Goal: Task Accomplishment & Management: Use online tool/utility

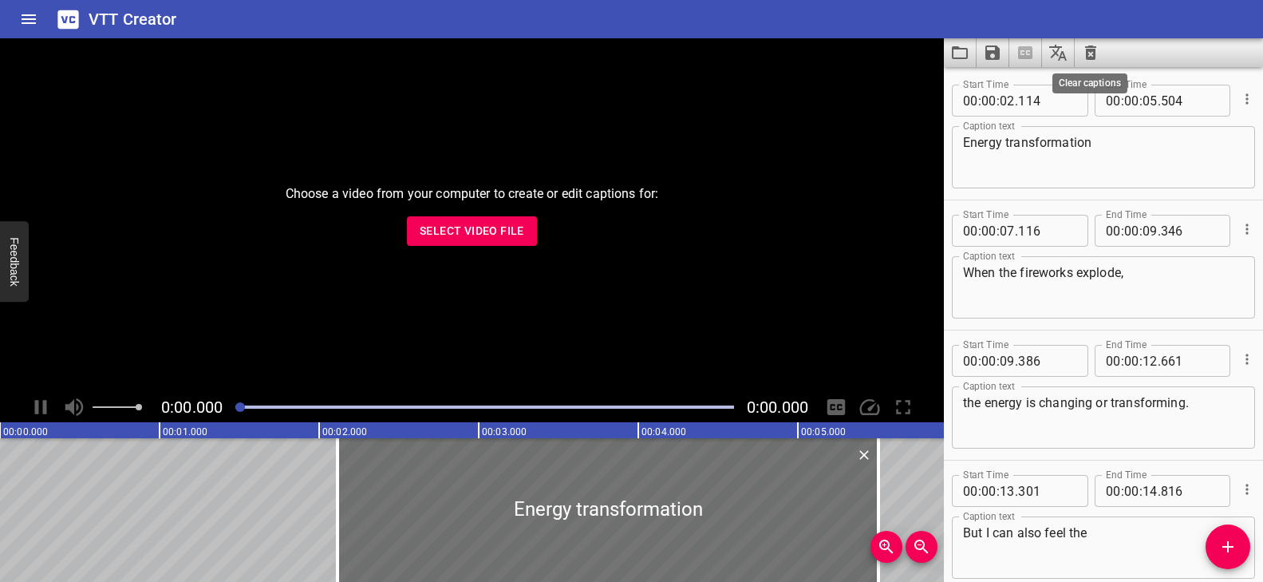
click at [1094, 55] on icon "Clear captions" at bounding box center [1090, 52] width 11 height 14
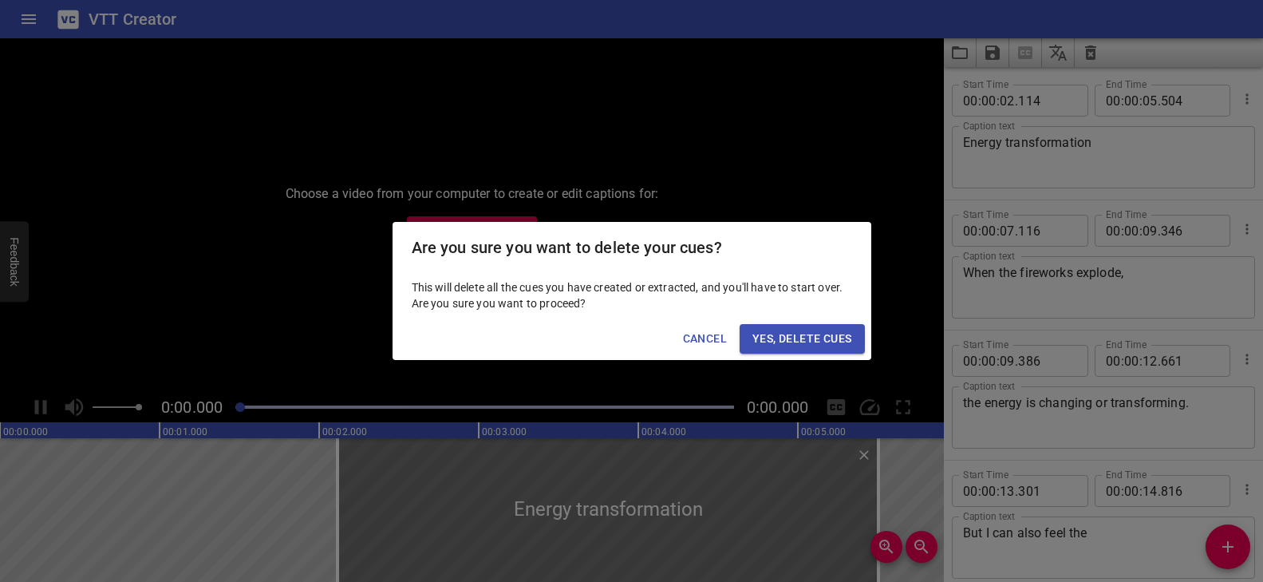
click at [822, 337] on span "Yes, Delete Cues" at bounding box center [801, 339] width 99 height 20
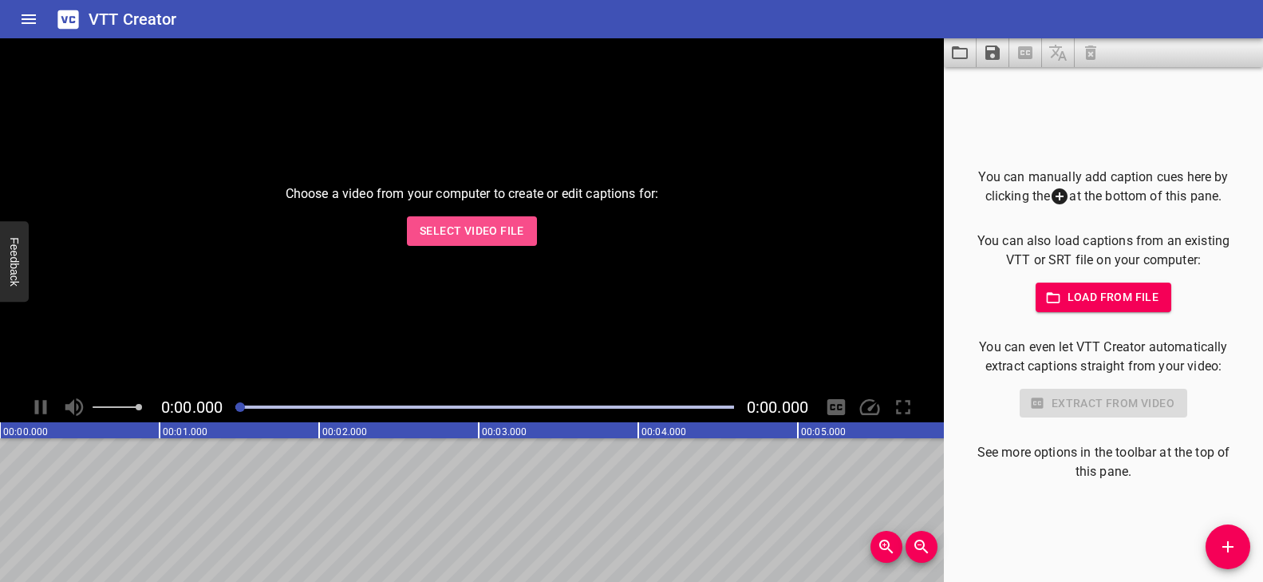
click at [469, 227] on span "Select Video File" at bounding box center [472, 231] width 105 height 20
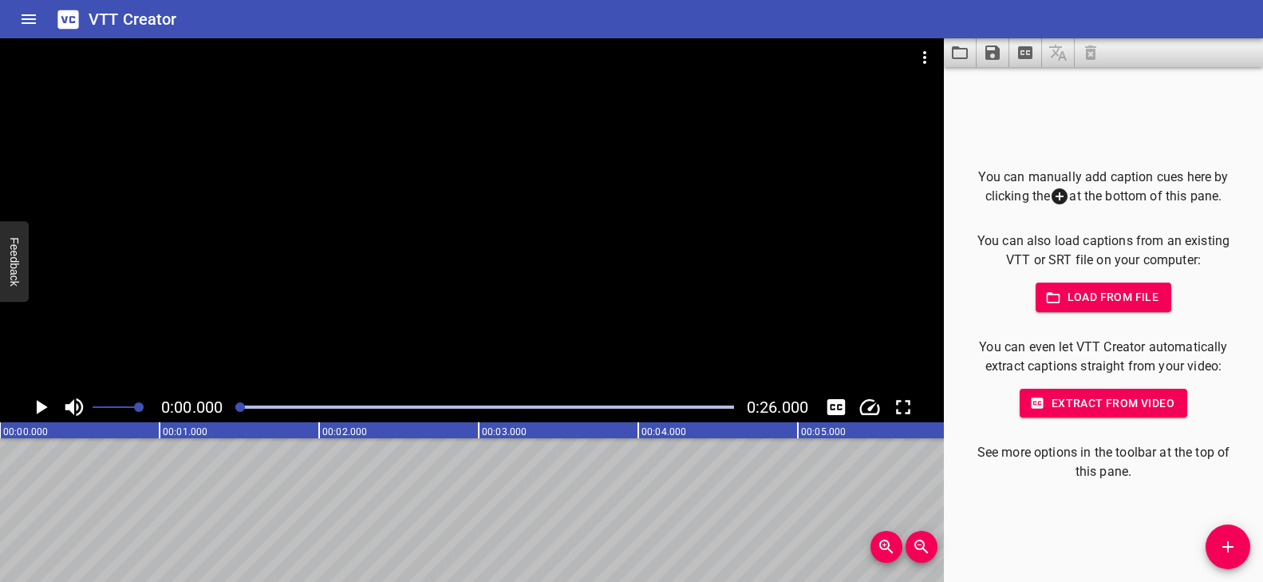
click at [427, 264] on div at bounding box center [472, 214] width 944 height 353
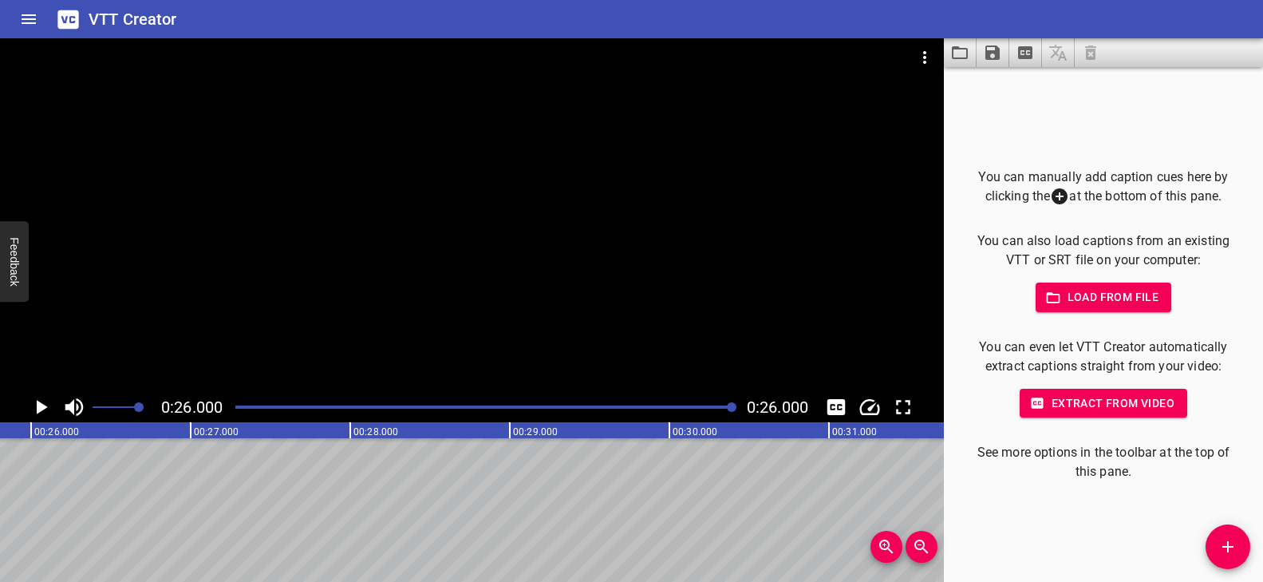
scroll to position [0, 4149]
drag, startPoint x: 309, startPoint y: 406, endPoint x: 230, endPoint y: 400, distance: 79.2
click at [230, 400] on div at bounding box center [485, 407] width 518 height 22
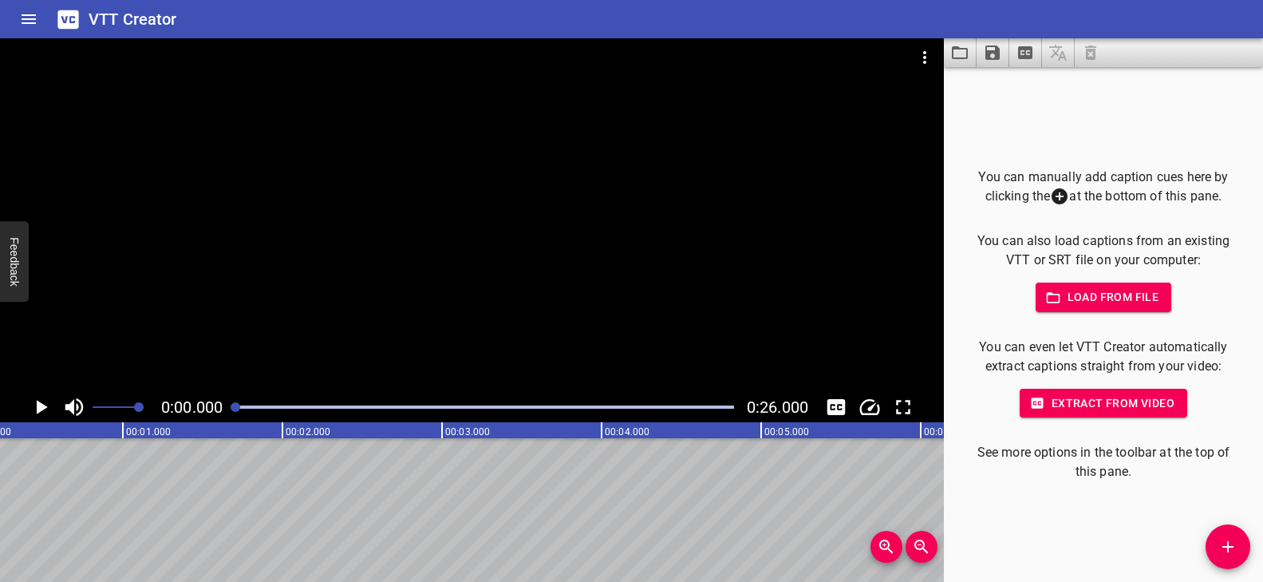
scroll to position [0, 0]
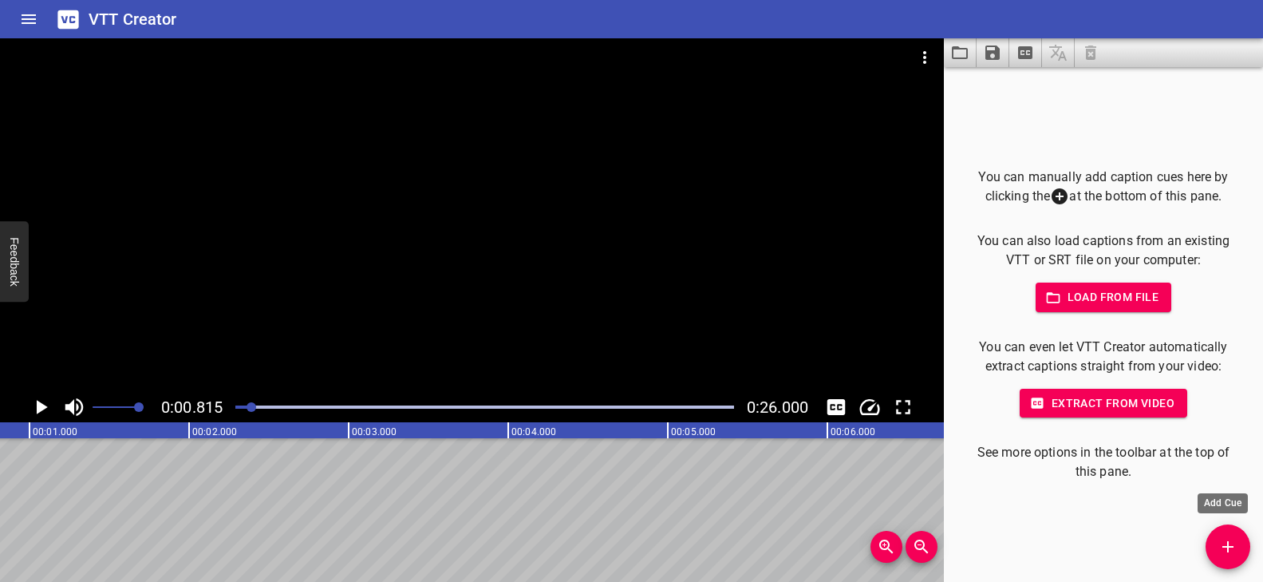
click at [1224, 543] on icon "Add Cue" at bounding box center [1227, 546] width 19 height 19
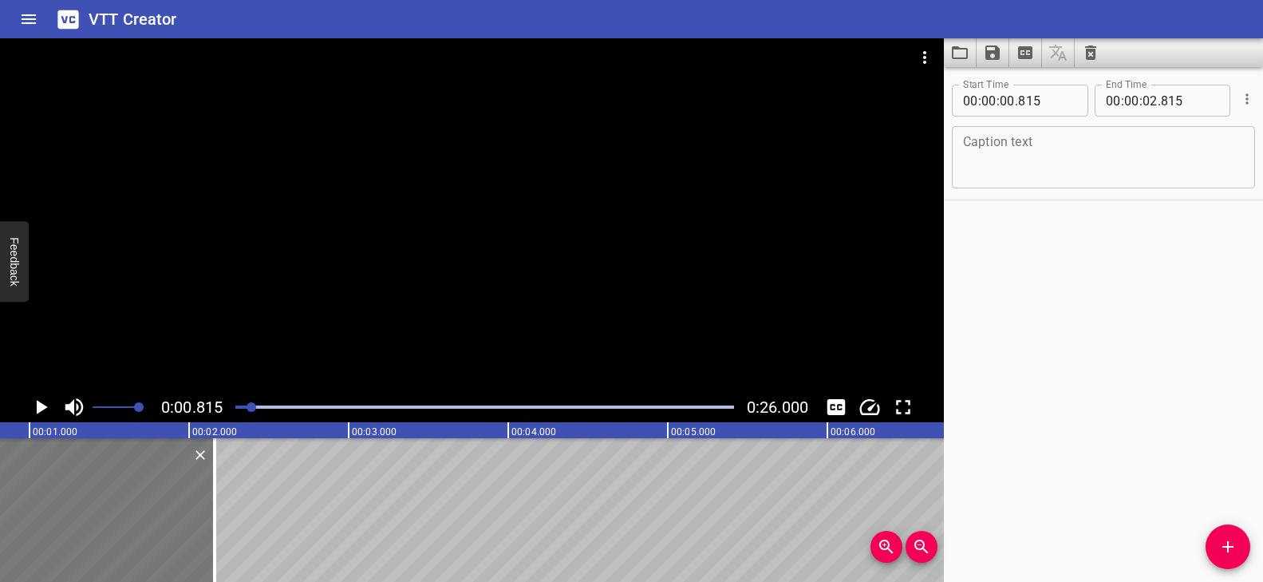
drag, startPoint x: 228, startPoint y: 504, endPoint x: 129, endPoint y: 499, distance: 99.0
click at [125, 498] on div at bounding box center [54, 510] width 319 height 144
type input "150"
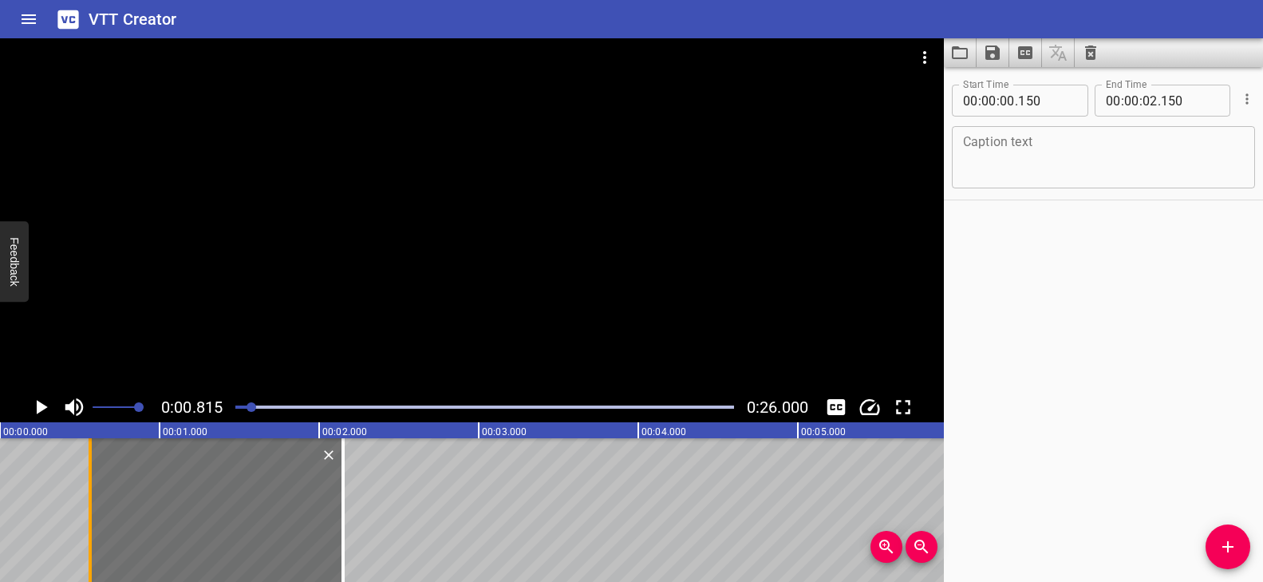
drag, startPoint x: 27, startPoint y: 526, endPoint x: 93, endPoint y: 528, distance: 65.5
click at [93, 529] on div at bounding box center [90, 510] width 16 height 144
type input "560"
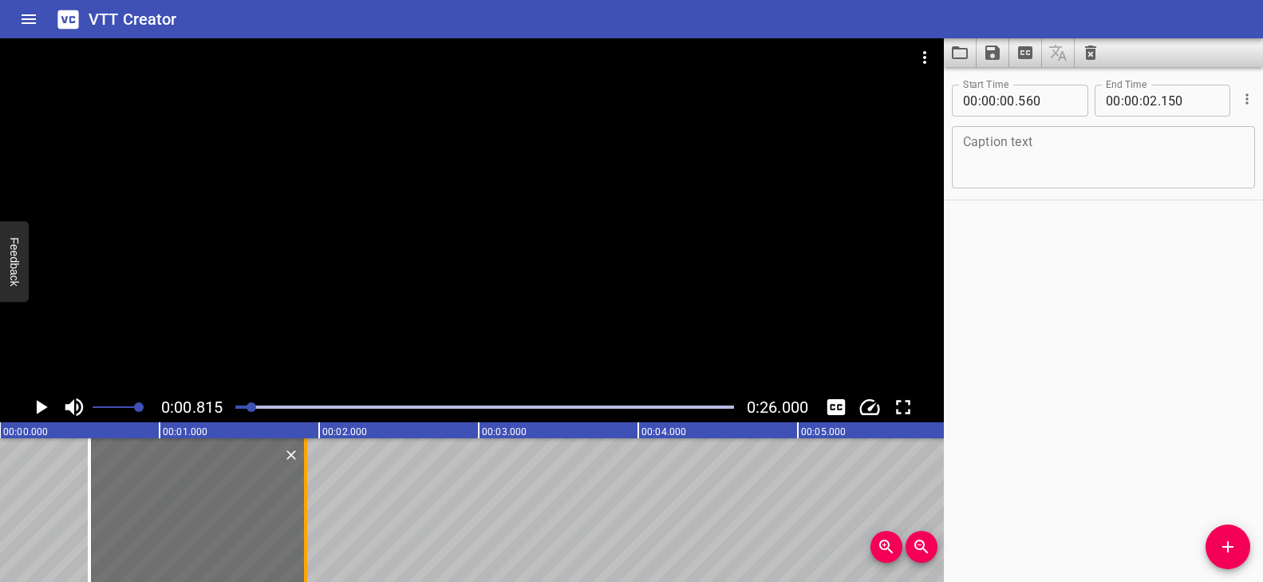
drag, startPoint x: 341, startPoint y: 495, endPoint x: 306, endPoint y: 500, distance: 35.4
click at [306, 500] on div at bounding box center [305, 510] width 3 height 144
type input "01"
type input "915"
click at [1154, 140] on textarea at bounding box center [1103, 157] width 281 height 45
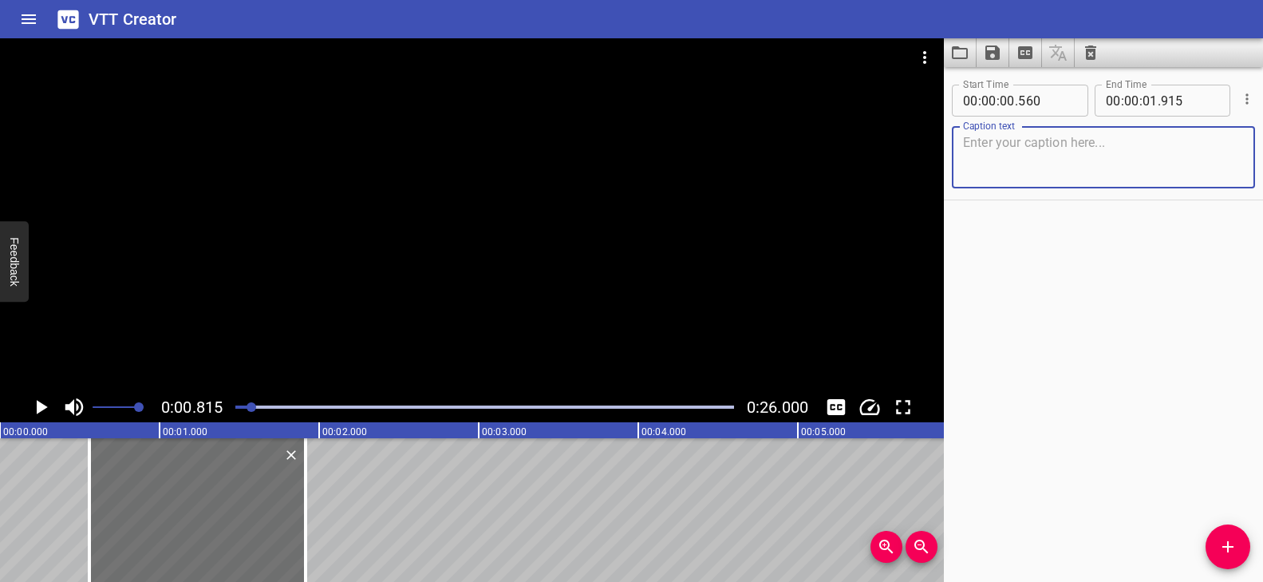
paste textarea "In a game of billiards,"
type textarea "In a game of billiards,"
click at [1095, 475] on div "Start Time 00 : 00 : 00 . 560 Start Time End Time 00 : 00 : 01 . 915 End Time C…" at bounding box center [1103, 324] width 319 height 515
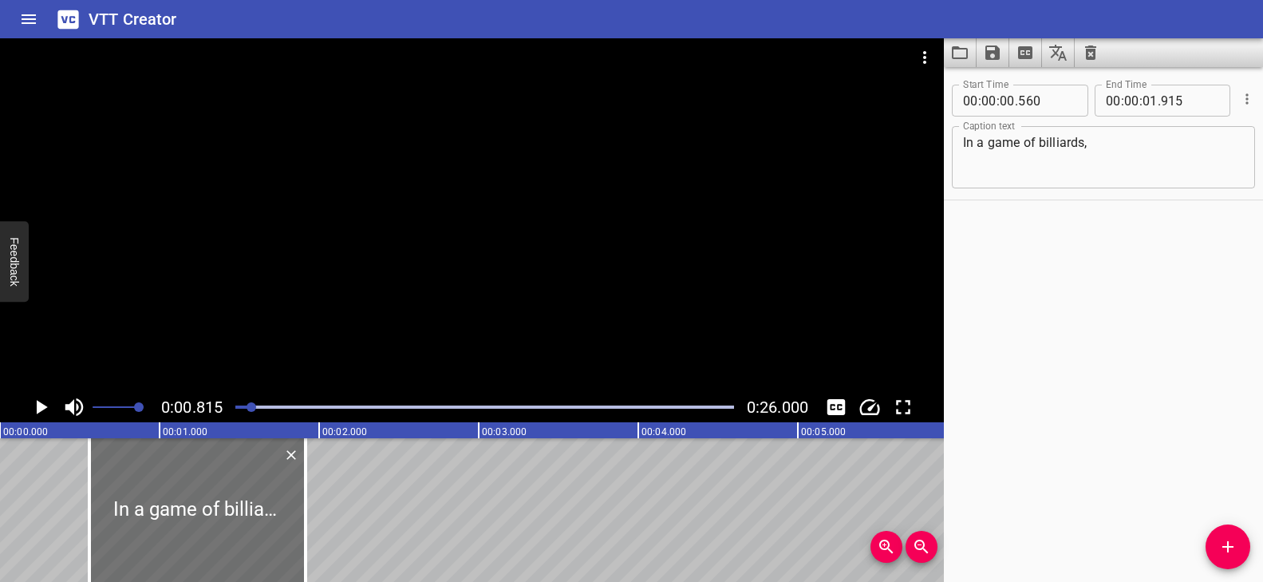
click at [1233, 554] on icon "Add Cue" at bounding box center [1227, 546] width 19 height 19
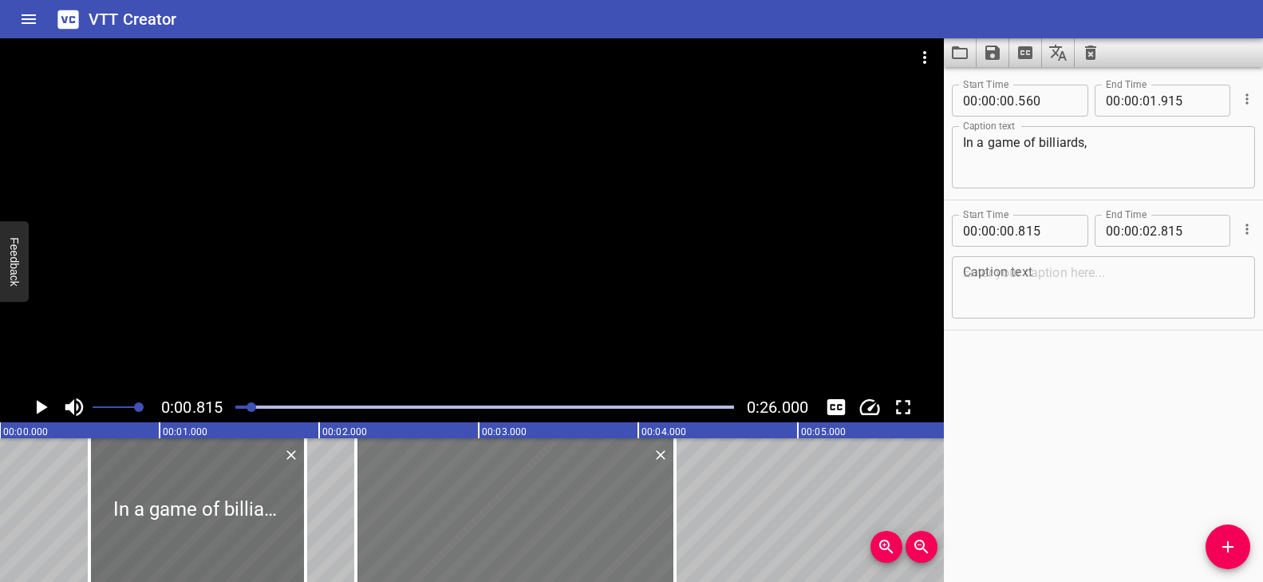
drag, startPoint x: 371, startPoint y: 514, endPoint x: 597, endPoint y: 495, distance: 226.5
click at [597, 495] on div at bounding box center [515, 510] width 319 height 144
type input "02"
type input "230"
type input "04"
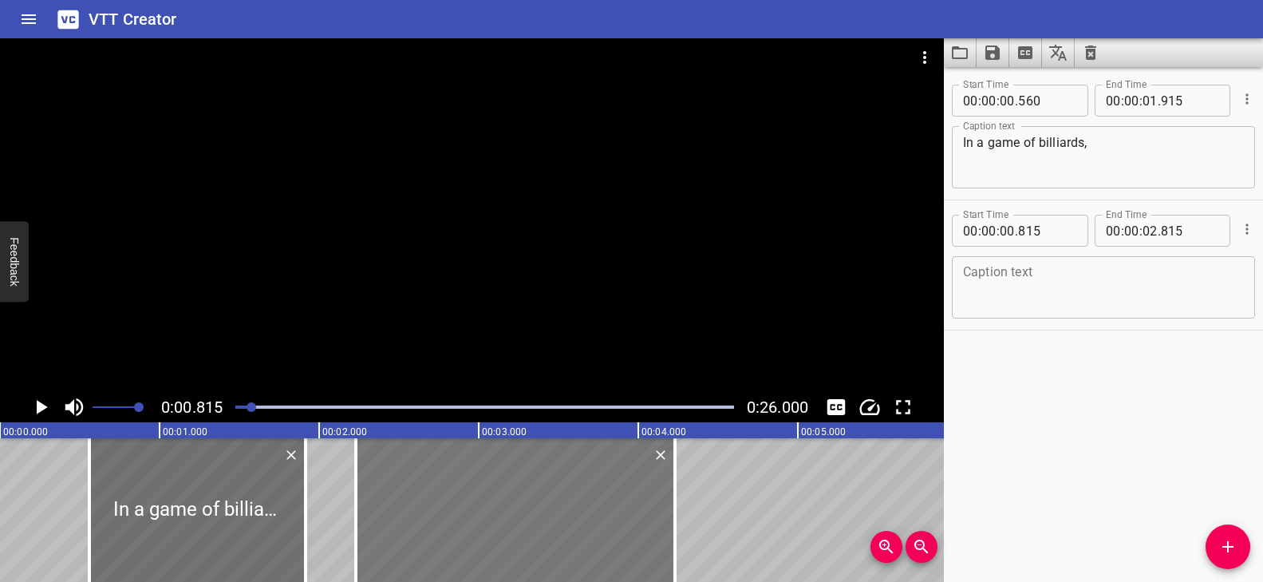
type input "230"
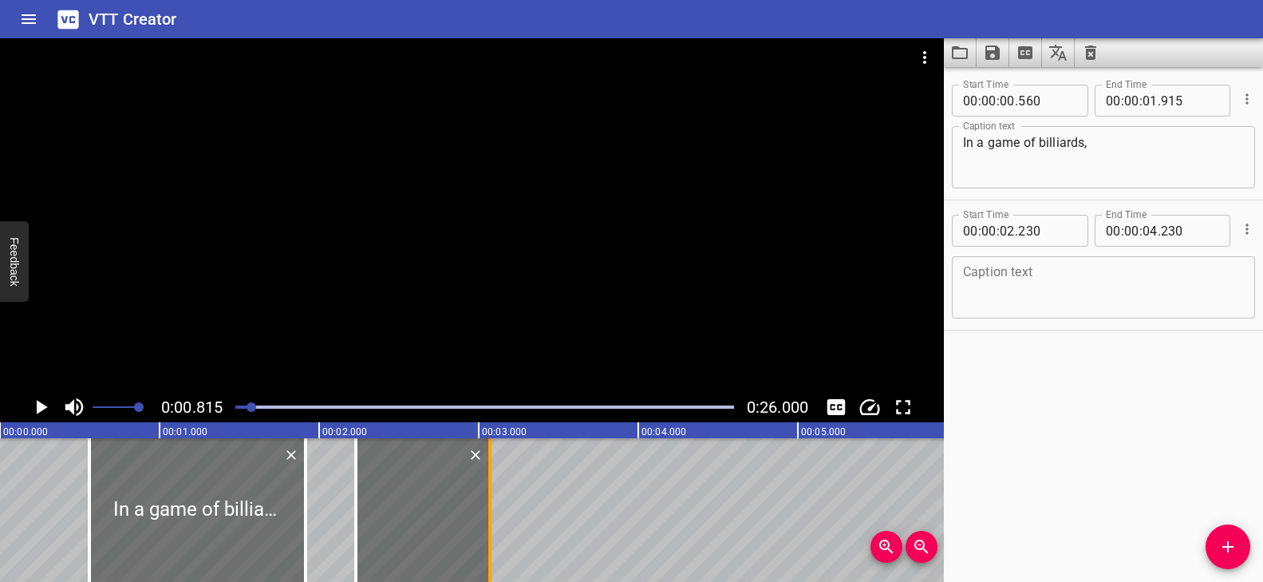
drag, startPoint x: 678, startPoint y: 488, endPoint x: 493, endPoint y: 493, distance: 185.2
click at [493, 493] on div at bounding box center [490, 510] width 16 height 144
type input "03"
click at [492, 487] on div at bounding box center [487, 510] width 16 height 144
type input "055"
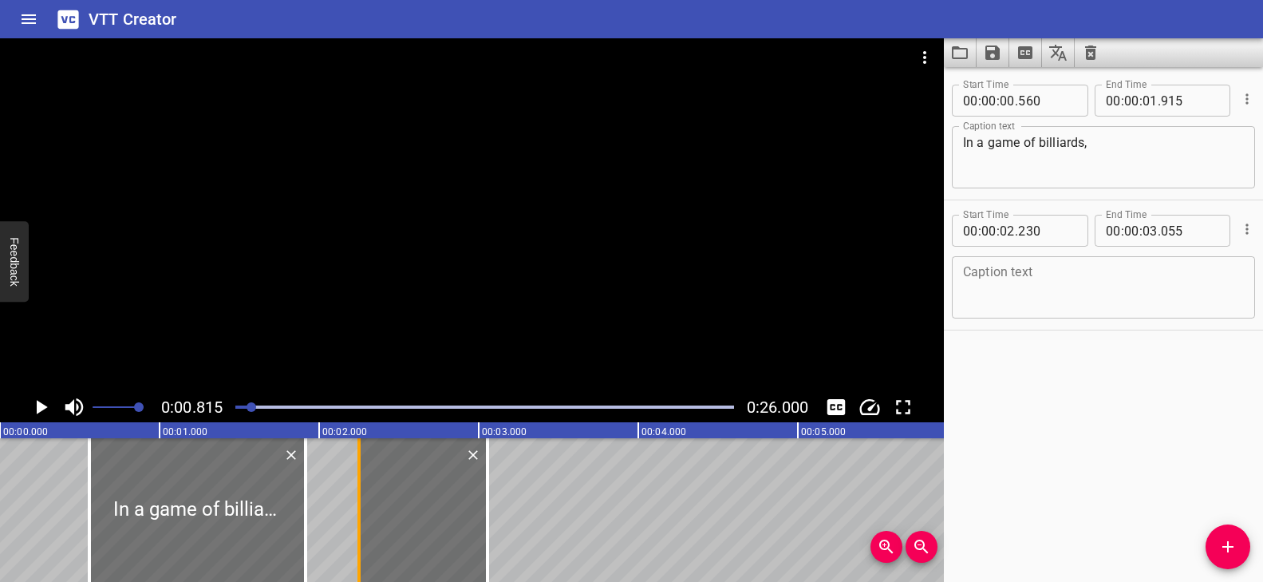
click at [356, 493] on div at bounding box center [359, 510] width 16 height 144
type input "250"
click at [1054, 296] on textarea at bounding box center [1103, 287] width 281 height 45
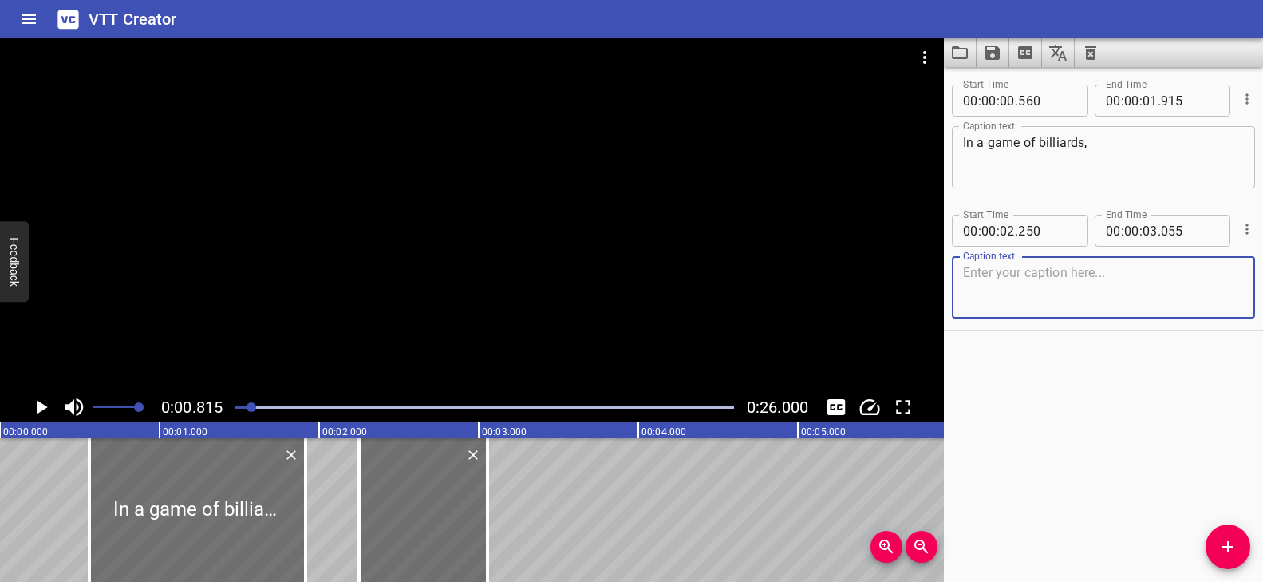
paste textarea "energy is always"
type textarea "energy is always"
drag, startPoint x: 1230, startPoint y: 534, endPoint x: 1213, endPoint y: 528, distance: 18.4
click at [1230, 534] on button "Add Cue" at bounding box center [1227, 546] width 45 height 45
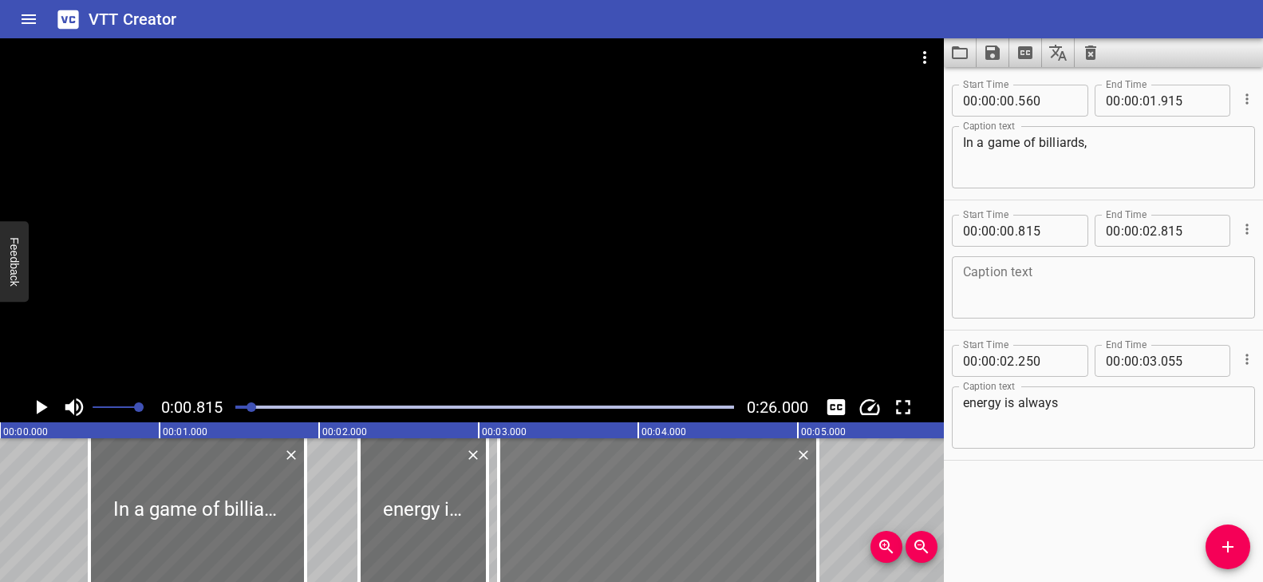
drag, startPoint x: 298, startPoint y: 511, endPoint x: 667, endPoint y: 506, distance: 368.6
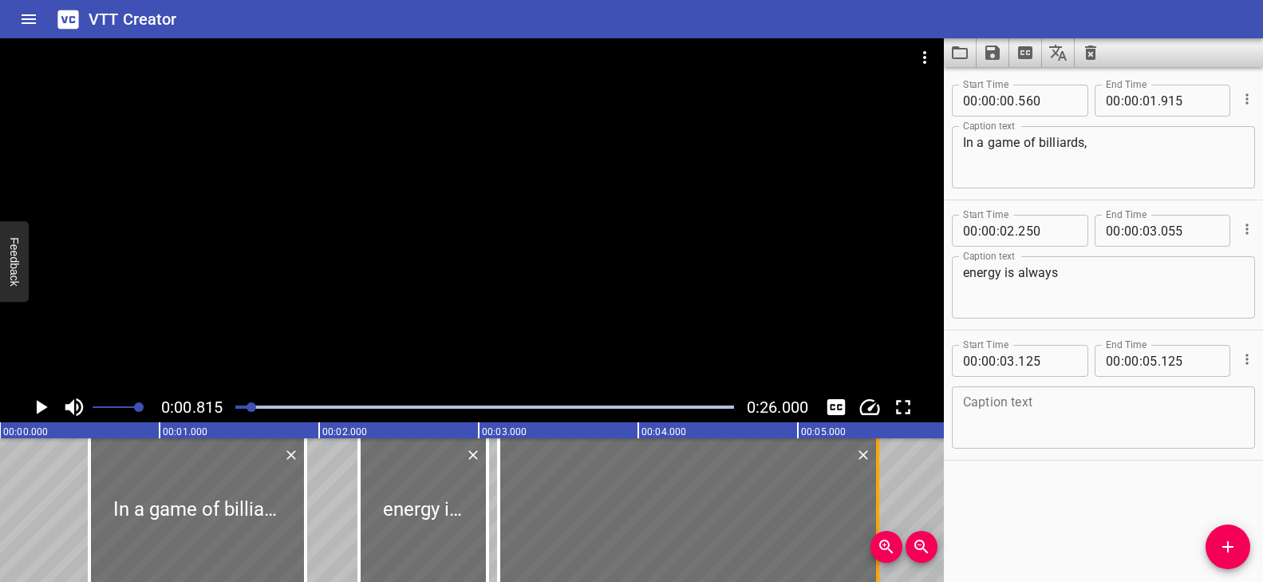
drag, startPoint x: 823, startPoint y: 489, endPoint x: 881, endPoint y: 491, distance: 57.5
click at [881, 491] on div at bounding box center [878, 510] width 16 height 144
type input "500"
click at [519, 509] on div at bounding box center [687, 510] width 379 height 144
type input "120"
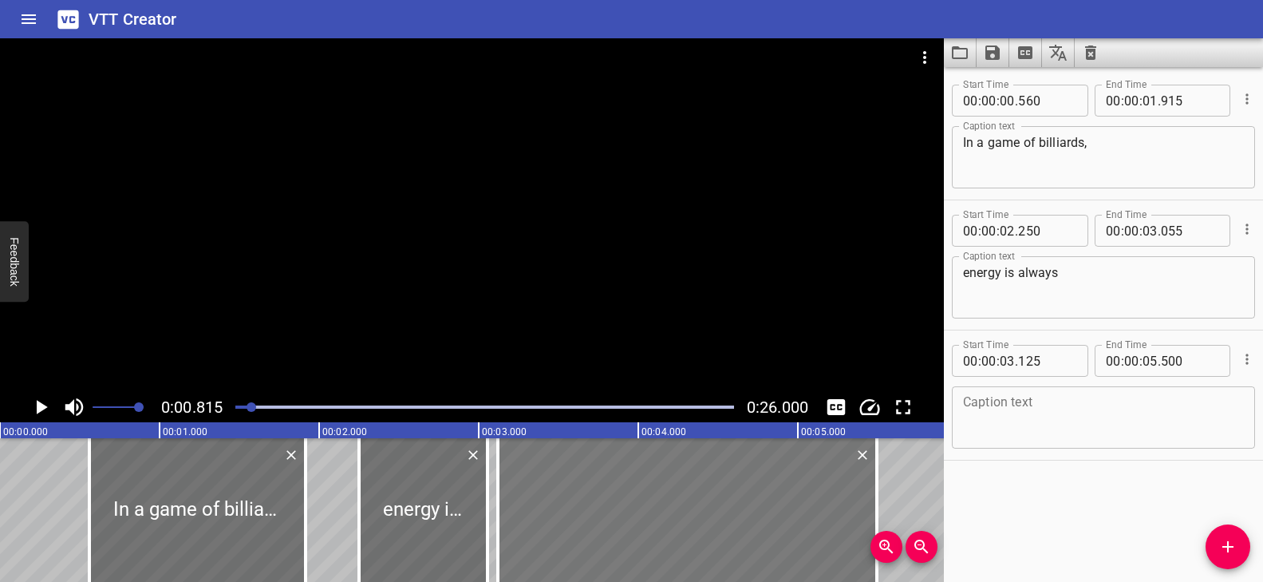
type input "495"
drag, startPoint x: 251, startPoint y: 406, endPoint x: 200, endPoint y: 402, distance: 50.4
click at [200, 402] on div "0:00.000 0:26.000" at bounding box center [472, 407] width 944 height 30
click at [344, 358] on div at bounding box center [472, 214] width 944 height 353
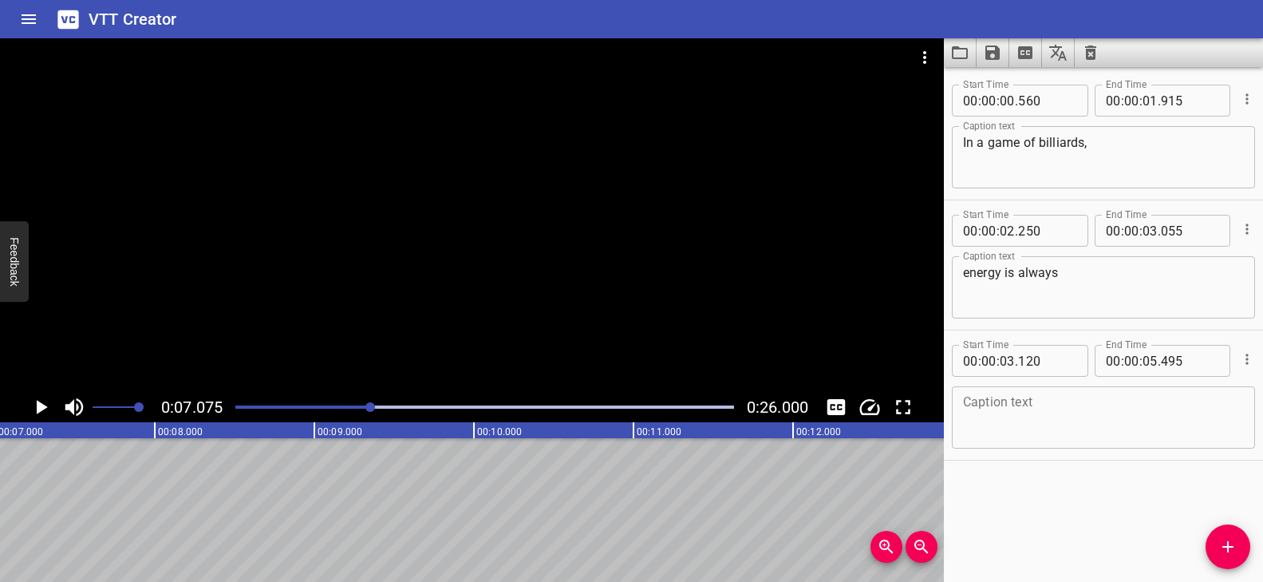
scroll to position [0, 1129]
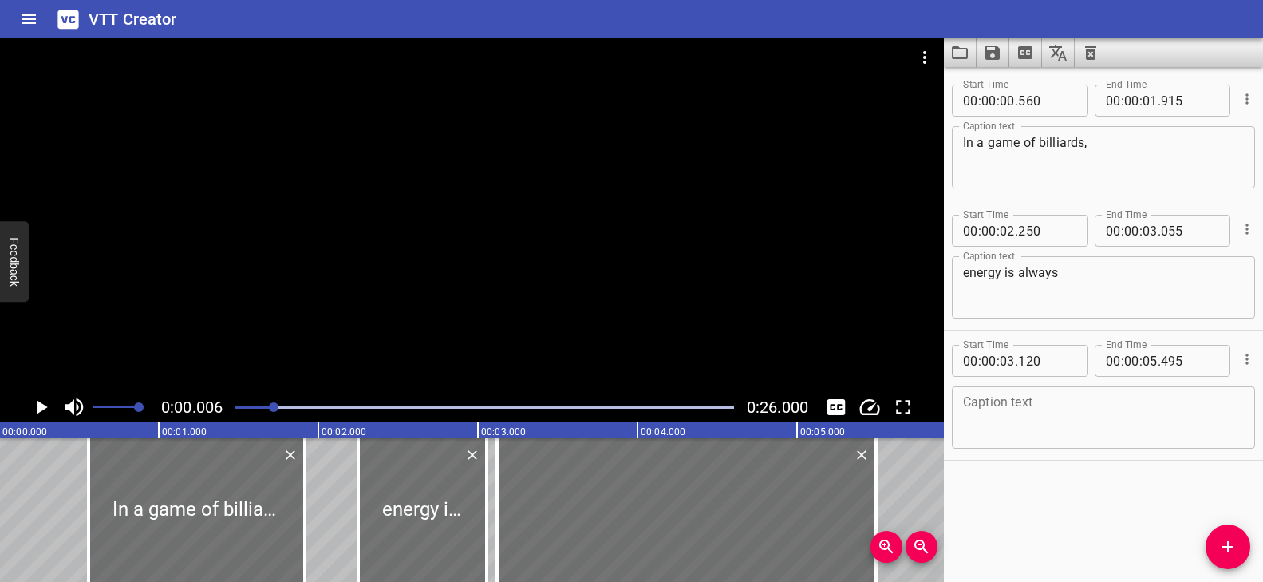
drag, startPoint x: 373, startPoint y: 407, endPoint x: 275, endPoint y: 404, distance: 97.4
click at [275, 404] on div at bounding box center [274, 407] width 10 height 10
drag, startPoint x: 275, startPoint y: 404, endPoint x: 232, endPoint y: 404, distance: 43.1
click at [232, 404] on div at bounding box center [236, 407] width 10 height 10
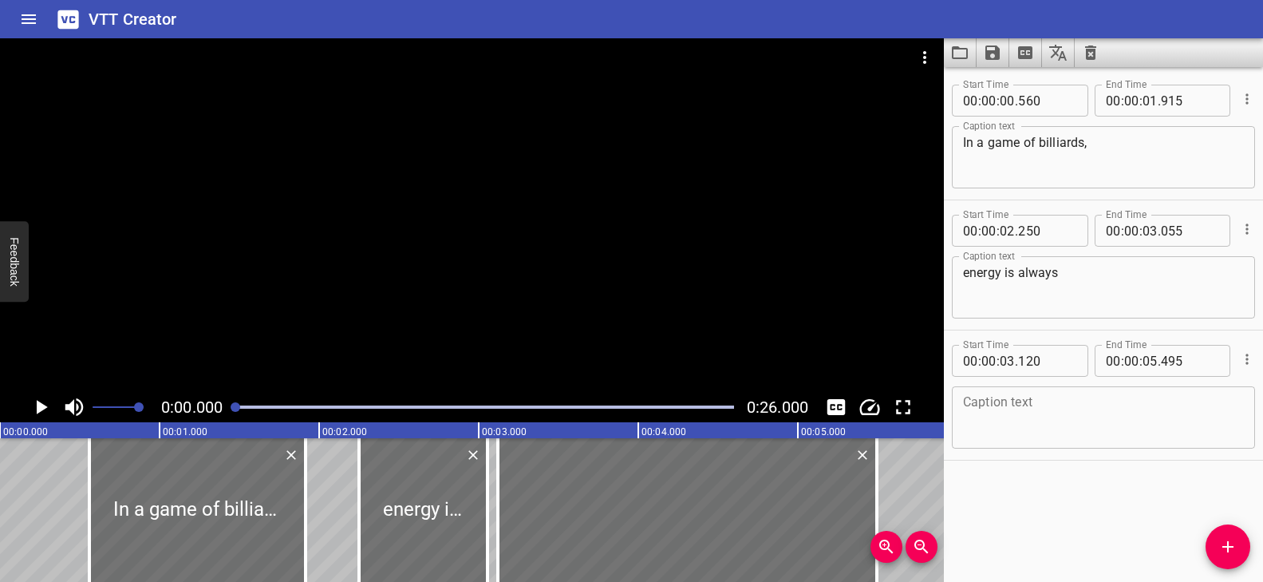
click at [385, 321] on div at bounding box center [472, 214] width 944 height 353
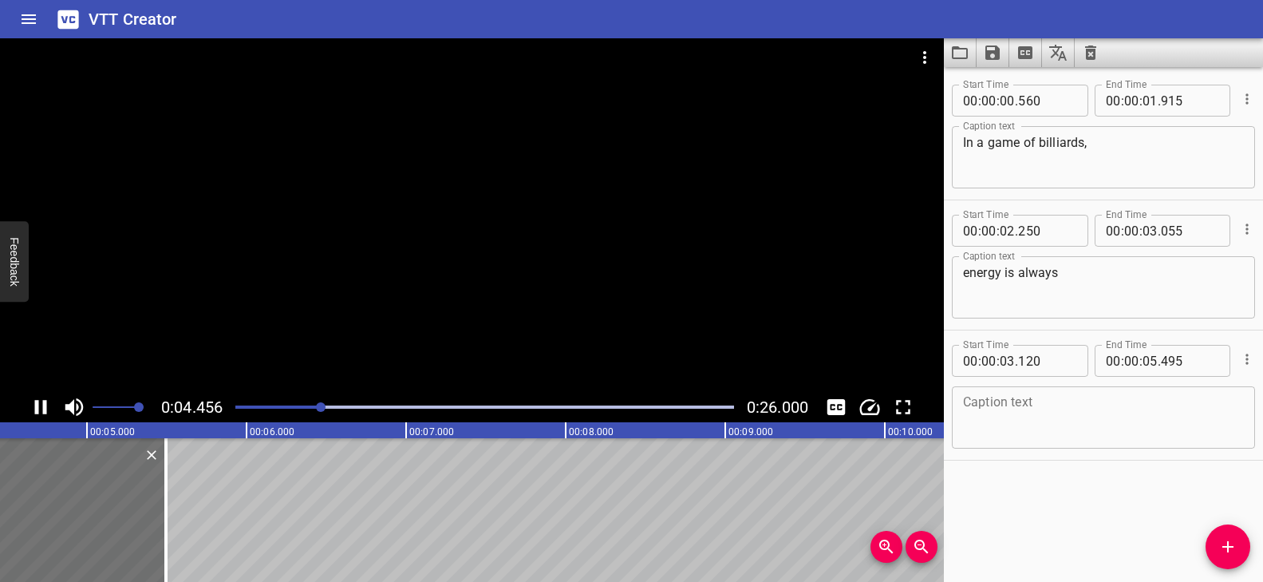
click at [412, 312] on div at bounding box center [472, 214] width 944 height 353
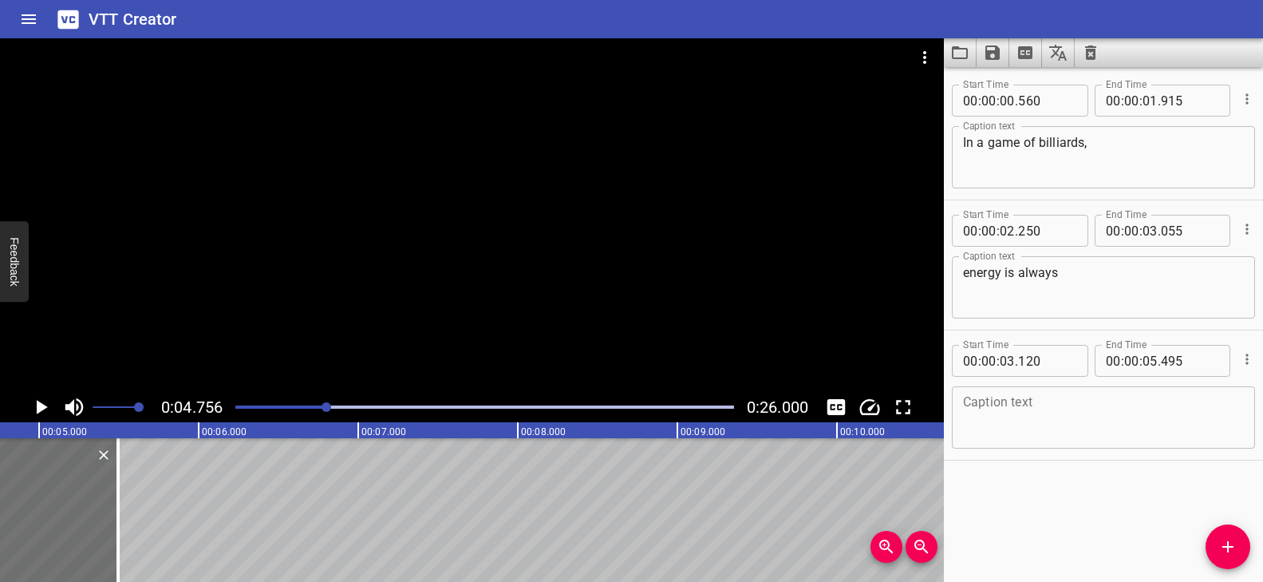
click at [1006, 412] on textarea at bounding box center [1103, 417] width 281 height 45
paste textarea "moving and changing."
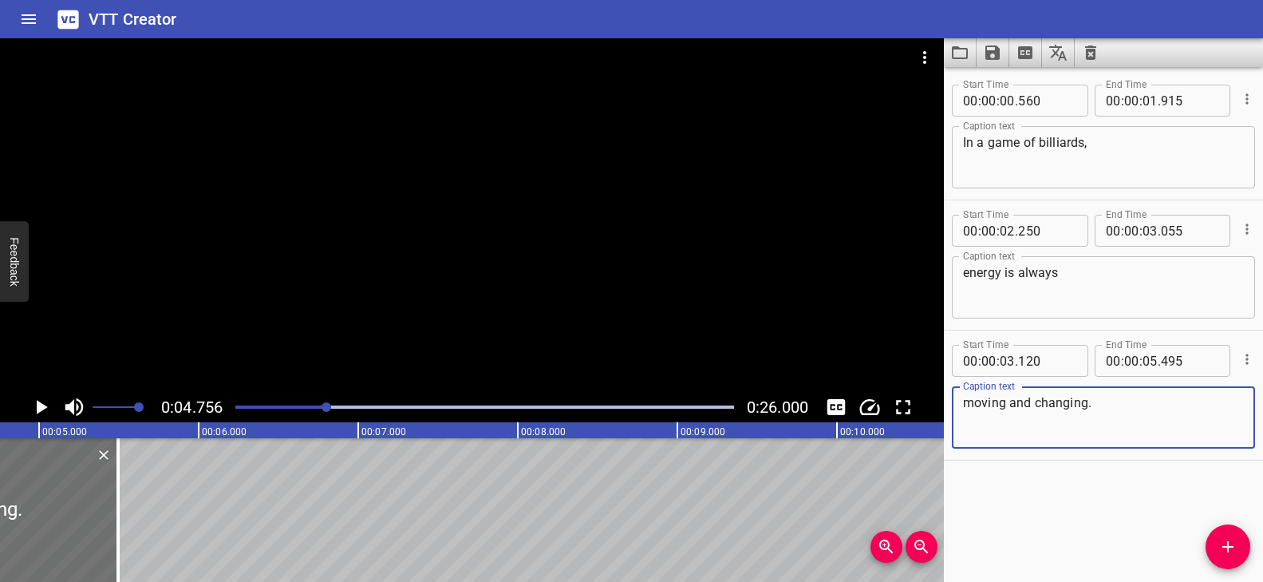
type textarea "moving and changing."
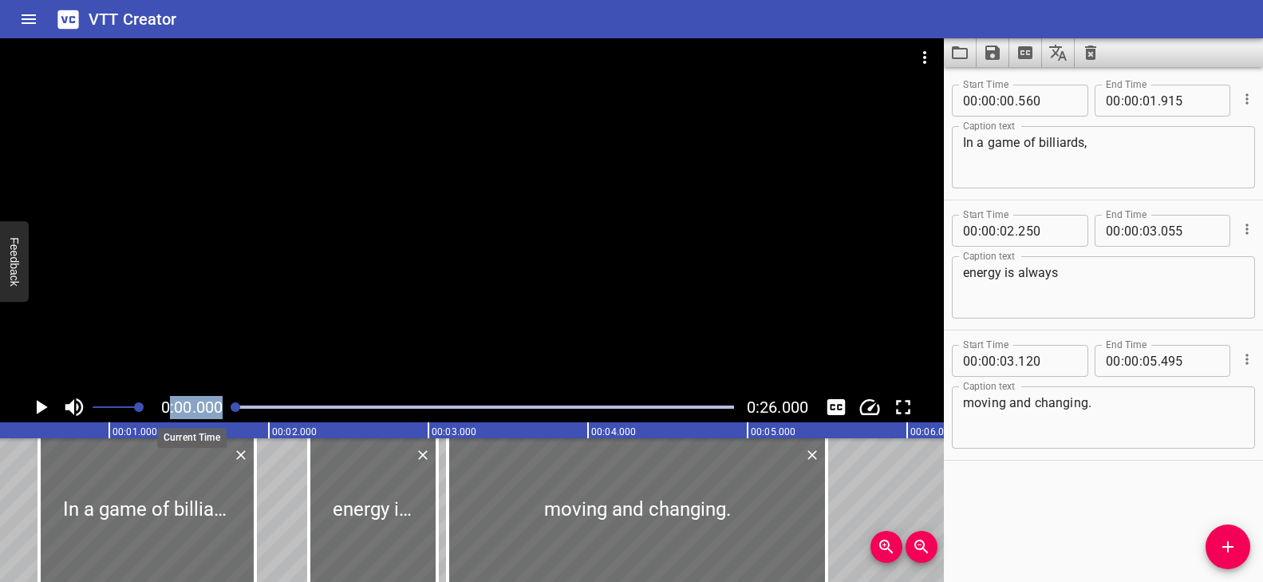
scroll to position [0, 0]
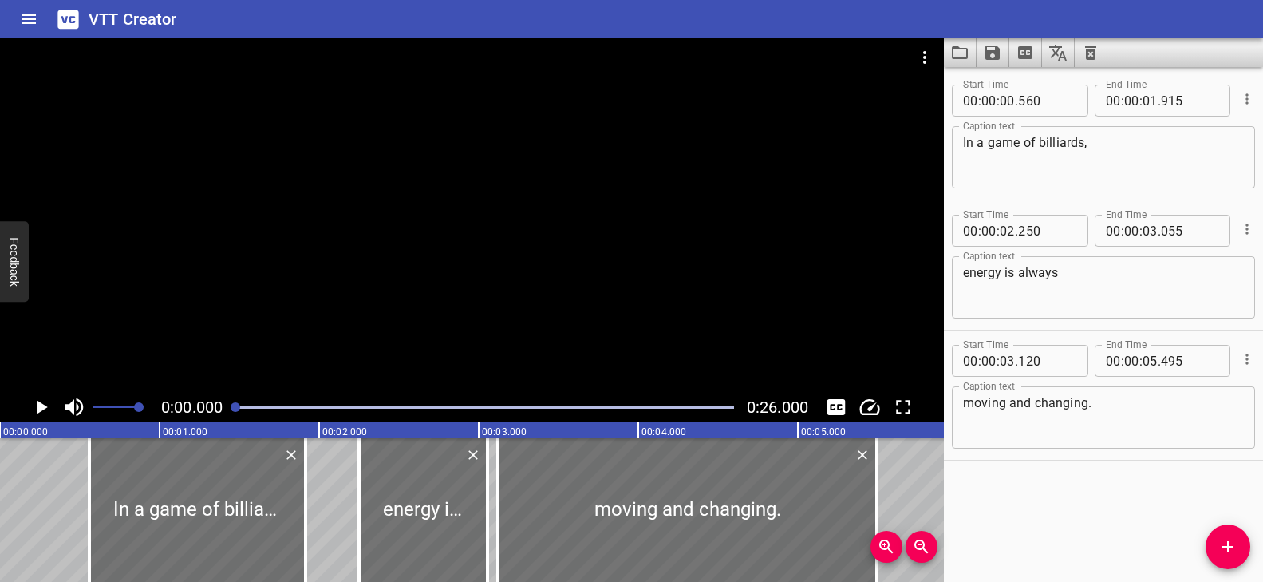
drag, startPoint x: 314, startPoint y: 402, endPoint x: 234, endPoint y: 408, distance: 80.0
click at [234, 408] on div at bounding box center [236, 407] width 10 height 10
click at [443, 337] on div at bounding box center [472, 214] width 944 height 353
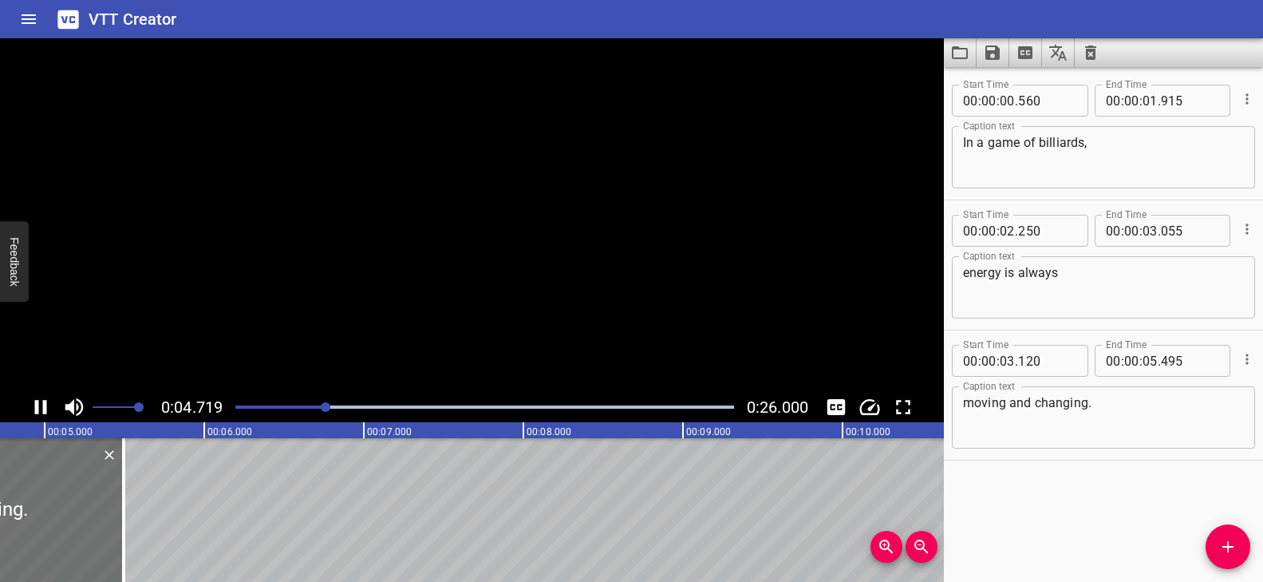
click at [441, 337] on video at bounding box center [472, 214] width 944 height 353
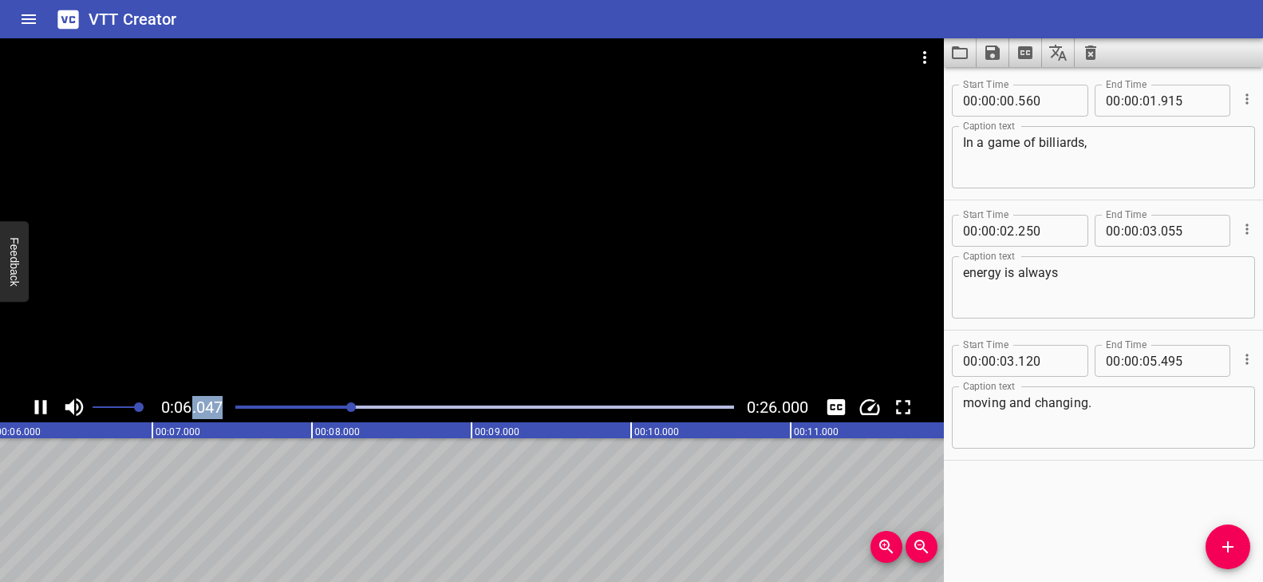
drag, startPoint x: 319, startPoint y: 407, endPoint x: 194, endPoint y: 410, distance: 125.3
click at [194, 410] on div "0:06.047 0:26.000" at bounding box center [472, 407] width 944 height 30
click at [286, 408] on div at bounding box center [485, 407] width 518 height 22
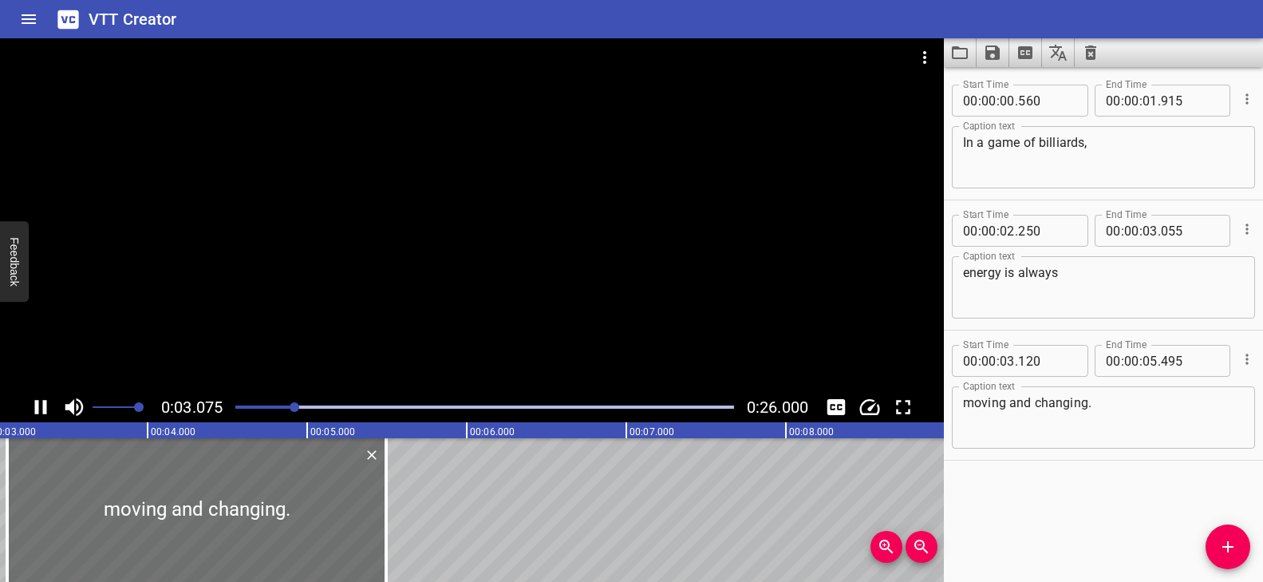
drag, startPoint x: 283, startPoint y: 406, endPoint x: 241, endPoint y: 404, distance: 42.3
click at [241, 405] on div "Play progress" at bounding box center [45, 406] width 499 height 3
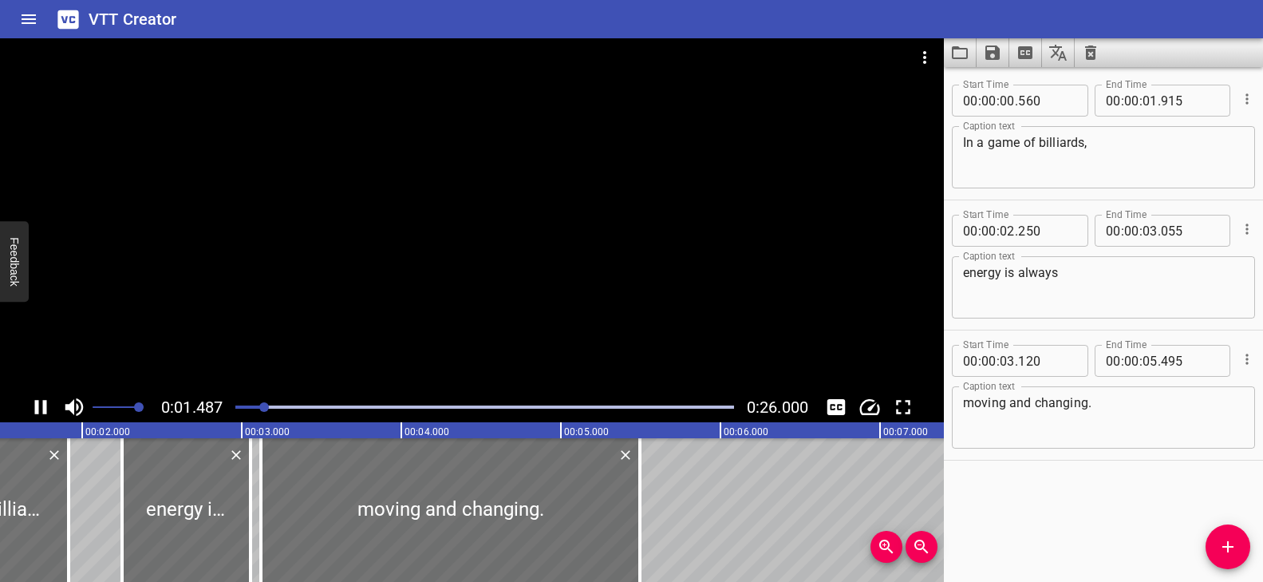
scroll to position [0, 285]
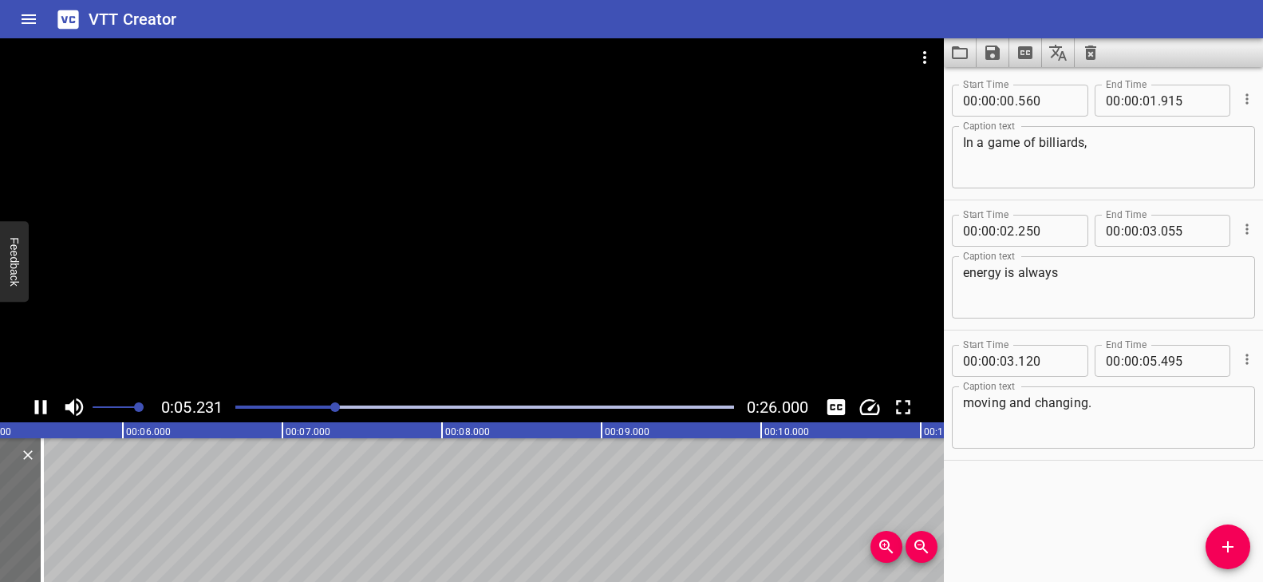
click at [238, 406] on div "Play progress" at bounding box center [86, 406] width 499 height 3
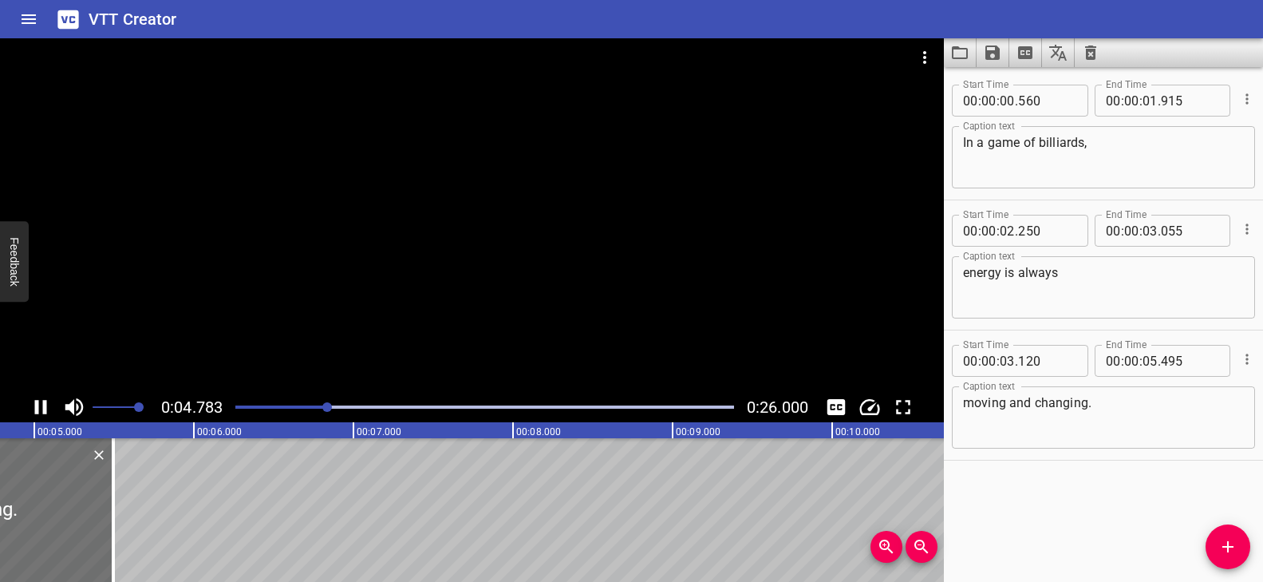
drag, startPoint x: 292, startPoint y: 406, endPoint x: 264, endPoint y: 403, distance: 28.1
click at [264, 403] on div at bounding box center [485, 407] width 518 height 22
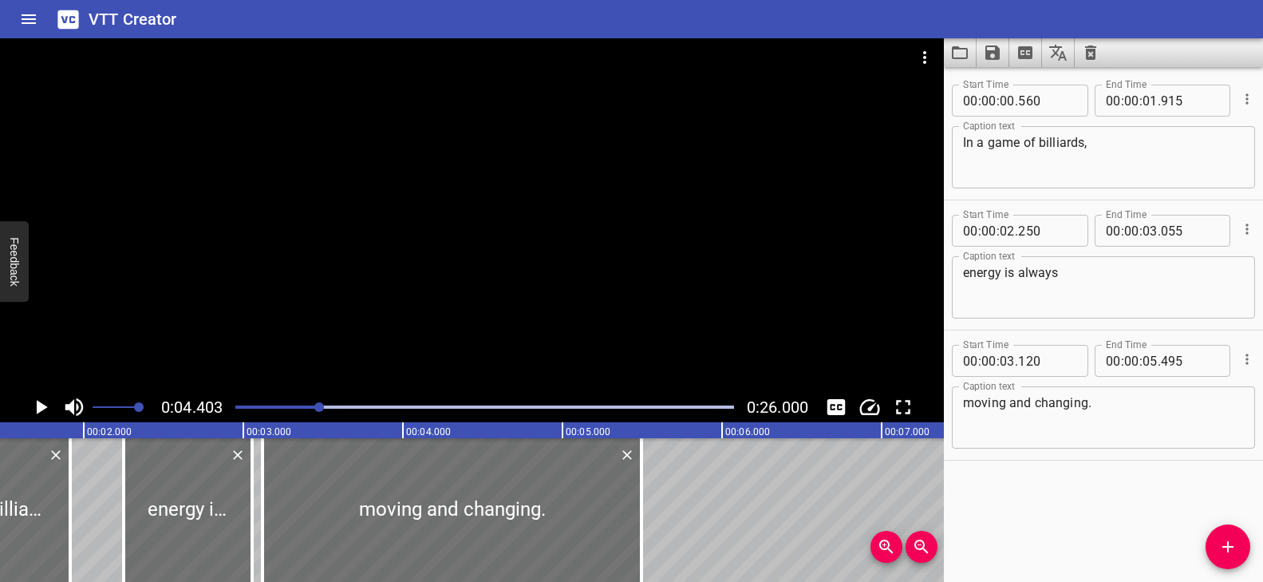
scroll to position [0, 0]
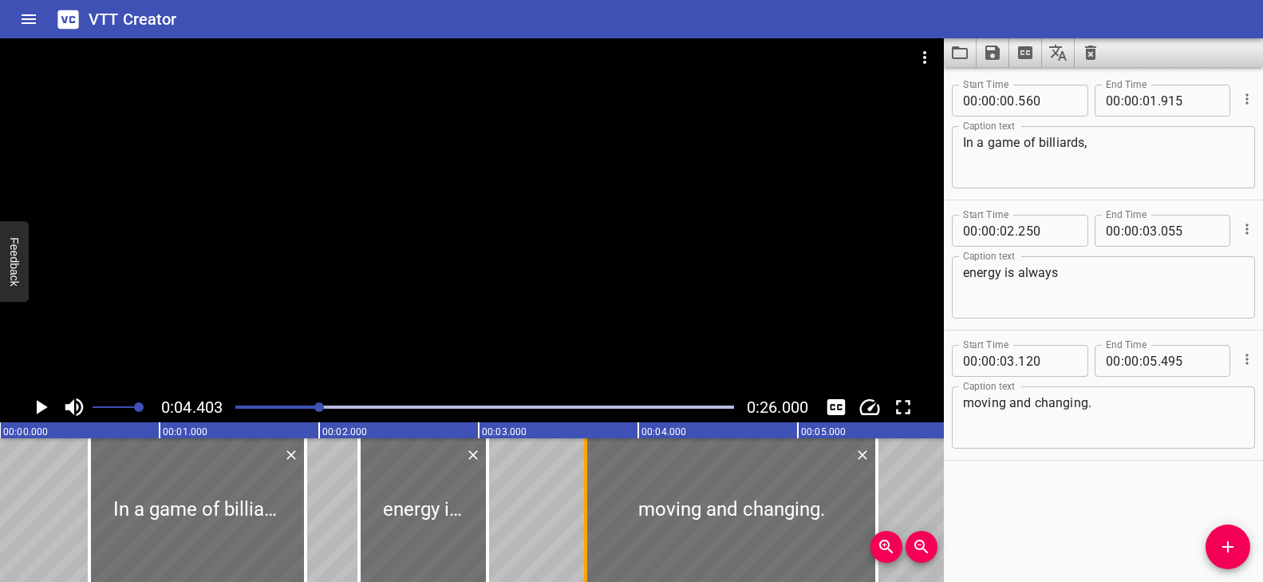
drag, startPoint x: 495, startPoint y: 492, endPoint x: 583, endPoint y: 493, distance: 87.8
click at [584, 493] on div at bounding box center [585, 510] width 3 height 144
type input "670"
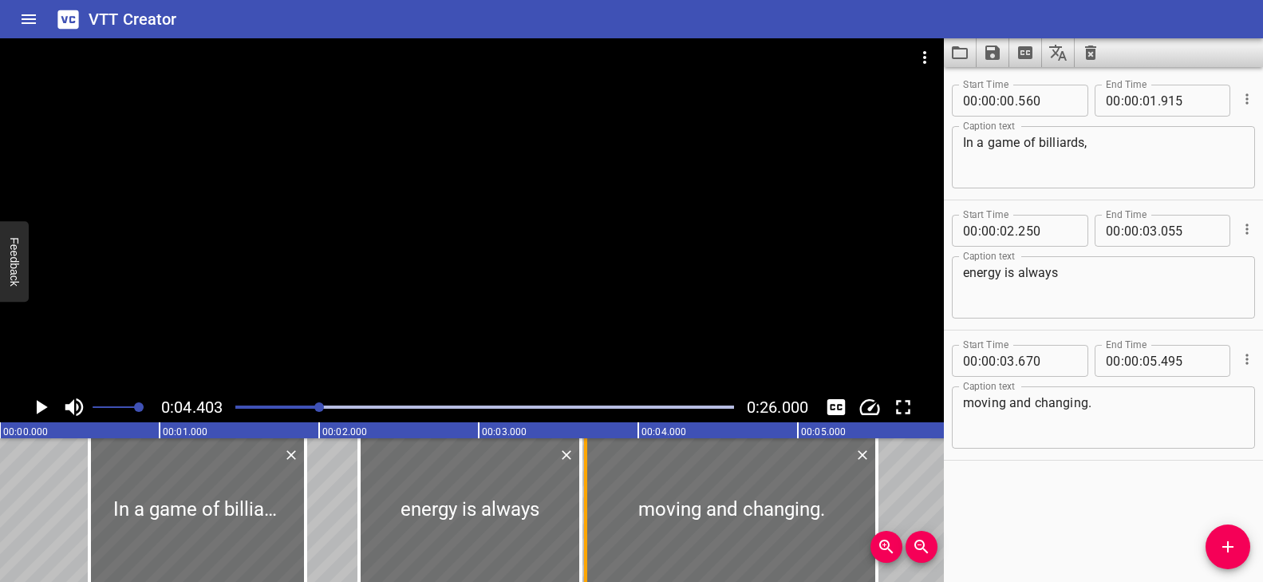
drag, startPoint x: 485, startPoint y: 490, endPoint x: 578, endPoint y: 495, distance: 93.5
type input "640"
drag, startPoint x: 293, startPoint y: 408, endPoint x: 224, endPoint y: 408, distance: 68.6
click at [224, 408] on div "0:00.000 0:26.000" at bounding box center [472, 407] width 944 height 30
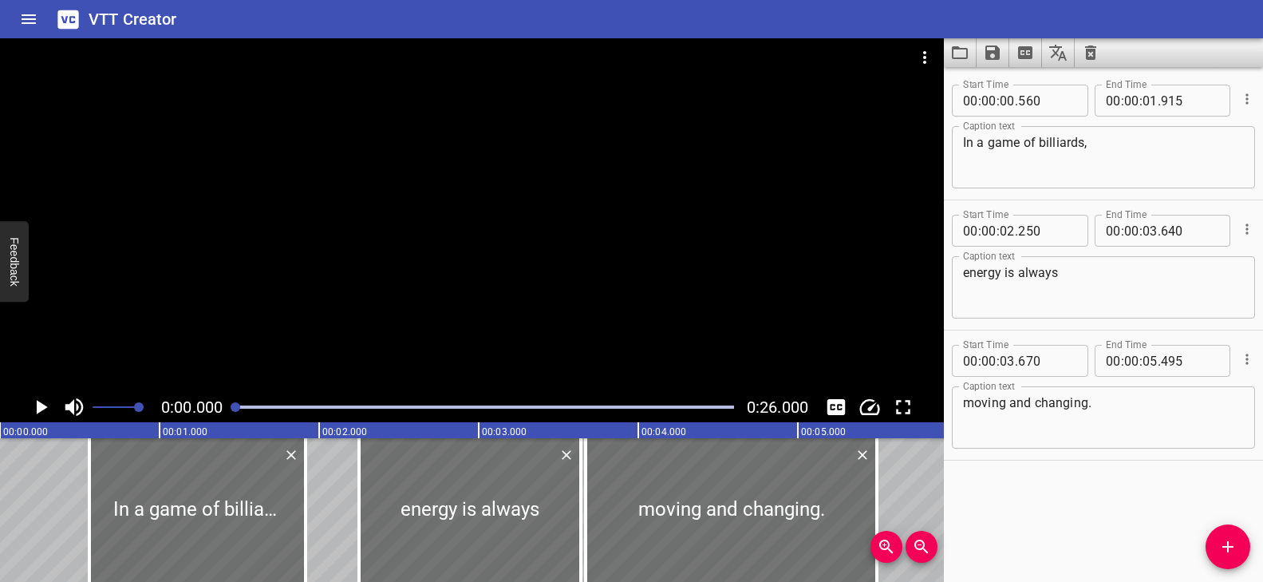
click at [415, 337] on div at bounding box center [472, 214] width 944 height 353
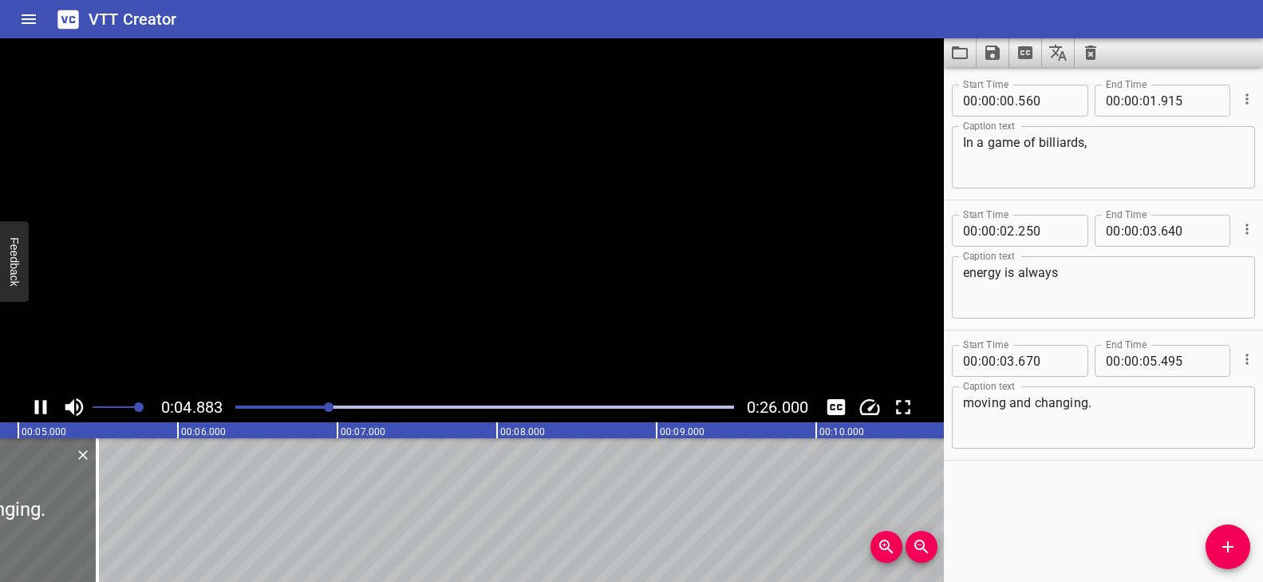
click at [412, 339] on video at bounding box center [472, 214] width 944 height 353
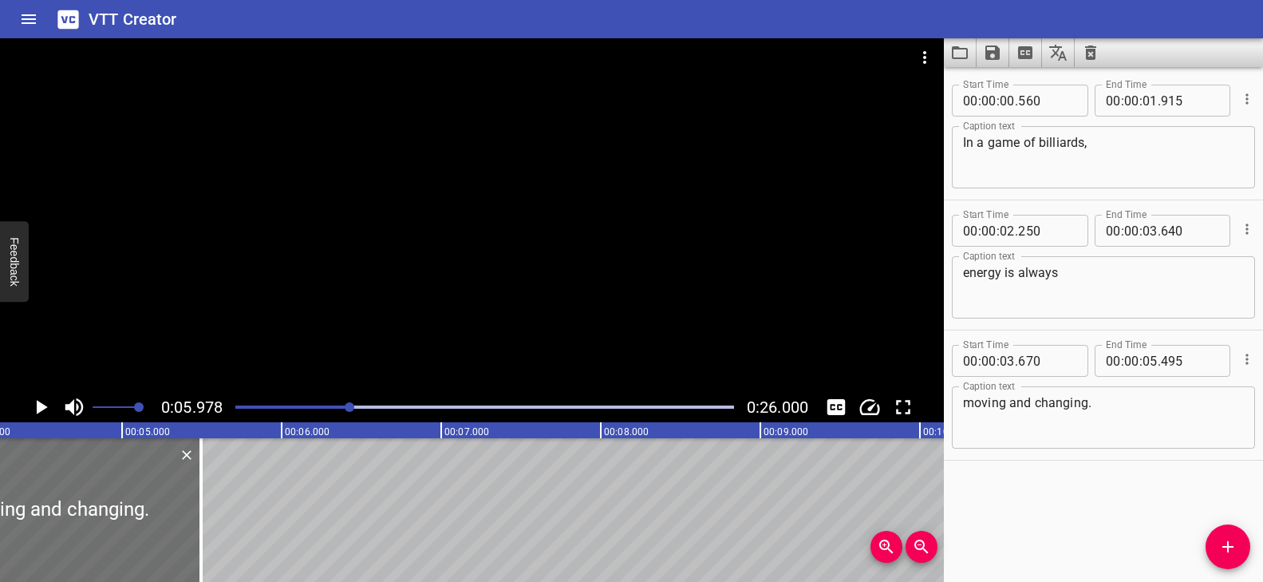
scroll to position [0, 732]
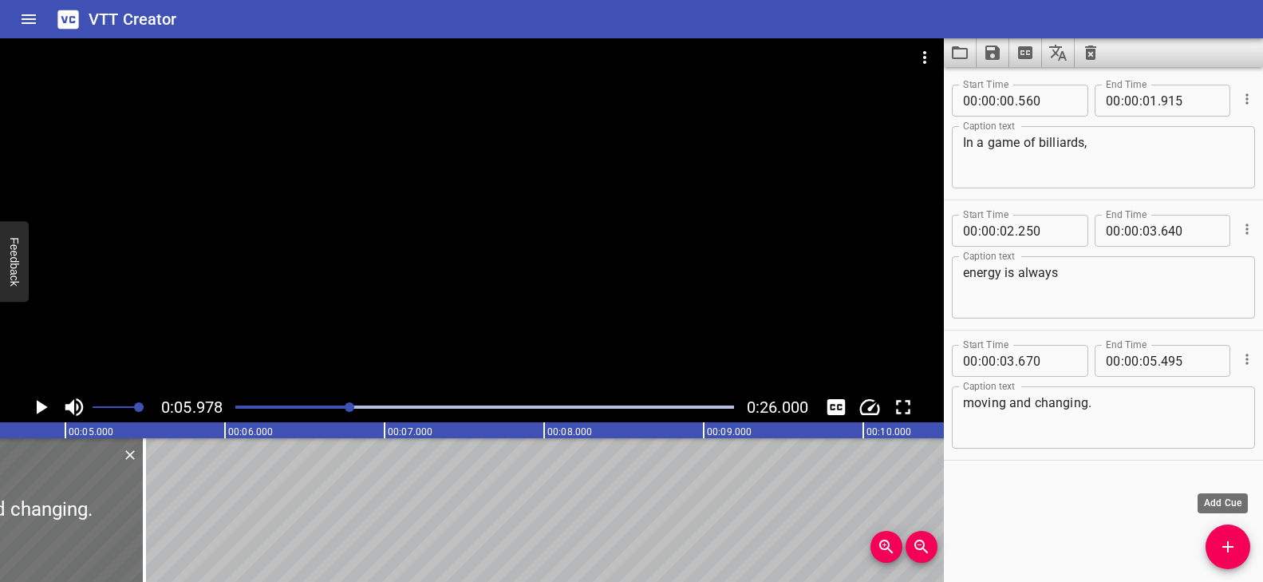
drag, startPoint x: 1226, startPoint y: 539, endPoint x: 1190, endPoint y: 539, distance: 35.9
click at [1226, 539] on icon "Add Cue" at bounding box center [1227, 546] width 19 height 19
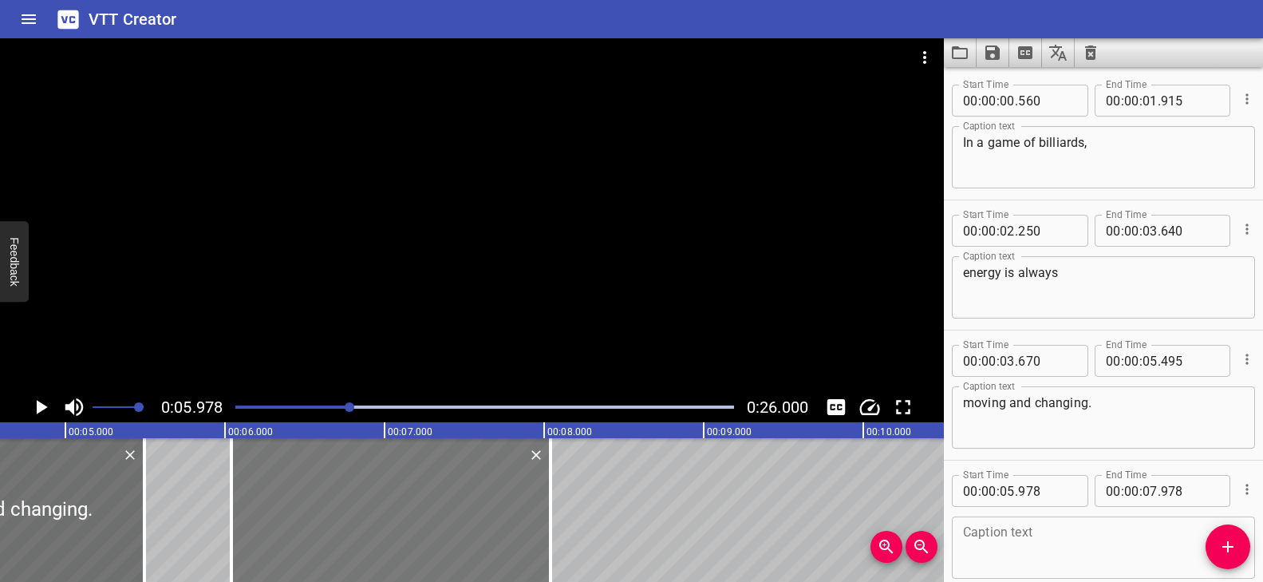
drag, startPoint x: 391, startPoint y: 509, endPoint x: 400, endPoint y: 509, distance: 8.8
click at [400, 509] on div at bounding box center [390, 510] width 319 height 144
type input "06"
type input "038"
type input "08"
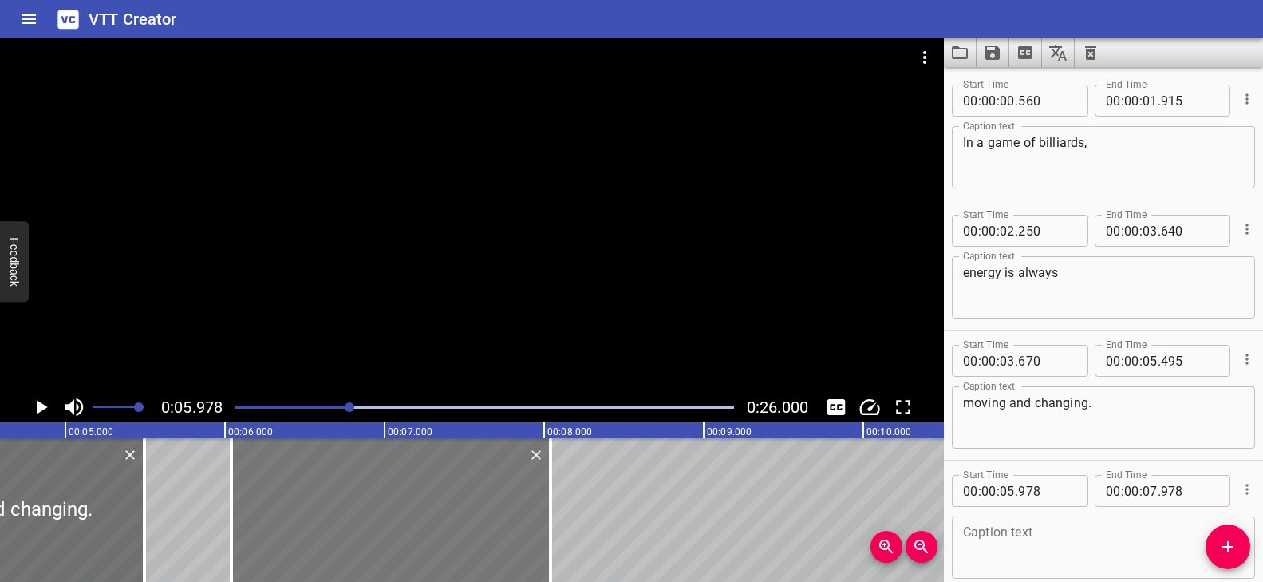
type input "038"
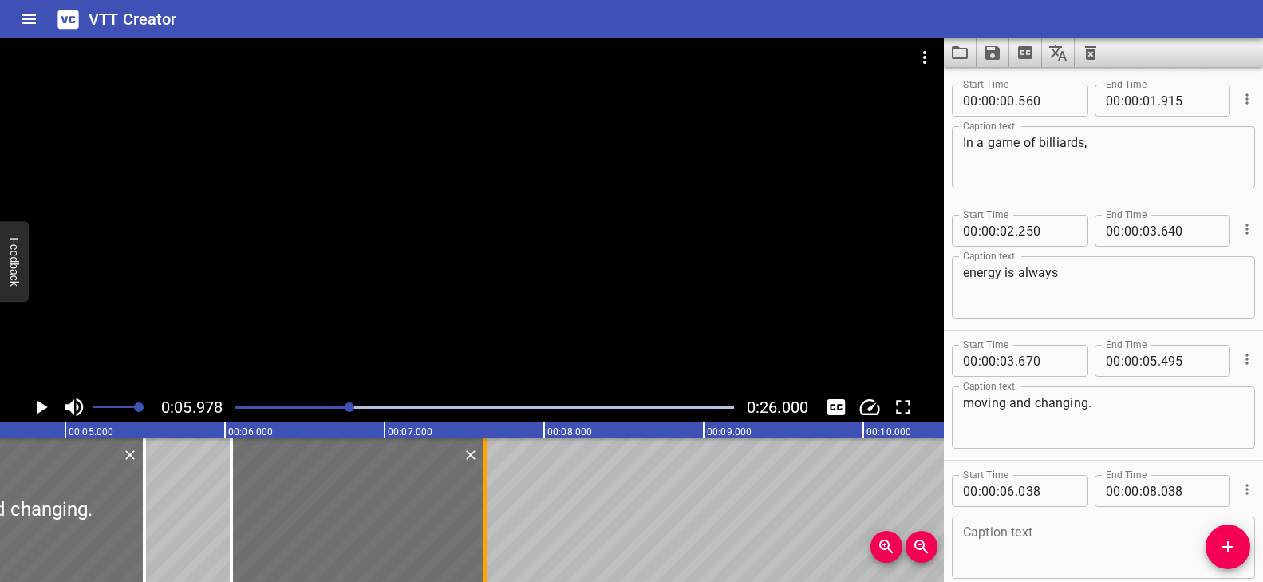
drag, startPoint x: 552, startPoint y: 500, endPoint x: 487, endPoint y: 501, distance: 65.4
click at [487, 501] on div at bounding box center [485, 510] width 16 height 144
type input "07"
type input "628"
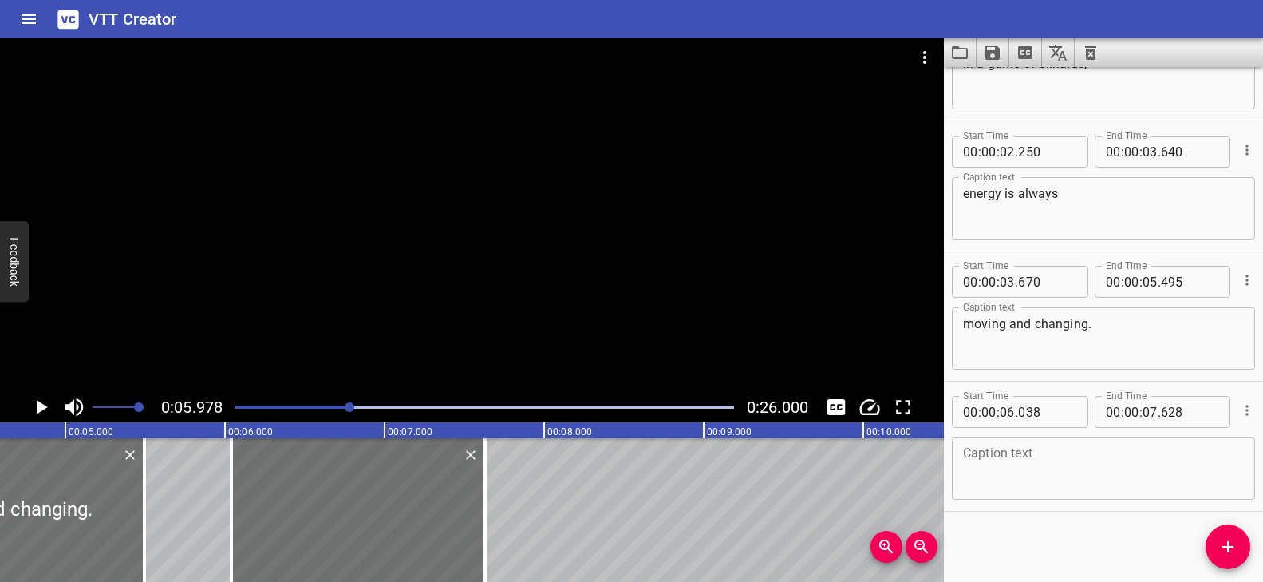
scroll to position [81, 0]
click at [1013, 465] on textarea at bounding box center [1103, 466] width 281 height 45
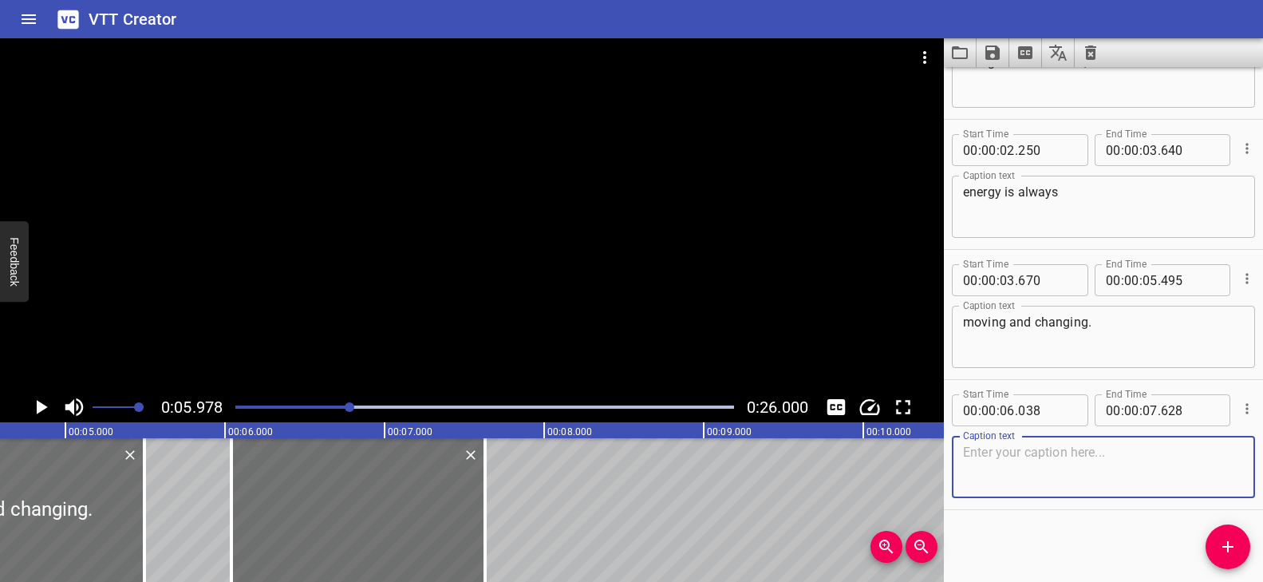
paste textarea "The kinetic energy in the pool"
type textarea "The kinetic energy in the pool"
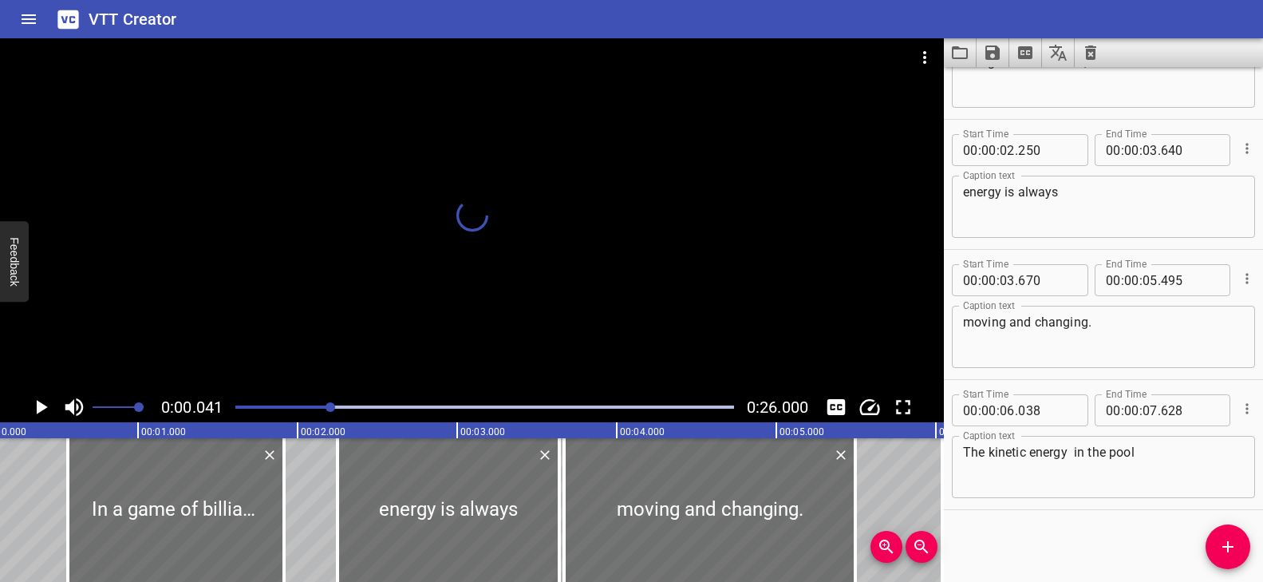
drag, startPoint x: 348, startPoint y: 408, endPoint x: 332, endPoint y: 405, distance: 16.3
click at [332, 406] on div at bounding box center [331, 407] width 10 height 10
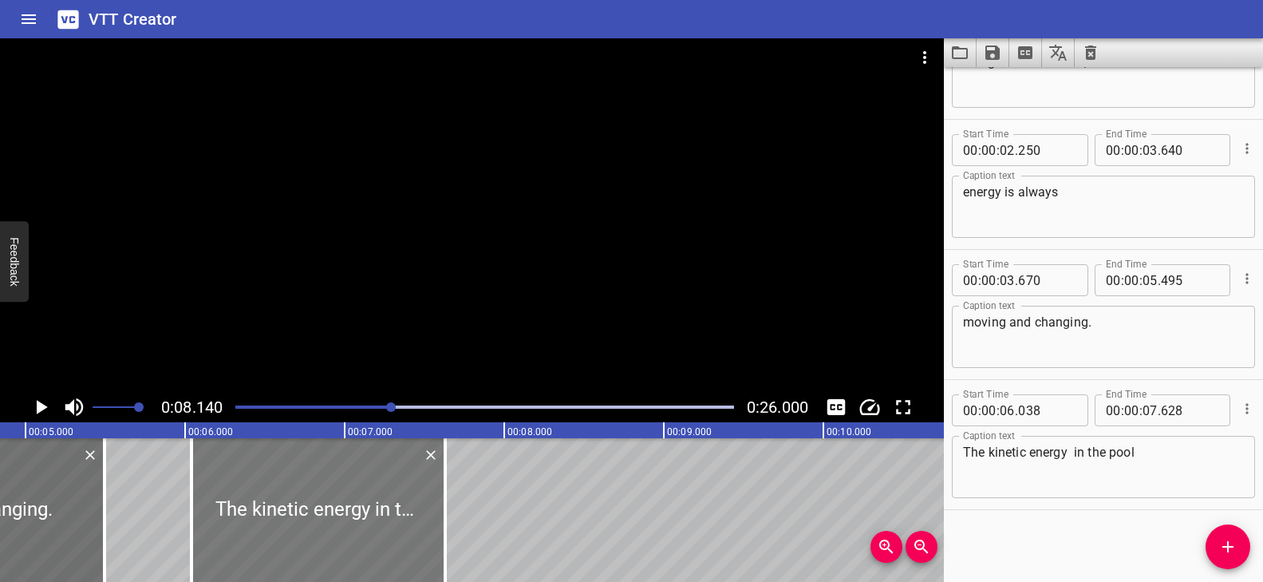
scroll to position [0, 780]
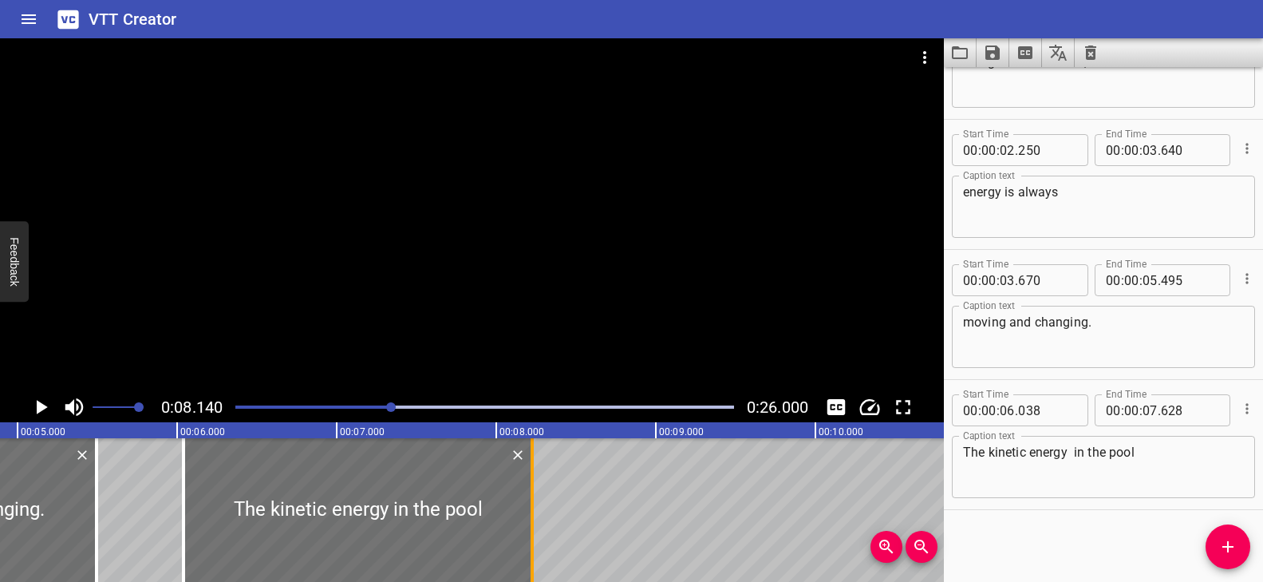
drag, startPoint x: 434, startPoint y: 495, endPoint x: 529, endPoint y: 495, distance: 94.9
click at [529, 495] on div at bounding box center [532, 510] width 16 height 144
type input "08"
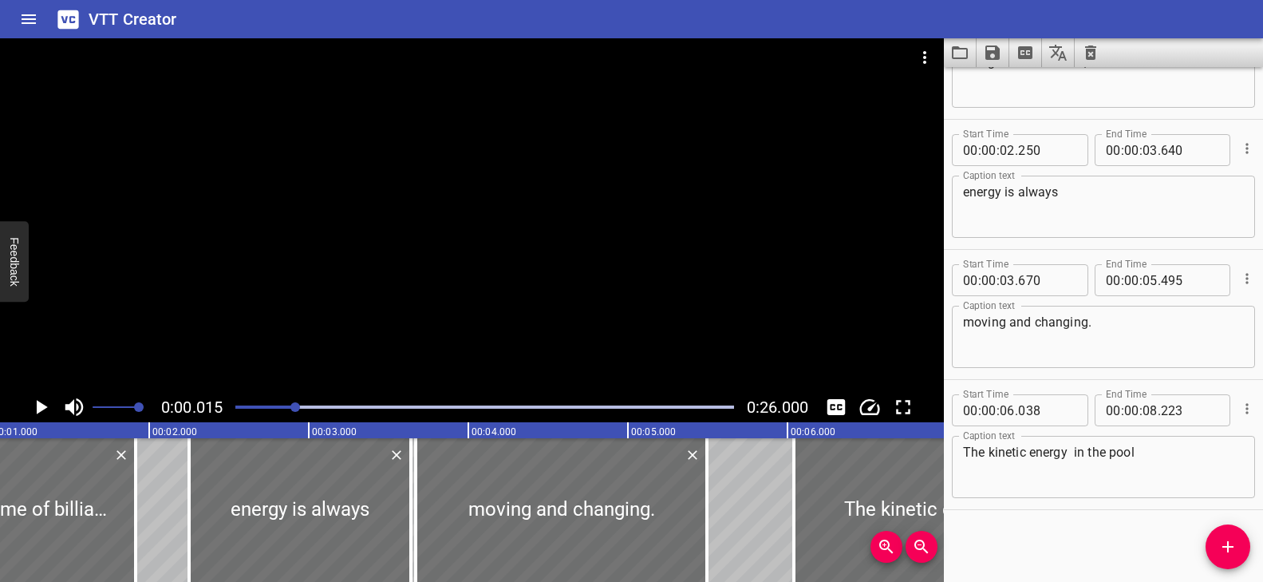
drag, startPoint x: 364, startPoint y: 407, endPoint x: 297, endPoint y: 409, distance: 67.1
click at [297, 409] on div at bounding box center [295, 407] width 10 height 10
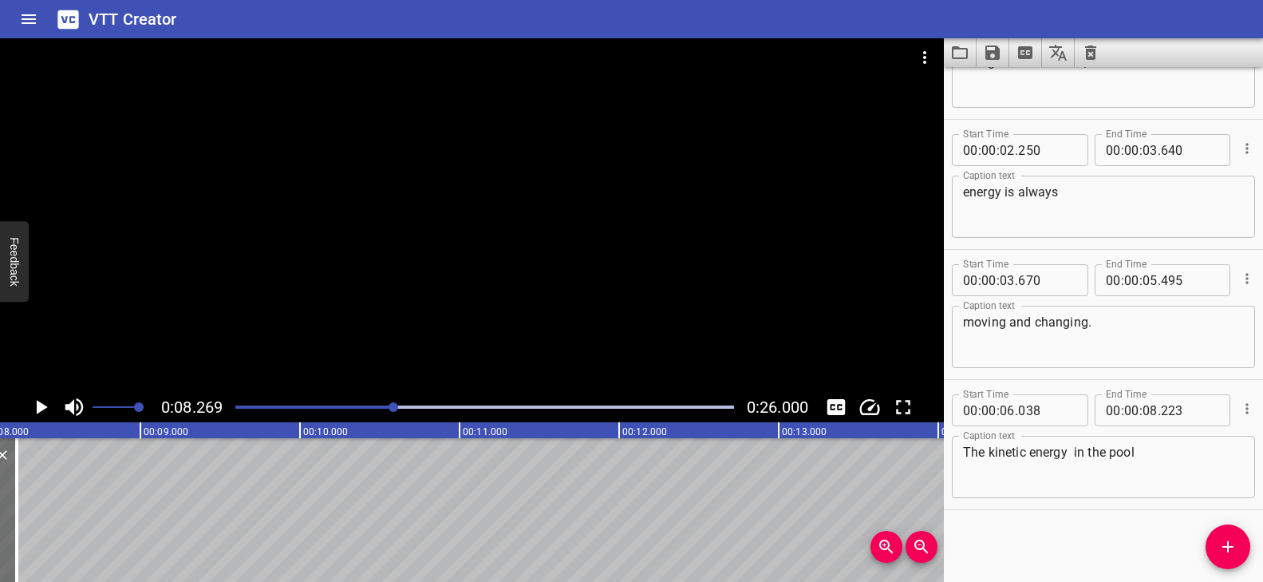
scroll to position [0, 1320]
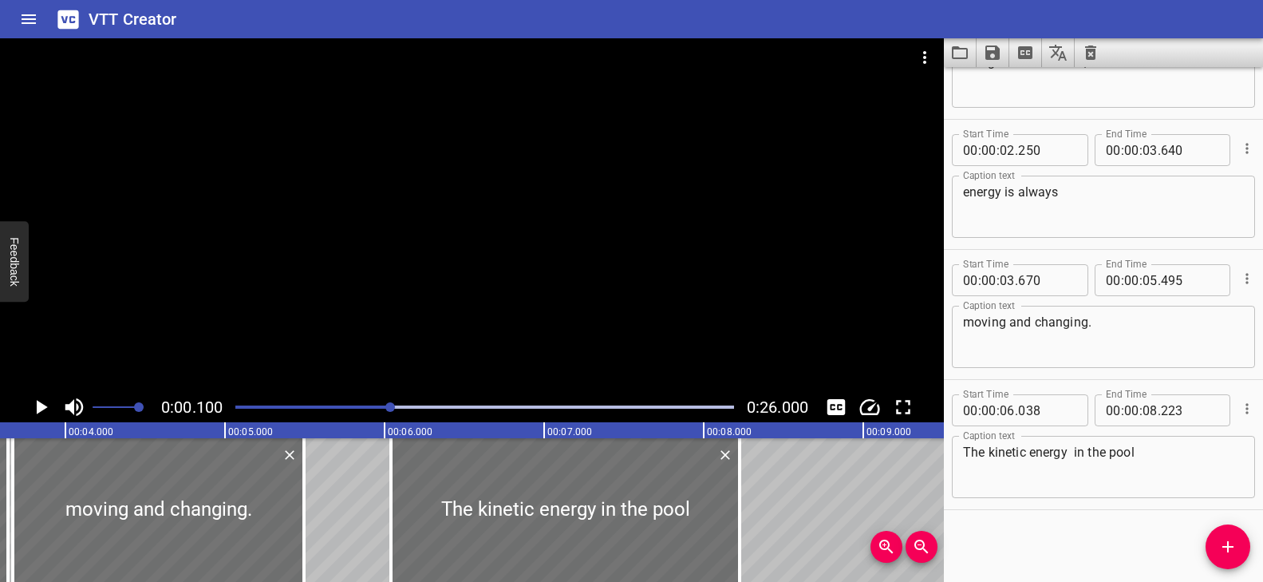
drag, startPoint x: 393, startPoint y: 410, endPoint x: 369, endPoint y: 409, distance: 24.7
click at [385, 409] on div at bounding box center [390, 407] width 10 height 10
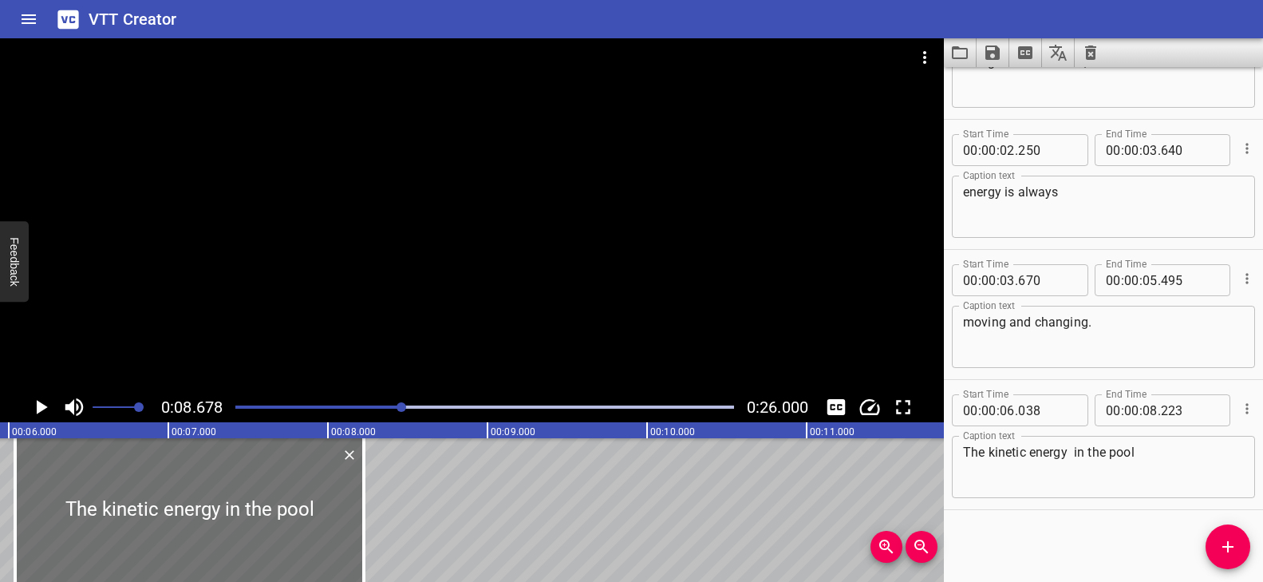
scroll to position [0, 851]
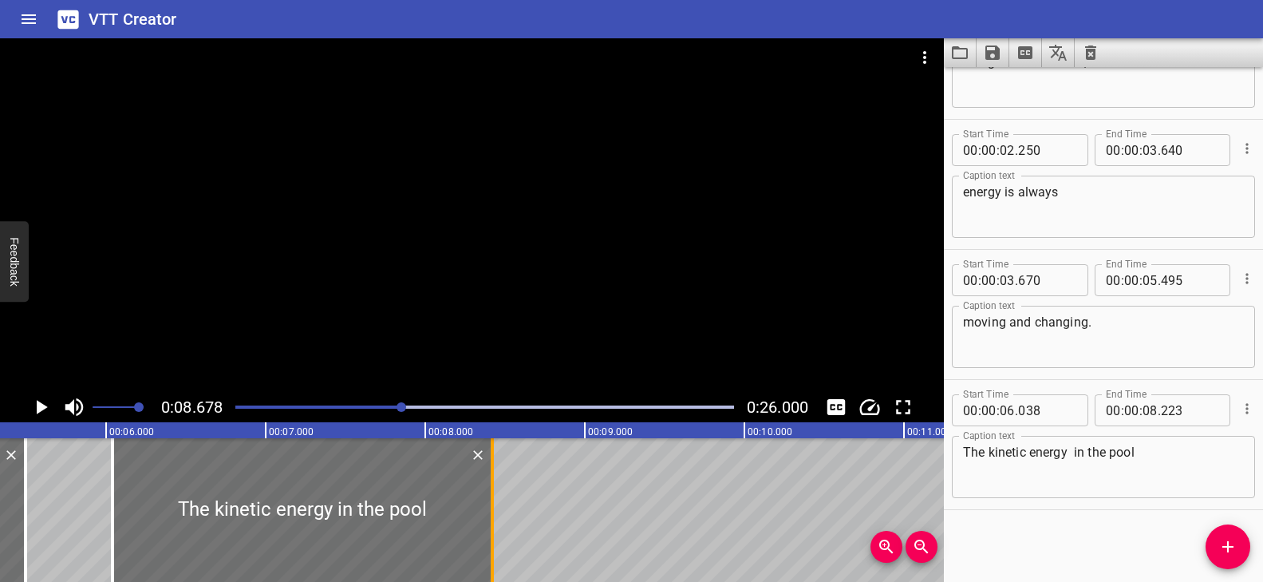
drag, startPoint x: 461, startPoint y: 489, endPoint x: 492, endPoint y: 491, distance: 31.2
click at [492, 491] on div at bounding box center [492, 510] width 3 height 144
click at [333, 405] on div "Play progress" at bounding box center [152, 406] width 499 height 3
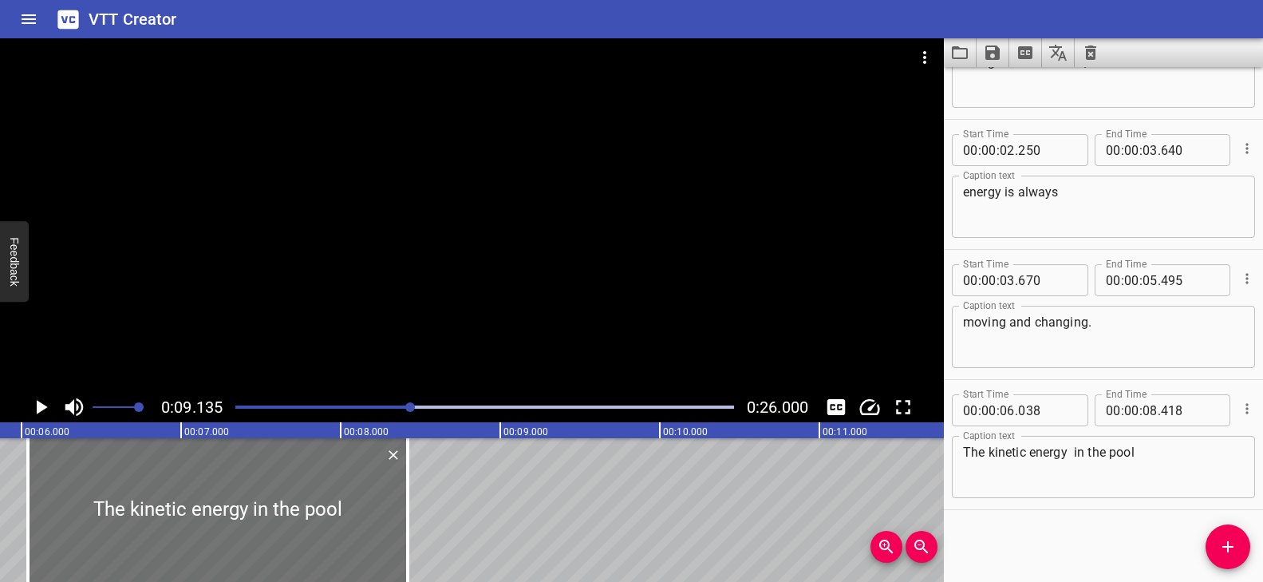
scroll to position [0, 919]
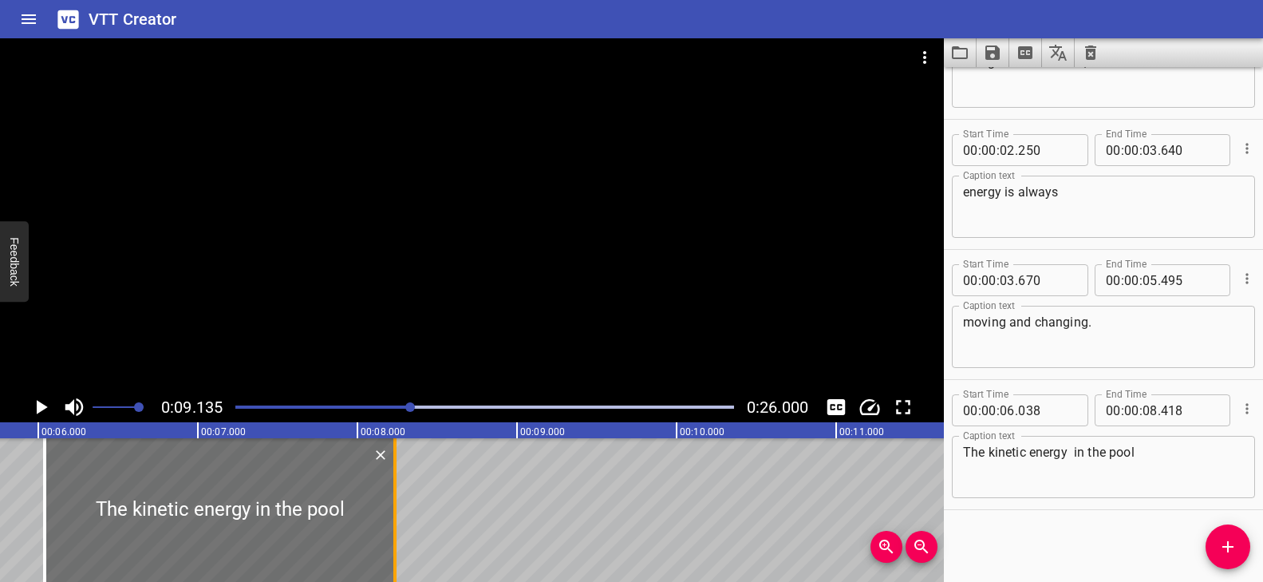
drag, startPoint x: 426, startPoint y: 486, endPoint x: 397, endPoint y: 486, distance: 29.5
click at [397, 486] on div at bounding box center [395, 510] width 16 height 144
type input "233"
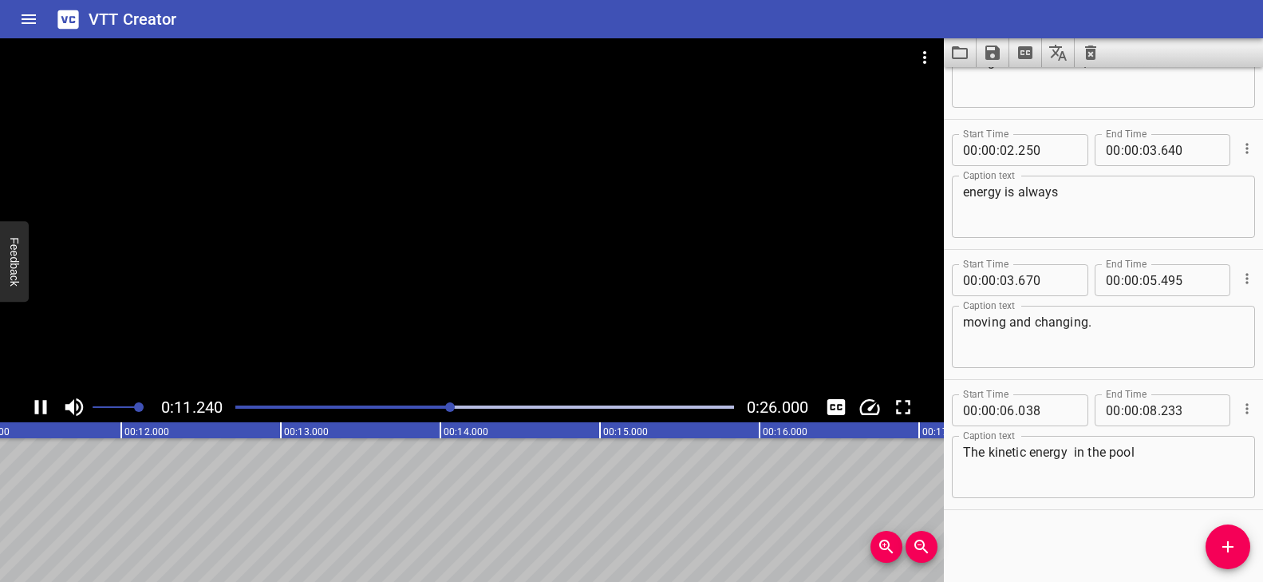
click at [352, 409] on div at bounding box center [485, 407] width 518 height 22
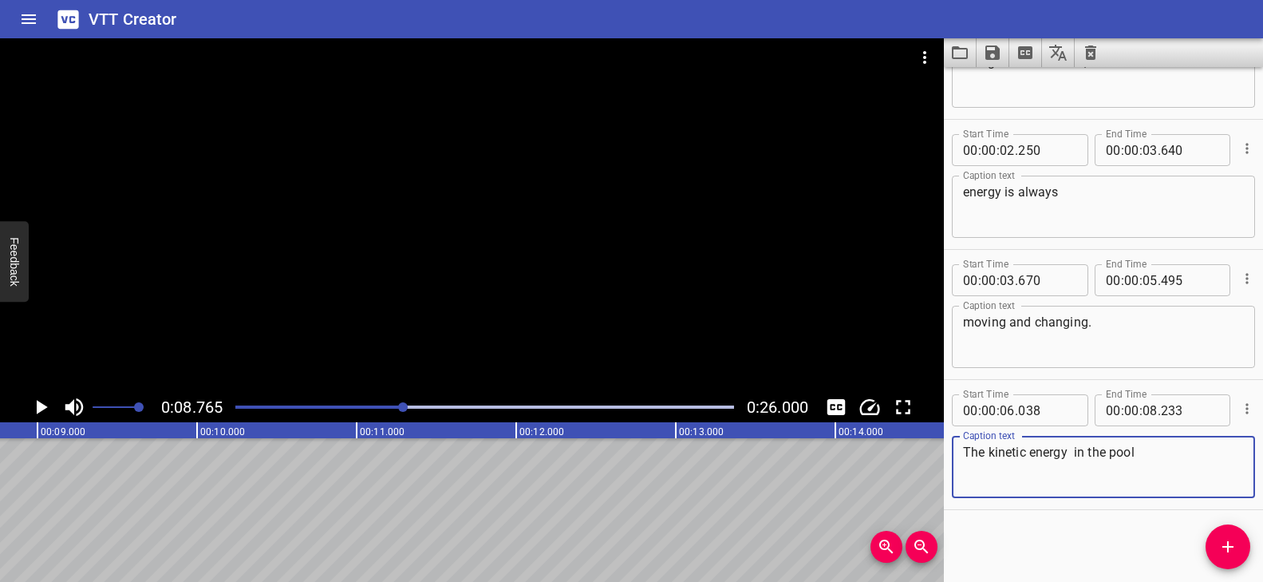
click at [1075, 456] on textarea "The kinetic energy in the pool" at bounding box center [1103, 466] width 281 height 45
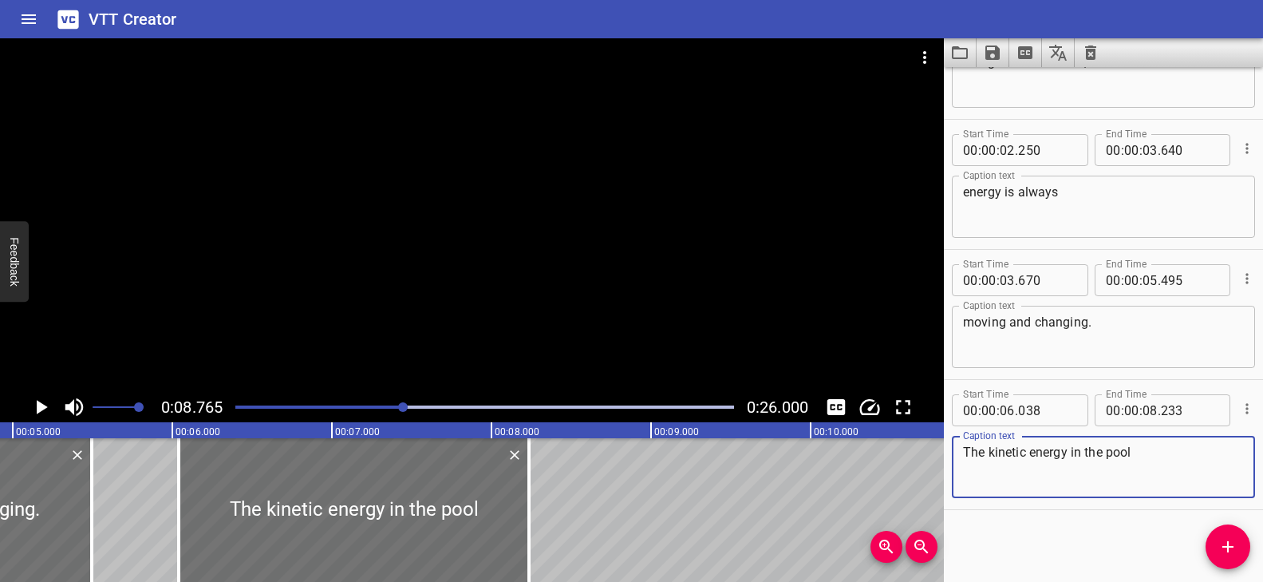
scroll to position [0, 777]
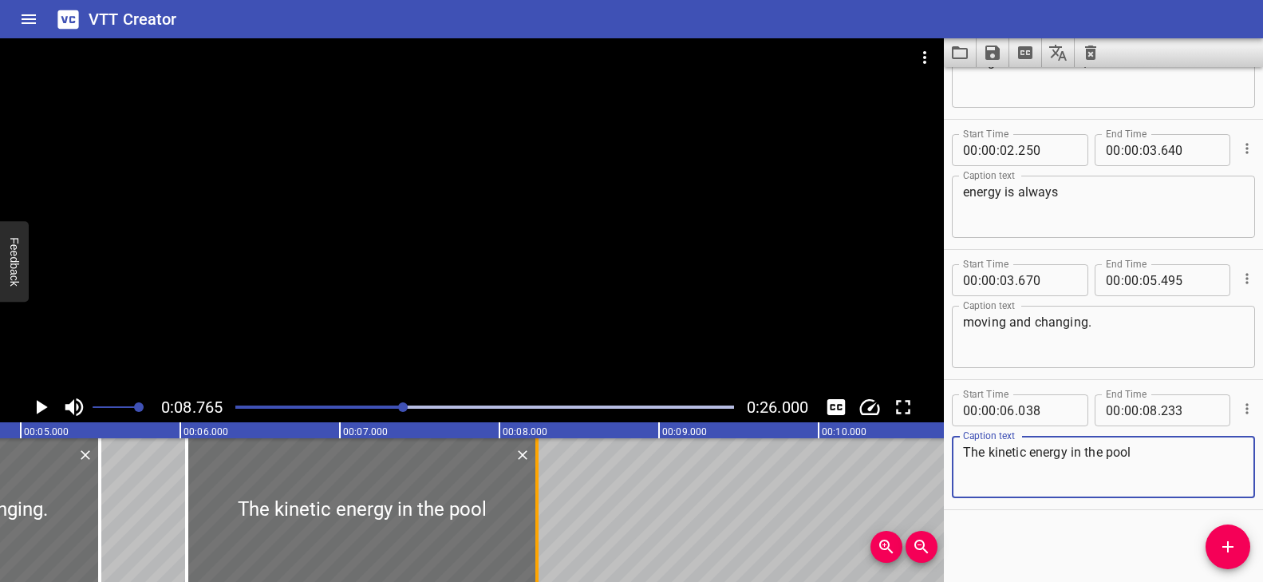
type textarea "The kinetic energy in the pool"
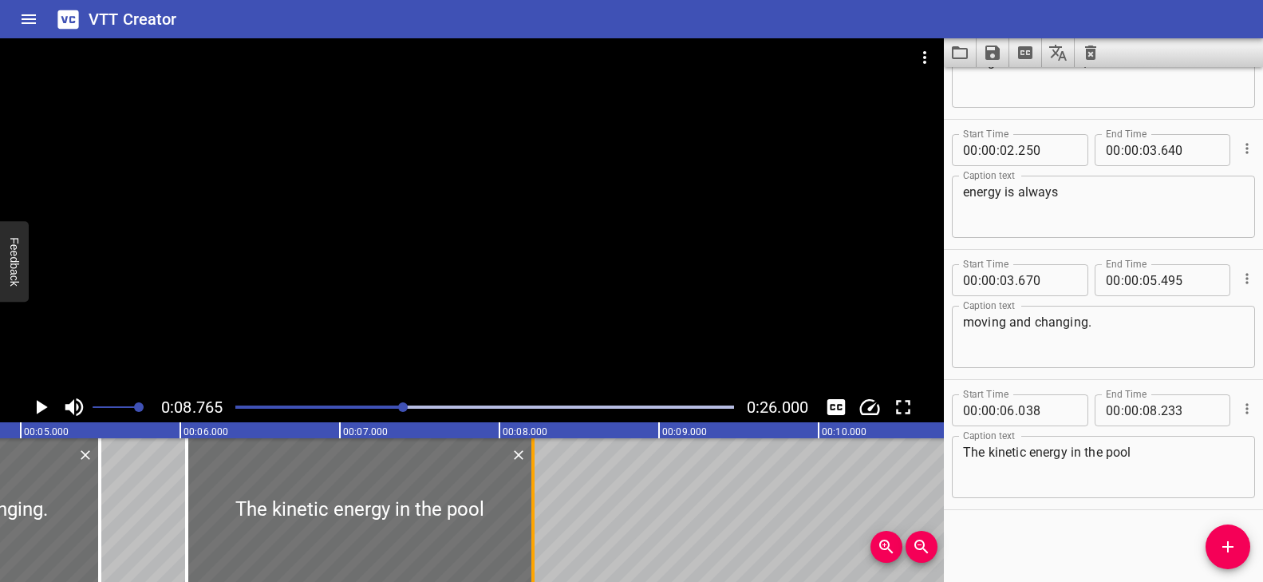
click at [532, 479] on div at bounding box center [532, 510] width 3 height 144
type input "208"
click at [1230, 538] on icon "Add Cue" at bounding box center [1227, 546] width 19 height 19
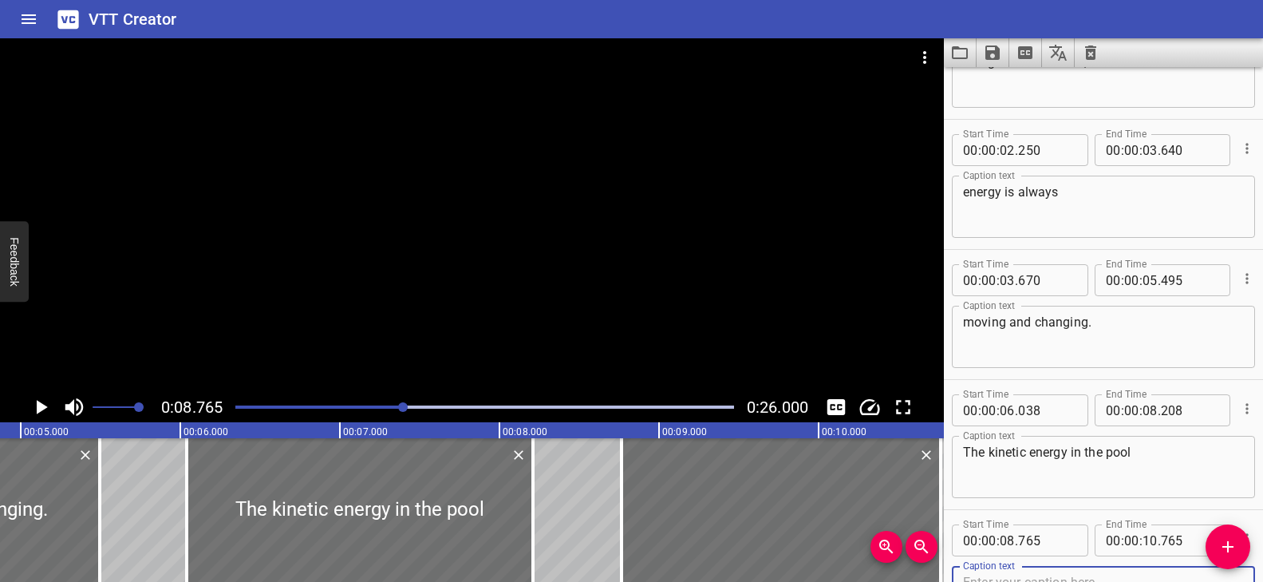
scroll to position [89, 0]
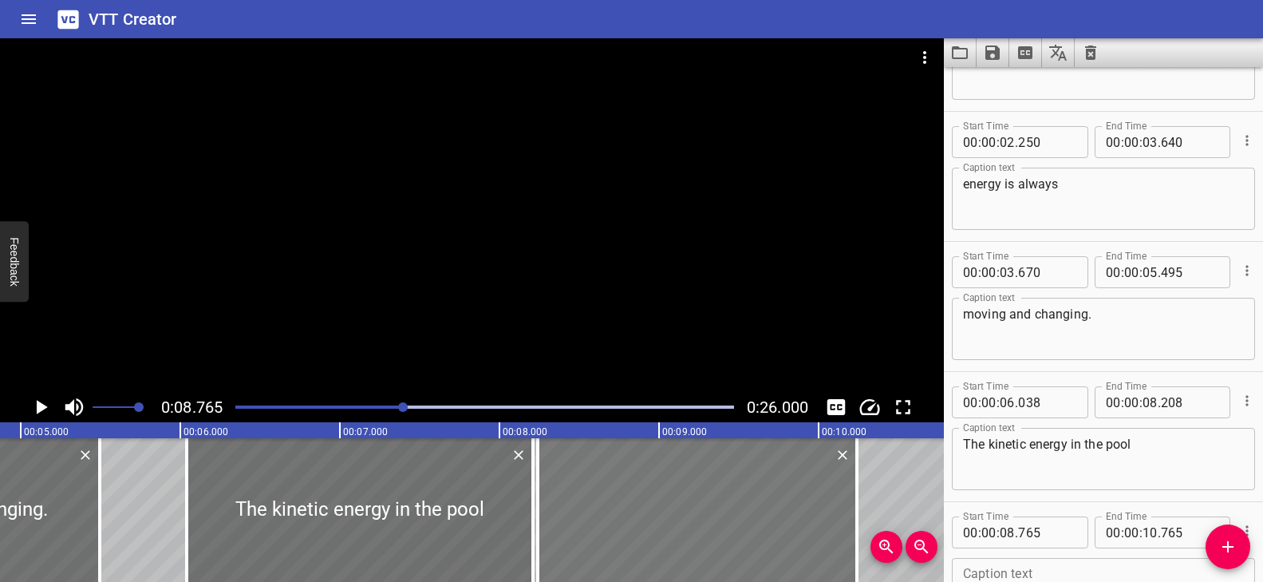
drag, startPoint x: 779, startPoint y: 503, endPoint x: 714, endPoint y: 499, distance: 64.7
click at [714, 499] on div at bounding box center [697, 510] width 319 height 144
type input "240"
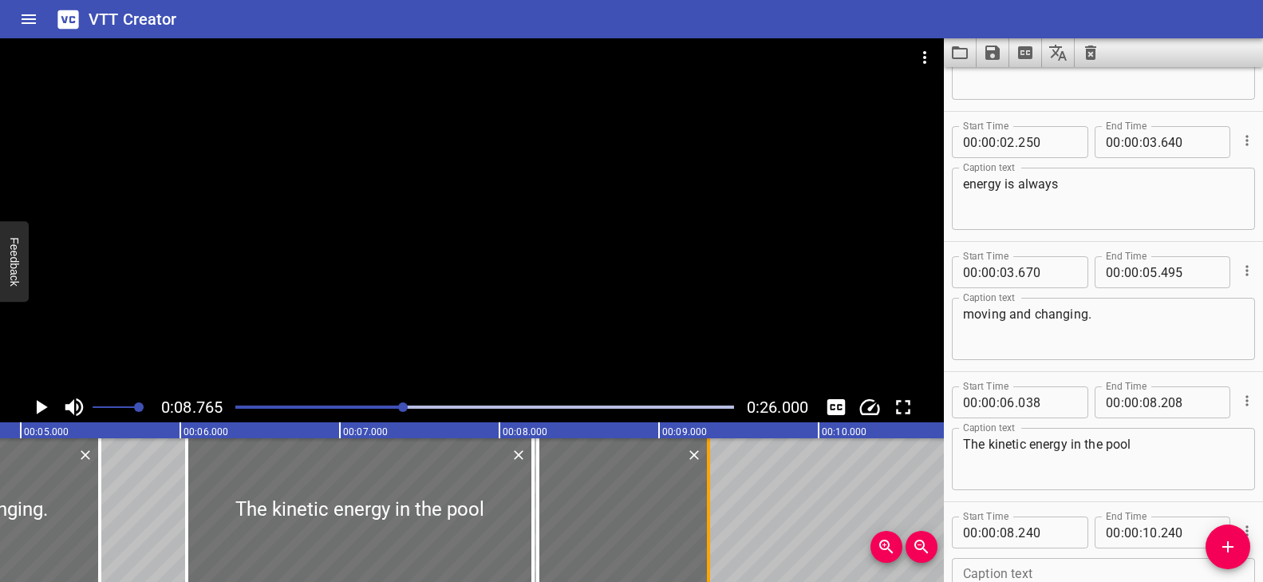
drag, startPoint x: 857, startPoint y: 487, endPoint x: 698, endPoint y: 495, distance: 159.0
click at [707, 494] on div at bounding box center [708, 510] width 3 height 144
type input "09"
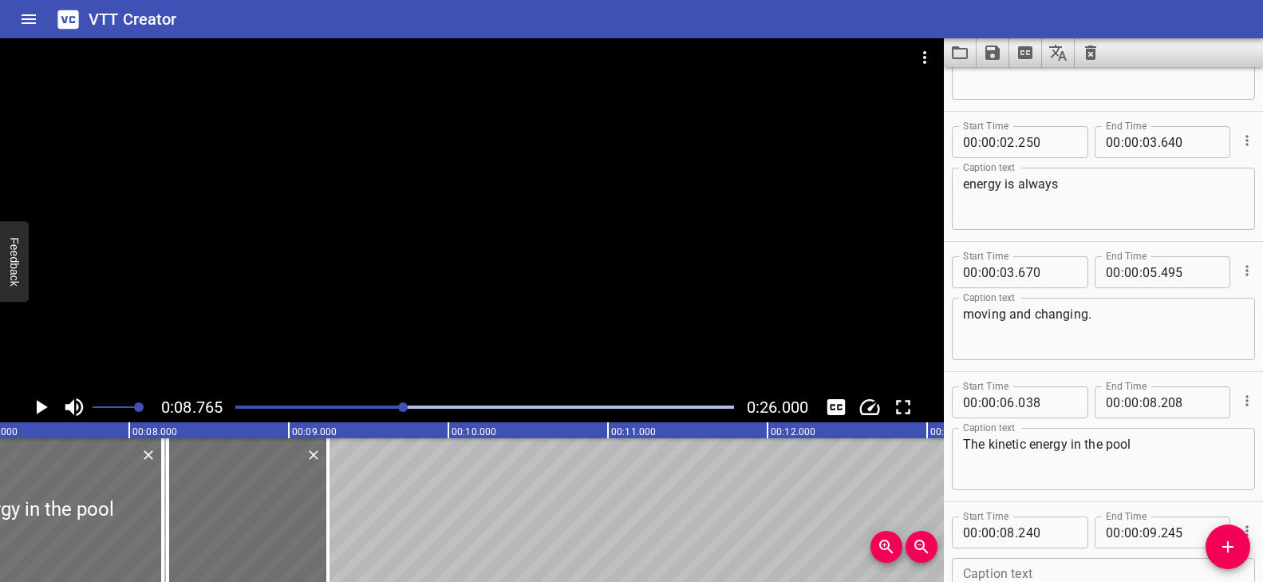
scroll to position [0, 1123]
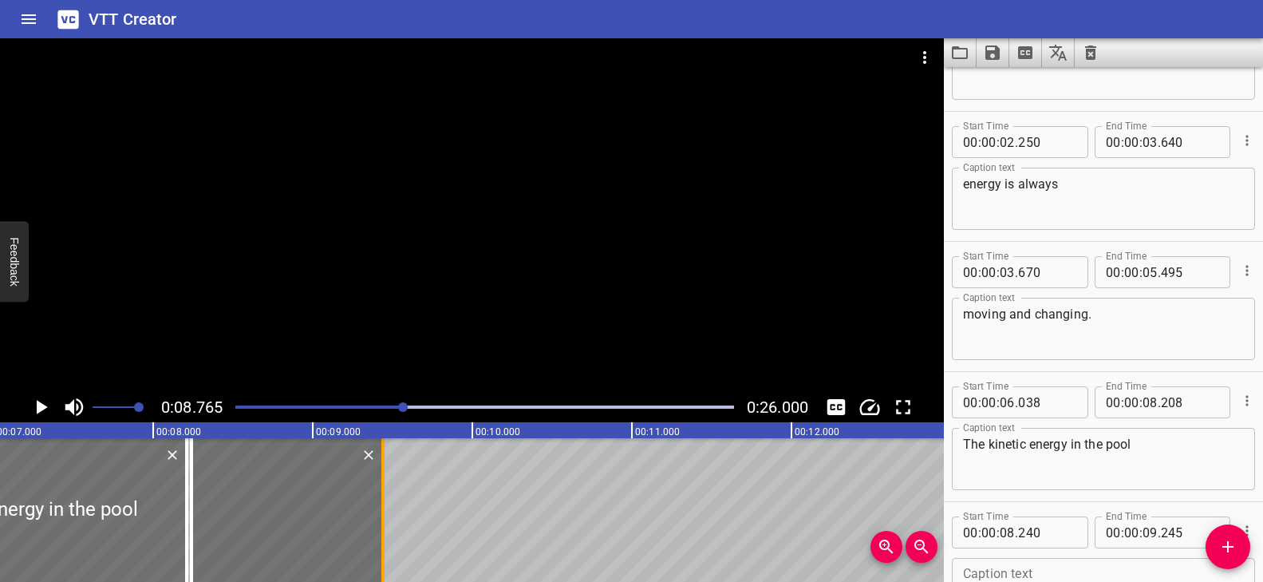
drag, startPoint x: 350, startPoint y: 494, endPoint x: 381, endPoint y: 496, distance: 31.2
click at [381, 496] on div at bounding box center [382, 510] width 3 height 144
type input "440"
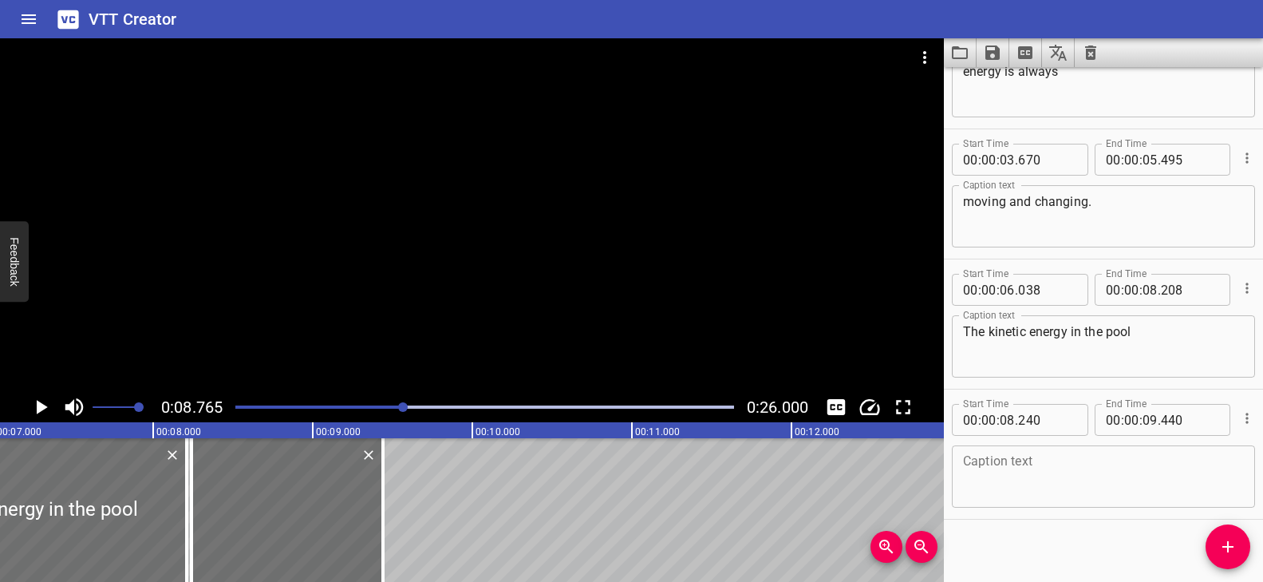
scroll to position [211, 0]
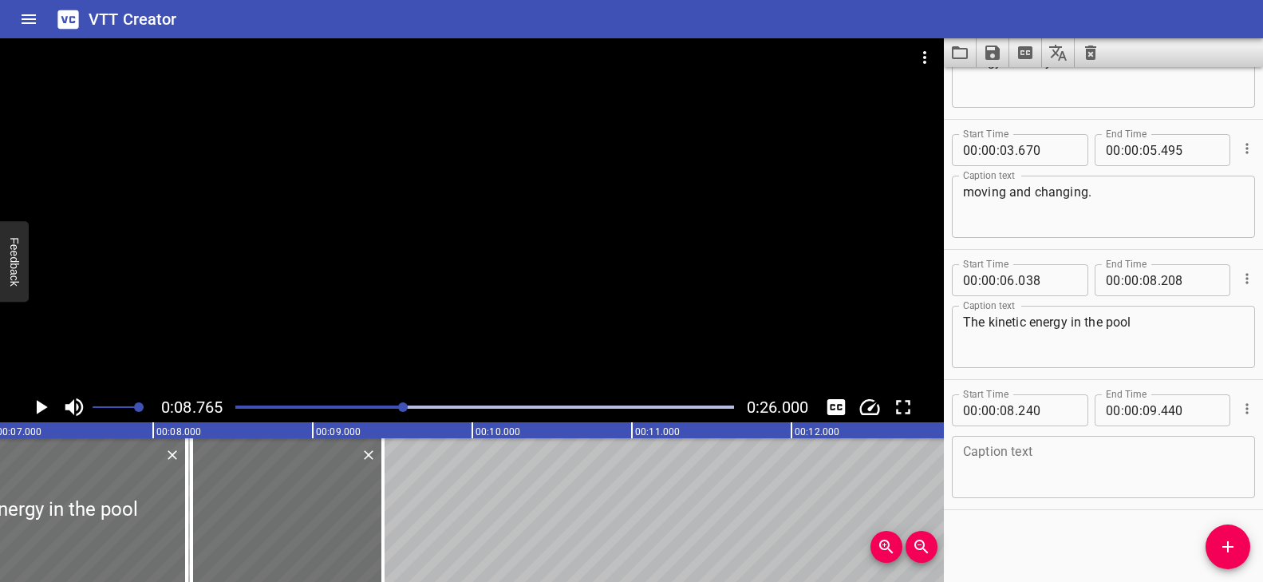
click at [1053, 465] on textarea at bounding box center [1103, 466] width 281 height 45
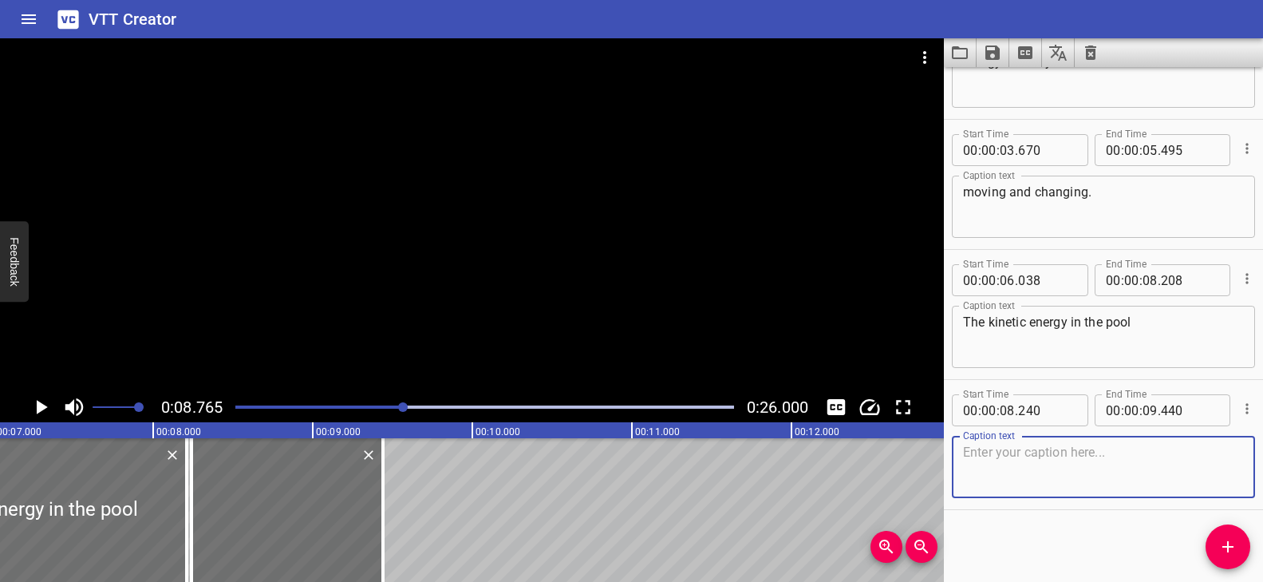
paste textarea "stick is transferred"
type textarea "stick is transferred"
click at [1211, 544] on span "Add Cue" at bounding box center [1227, 546] width 45 height 19
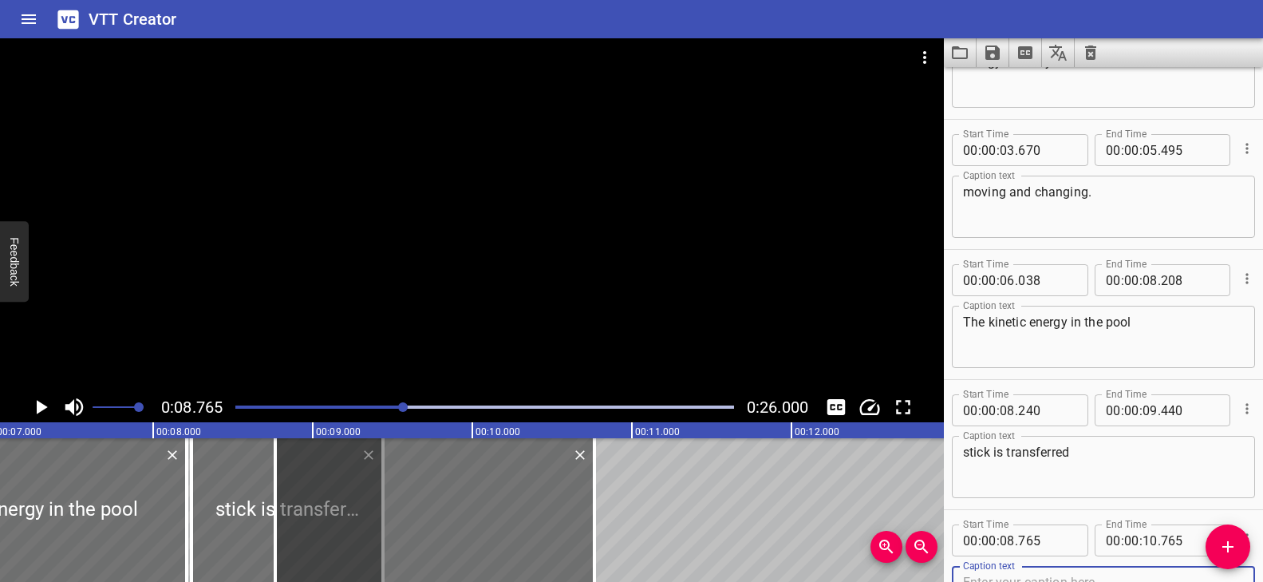
scroll to position [219, 0]
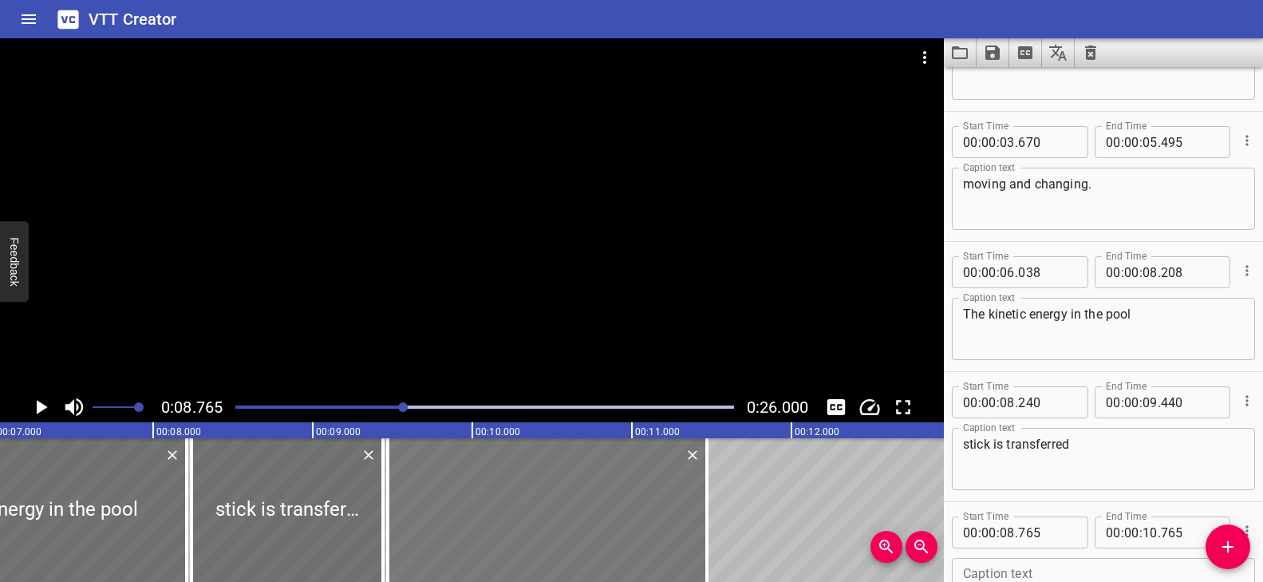
drag, startPoint x: 396, startPoint y: 514, endPoint x: 499, endPoint y: 503, distance: 103.5
click at [499, 503] on div at bounding box center [547, 510] width 319 height 144
type input "09"
type input "470"
type input "11"
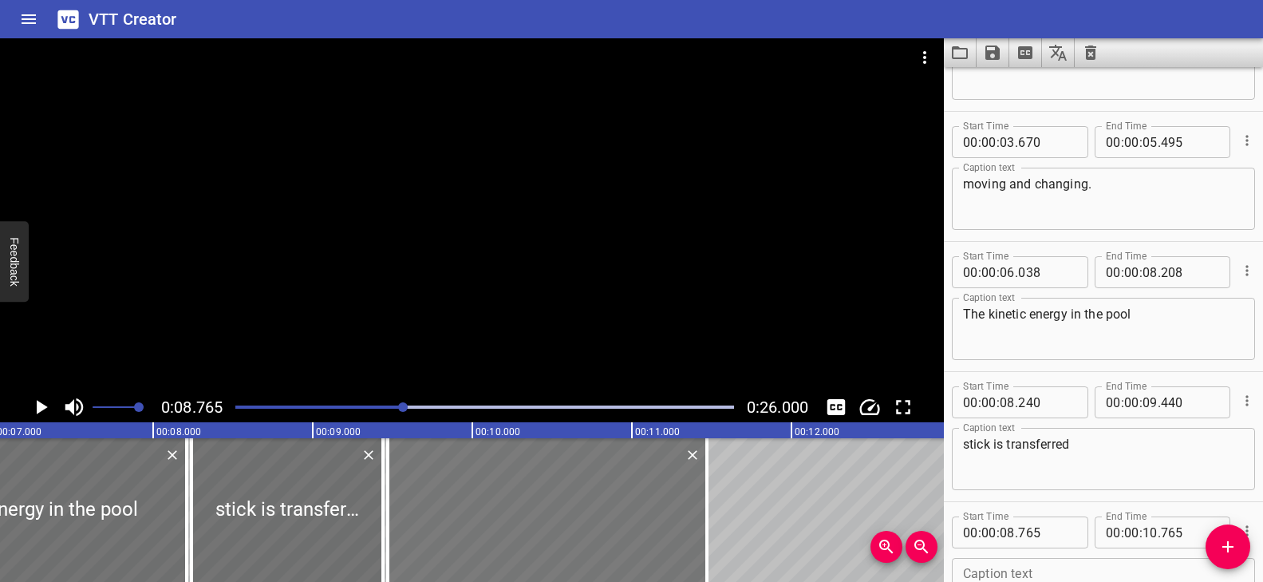
type input "470"
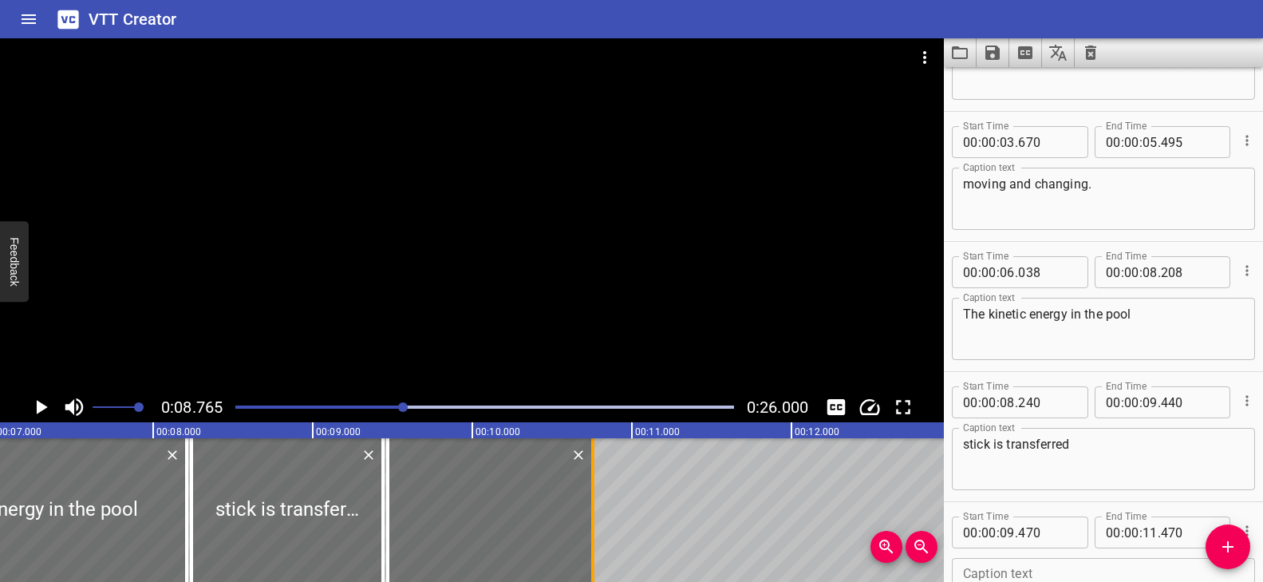
drag, startPoint x: 706, startPoint y: 497, endPoint x: 592, endPoint y: 500, distance: 114.1
click at [592, 500] on div at bounding box center [592, 510] width 3 height 144
type input "10"
type input "755"
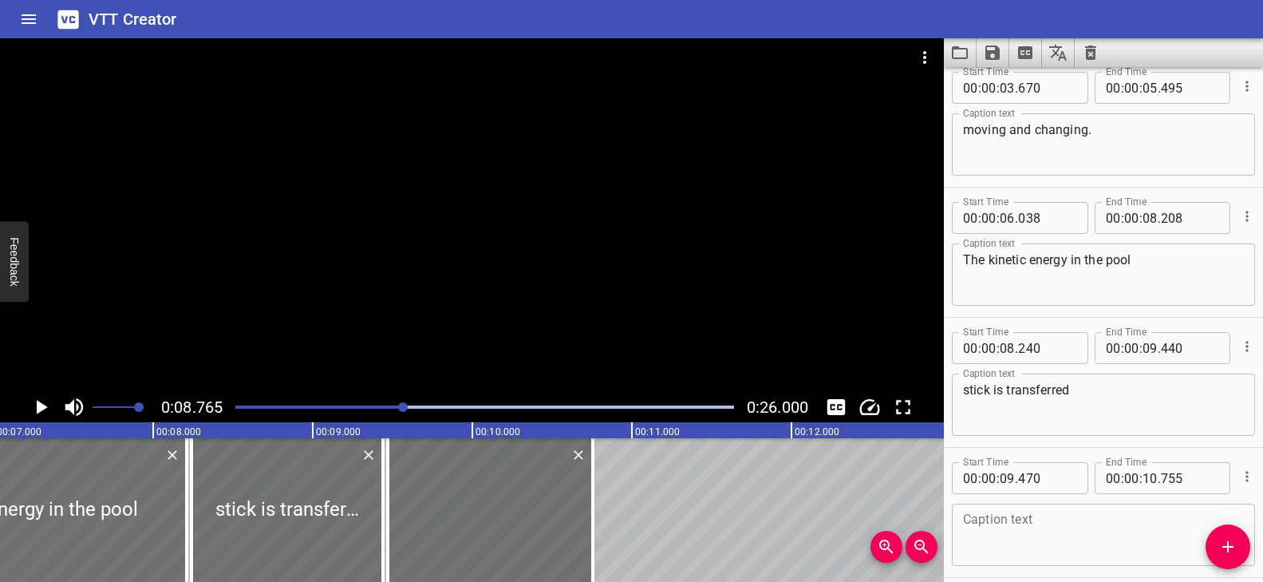
scroll to position [341, 0]
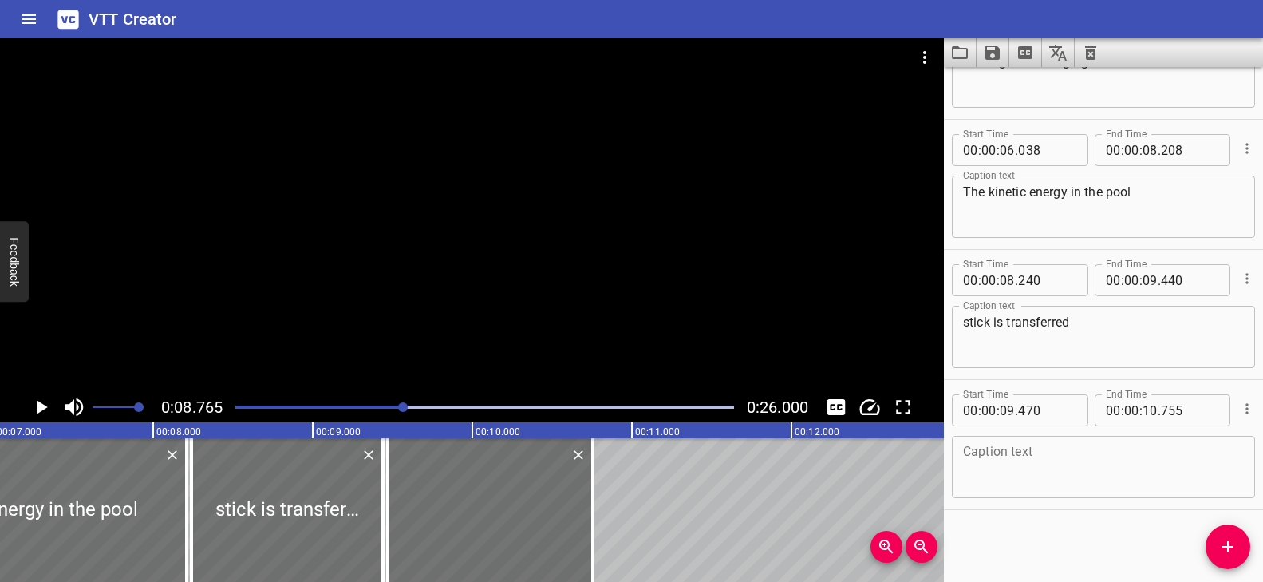
click at [989, 460] on textarea at bounding box center [1103, 466] width 281 height 45
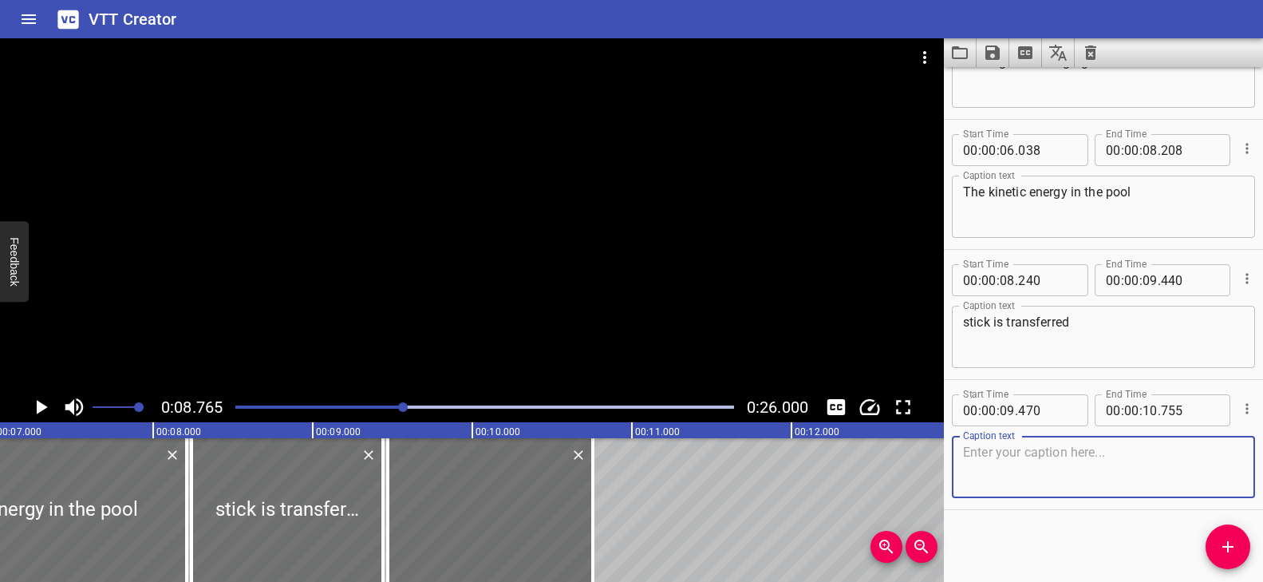
paste textarea "to the white ball."
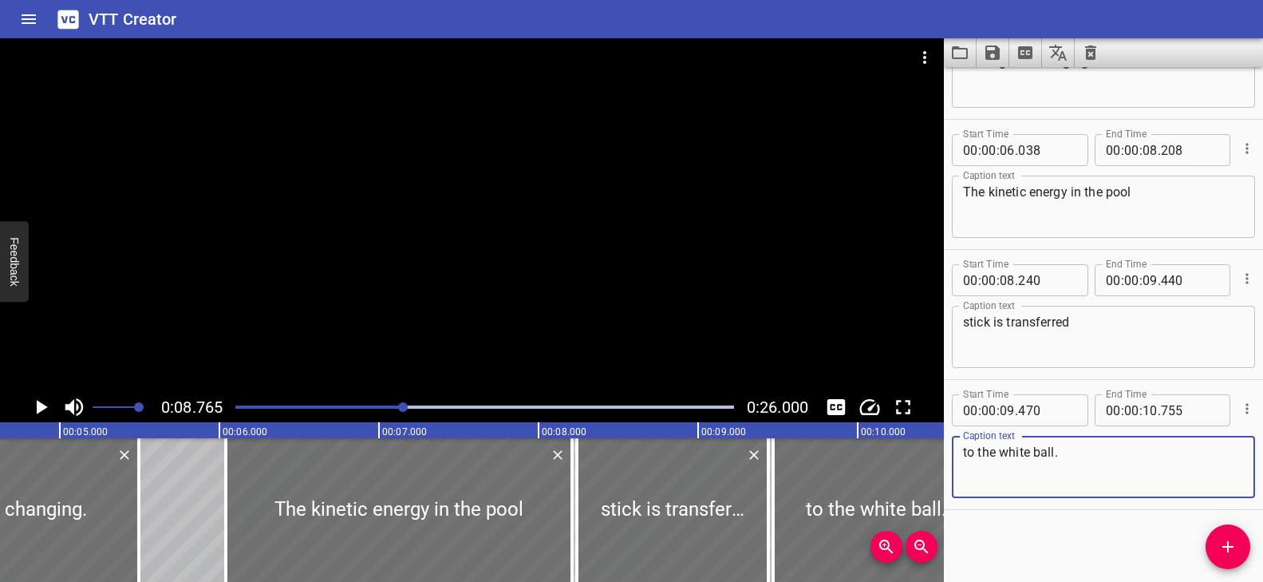
scroll to position [0, 552]
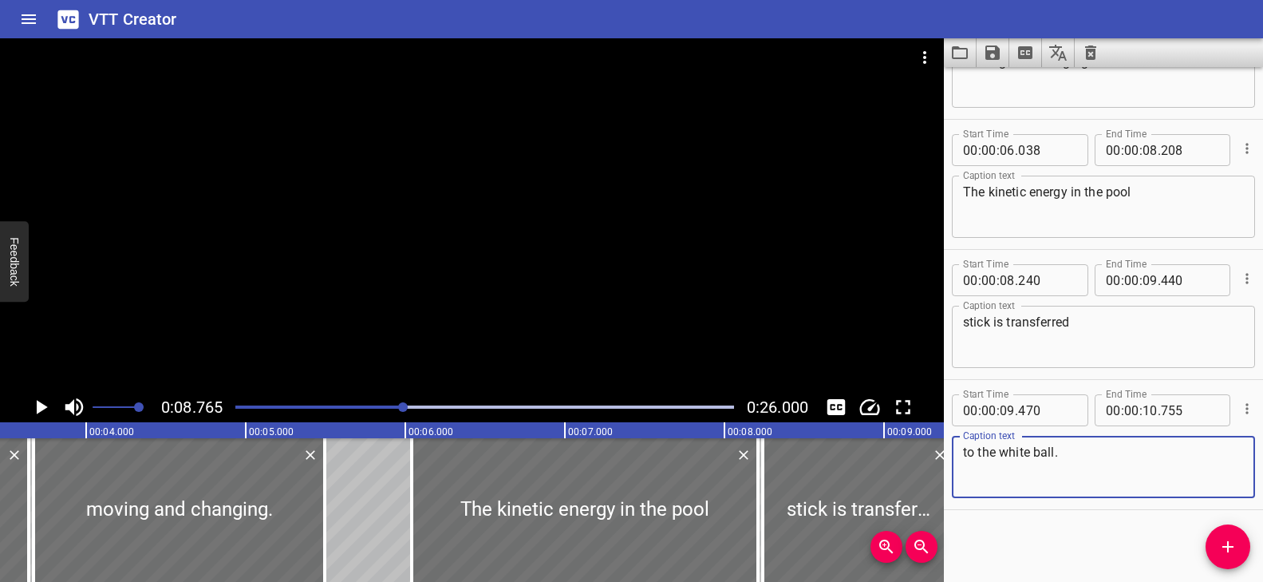
type textarea "to the white ball."
click at [301, 402] on div at bounding box center [485, 407] width 518 height 22
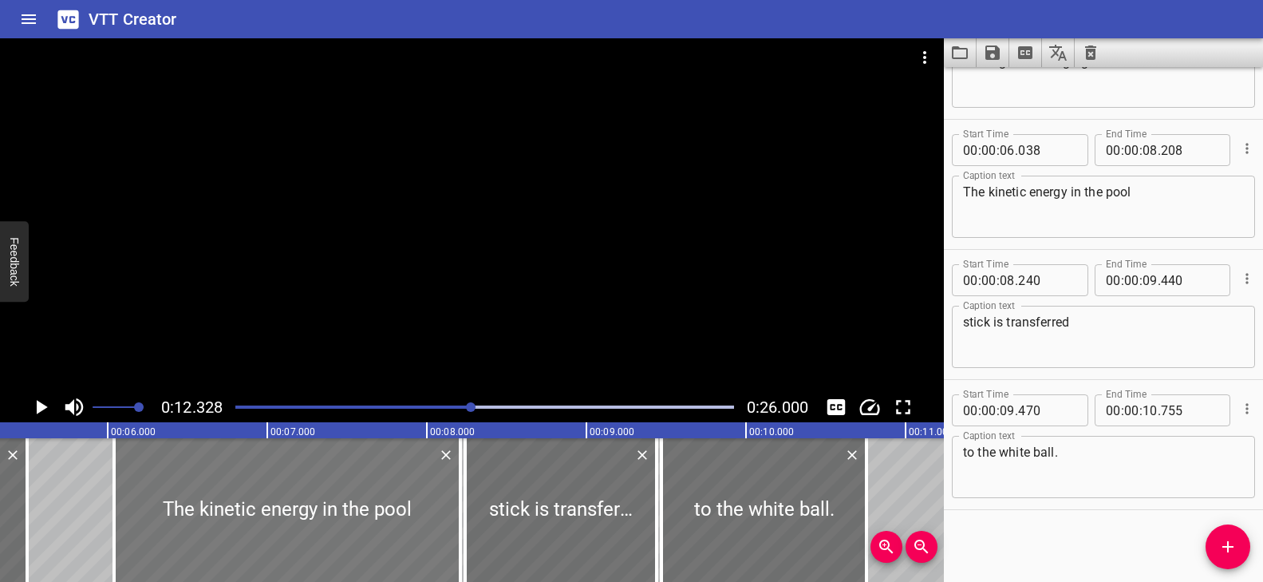
scroll to position [0, 842]
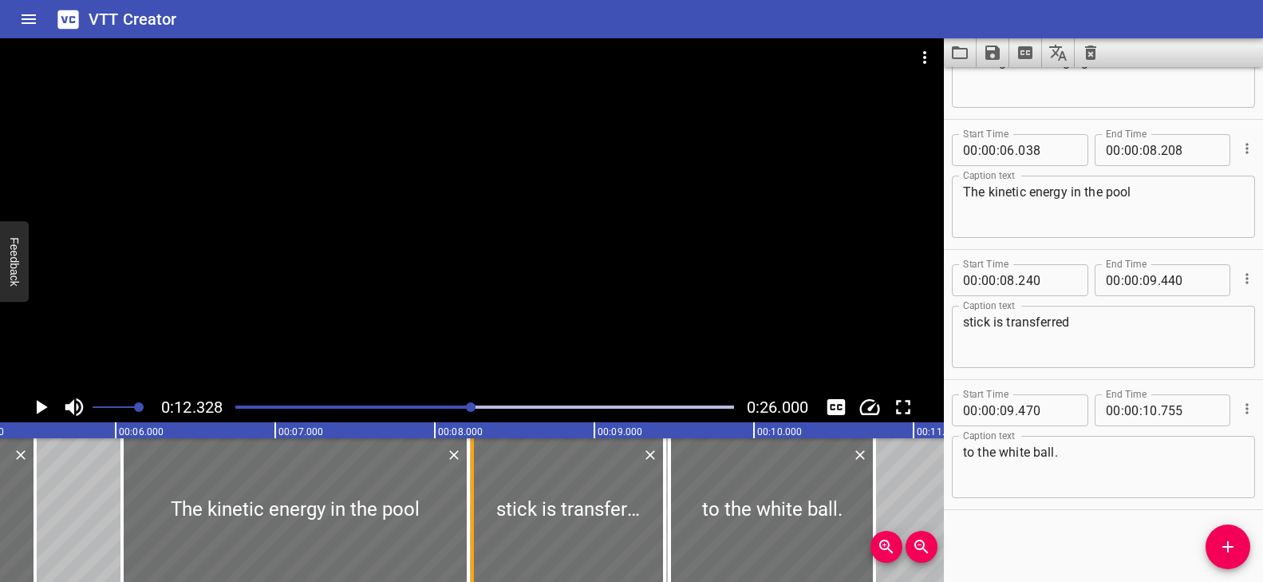
click at [468, 478] on div at bounding box center [472, 510] width 16 height 144
click at [452, 478] on div at bounding box center [295, 510] width 346 height 144
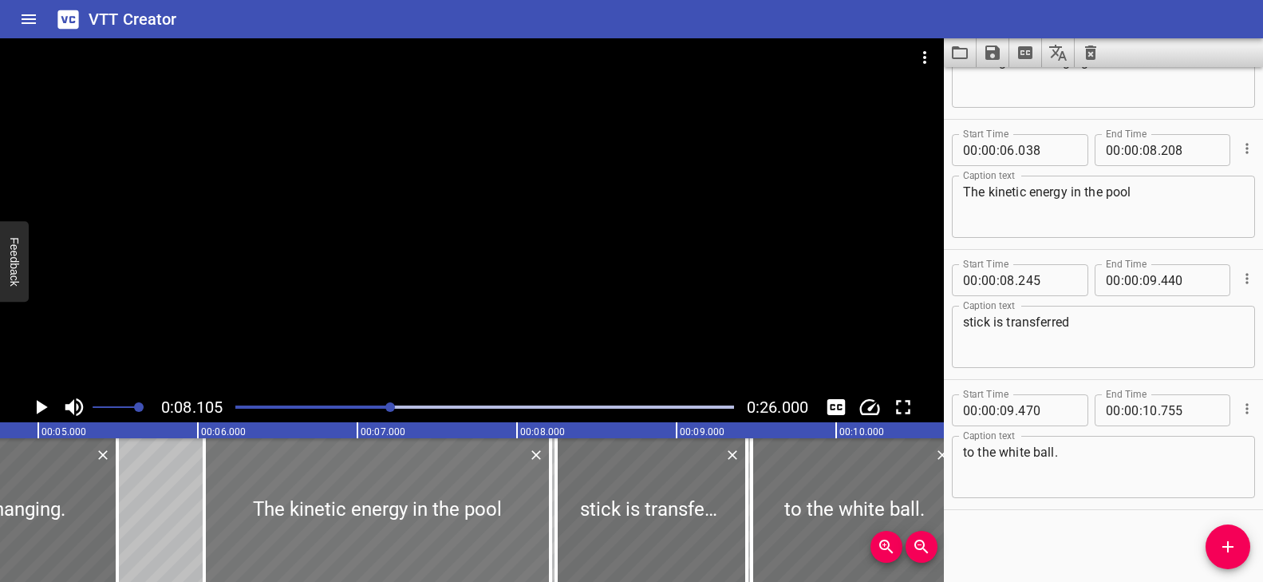
click at [358, 511] on div at bounding box center [377, 510] width 346 height 144
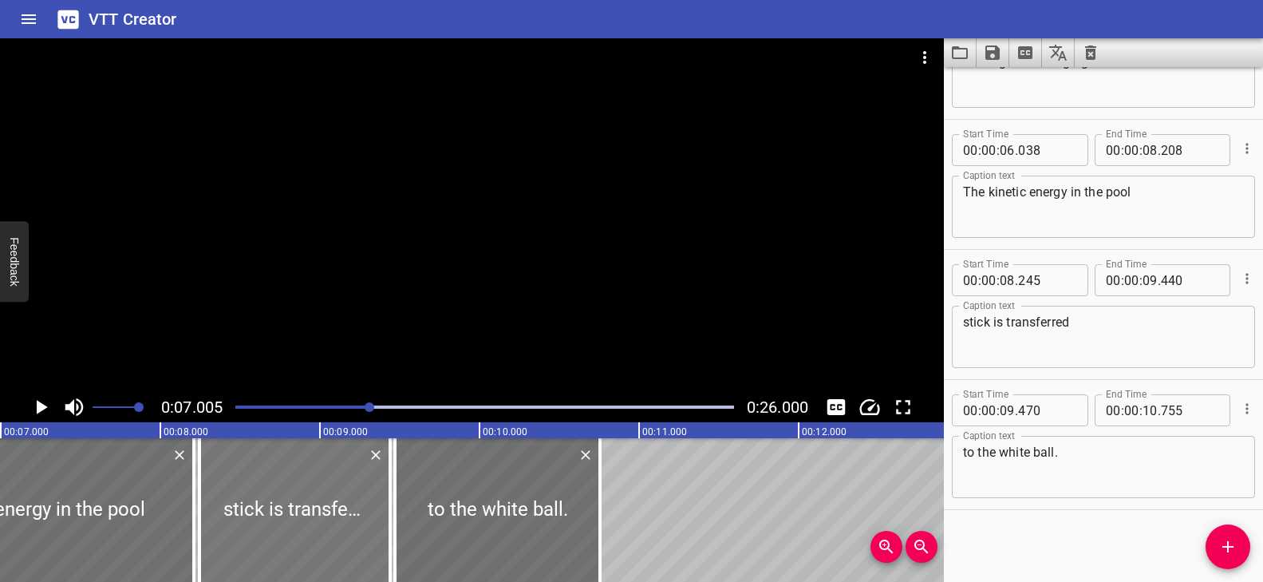
scroll to position [0, 1118]
drag, startPoint x: 191, startPoint y: 519, endPoint x: 246, endPoint y: 519, distance: 55.1
click at [195, 519] on div at bounding box center [188, 510] width 16 height 144
type input "590"
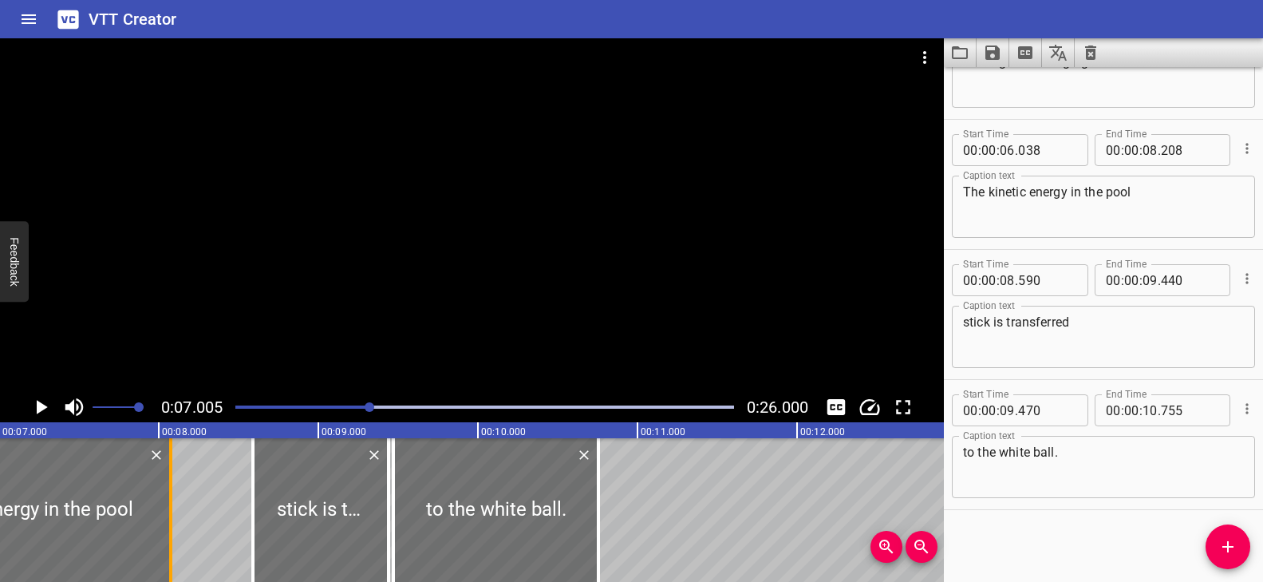
drag, startPoint x: 193, startPoint y: 508, endPoint x: 172, endPoint y: 509, distance: 21.6
click at [172, 509] on div at bounding box center [170, 510] width 3 height 144
type input "073"
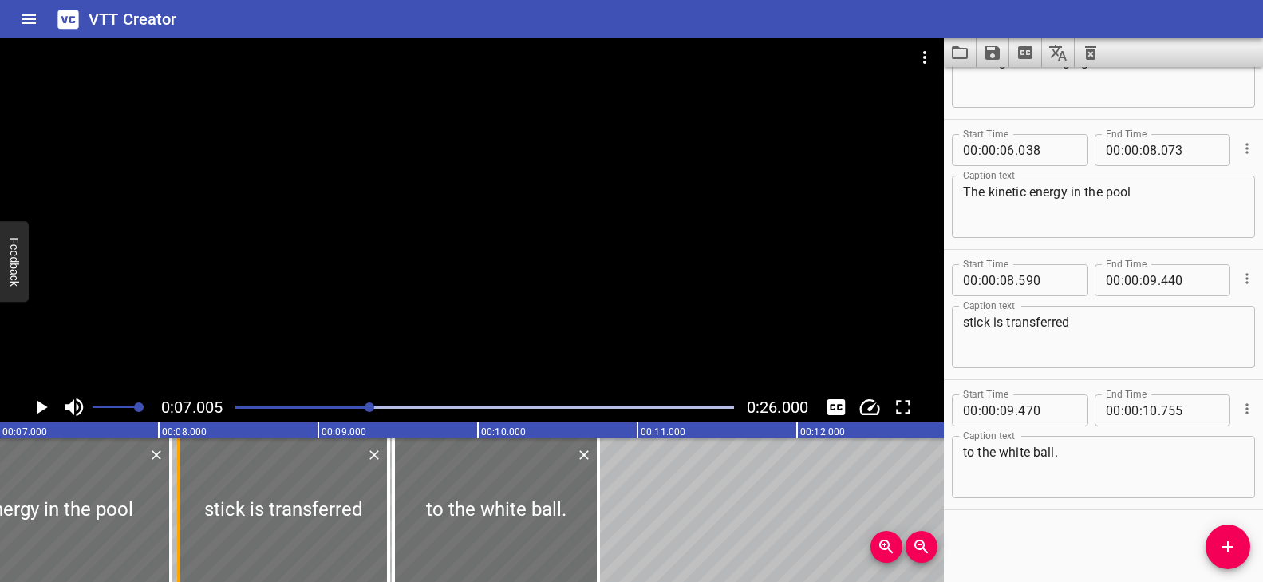
drag, startPoint x: 255, startPoint y: 492, endPoint x: 181, endPoint y: 500, distance: 74.6
click at [181, 500] on div at bounding box center [179, 510] width 16 height 144
type input "125"
click at [391, 492] on div at bounding box center [397, 510] width 16 height 144
type input "500"
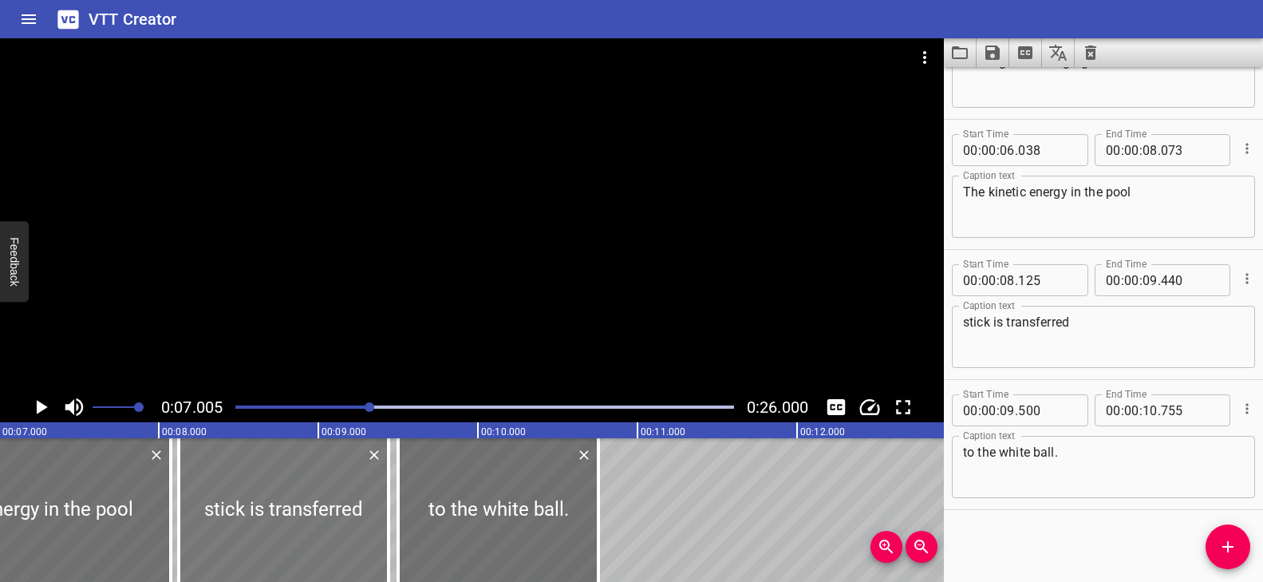
click at [349, 494] on div at bounding box center [284, 510] width 210 height 144
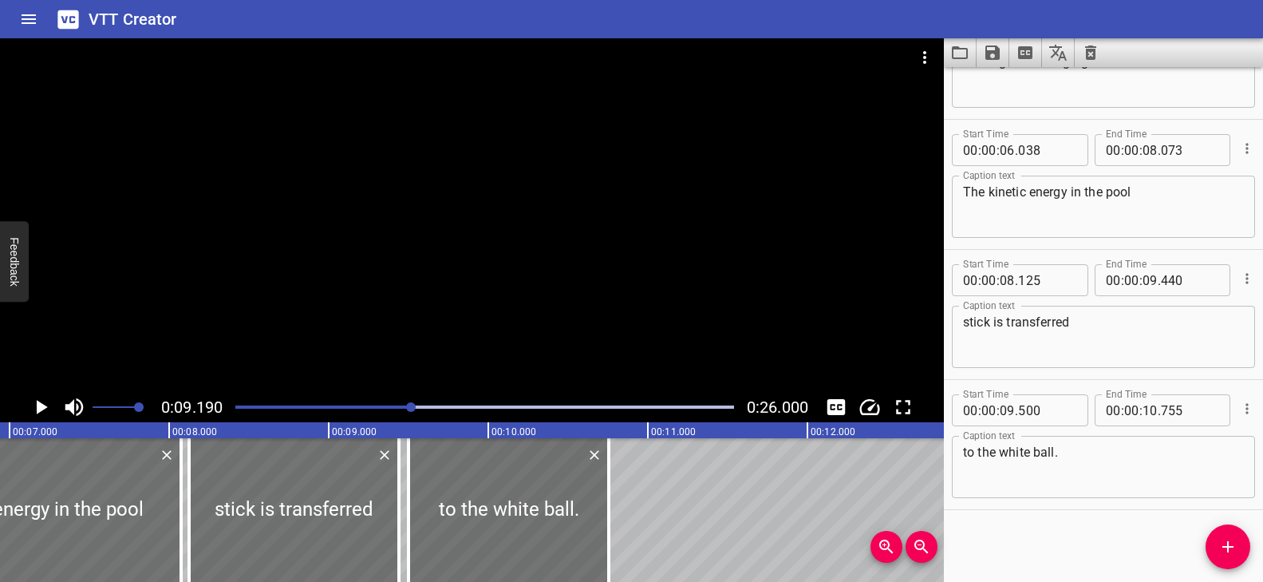
scroll to position [0, 985]
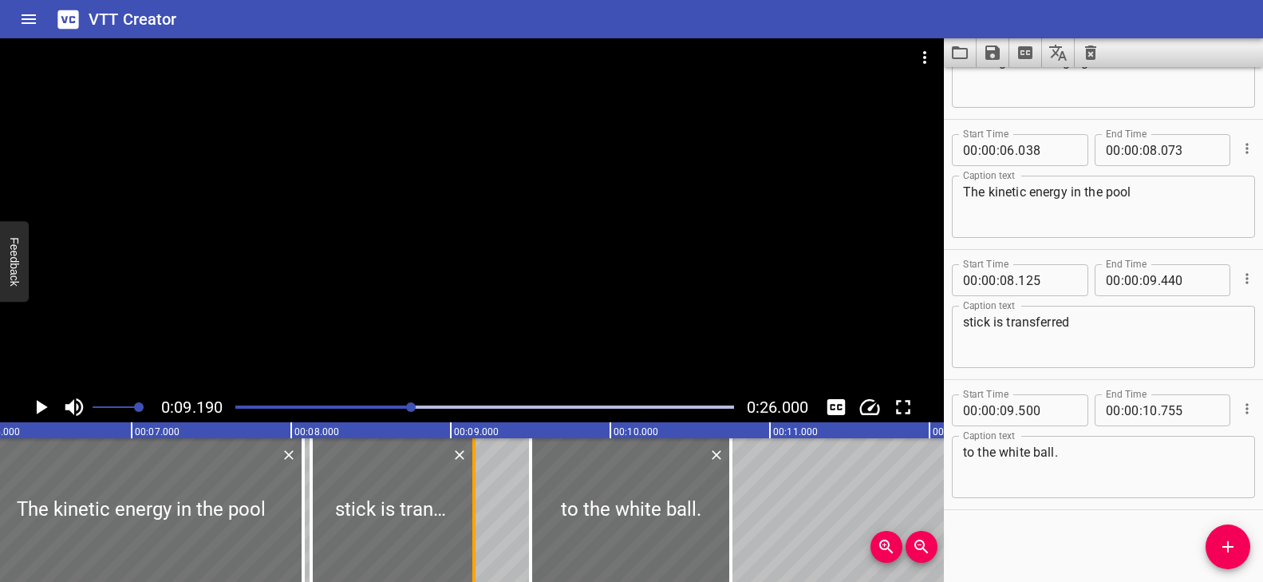
drag, startPoint x: 516, startPoint y: 487, endPoint x: 470, endPoint y: 491, distance: 46.4
click at [470, 491] on div at bounding box center [474, 510] width 16 height 144
type input "145"
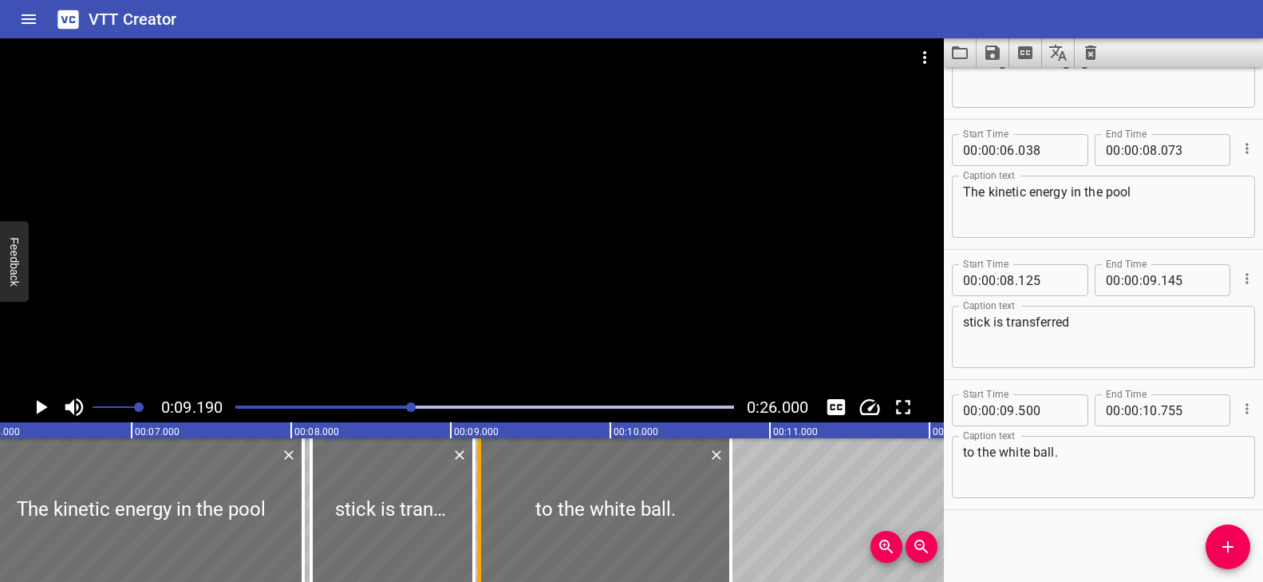
drag, startPoint x: 528, startPoint y: 482, endPoint x: 478, endPoint y: 485, distance: 50.4
click at [478, 485] on div at bounding box center [479, 510] width 3 height 144
type input "180"
click at [330, 408] on div at bounding box center [485, 407] width 518 height 22
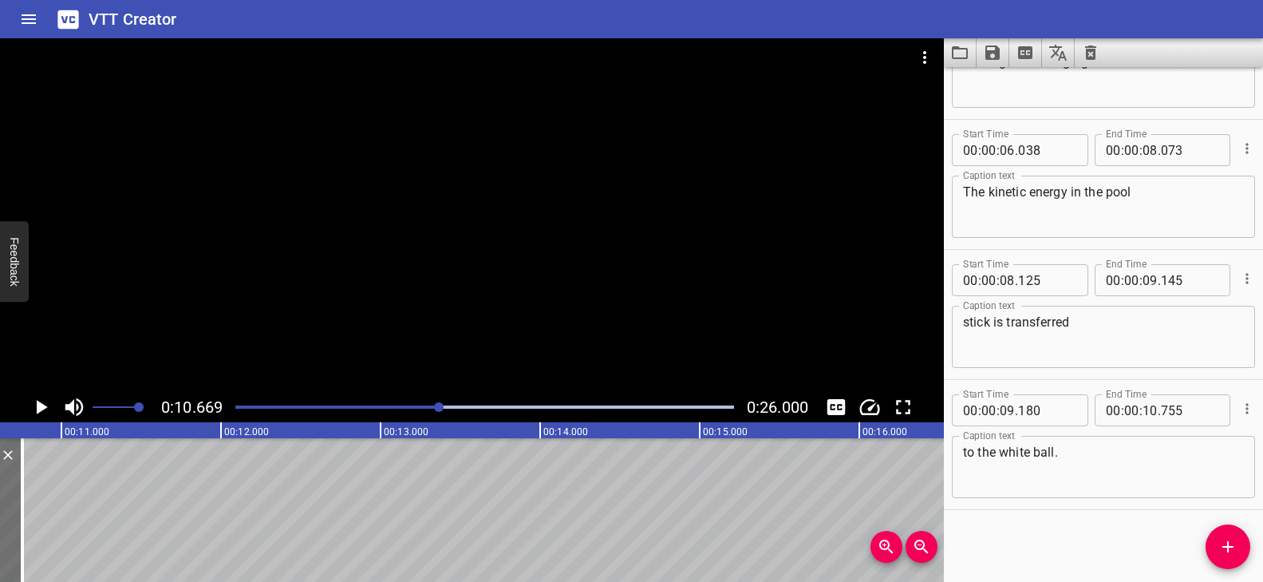
scroll to position [0, 1703]
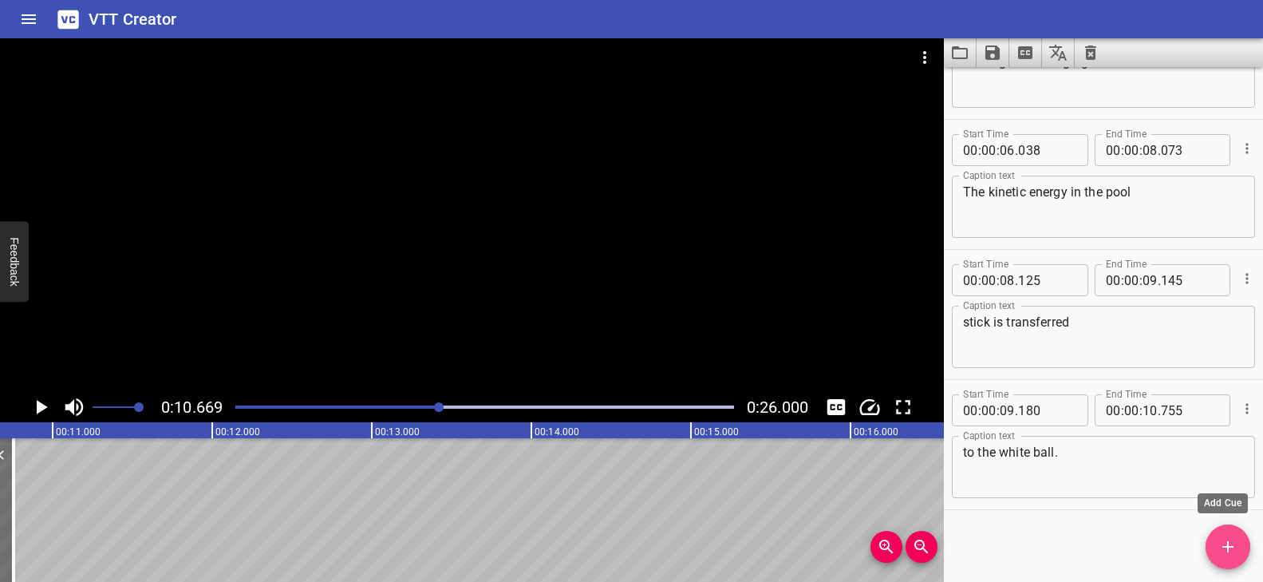
click at [1218, 539] on icon "Add Cue" at bounding box center [1227, 546] width 19 height 19
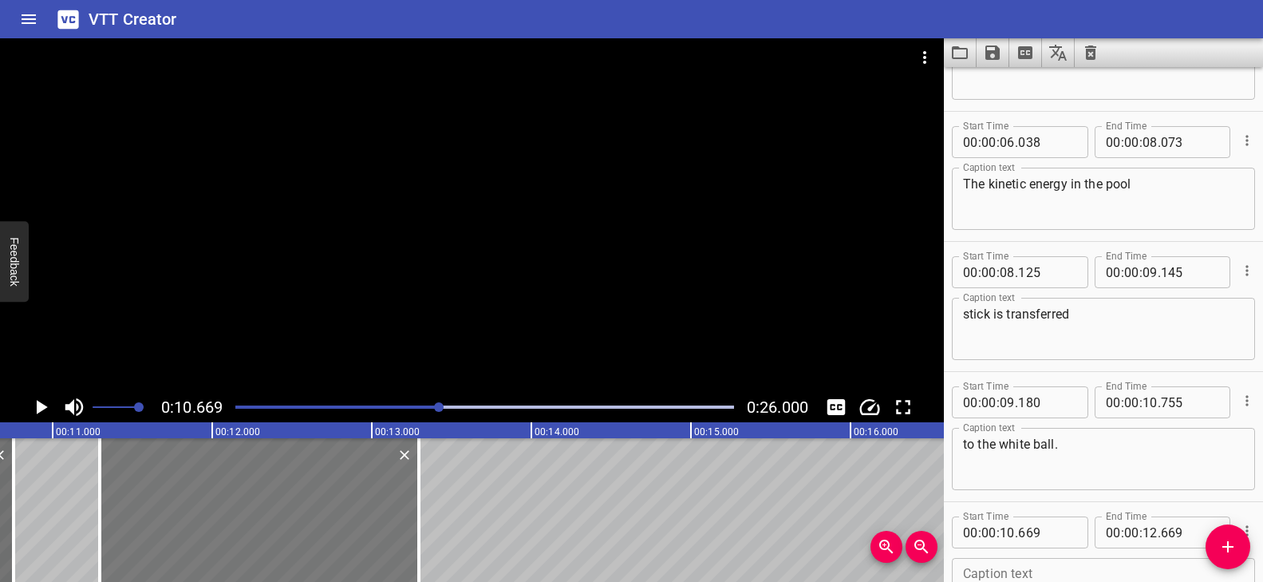
drag, startPoint x: 198, startPoint y: 482, endPoint x: 298, endPoint y: 492, distance: 100.3
click at [298, 492] on div at bounding box center [259, 510] width 319 height 144
type input "11"
type input "294"
type input "13"
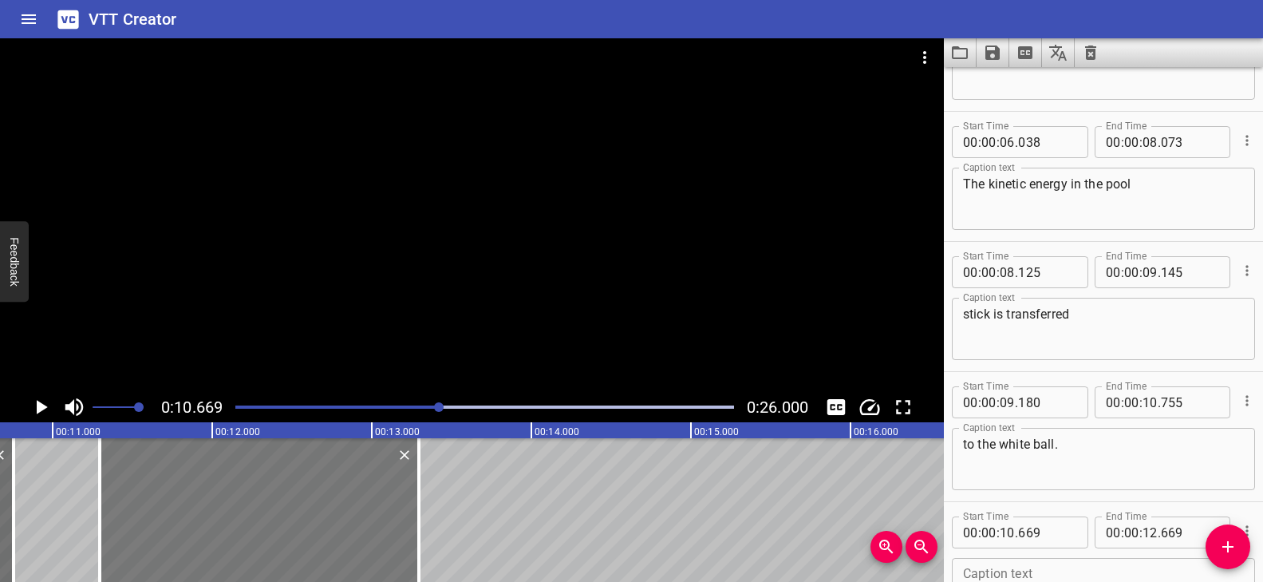
type input "294"
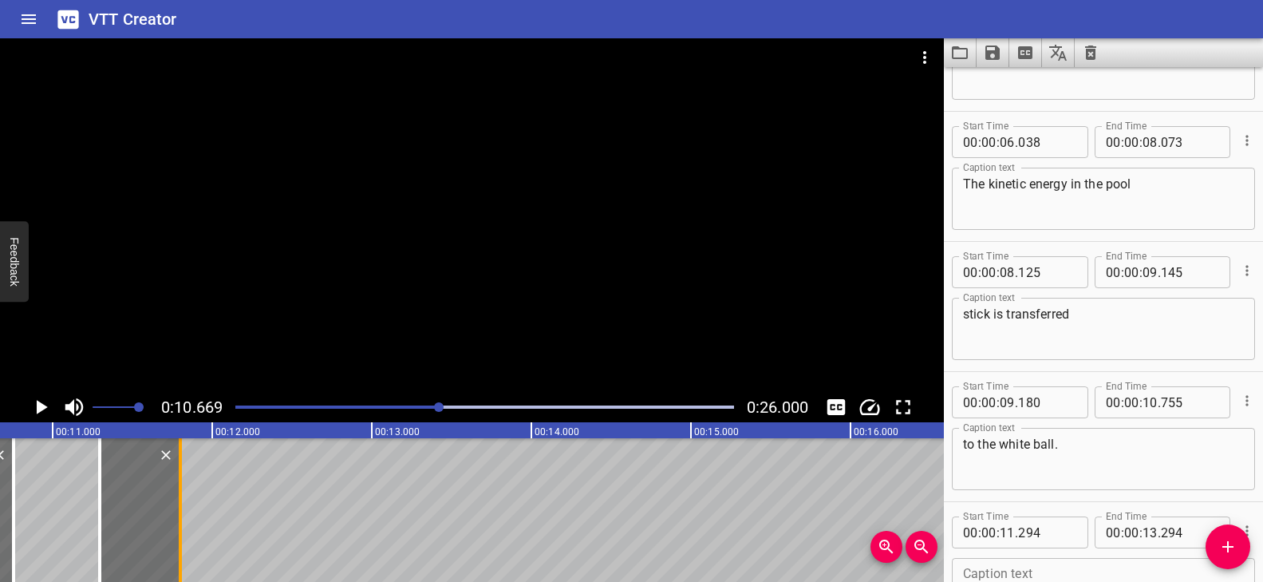
drag, startPoint x: 417, startPoint y: 480, endPoint x: 178, endPoint y: 473, distance: 239.5
click at [179, 473] on div at bounding box center [180, 510] width 3 height 144
type input "11"
type input "794"
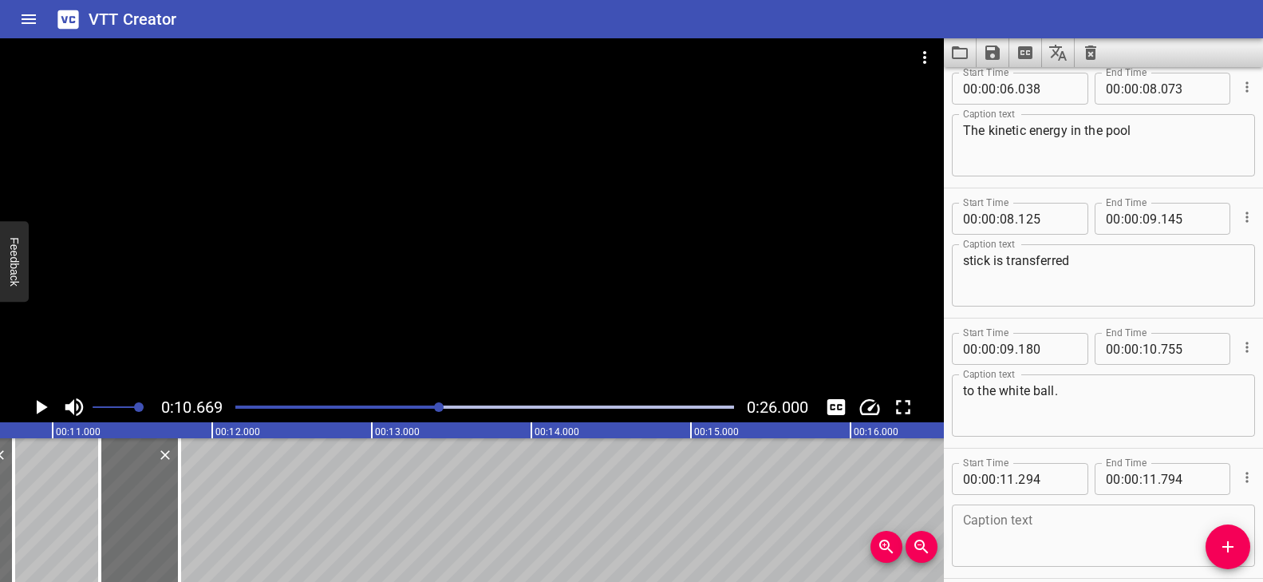
scroll to position [471, 0]
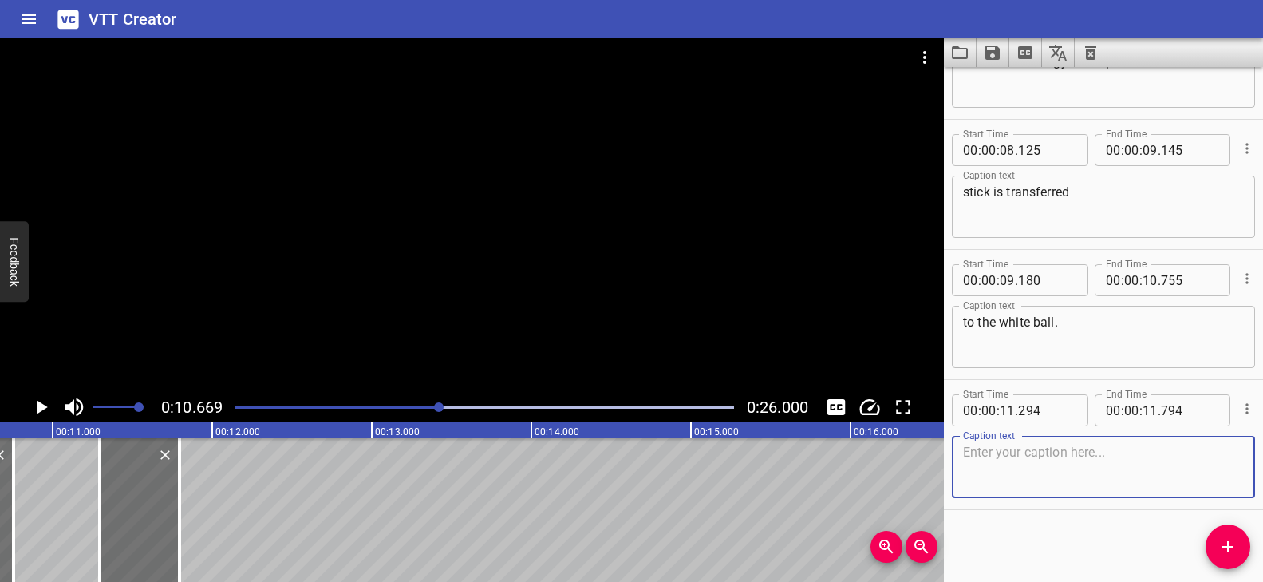
click at [1018, 448] on textarea at bounding box center [1103, 466] width 281 height 45
paste textarea "Then,"
type textarea "Then,"
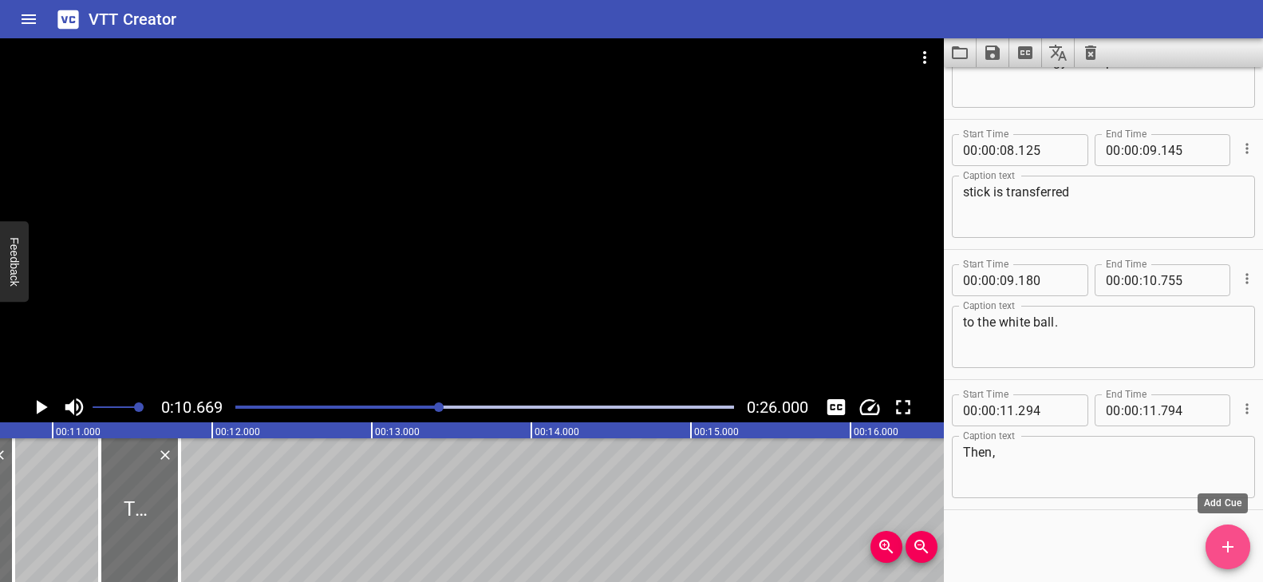
drag, startPoint x: 1227, startPoint y: 530, endPoint x: 1108, endPoint y: 524, distance: 119.0
click at [1227, 530] on button "Add Cue" at bounding box center [1227, 546] width 45 height 45
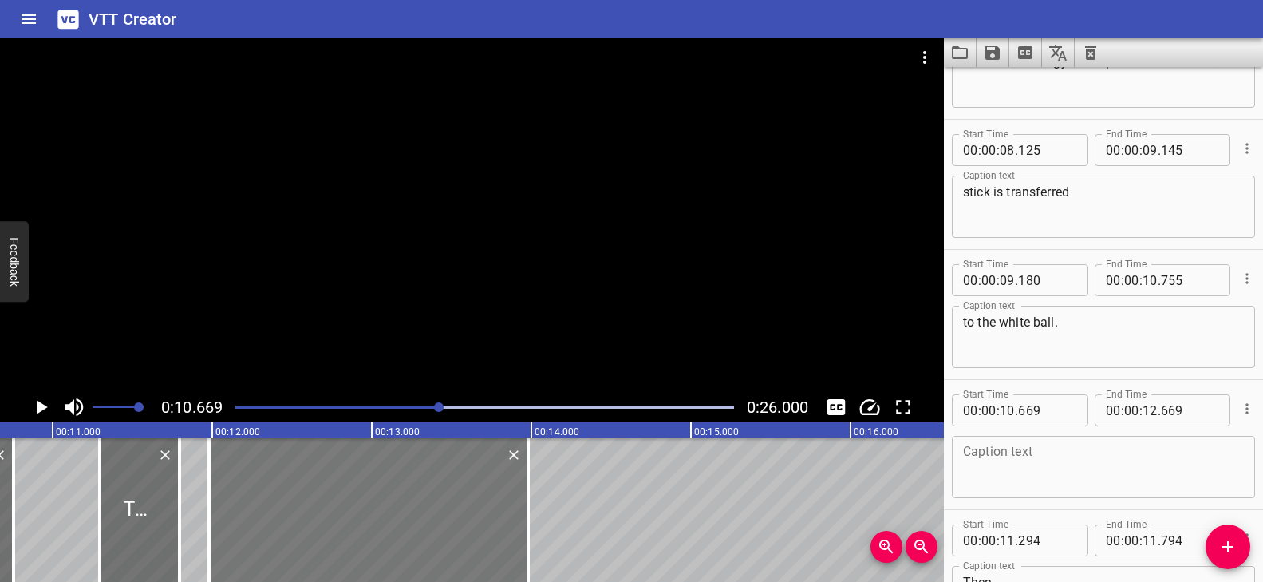
drag, startPoint x: 239, startPoint y: 479, endPoint x: 448, endPoint y: 481, distance: 209.0
type input "11"
type input "979"
type input "13"
type input "979"
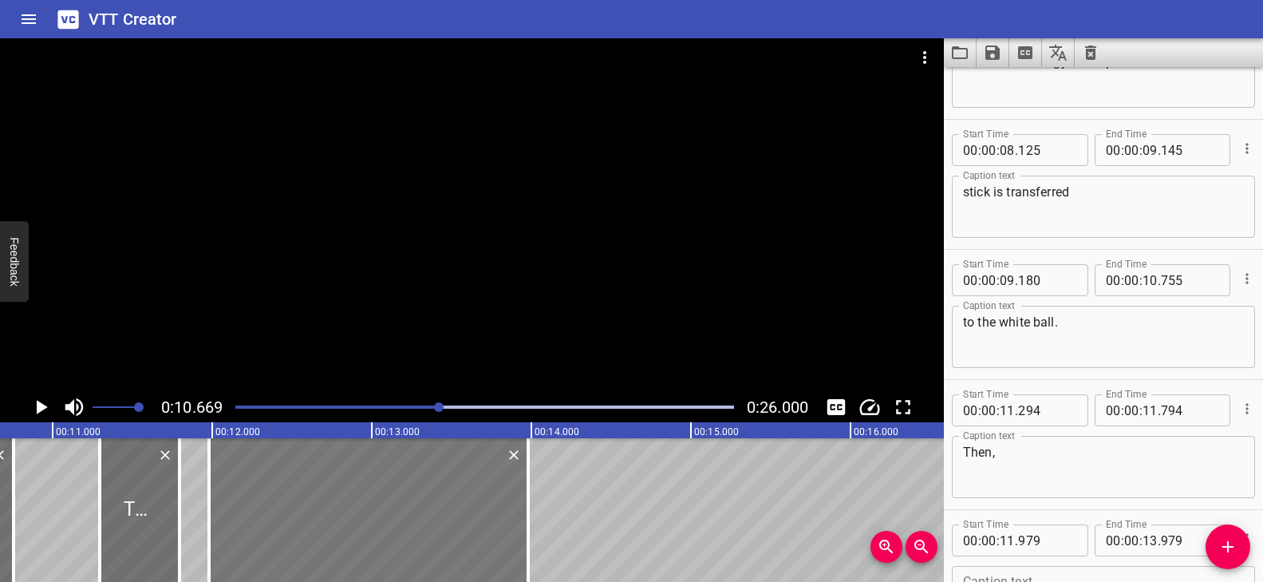
click at [448, 495] on div at bounding box center [368, 510] width 319 height 144
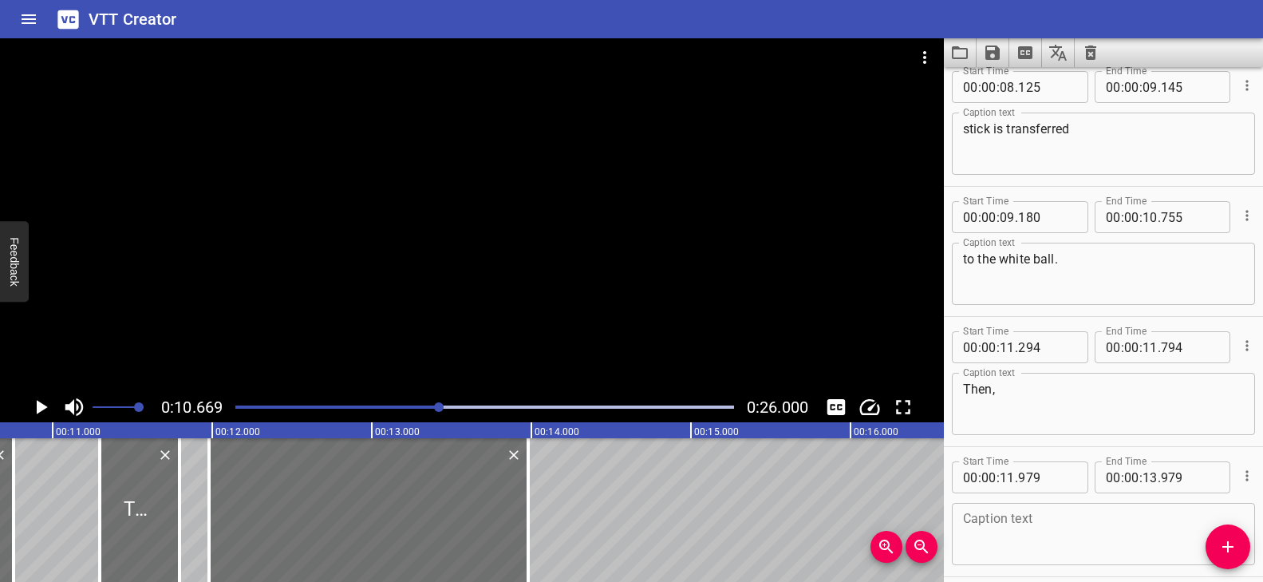
scroll to position [601, 0]
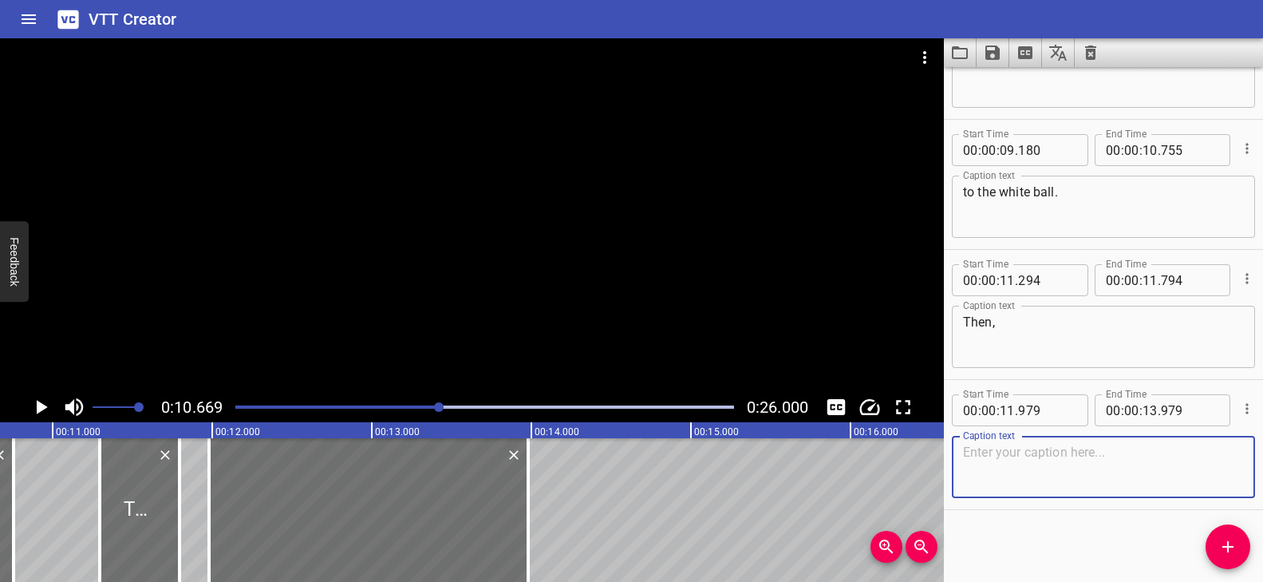
click at [1036, 458] on textarea at bounding box center [1103, 466] width 281 height 45
paste textarea "when the white ball hits"
type textarea "when the white ball hits"
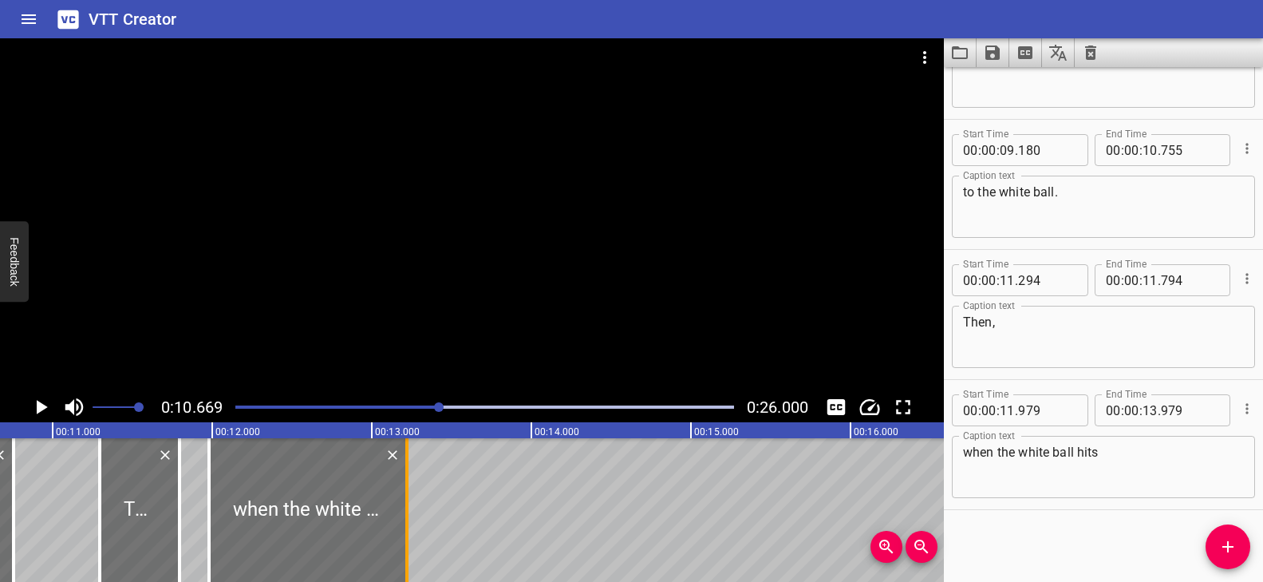
drag, startPoint x: 527, startPoint y: 479, endPoint x: 406, endPoint y: 500, distance: 123.0
click at [406, 500] on div at bounding box center [406, 510] width 3 height 144
type input "219"
click at [1234, 539] on icon "Add Cue" at bounding box center [1227, 546] width 19 height 19
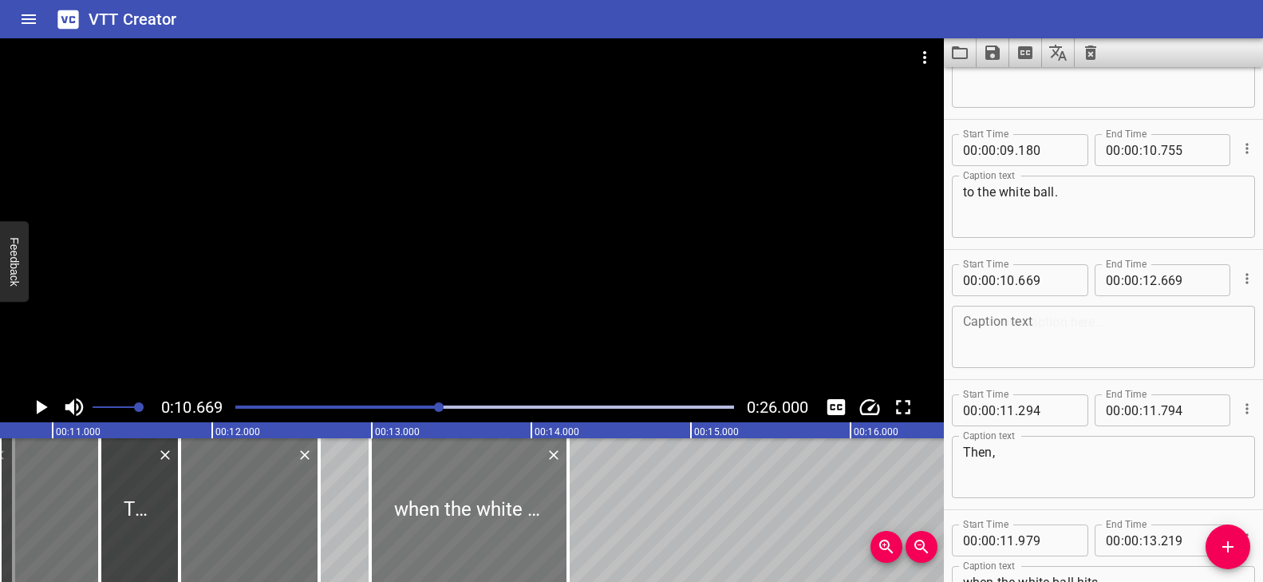
drag, startPoint x: 258, startPoint y: 472, endPoint x: 420, endPoint y: 489, distance: 162.0
click at [420, 489] on div at bounding box center [469, 510] width 198 height 144
type input "12"
type input "989"
type input "14"
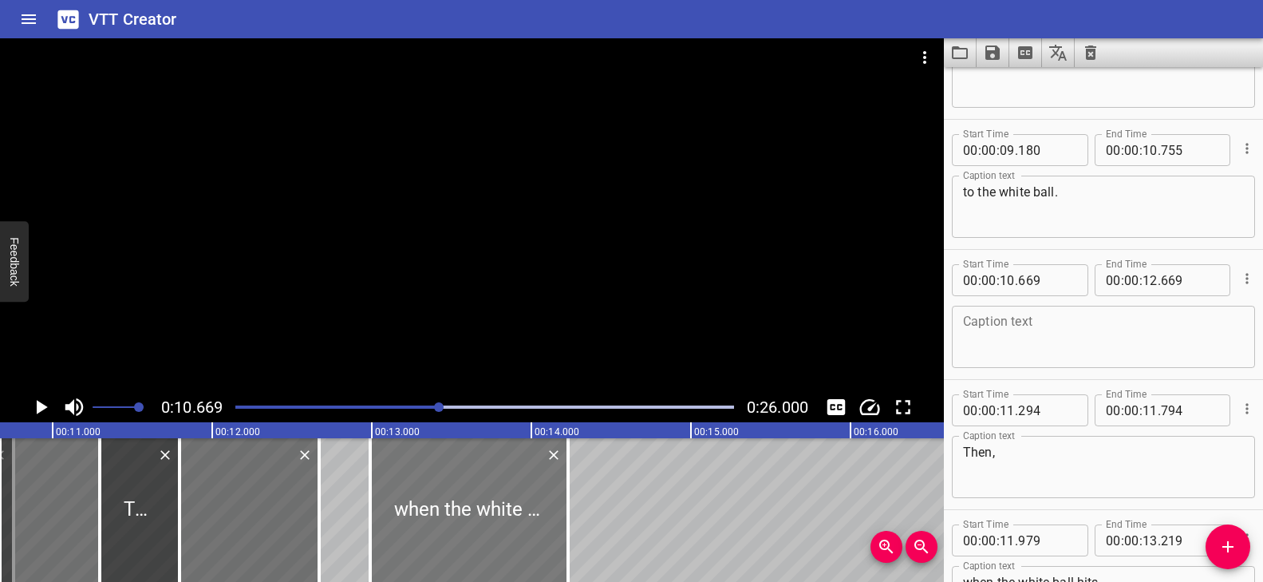
type input "229"
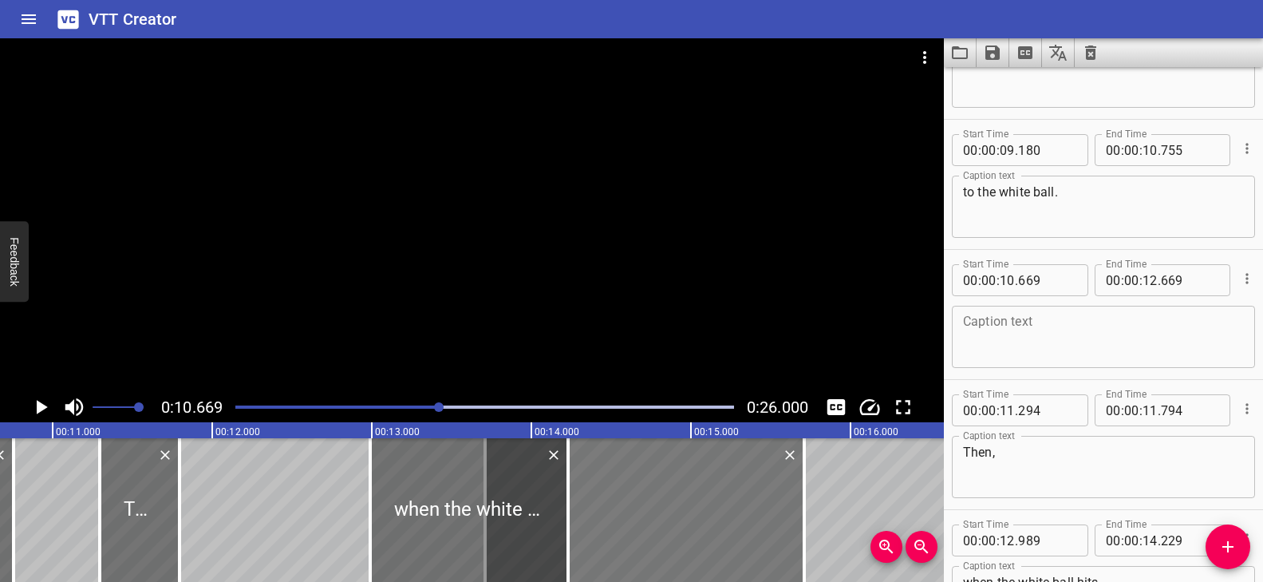
drag, startPoint x: 304, startPoint y: 493, endPoint x: 695, endPoint y: 463, distance: 392.1
type input "13"
type input "709"
type input "15"
type input "709"
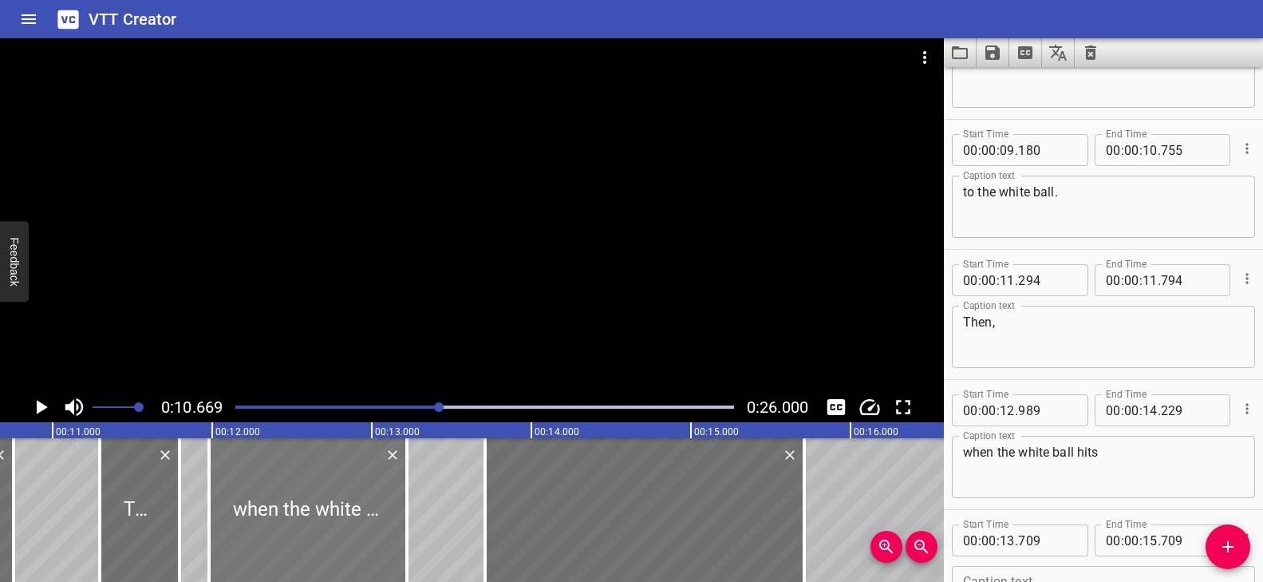
drag, startPoint x: 414, startPoint y: 483, endPoint x: 253, endPoint y: 478, distance: 161.3
click at [253, 478] on div at bounding box center [308, 510] width 198 height 144
type input "11"
type input "979"
type input "13"
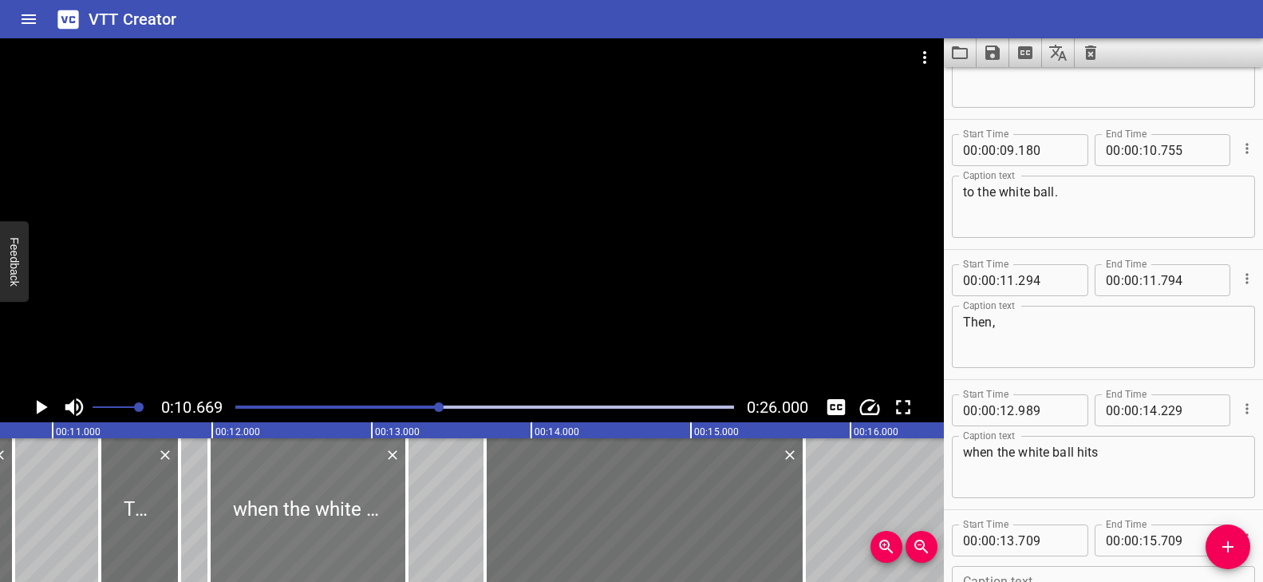
type input "219"
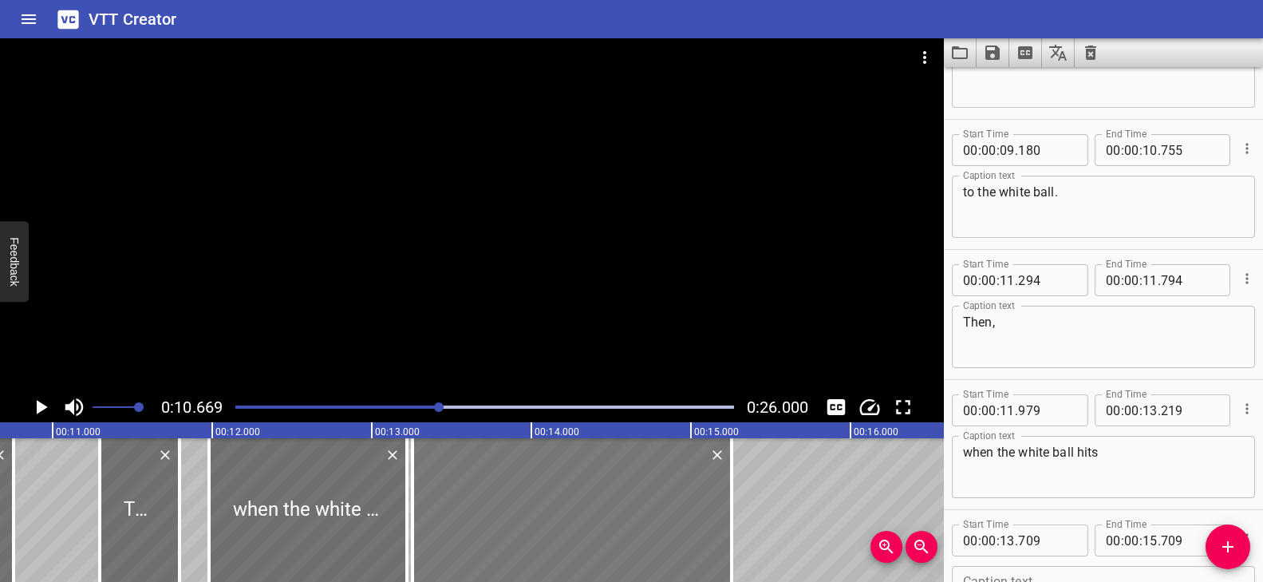
drag, startPoint x: 569, startPoint y: 479, endPoint x: 496, endPoint y: 475, distance: 72.7
click at [496, 475] on div at bounding box center [571, 510] width 319 height 144
type input "254"
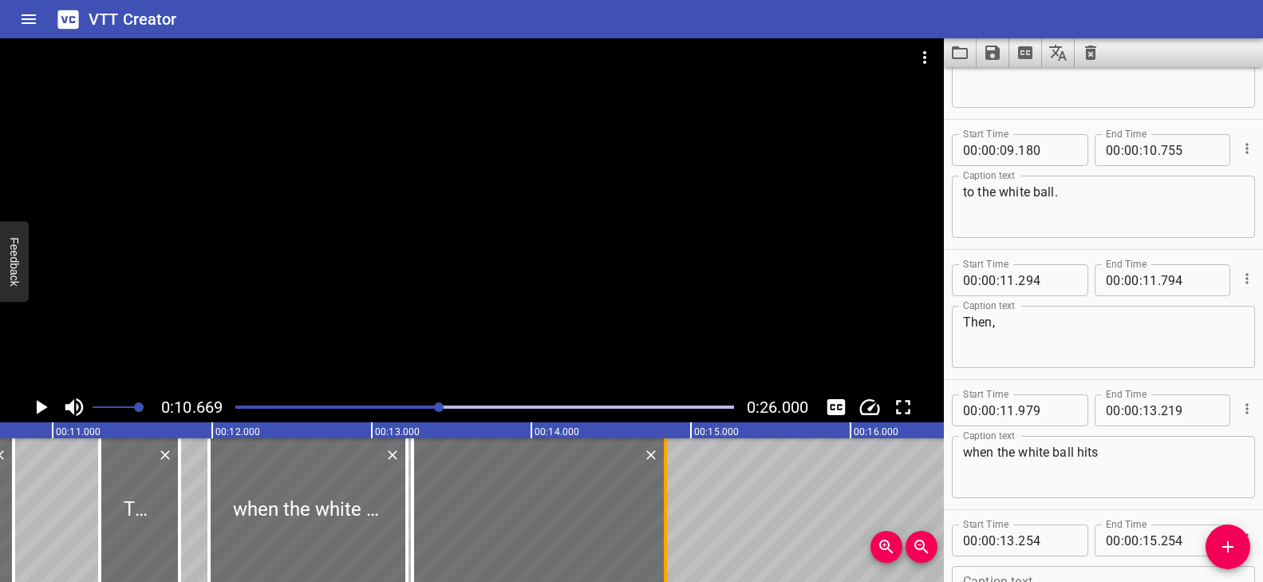
drag, startPoint x: 732, startPoint y: 473, endPoint x: 667, endPoint y: 487, distance: 66.8
click at [666, 487] on div at bounding box center [665, 510] width 3 height 144
type input "14"
type input "839"
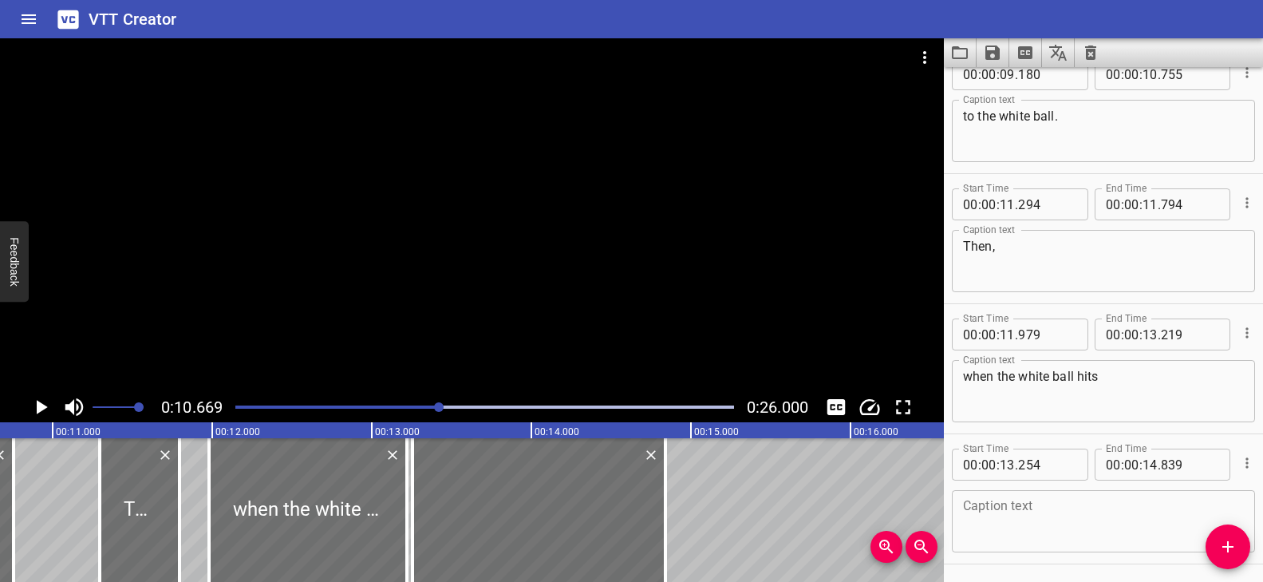
scroll to position [731, 0]
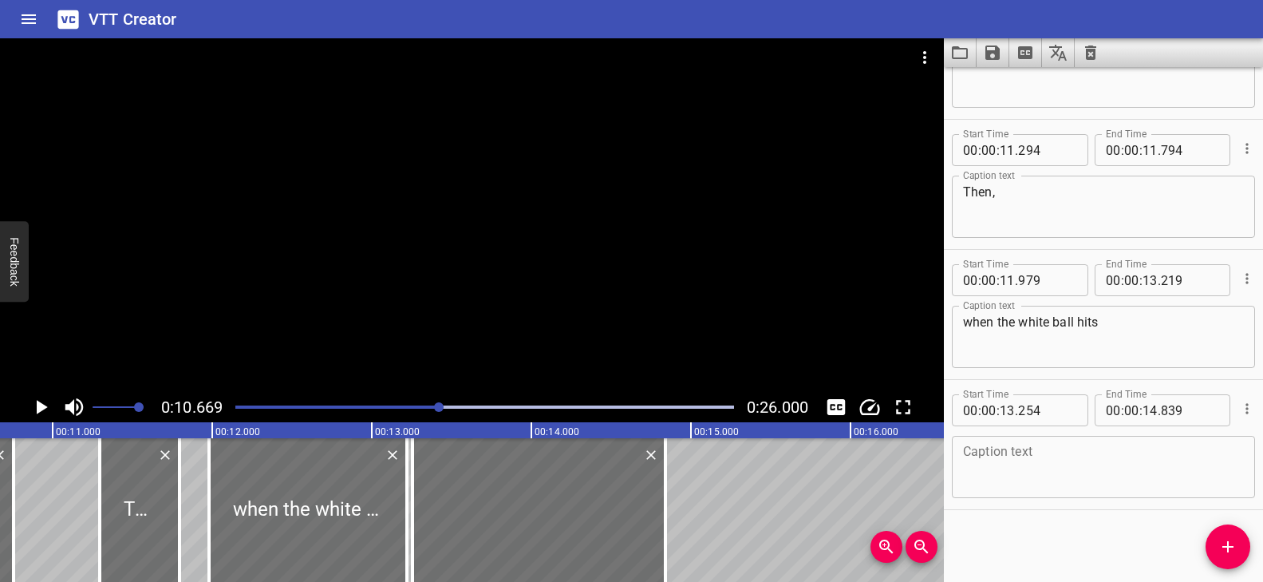
click at [1028, 462] on textarea at bounding box center [1103, 466] width 281 height 45
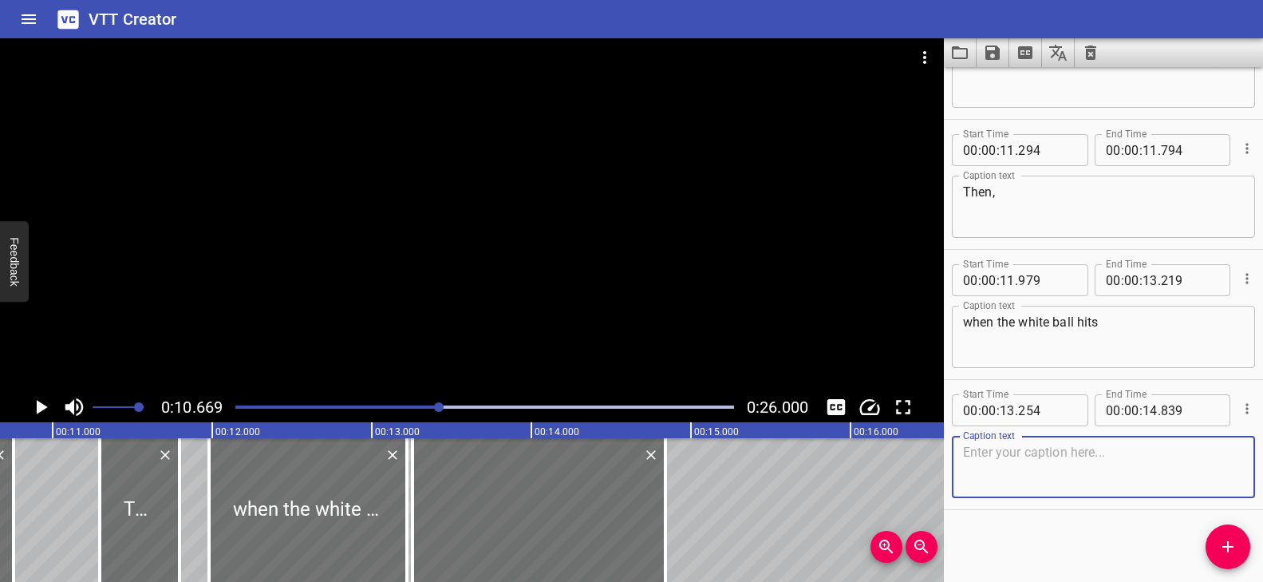
paste textarea "the yellow ball energy is transferred"
type textarea "the yellow ball energy is transferred"
click at [1227, 541] on icon "Add Cue" at bounding box center [1227, 546] width 11 height 11
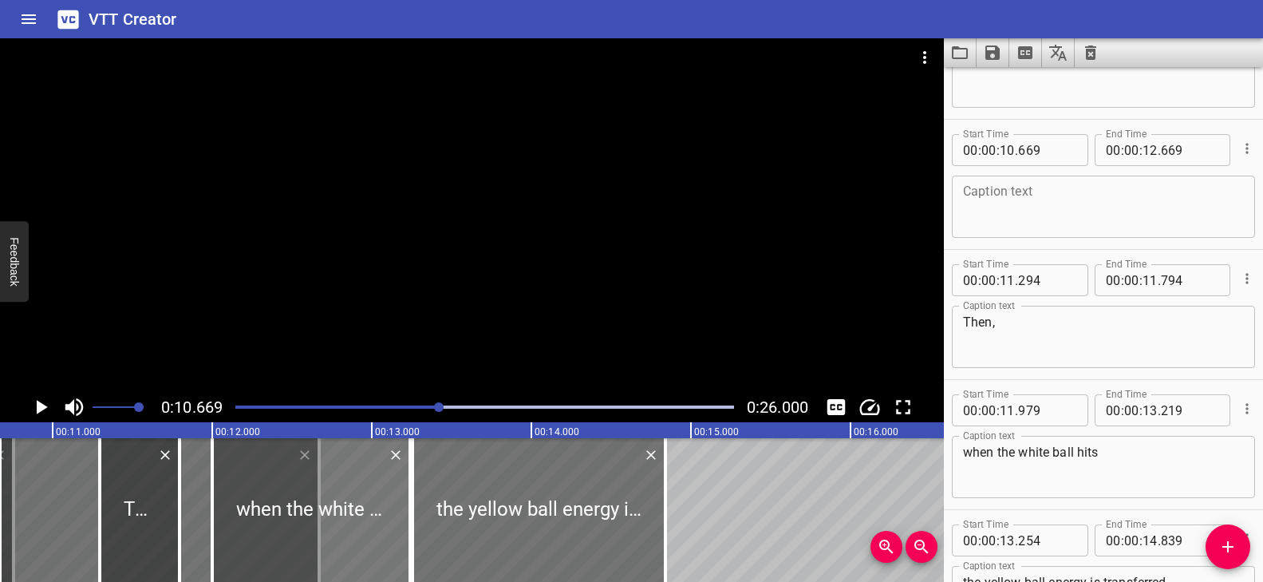
click at [336, 515] on div at bounding box center [311, 510] width 198 height 144
type input "999"
type input "239"
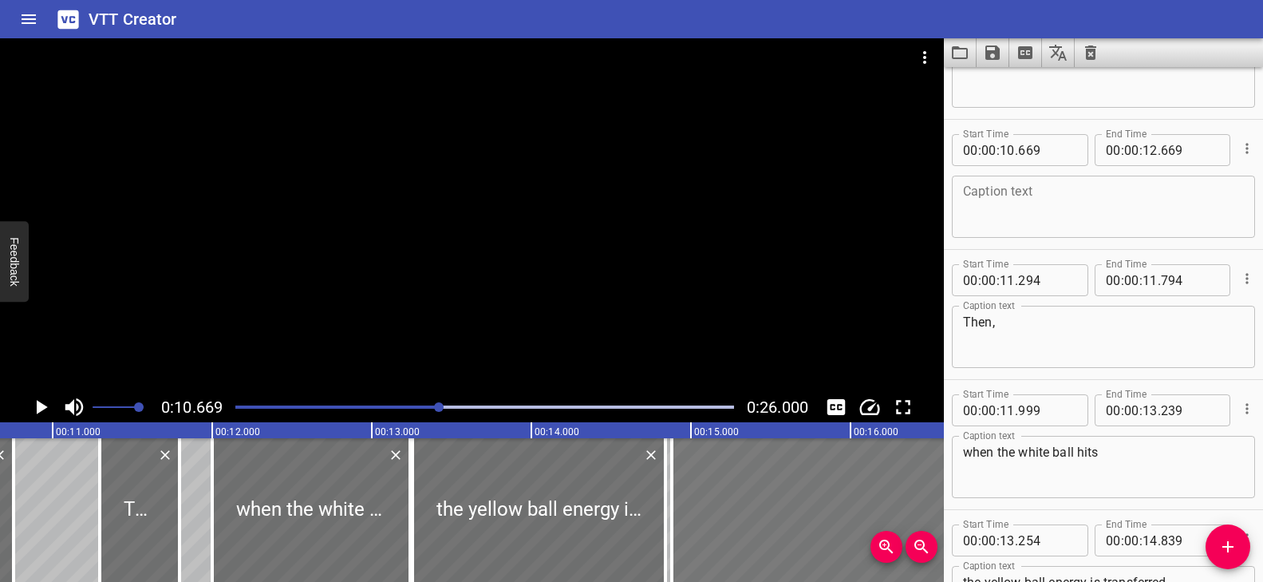
drag, startPoint x: 188, startPoint y: 500, endPoint x: 860, endPoint y: 523, distance: 672.2
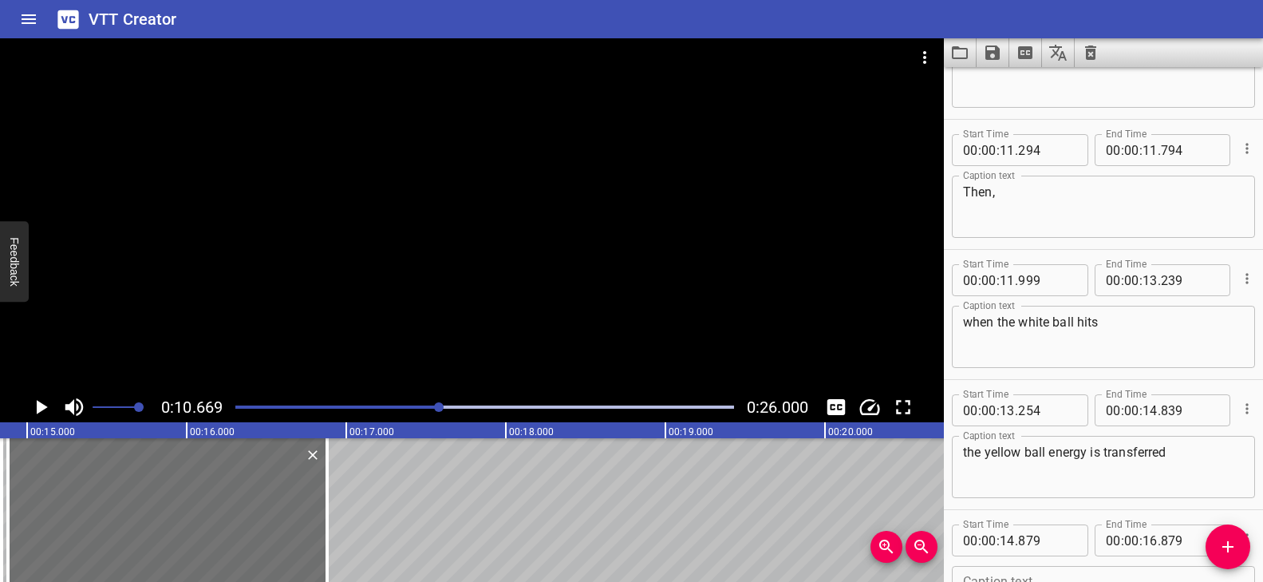
scroll to position [0, 2334]
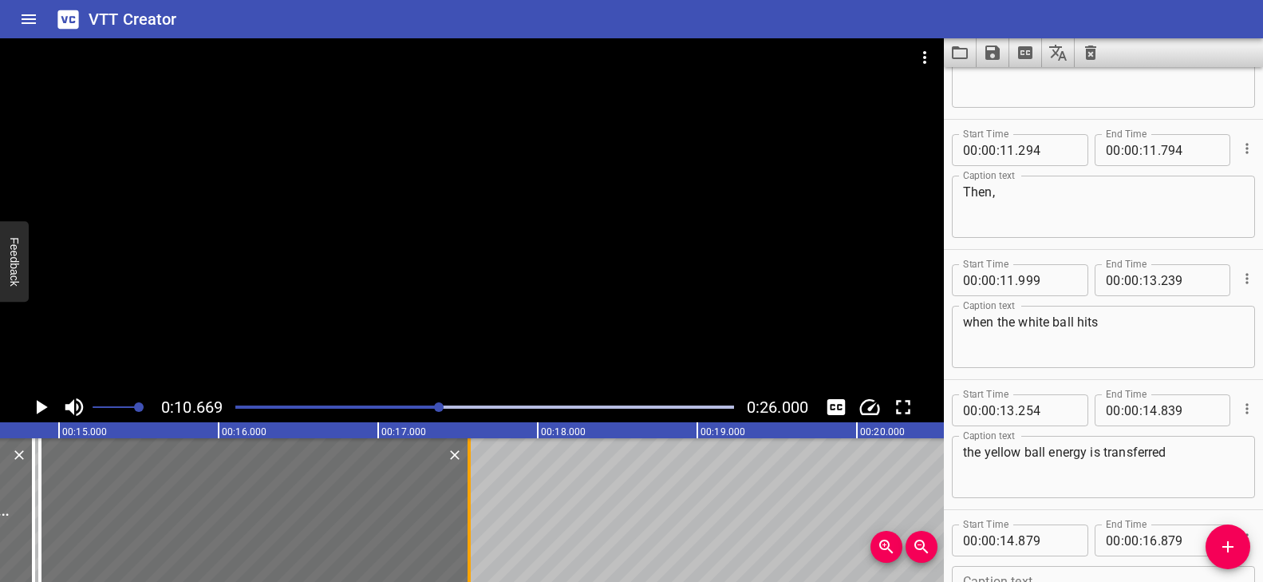
drag, startPoint x: 361, startPoint y: 499, endPoint x: 471, endPoint y: 504, distance: 110.2
click at [471, 504] on div at bounding box center [469, 510] width 16 height 144
type input "17"
type input "569"
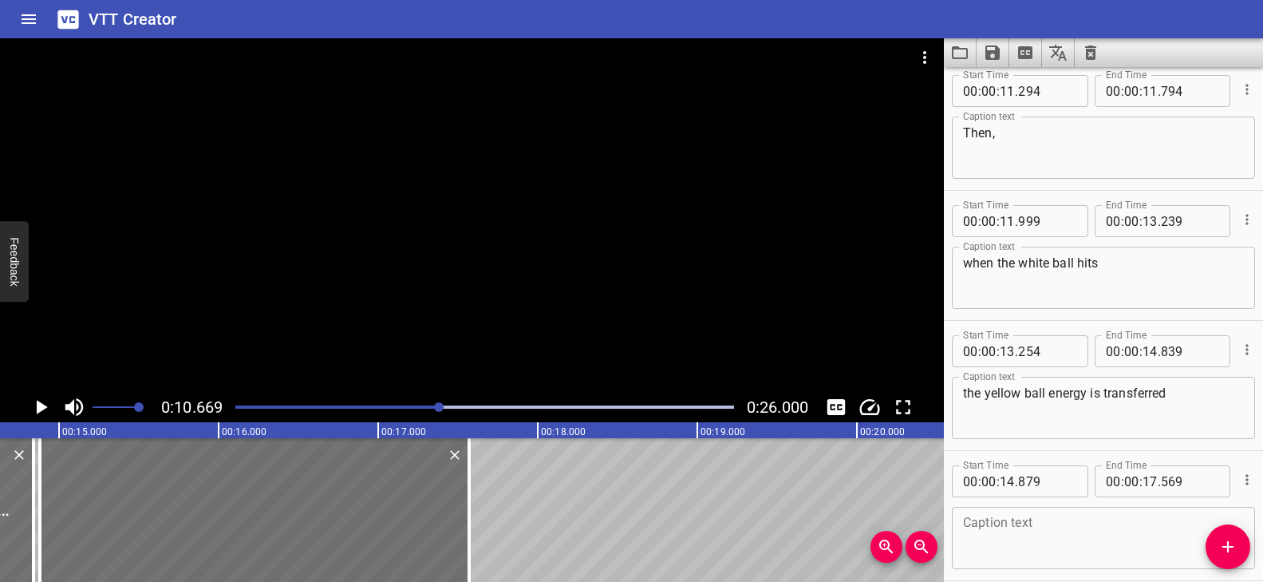
scroll to position [861, 0]
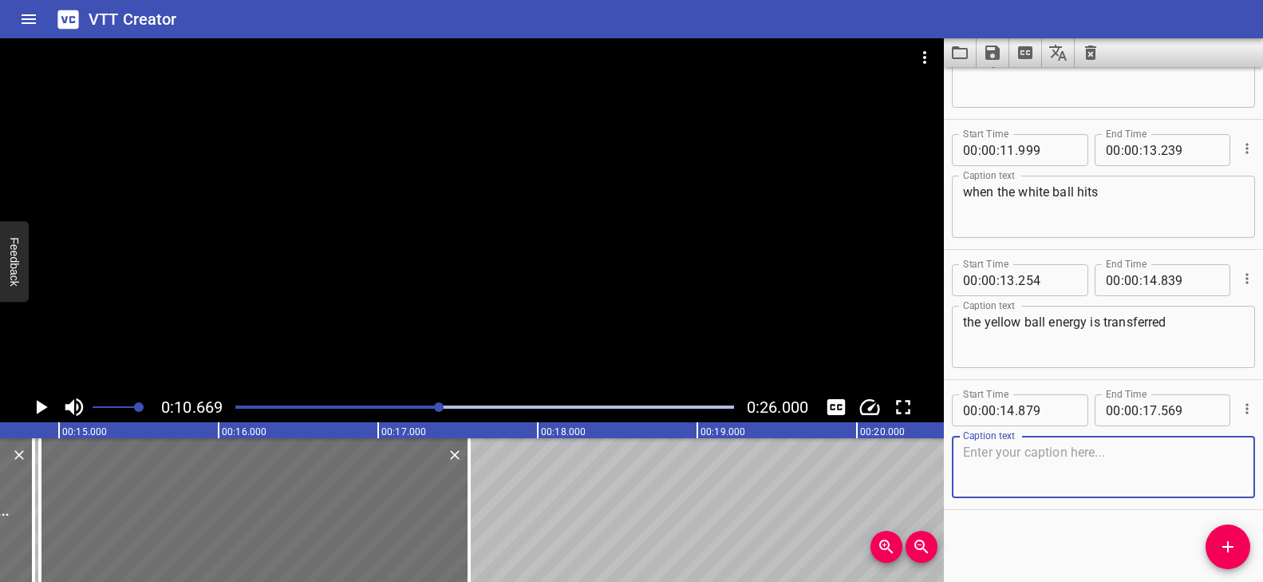
click at [1006, 462] on textarea at bounding box center [1103, 466] width 281 height 45
paste textarea "to the yellow ball and it moves."
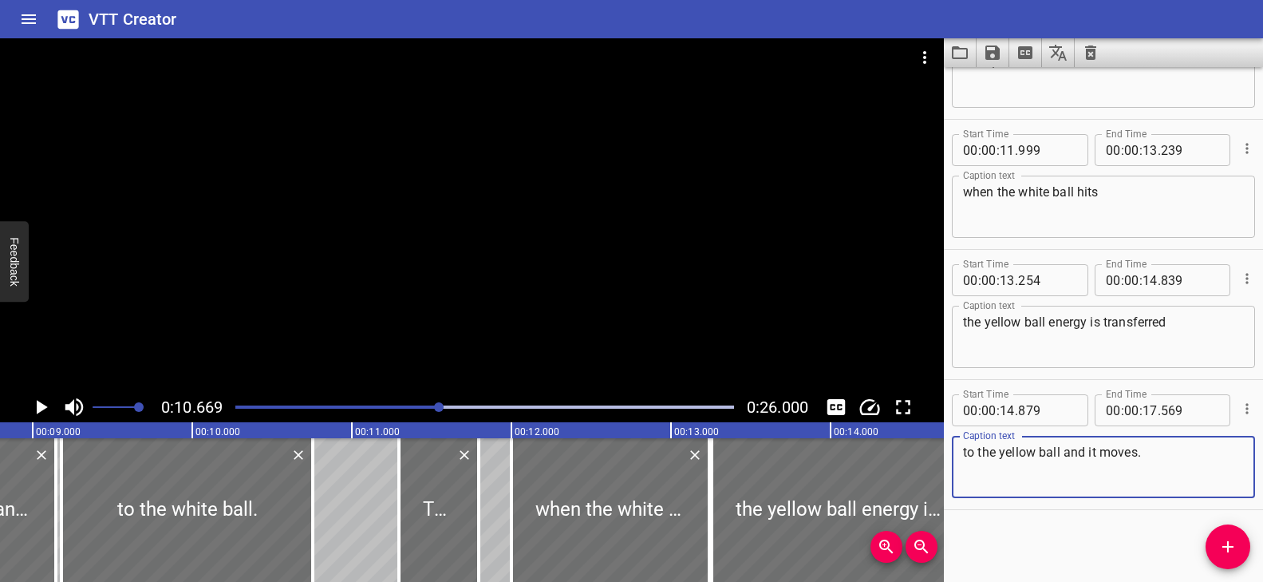
scroll to position [0, 1412]
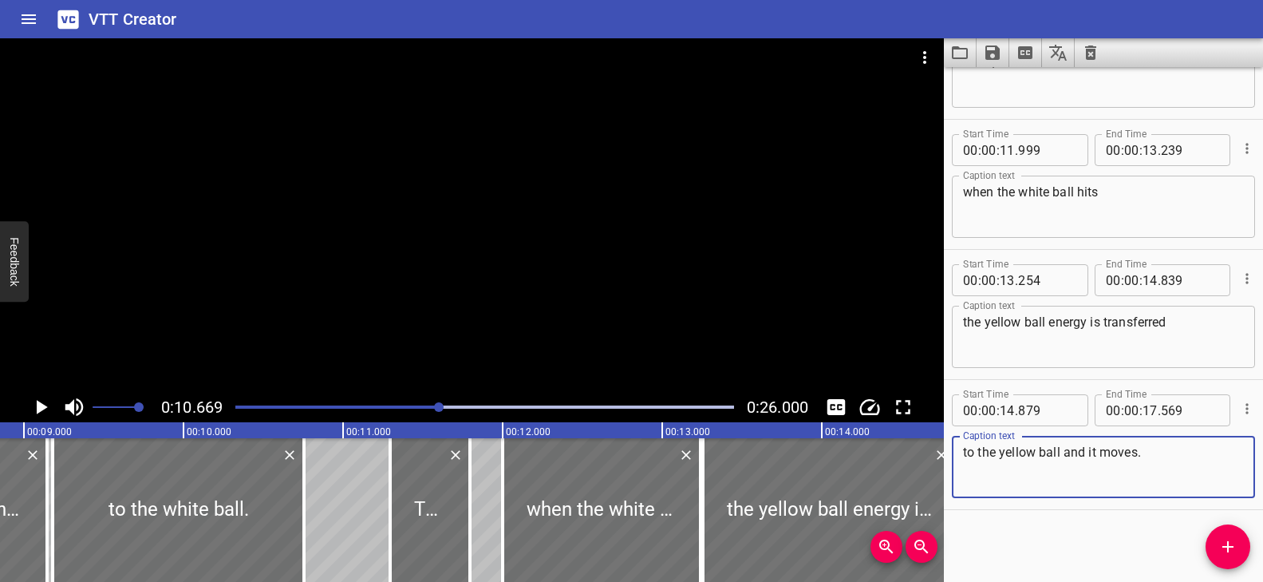
type textarea "to the yellow ball and it moves."
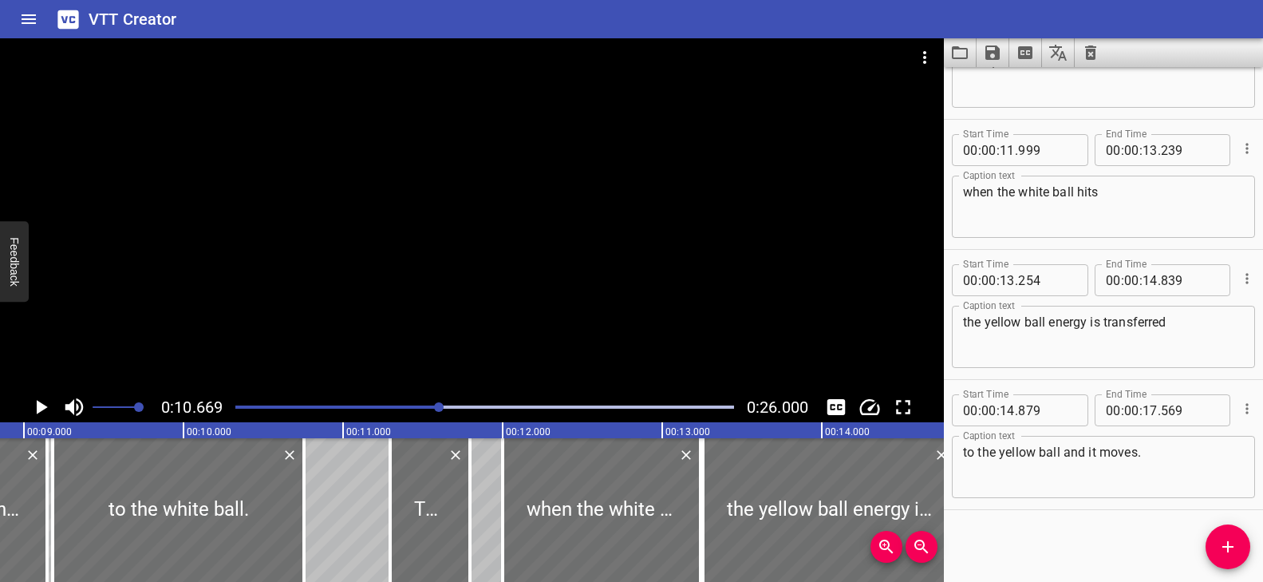
click at [414, 404] on div at bounding box center [485, 407] width 518 height 22
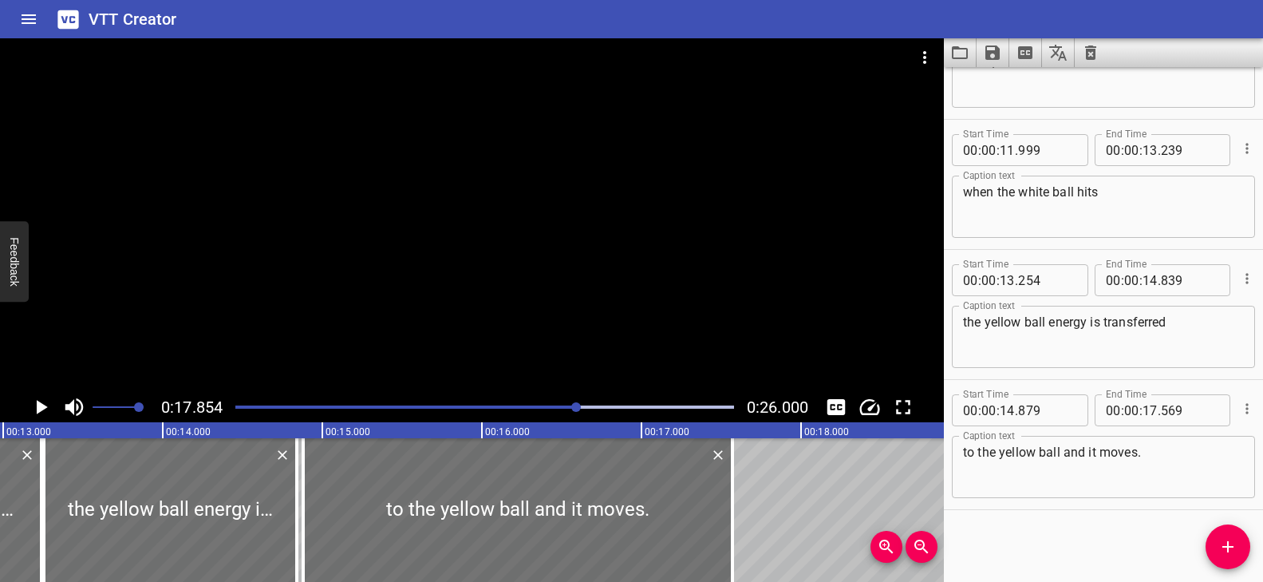
scroll to position [0, 2022]
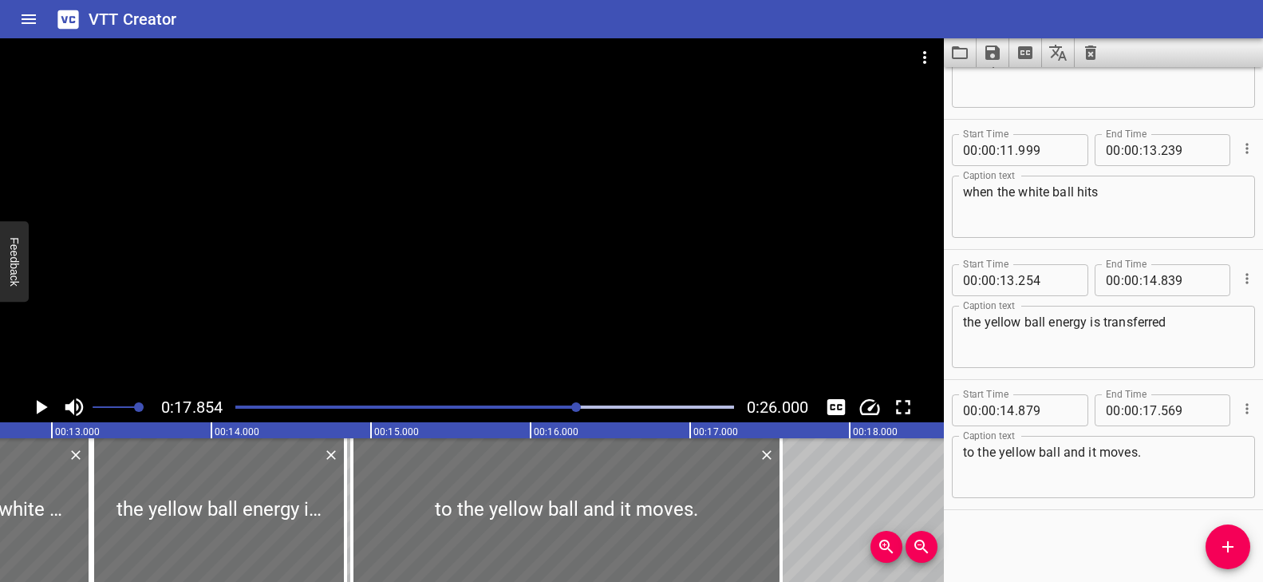
click at [420, 404] on div at bounding box center [485, 407] width 518 height 22
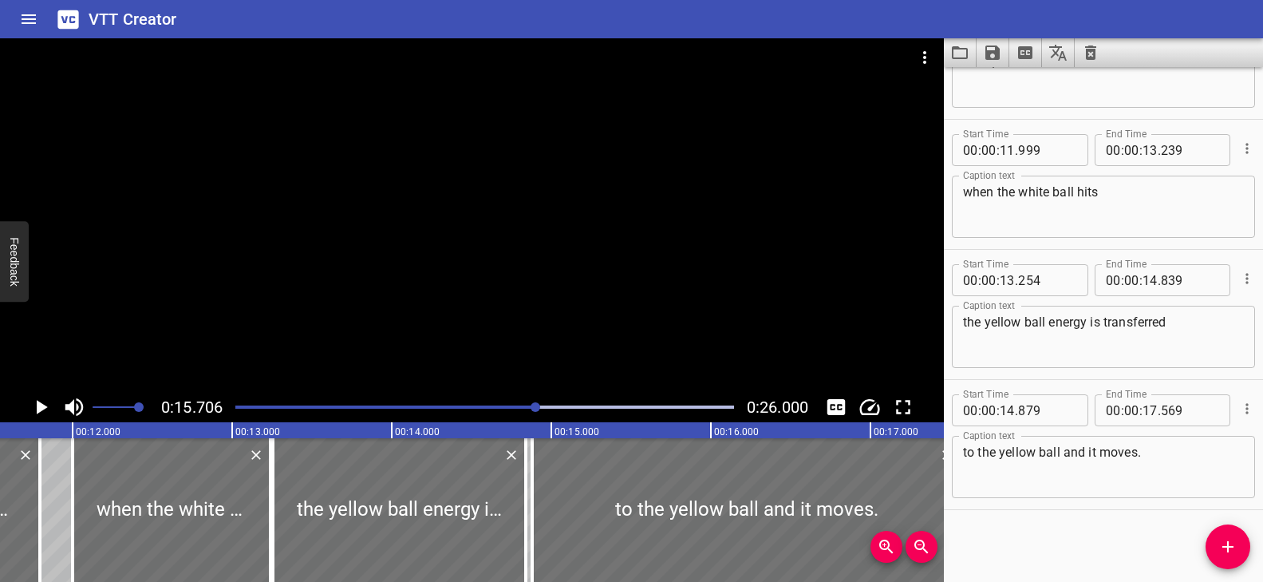
scroll to position [0, 1770]
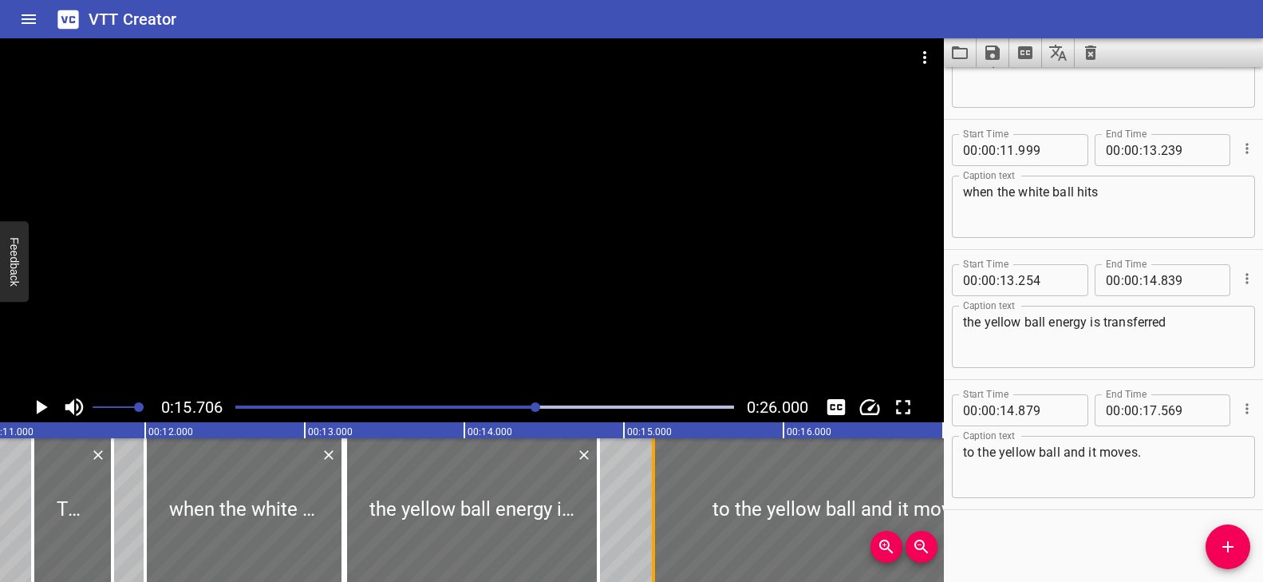
drag, startPoint x: 610, startPoint y: 492, endPoint x: 656, endPoint y: 492, distance: 45.5
click at [656, 492] on div at bounding box center [653, 510] width 16 height 144
type input "15"
type input "184"
drag, startPoint x: 595, startPoint y: 485, endPoint x: 644, endPoint y: 495, distance: 49.6
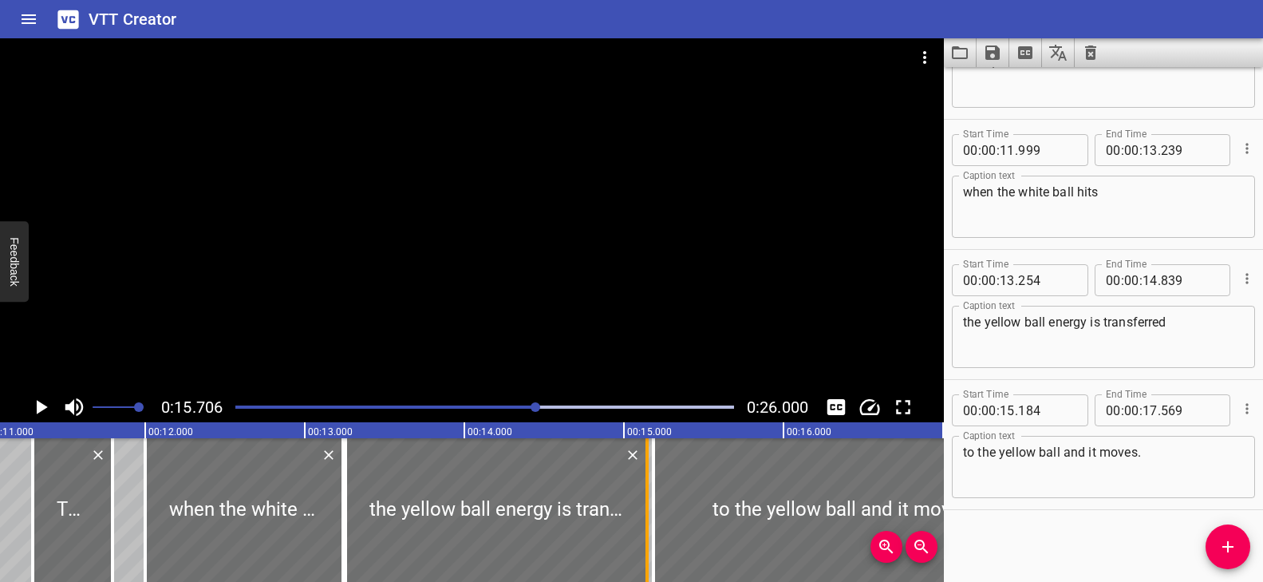
click at [644, 495] on div at bounding box center [647, 510] width 16 height 144
type input "15"
type input "144"
click at [507, 403] on div at bounding box center [485, 407] width 518 height 22
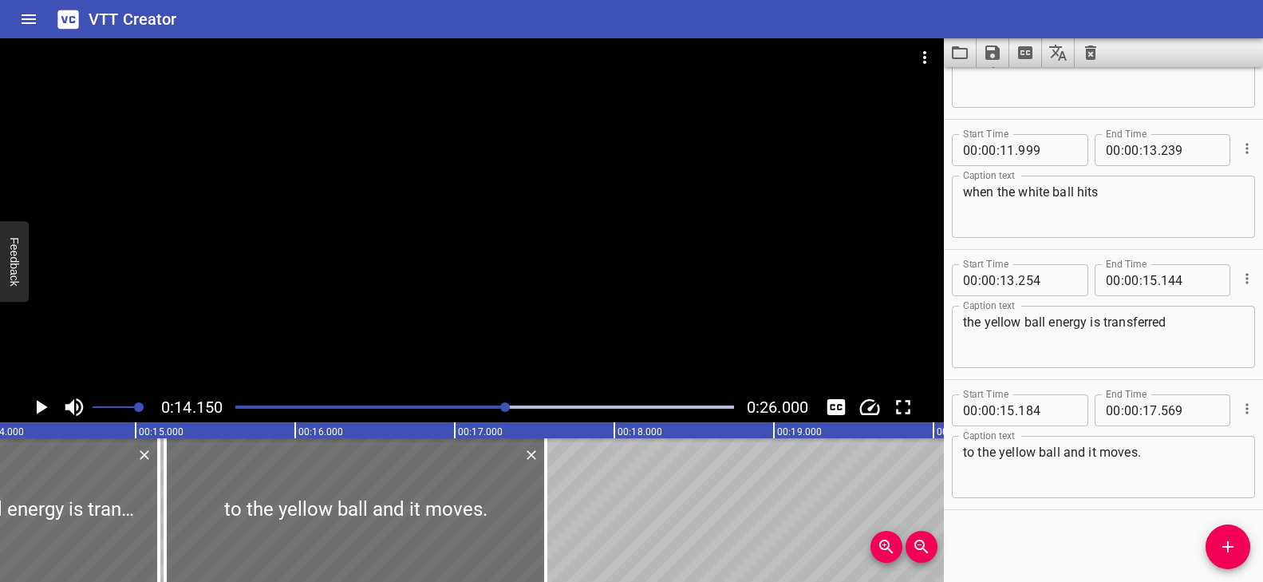
click at [456, 405] on div "Play progress" at bounding box center [258, 406] width 499 height 3
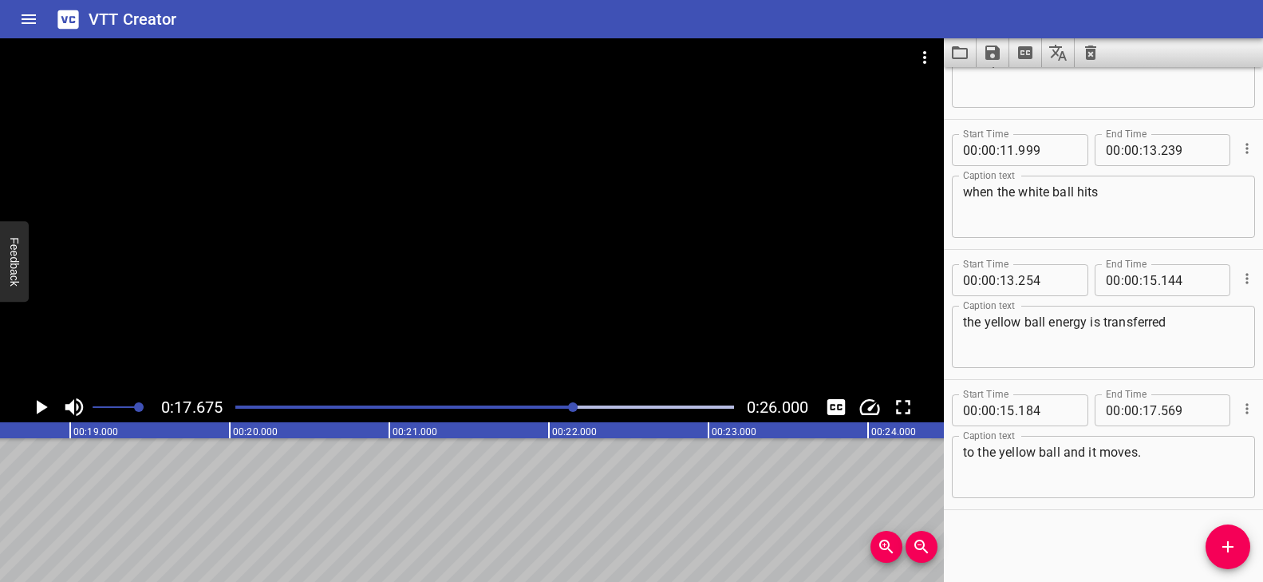
scroll to position [0, 2969]
click at [1221, 541] on icon "Add Cue" at bounding box center [1227, 546] width 19 height 19
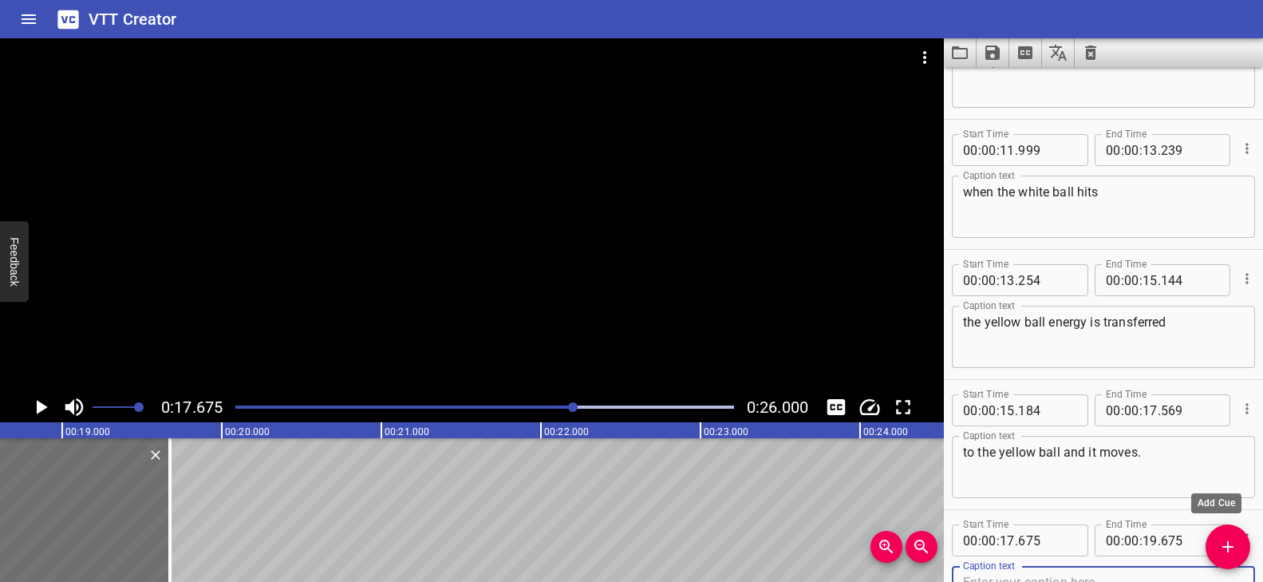
scroll to position [869, 0]
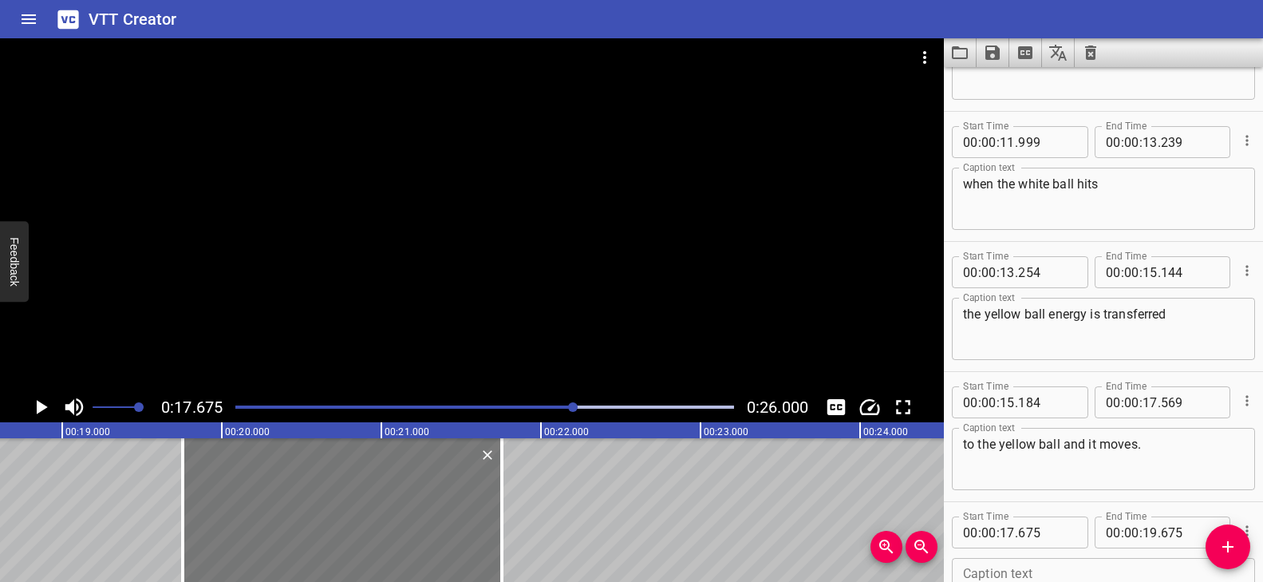
drag, startPoint x: 216, startPoint y: 499, endPoint x: 460, endPoint y: 483, distance: 243.8
click at [460, 483] on div at bounding box center [342, 510] width 319 height 144
type input "19"
type input "755"
type input "21"
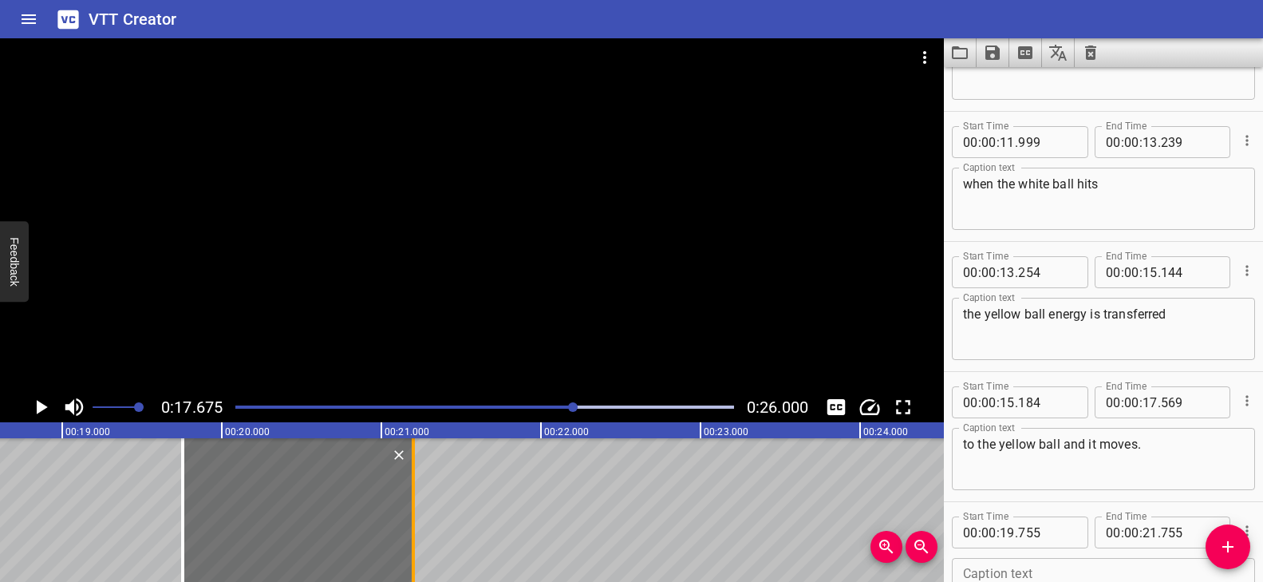
drag, startPoint x: 501, startPoint y: 479, endPoint x: 414, endPoint y: 481, distance: 87.0
click at [414, 481] on div at bounding box center [413, 510] width 3 height 144
type input "200"
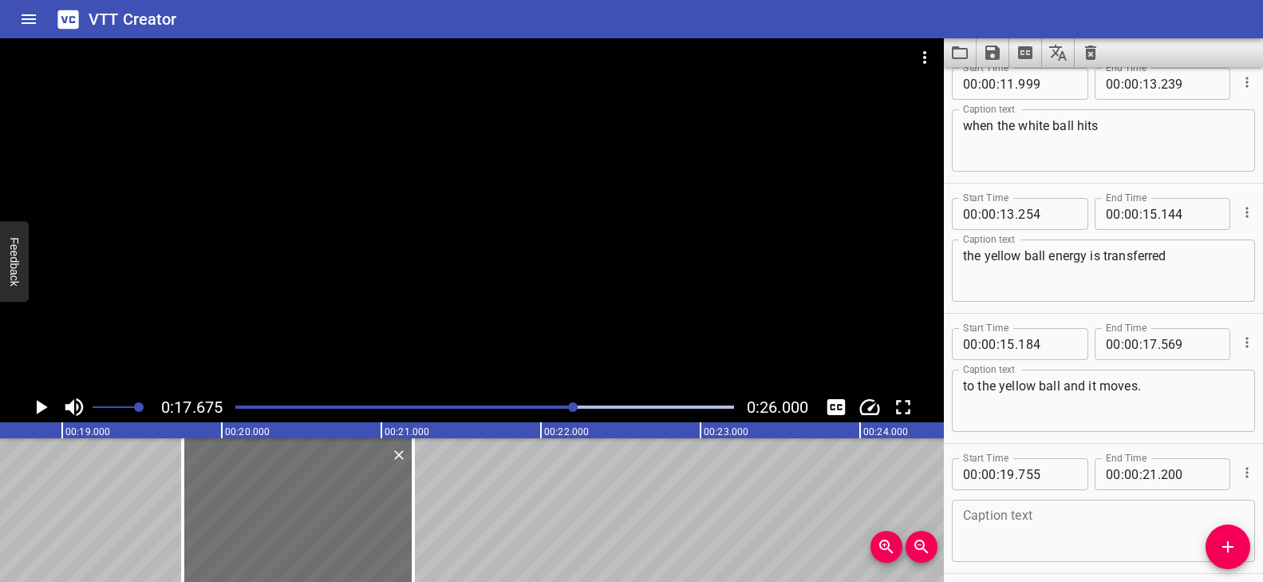
scroll to position [991, 0]
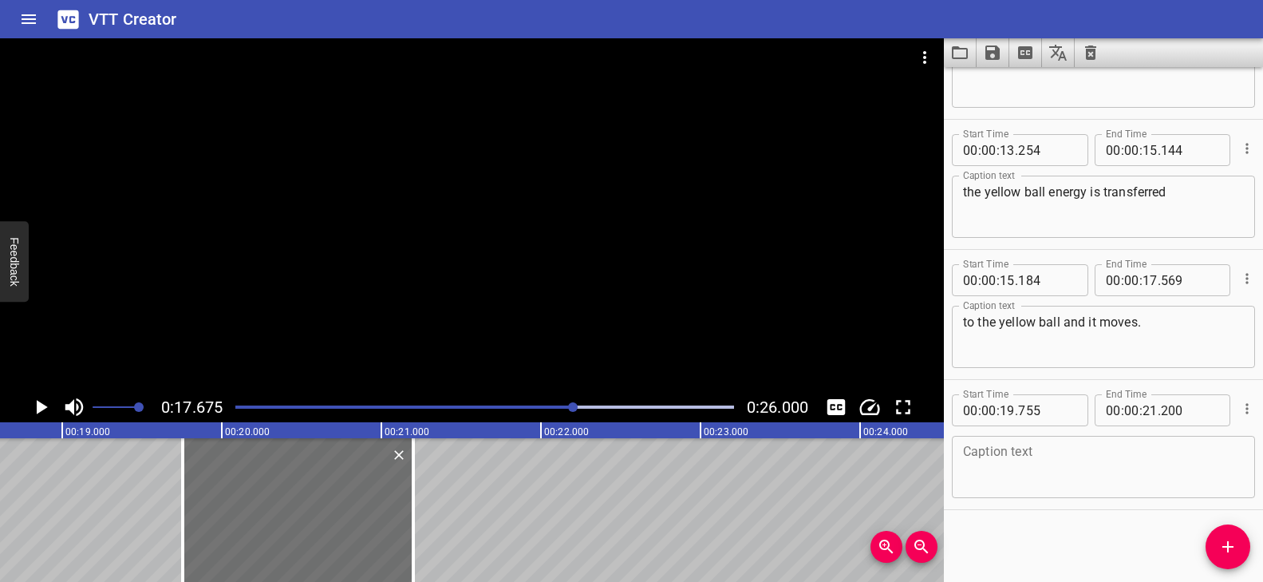
click at [1029, 459] on textarea at bounding box center [1103, 466] width 281 height 45
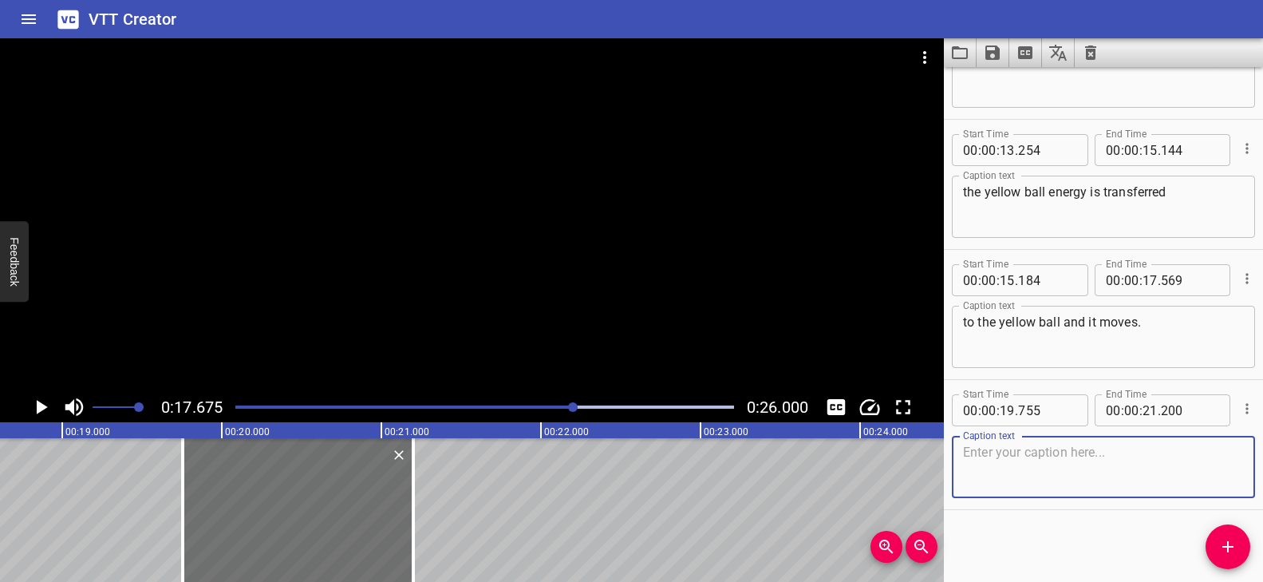
paste textarea "Energy is also transformed"
type textarea "Energy is also transformed"
click at [1216, 529] on button "Add Cue" at bounding box center [1227, 546] width 45 height 45
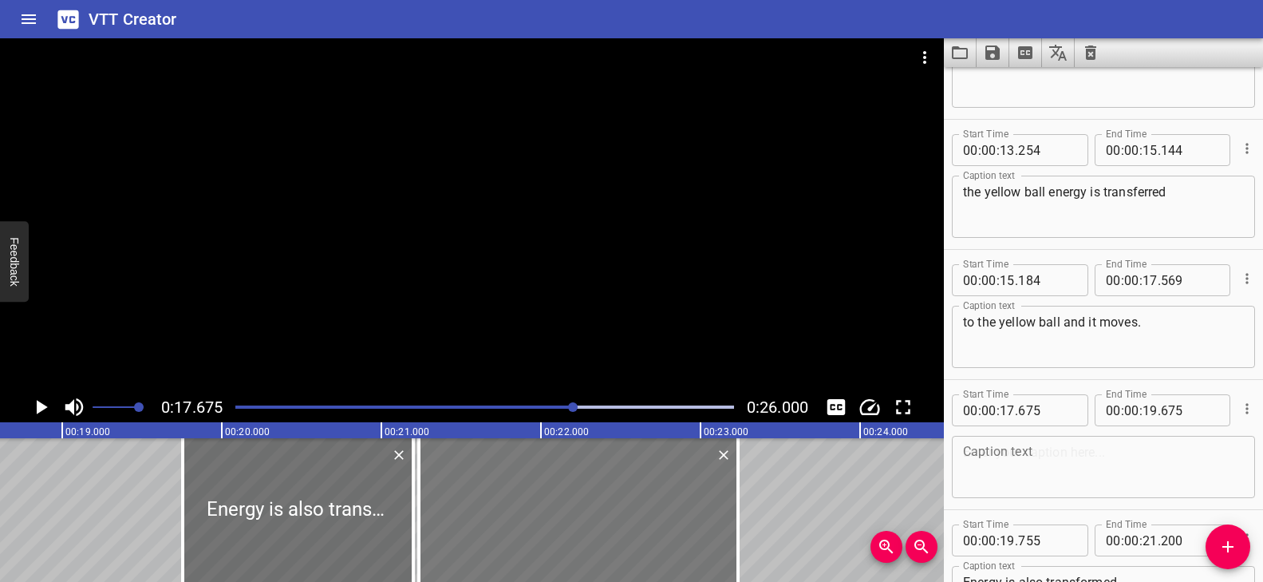
drag, startPoint x: 117, startPoint y: 499, endPoint x: 685, endPoint y: 503, distance: 568.1
type input "21"
type input "235"
type input "23"
type input "235"
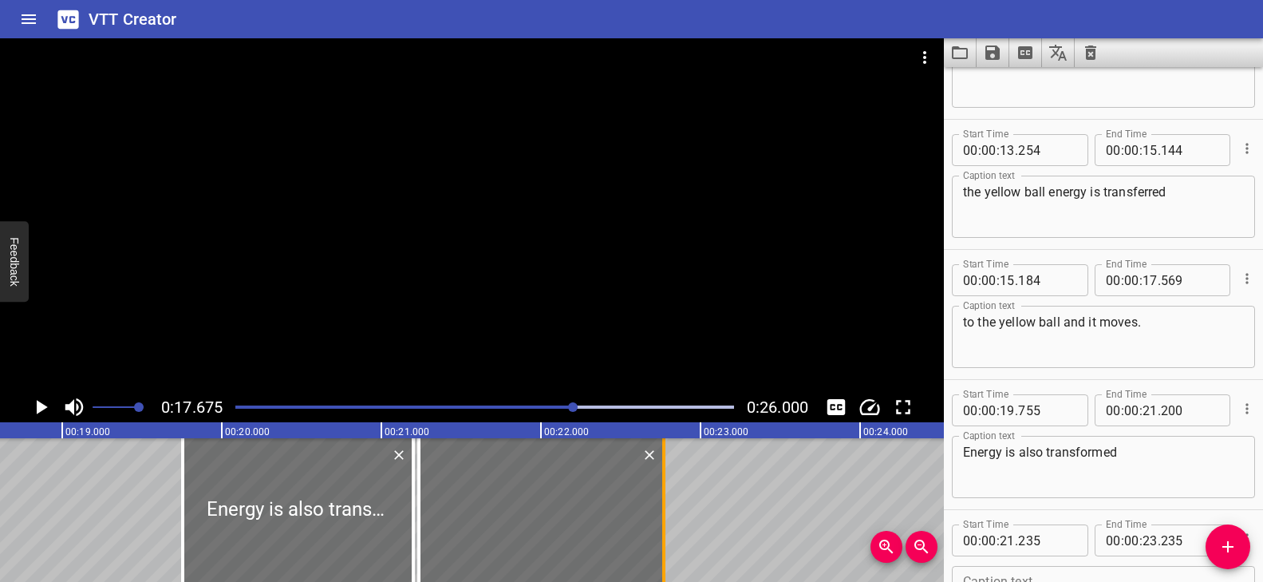
drag, startPoint x: 739, startPoint y: 491, endPoint x: 665, endPoint y: 491, distance: 74.2
click at [665, 491] on div at bounding box center [663, 510] width 3 height 144
type input "22"
type input "770"
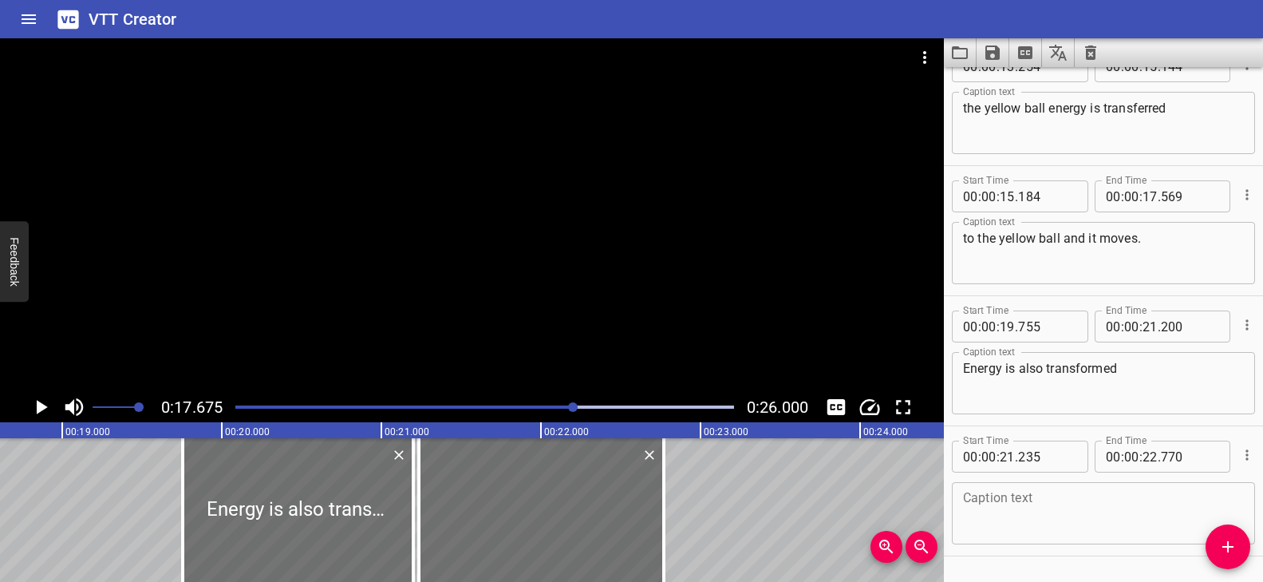
scroll to position [1121, 0]
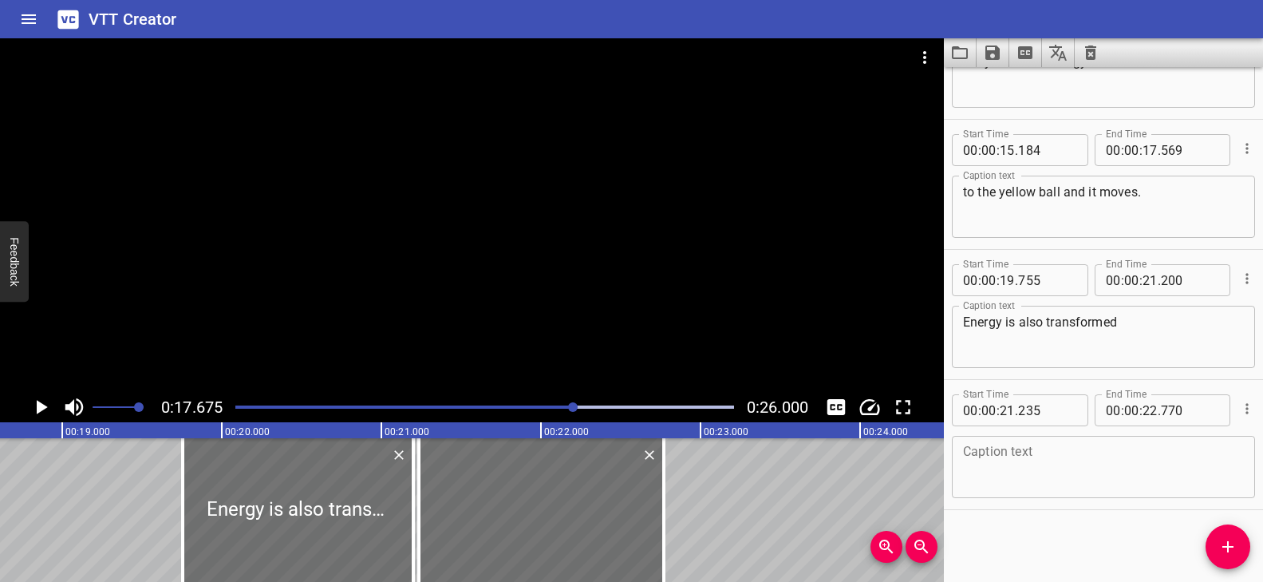
click at [1030, 454] on textarea at bounding box center [1103, 466] width 281 height 45
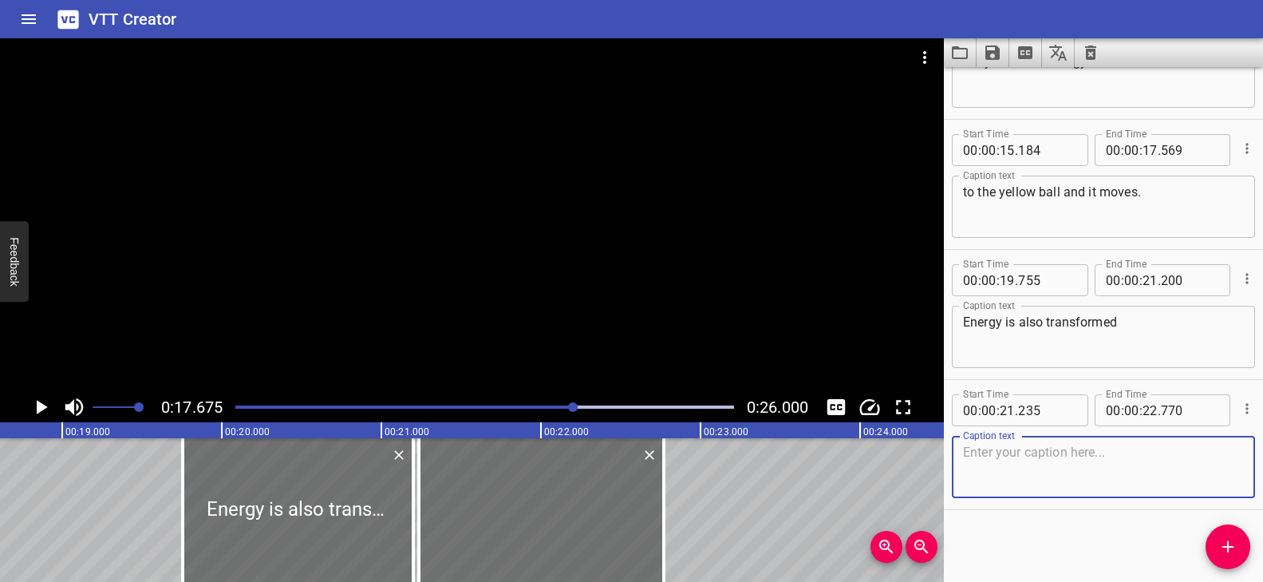
paste textarea "into sound energy"
type textarea "into sound energy"
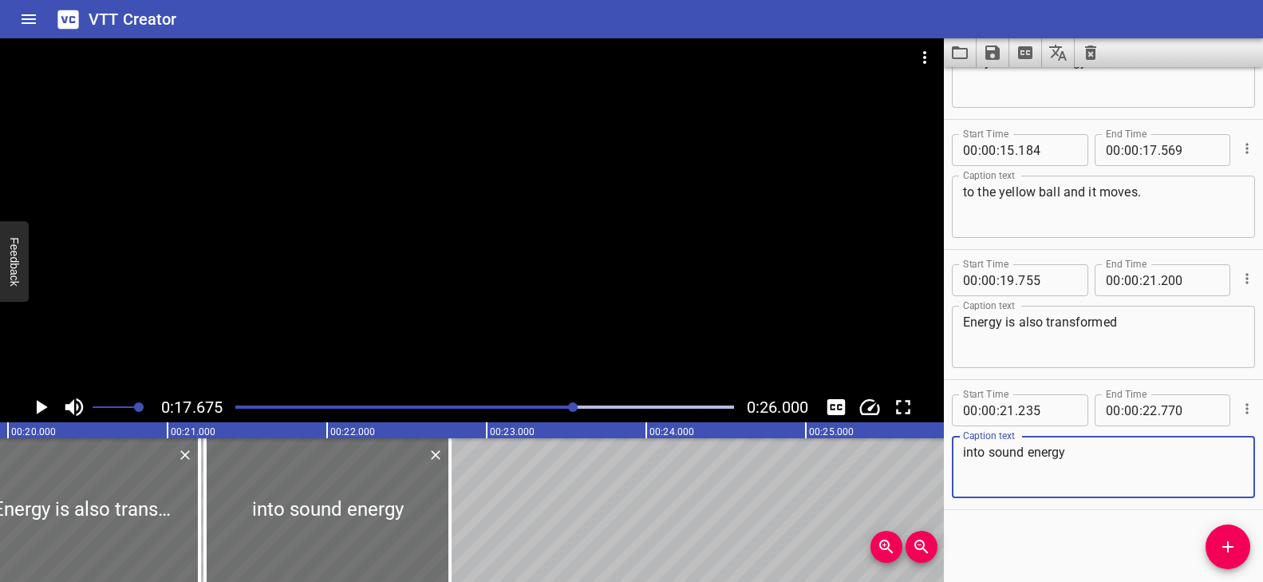
scroll to position [0, 3174]
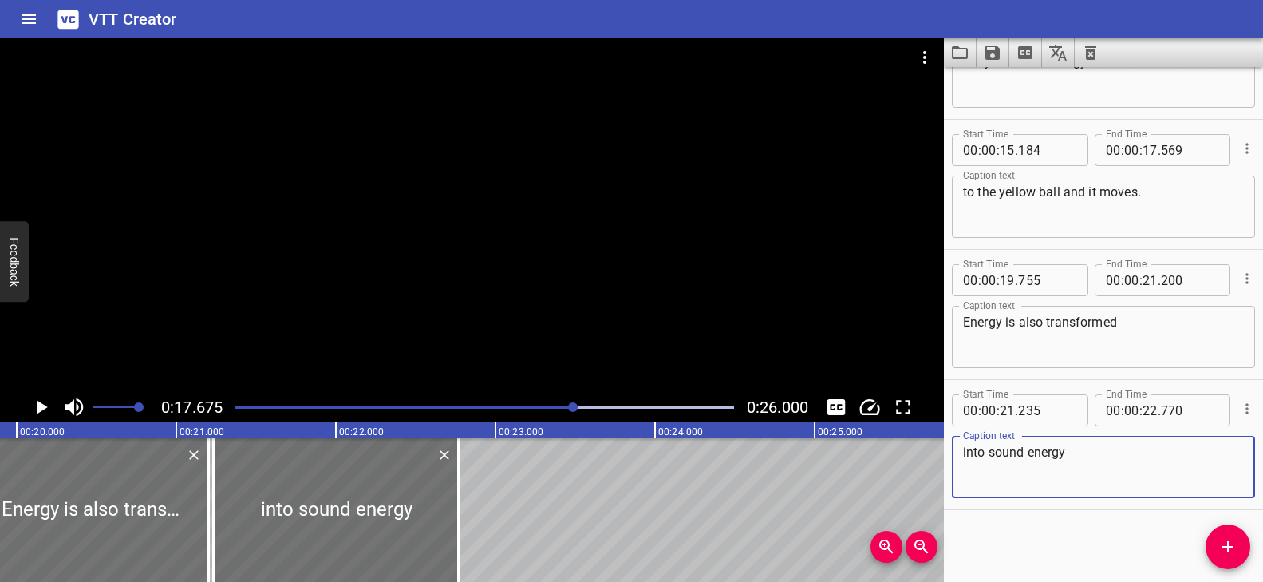
click at [1213, 539] on span "Add Cue" at bounding box center [1227, 546] width 45 height 19
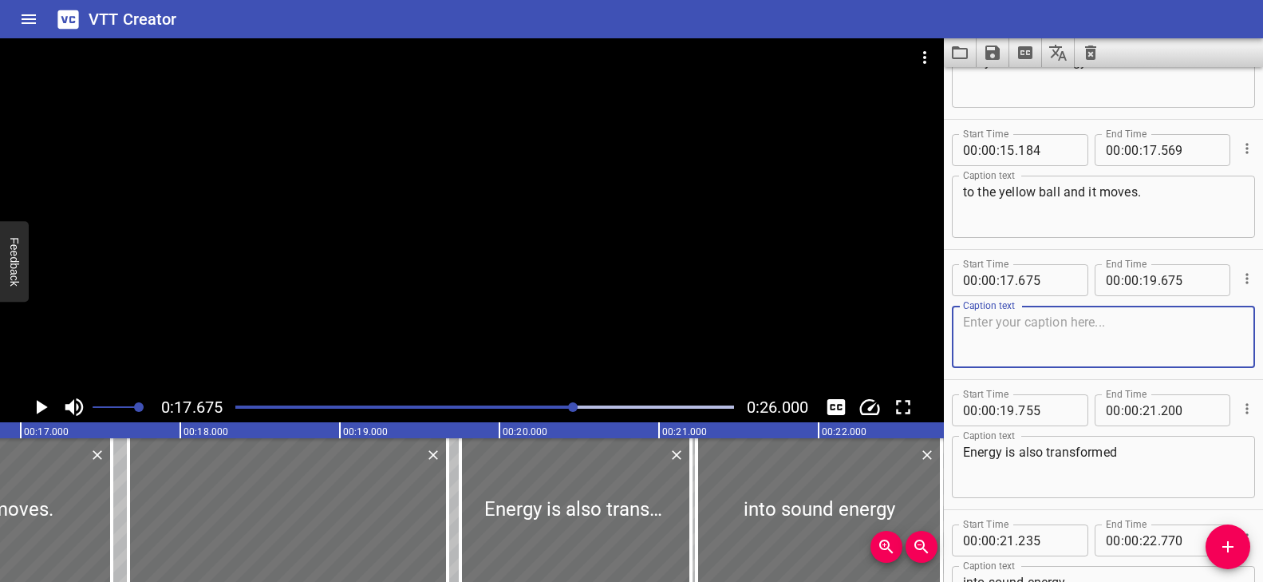
scroll to position [0, 2643]
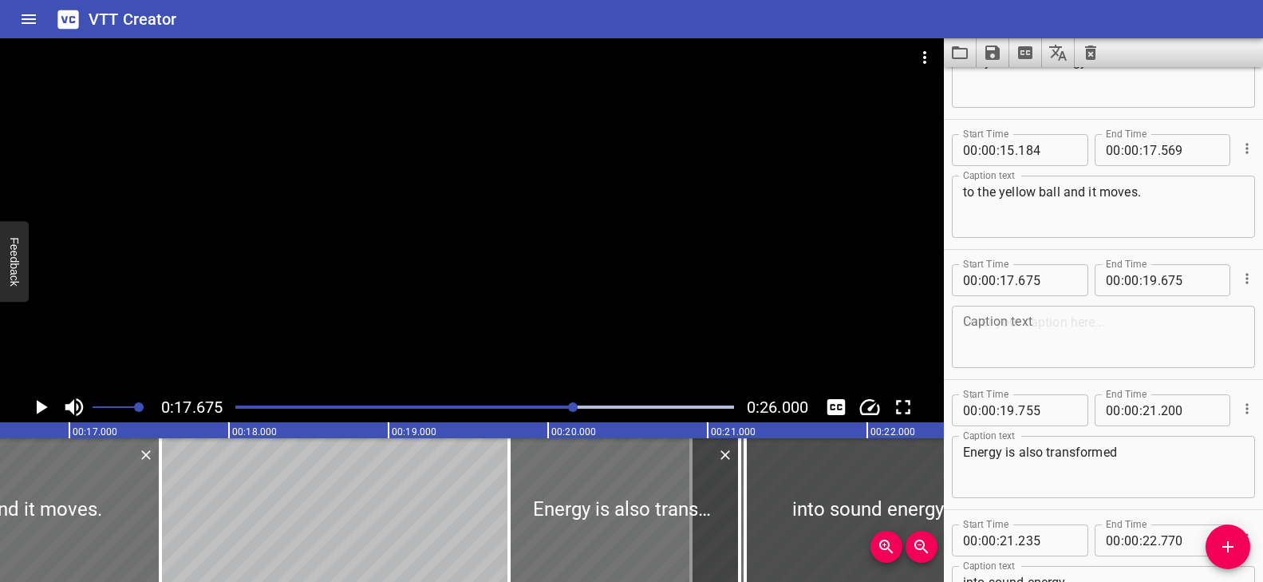
drag, startPoint x: 325, startPoint y: 510, endPoint x: 839, endPoint y: 511, distance: 513.8
type input "20"
type input "895"
type input "22"
type input "895"
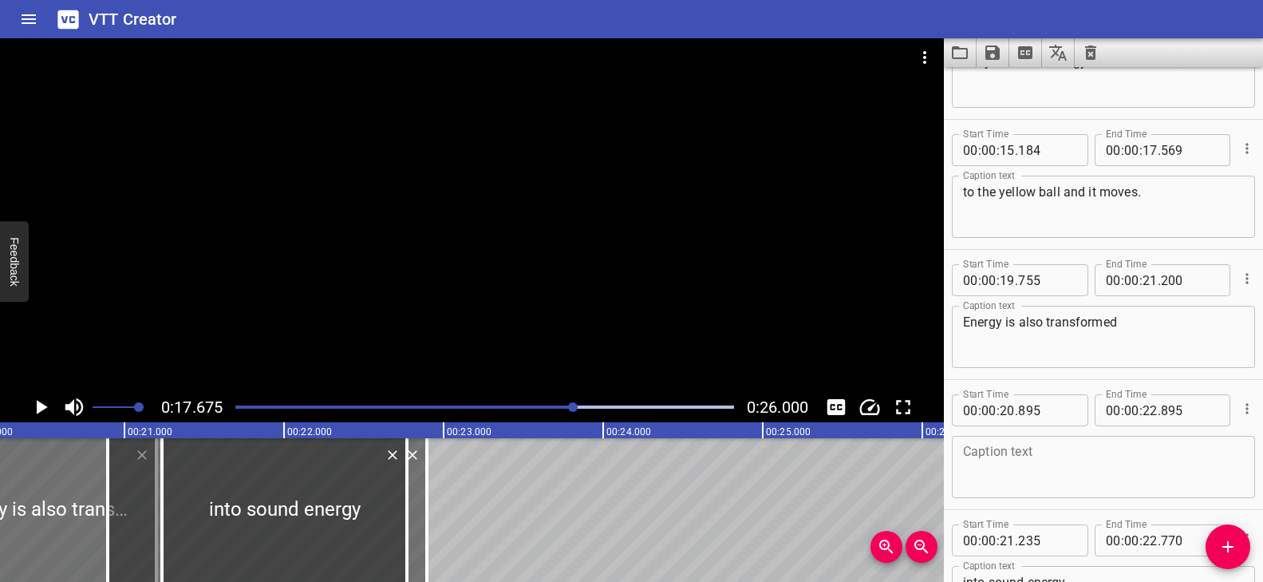
scroll to position [0, 3234]
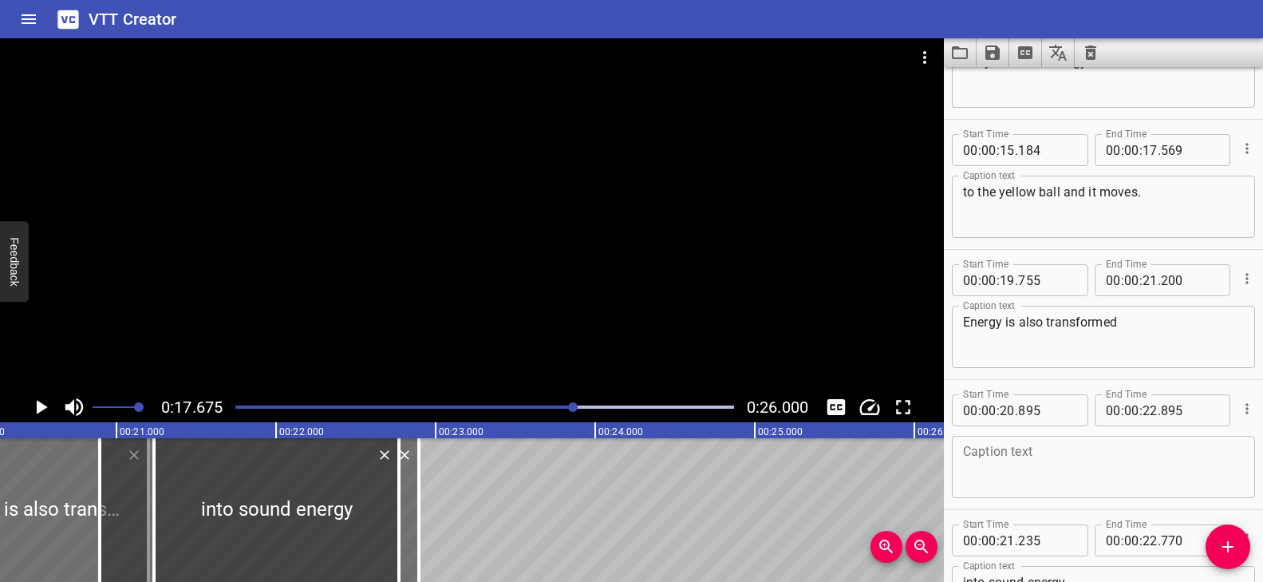
drag, startPoint x: 490, startPoint y: 520, endPoint x: 500, endPoint y: 520, distance: 10.4
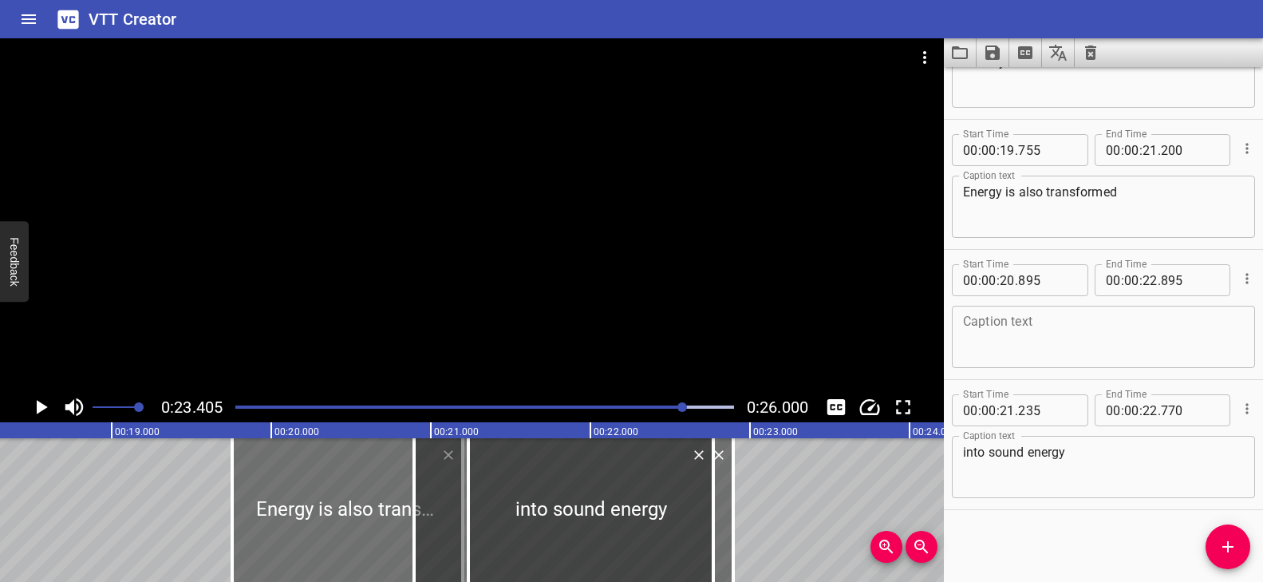
scroll to position [0, 2912]
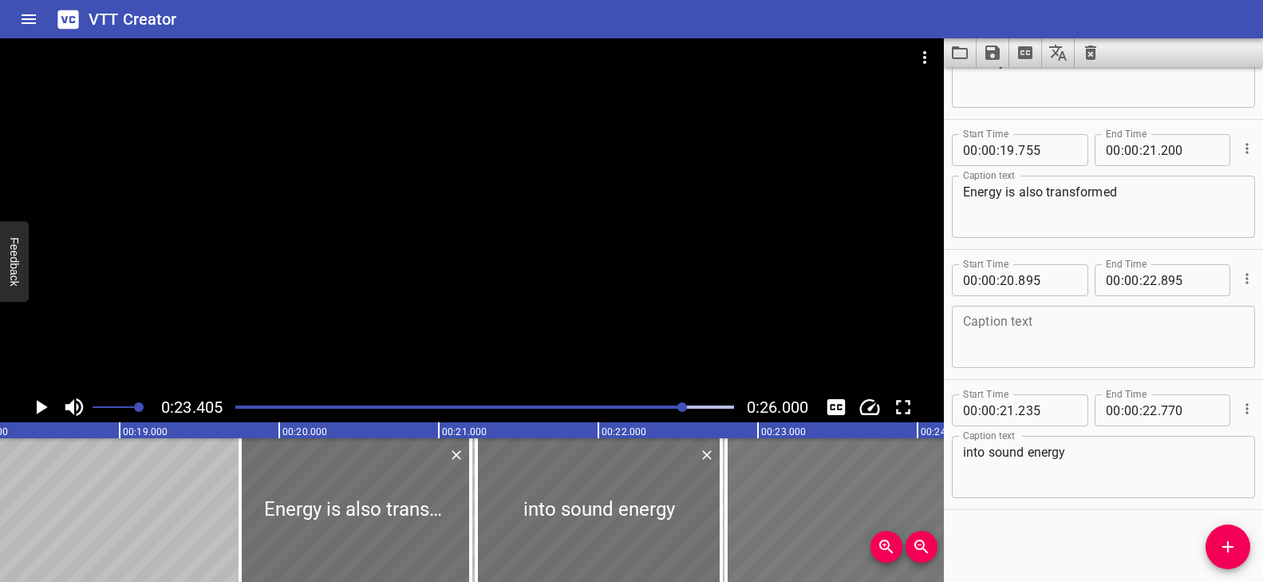
drag, startPoint x: 440, startPoint y: 523, endPoint x: 744, endPoint y: 530, distance: 304.1
type input "22"
type input "800"
type input "24"
type input "800"
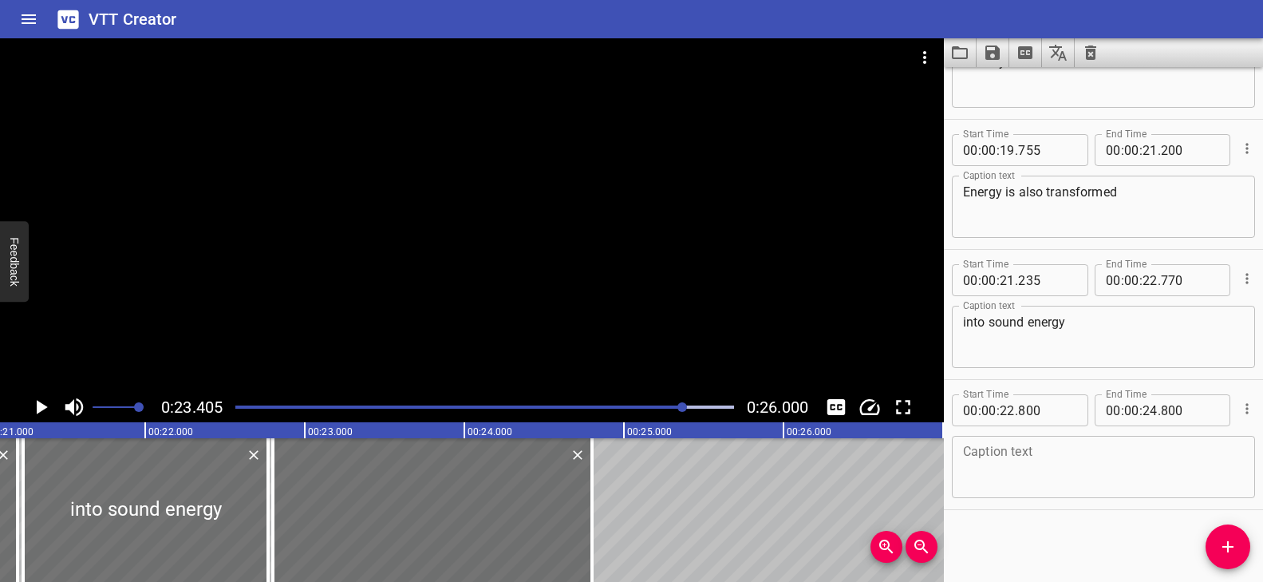
scroll to position [0, 3381]
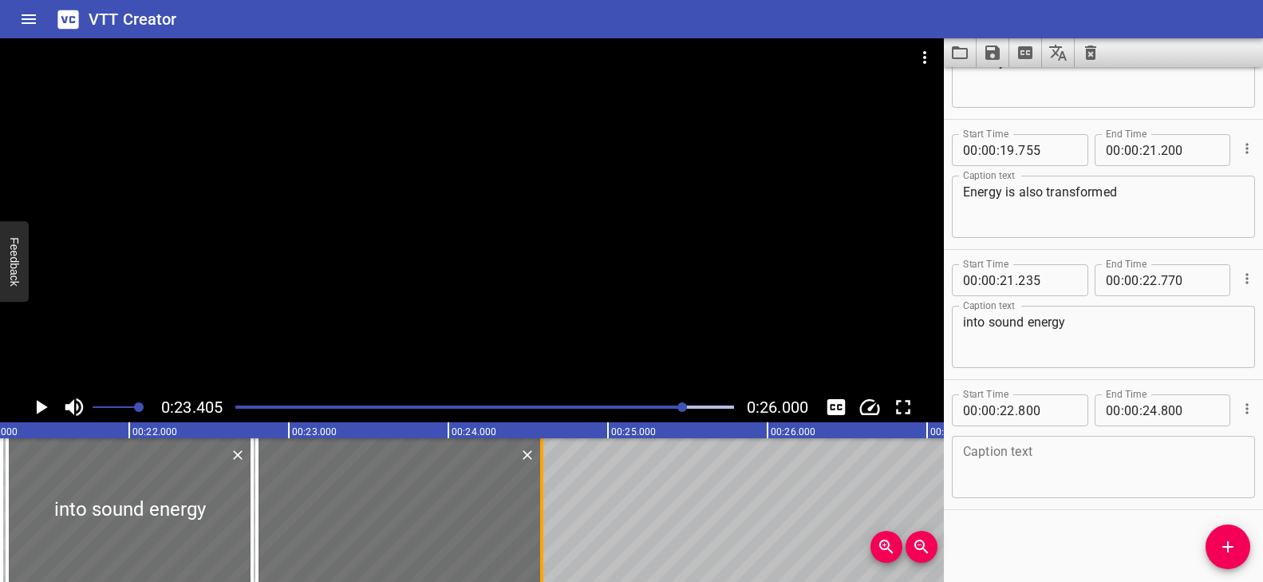
drag, startPoint x: 573, startPoint y: 491, endPoint x: 539, endPoint y: 495, distance: 34.5
click at [539, 495] on div at bounding box center [542, 510] width 16 height 144
type input "585"
click at [1001, 458] on textarea at bounding box center [1103, 466] width 281 height 45
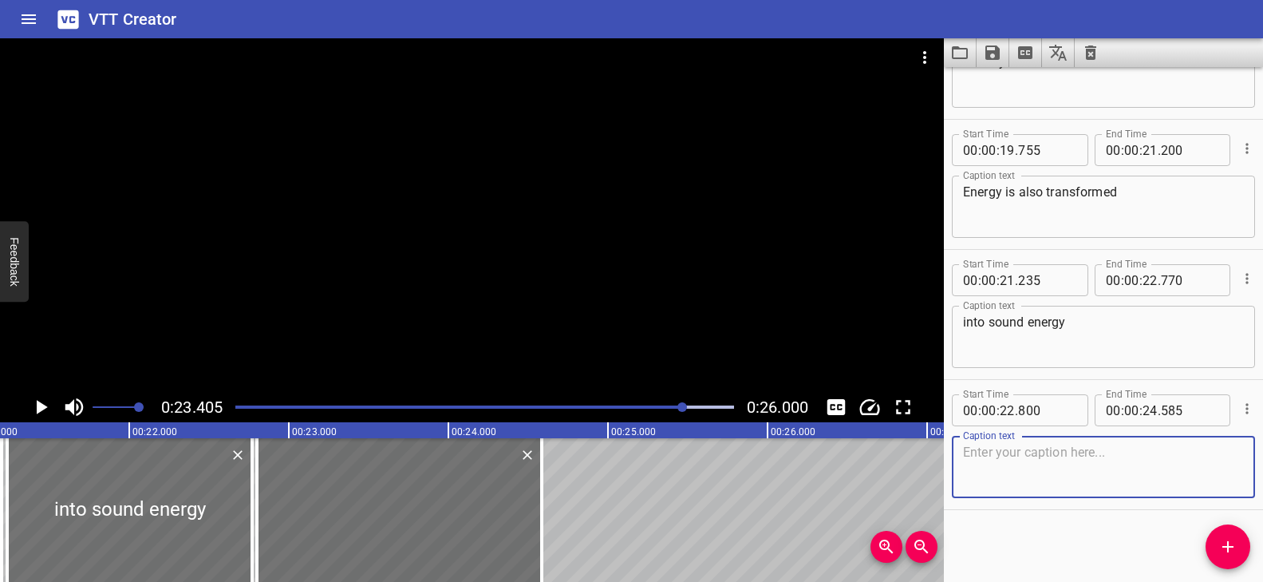
paste textarea "when the two balls collide."
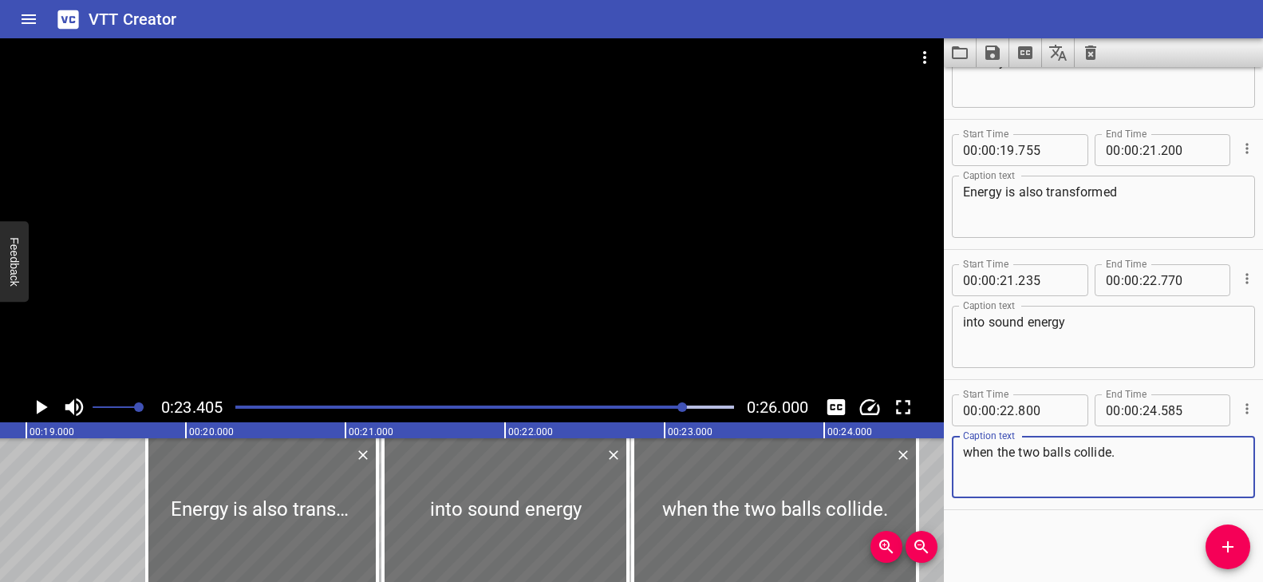
scroll to position [0, 2989]
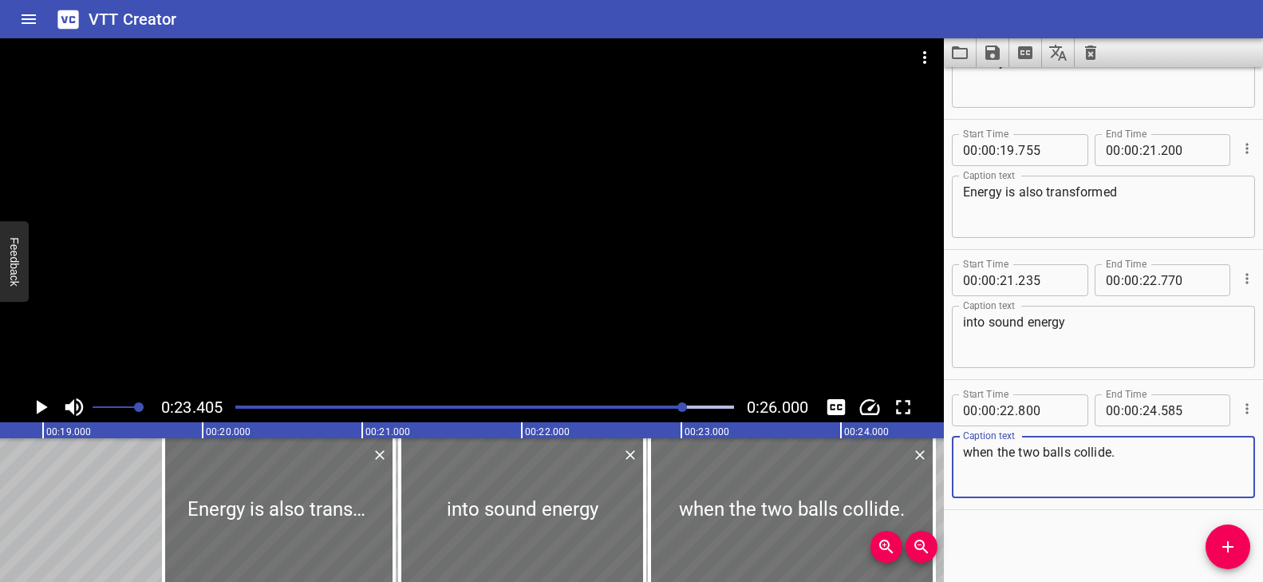
type textarea "when the two balls collide."
click at [550, 406] on div "Play progress" at bounding box center [435, 406] width 499 height 3
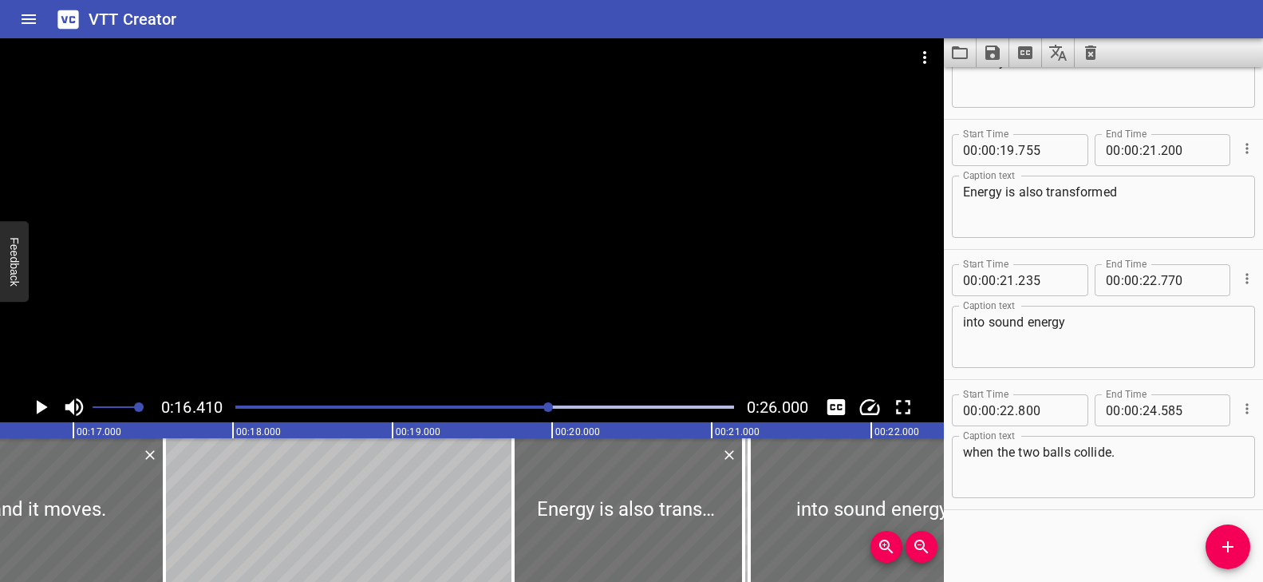
scroll to position [0, 2618]
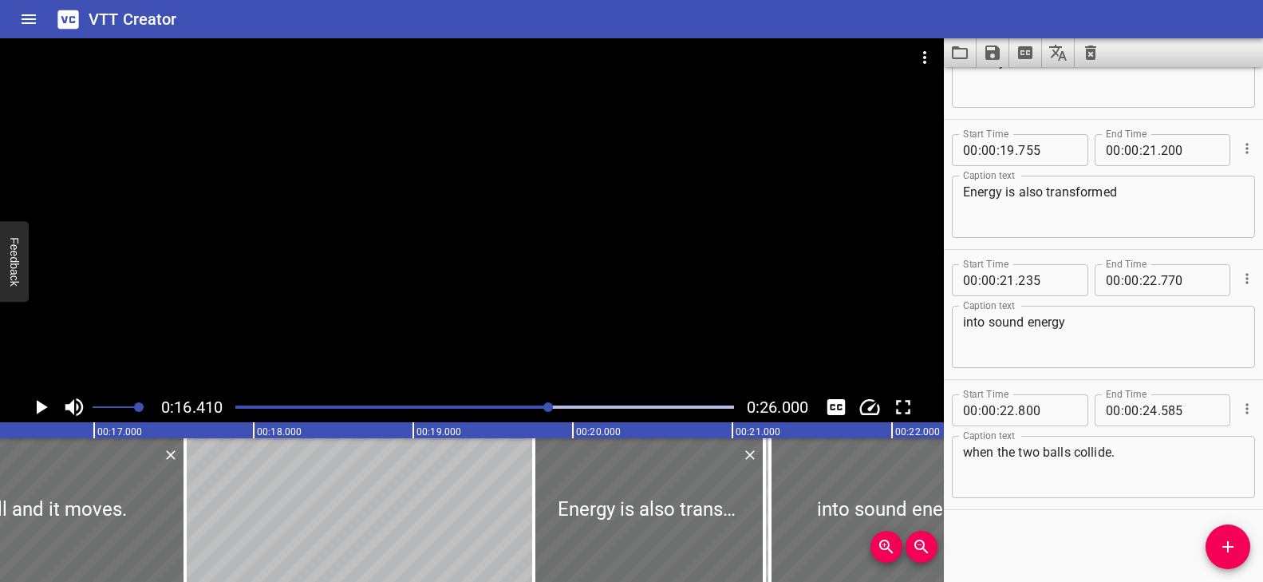
click at [491, 403] on div at bounding box center [485, 407] width 518 height 22
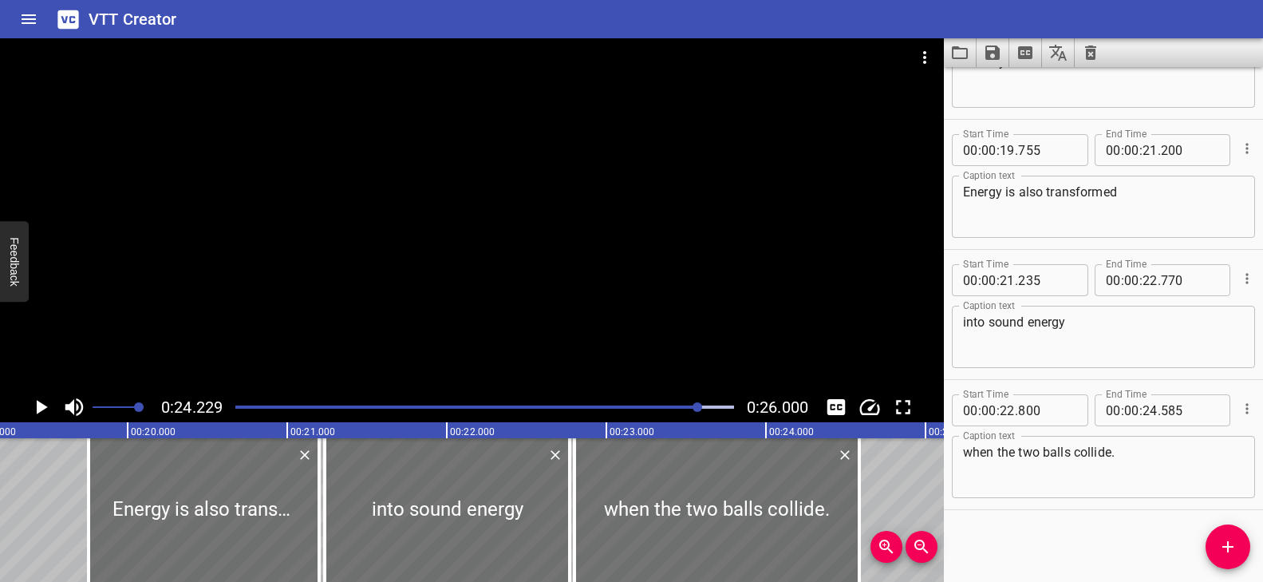
scroll to position [0, 3040]
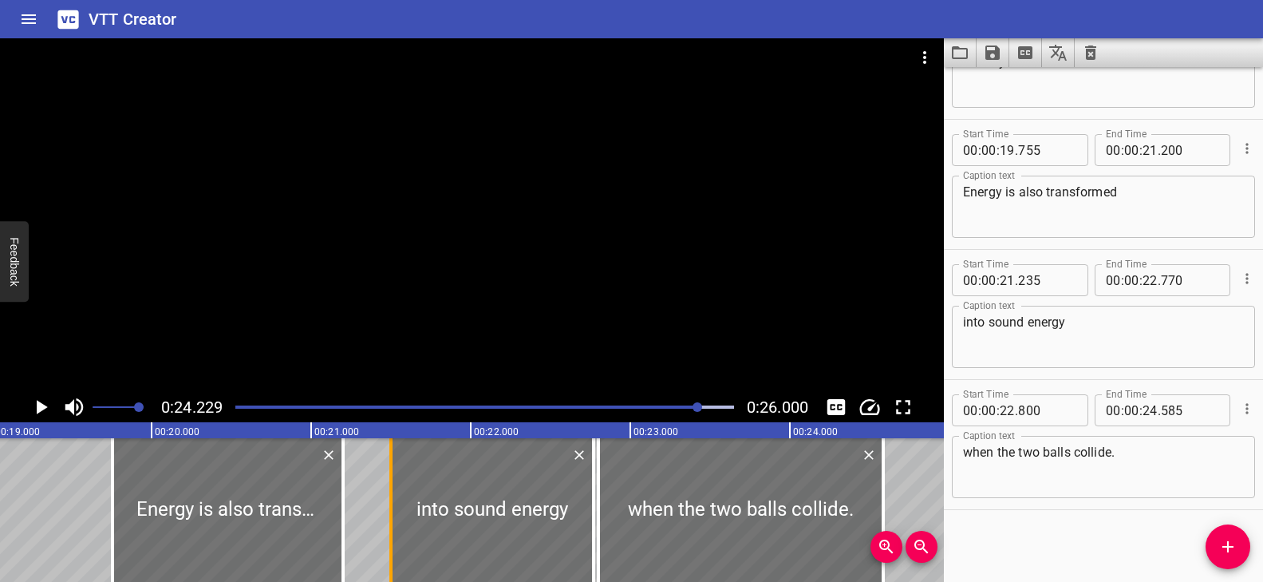
drag, startPoint x: 350, startPoint y: 491, endPoint x: 393, endPoint y: 494, distance: 42.4
click at [393, 494] on div at bounding box center [391, 510] width 16 height 144
type input "500"
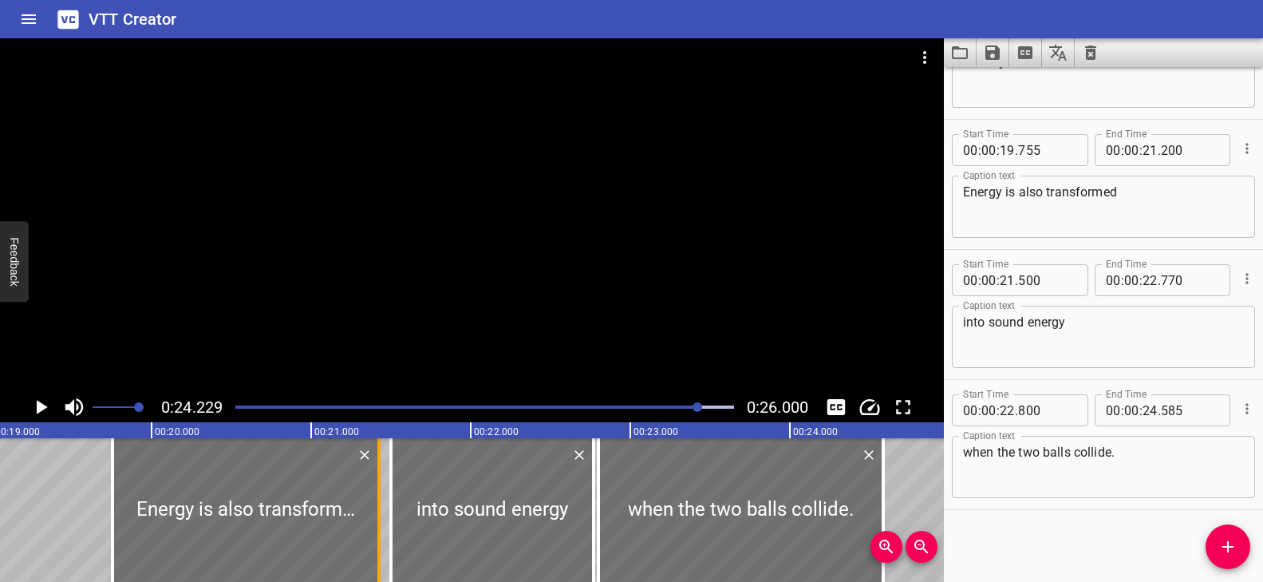
drag, startPoint x: 341, startPoint y: 491, endPoint x: 377, endPoint y: 500, distance: 37.0
click at [377, 500] on div at bounding box center [378, 510] width 3 height 144
type input "425"
drag, startPoint x: 393, startPoint y: 491, endPoint x: 418, endPoint y: 496, distance: 26.0
click at [418, 496] on div at bounding box center [417, 510] width 3 height 144
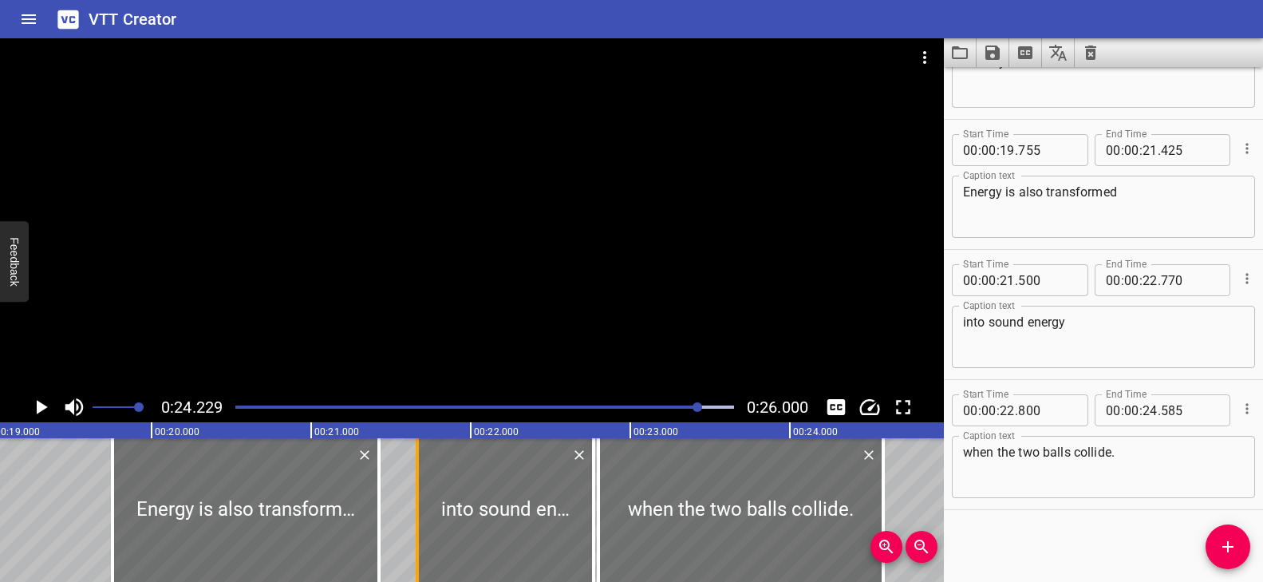
type input "665"
drag, startPoint x: 378, startPoint y: 502, endPoint x: 412, endPoint y: 505, distance: 33.7
type input "635"
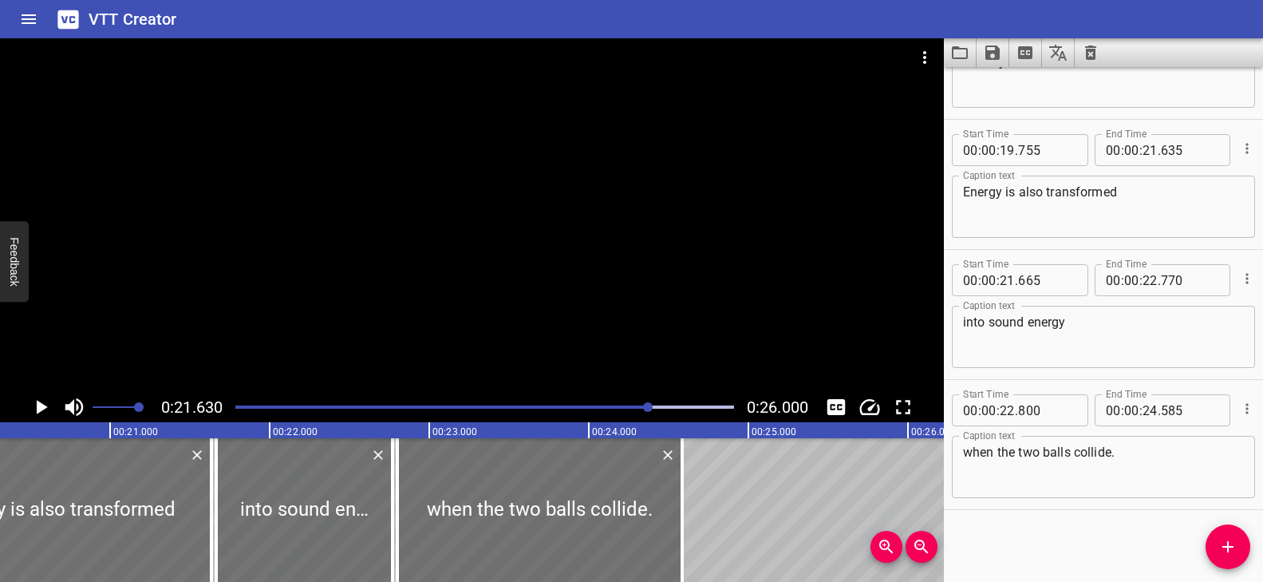
scroll to position [0, 3233]
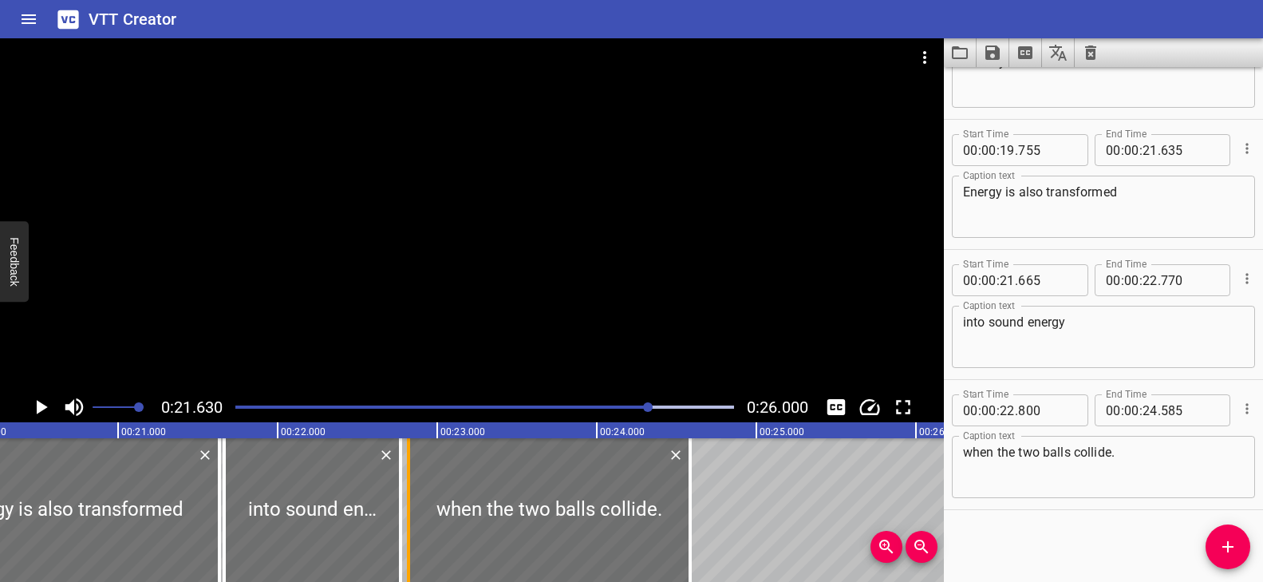
click at [412, 490] on div at bounding box center [409, 510] width 16 height 144
type input "820"
type input "780"
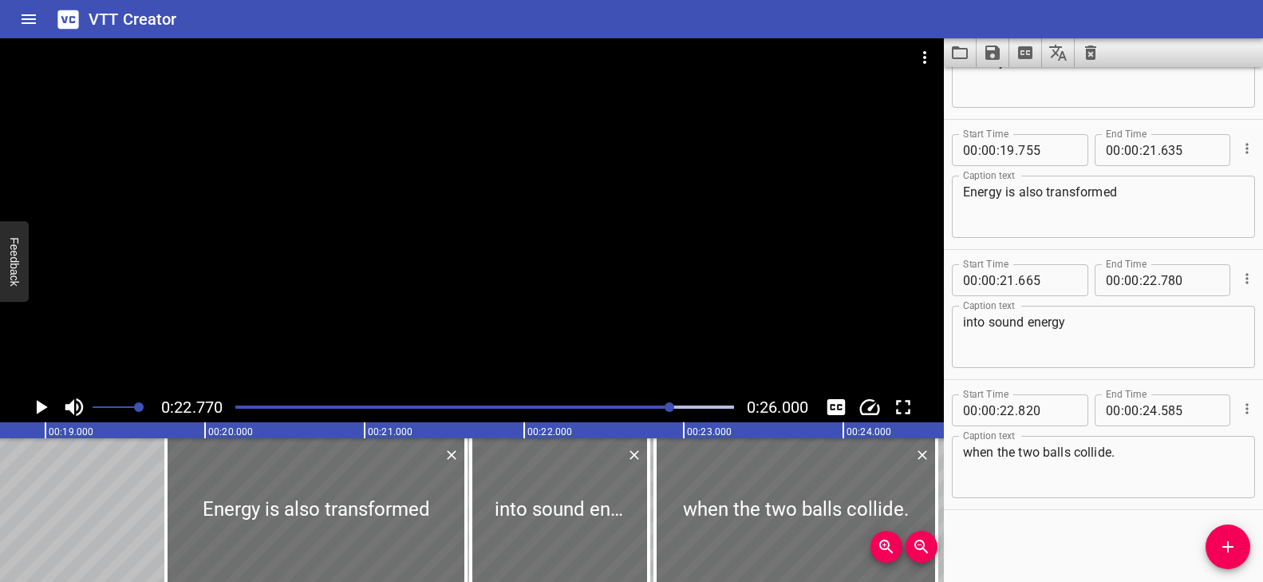
scroll to position [0, 2969]
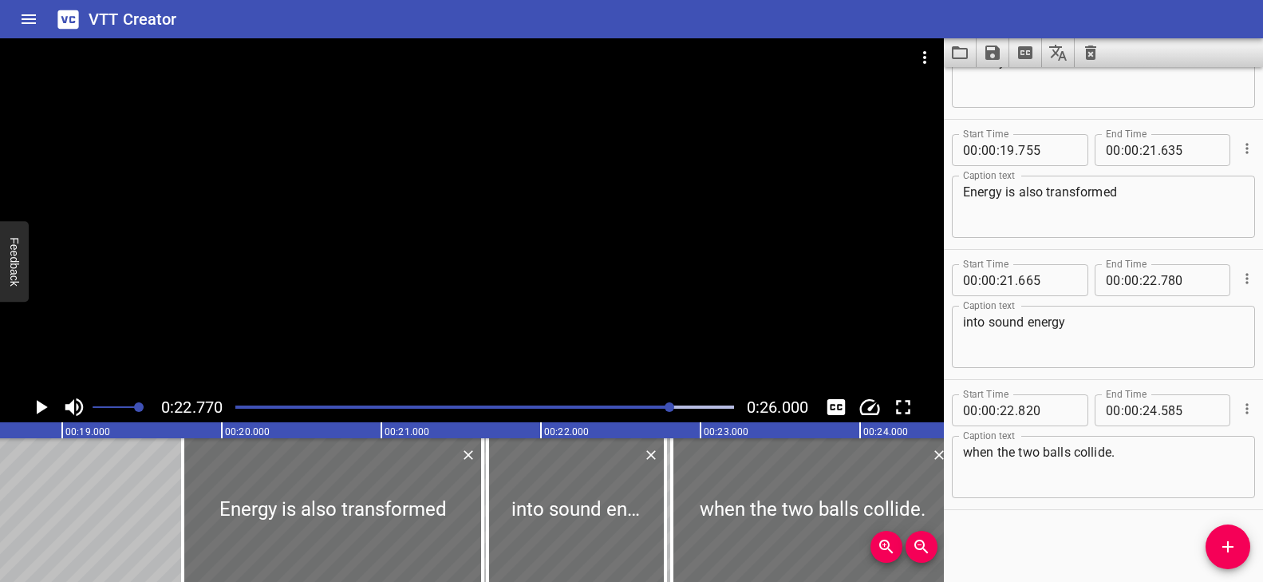
click at [519, 410] on div at bounding box center [485, 407] width 518 height 22
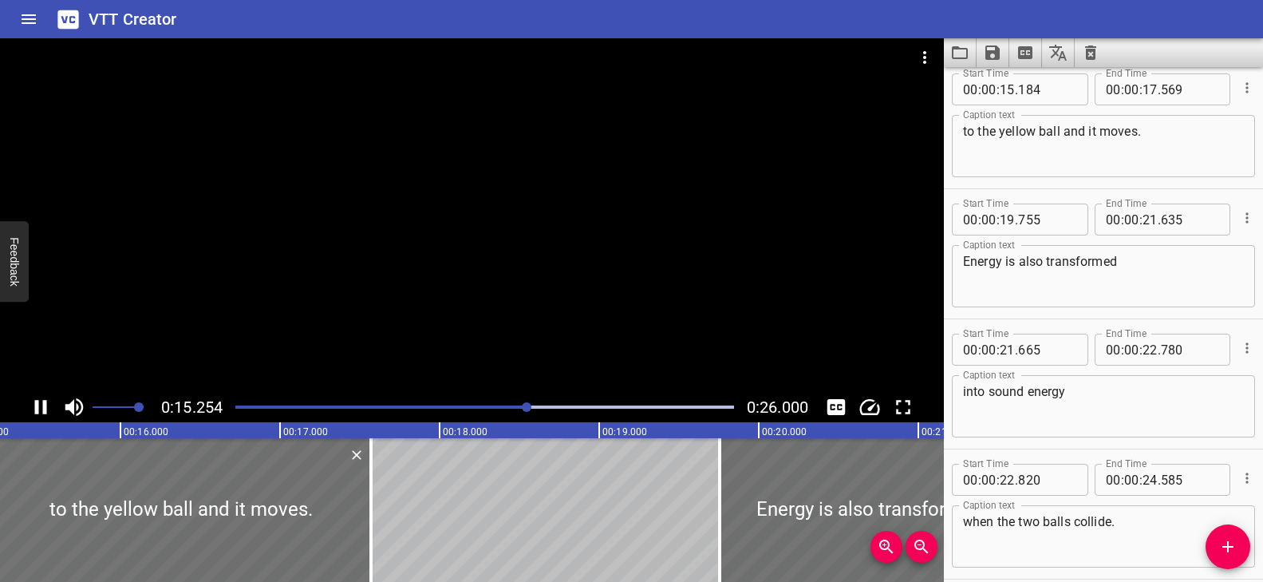
scroll to position [1170, 0]
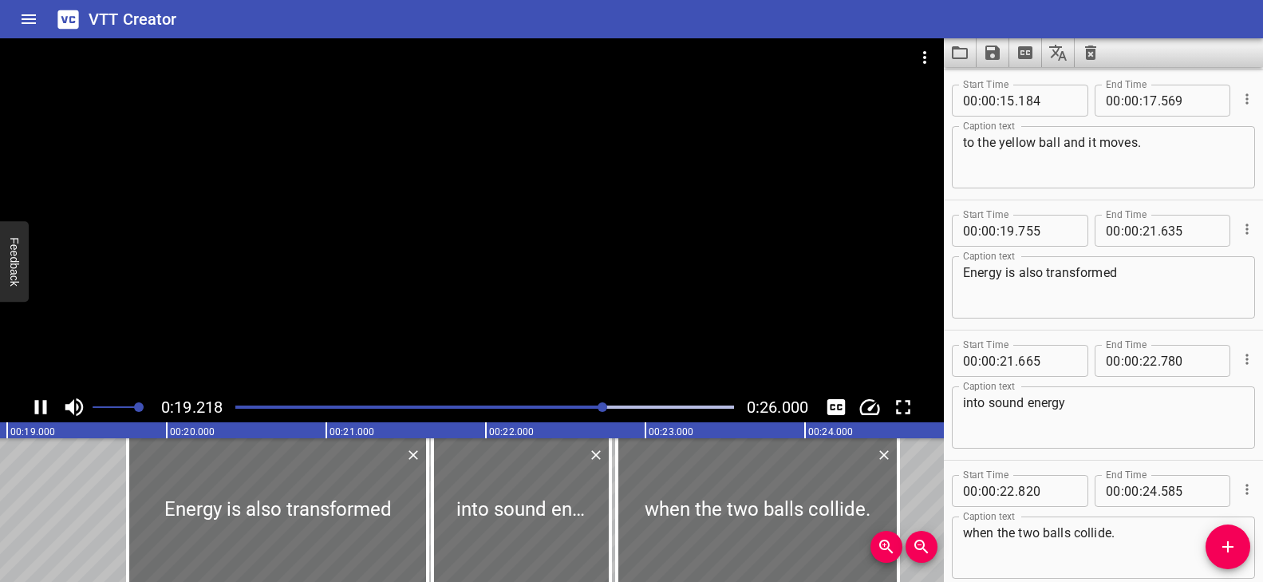
click at [483, 403] on div at bounding box center [485, 407] width 518 height 22
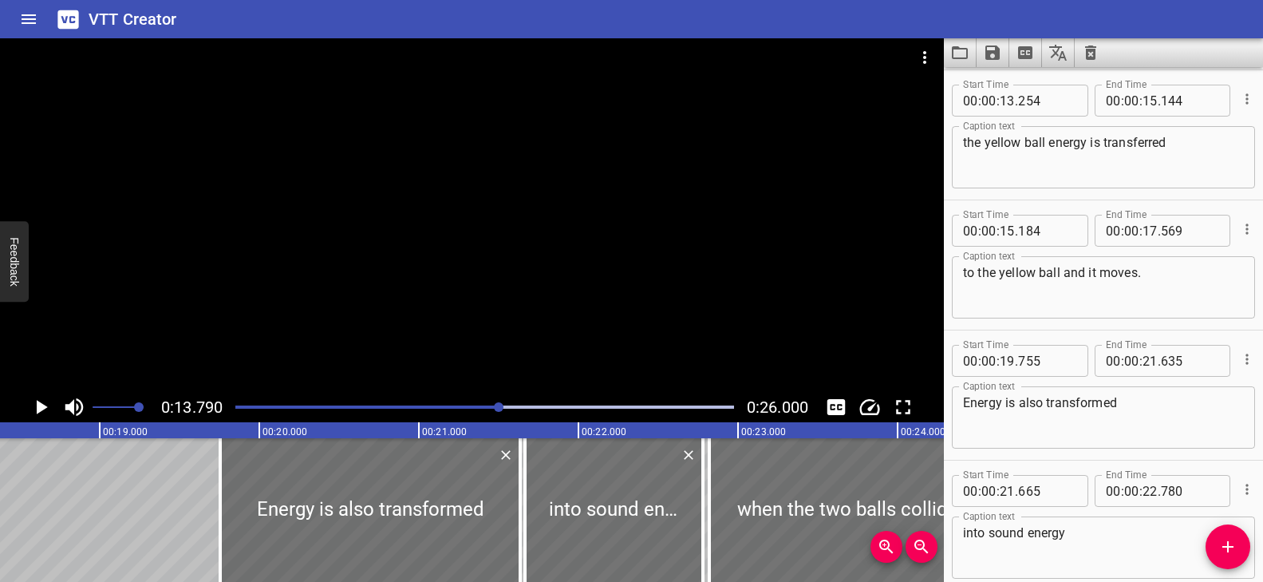
scroll to position [0, 3005]
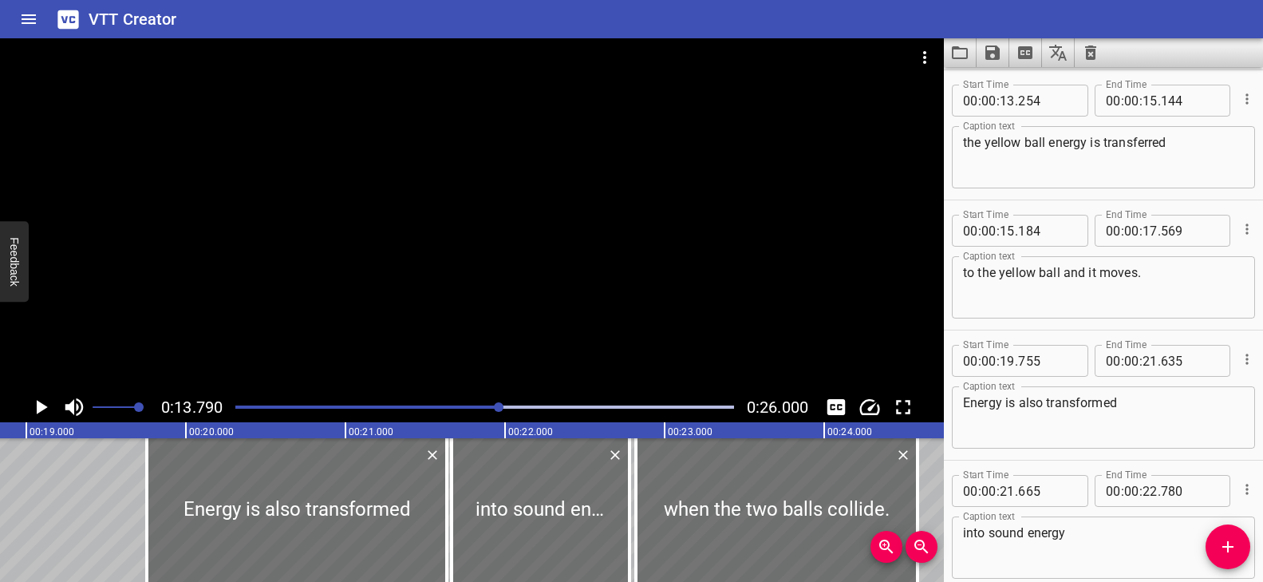
click at [355, 409] on div at bounding box center [485, 407] width 518 height 22
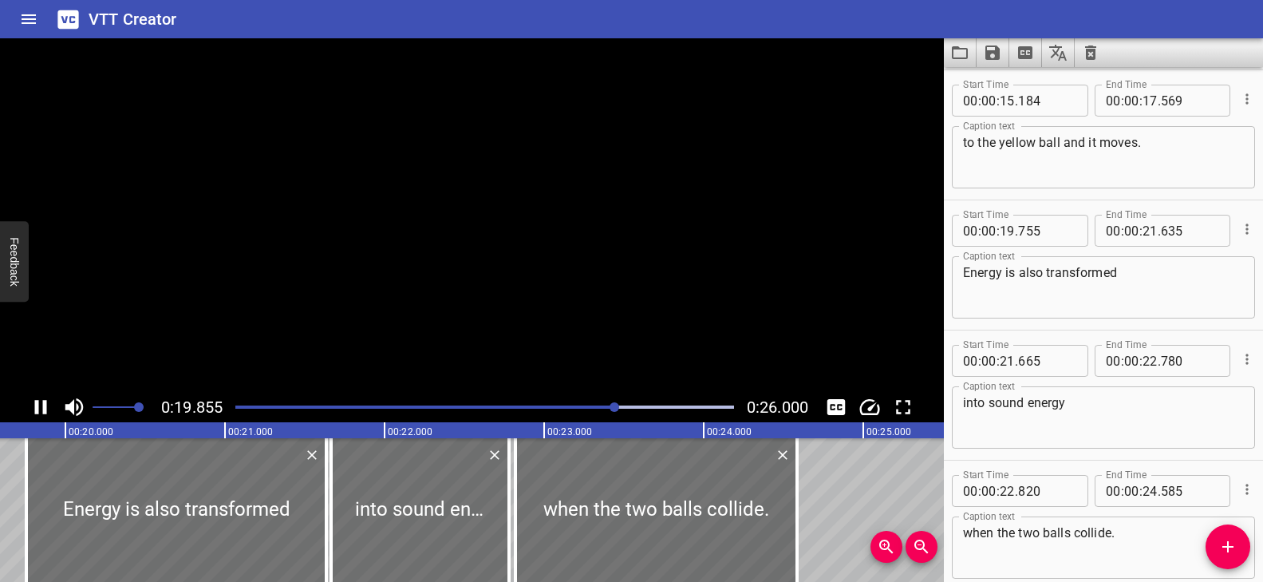
scroll to position [0, 3168]
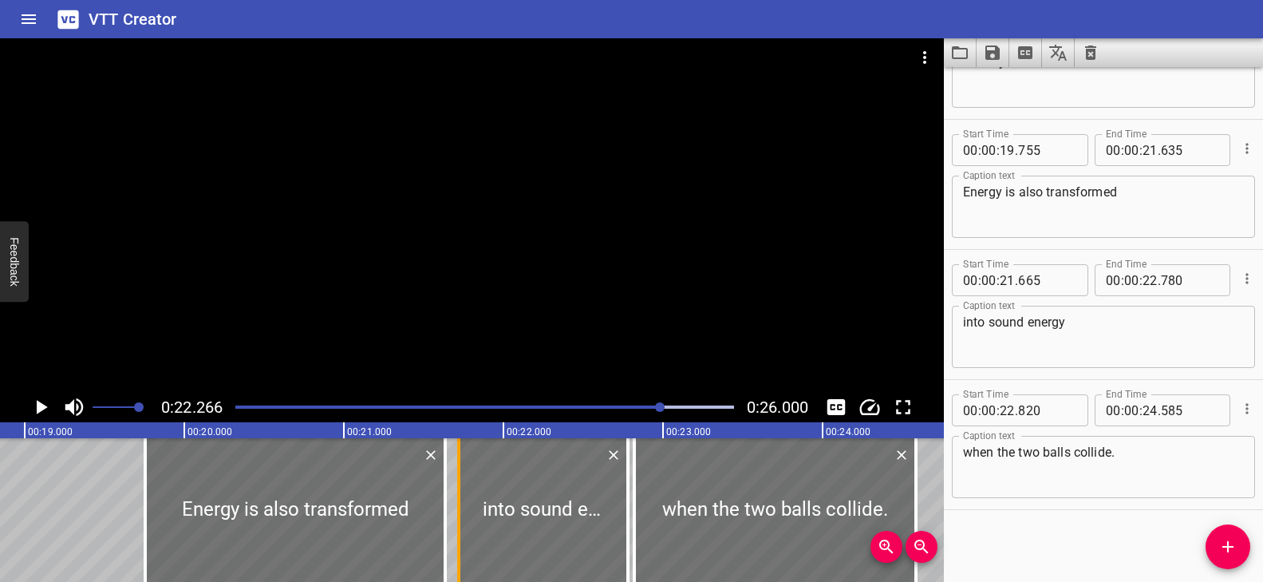
drag, startPoint x: 444, startPoint y: 499, endPoint x: 453, endPoint y: 503, distance: 10.1
click at [453, 503] on div at bounding box center [459, 510] width 16 height 144
type input "725"
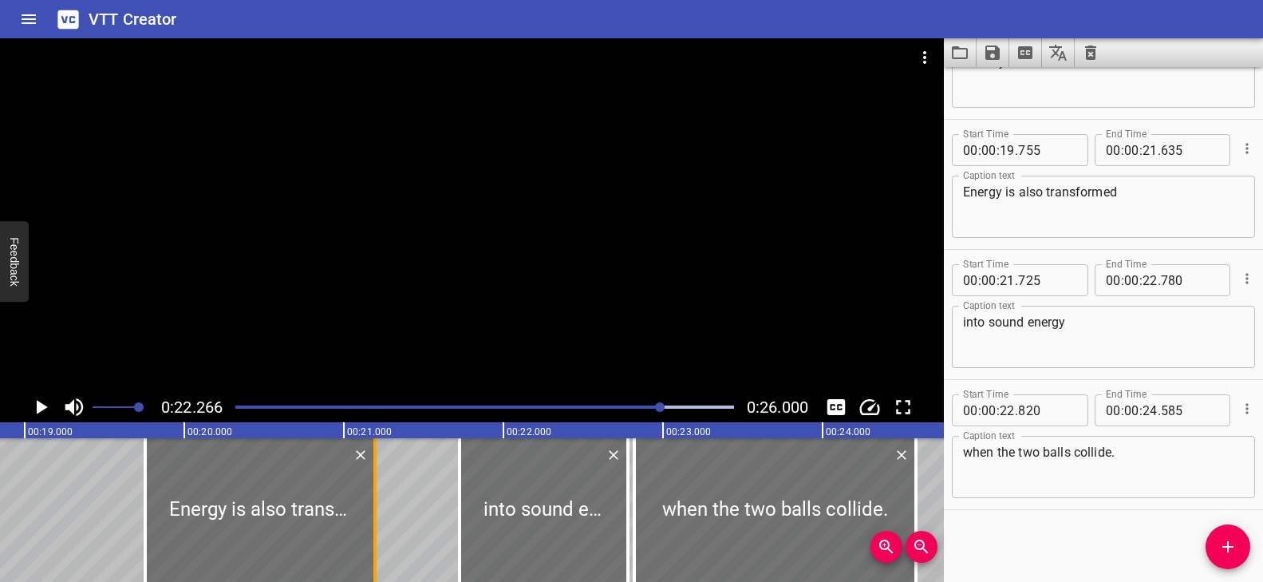
drag, startPoint x: 444, startPoint y: 500, endPoint x: 373, endPoint y: 508, distance: 70.7
click at [373, 508] on div at bounding box center [374, 510] width 3 height 144
type input "195"
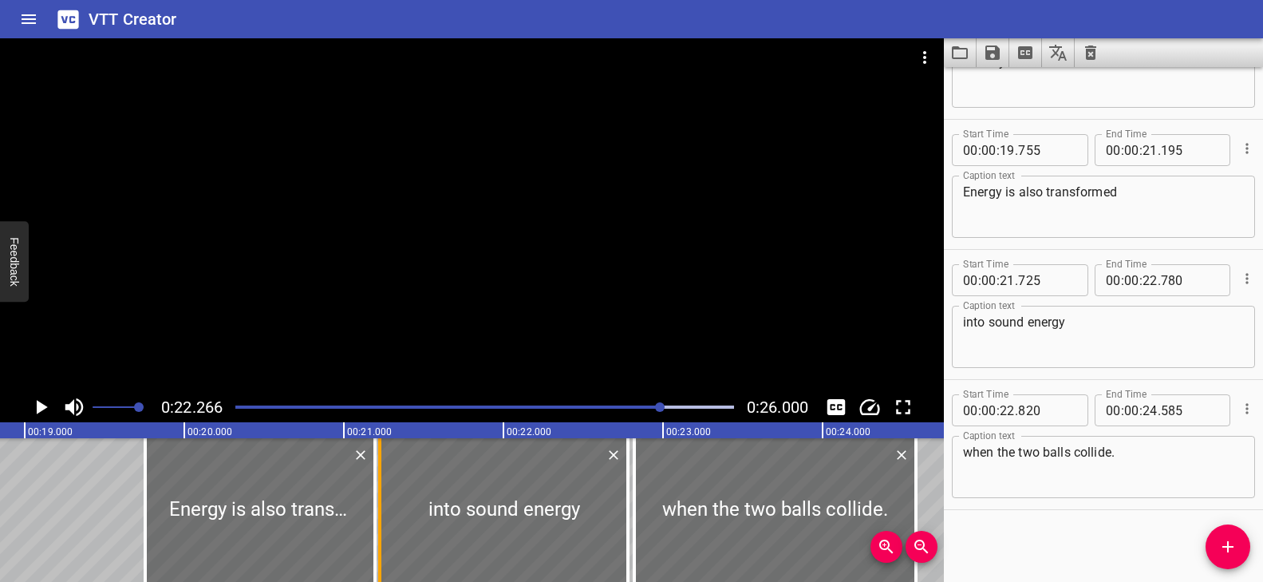
drag, startPoint x: 464, startPoint y: 493, endPoint x: 384, endPoint y: 495, distance: 79.8
click at [384, 495] on div at bounding box center [380, 510] width 16 height 144
type input "225"
click at [606, 406] on div "Play progress" at bounding box center [413, 406] width 499 height 3
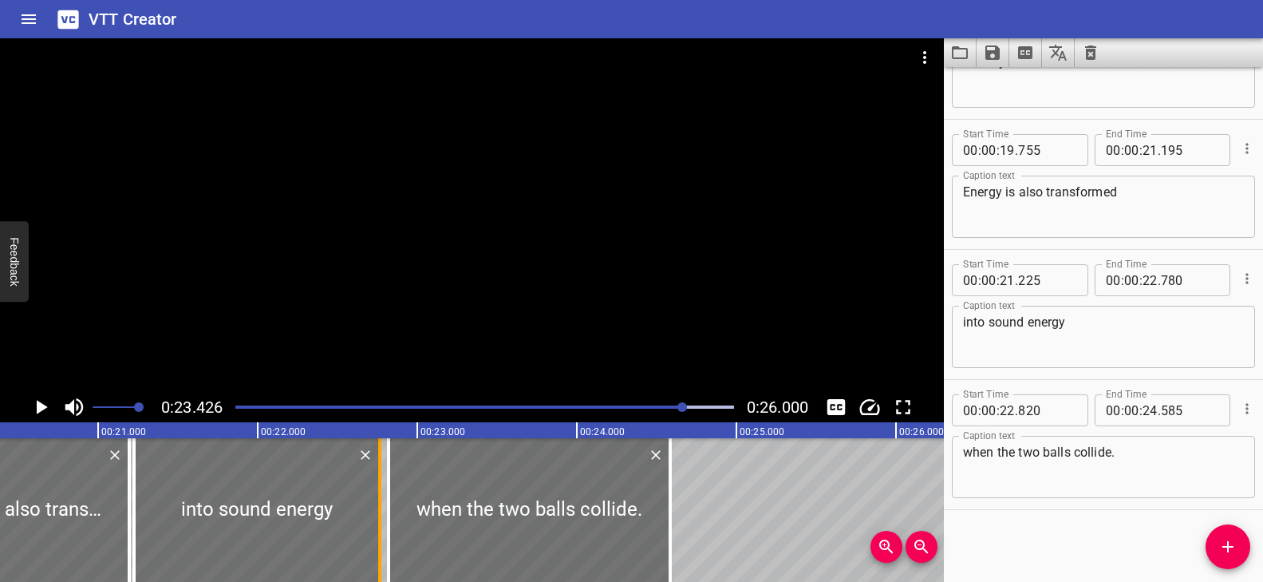
click at [377, 511] on div at bounding box center [380, 510] width 16 height 144
type input "765"
click at [385, 506] on div at bounding box center [386, 510] width 3 height 144
type input "805"
click at [528, 404] on div at bounding box center [485, 407] width 518 height 22
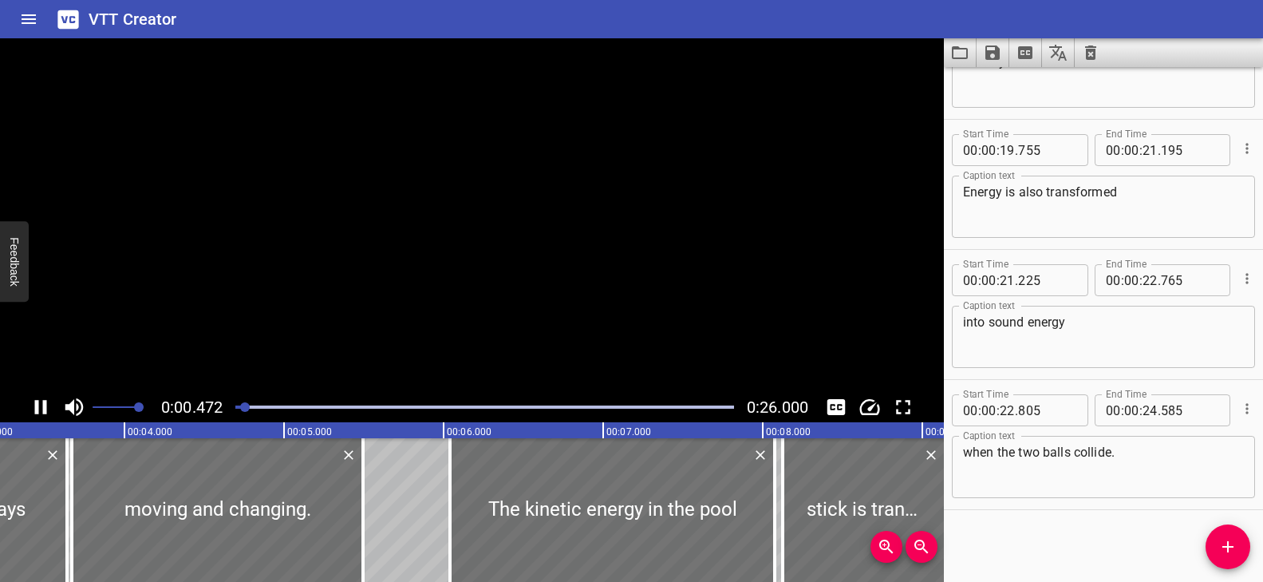
scroll to position [1082, 0]
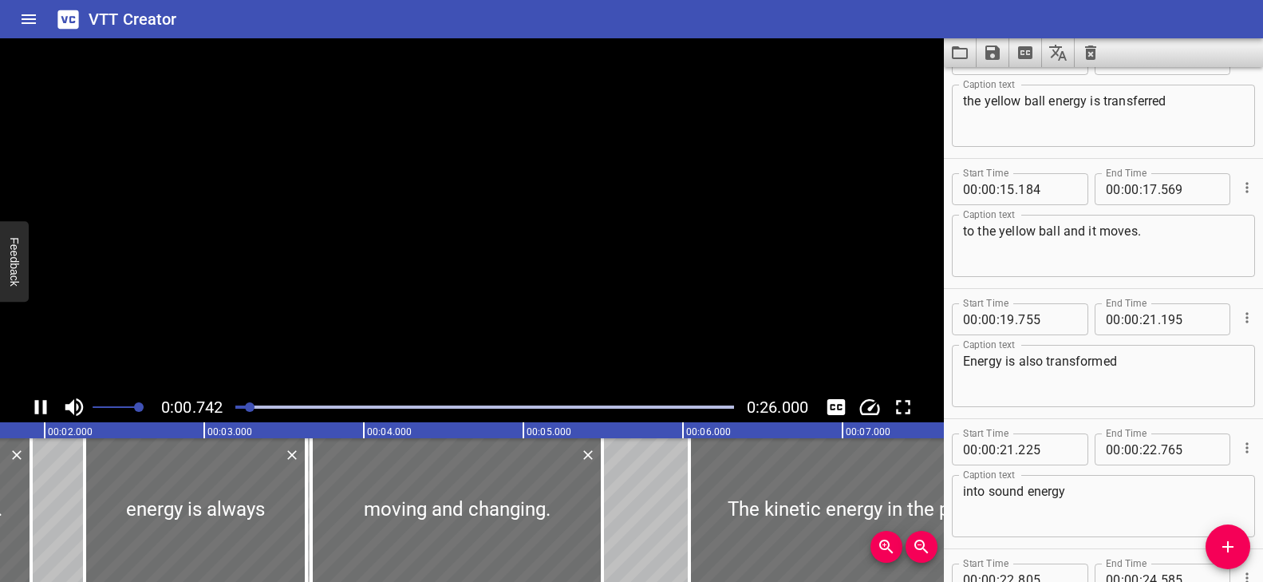
click at [586, 305] on video at bounding box center [472, 214] width 944 height 353
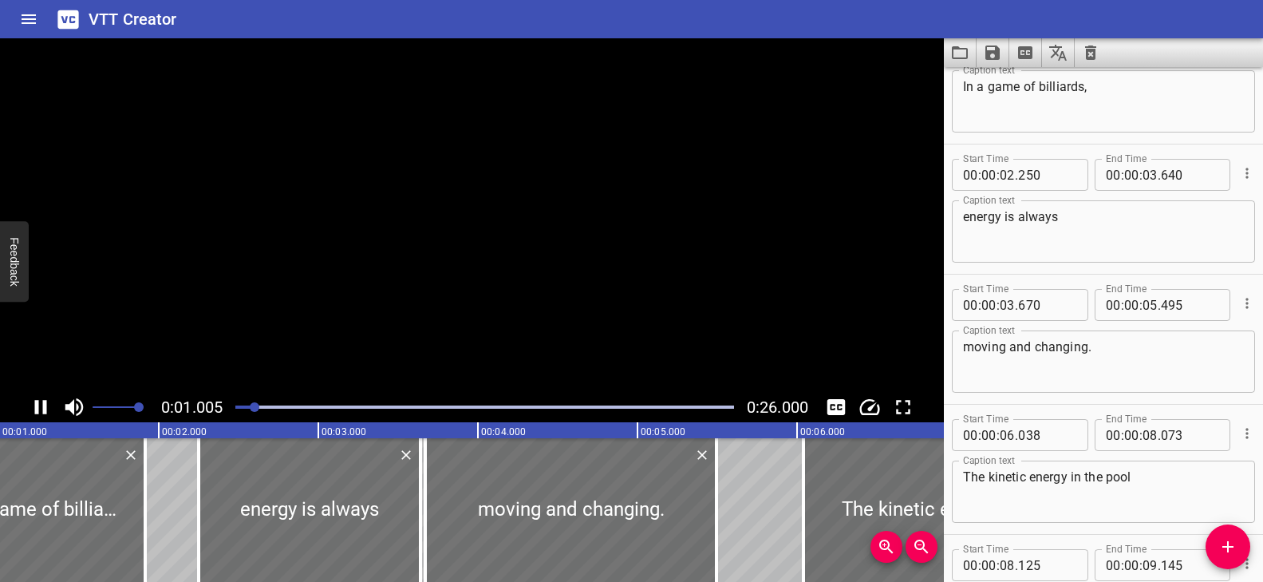
scroll to position [10, 0]
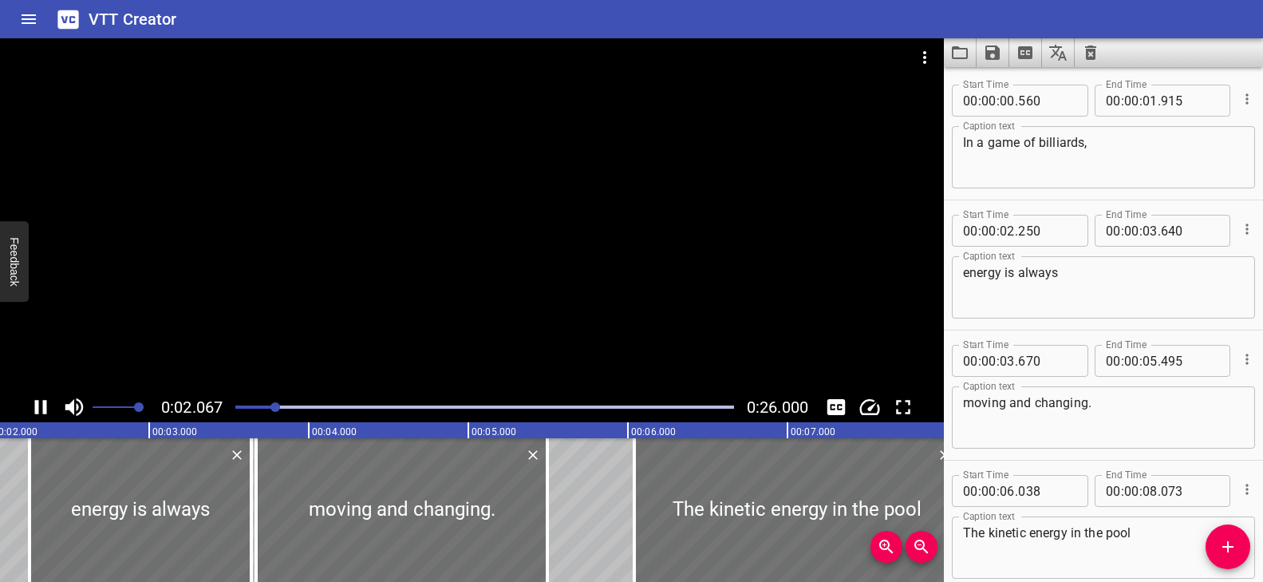
click at [37, 400] on icon "Play/Pause" at bounding box center [41, 407] width 12 height 14
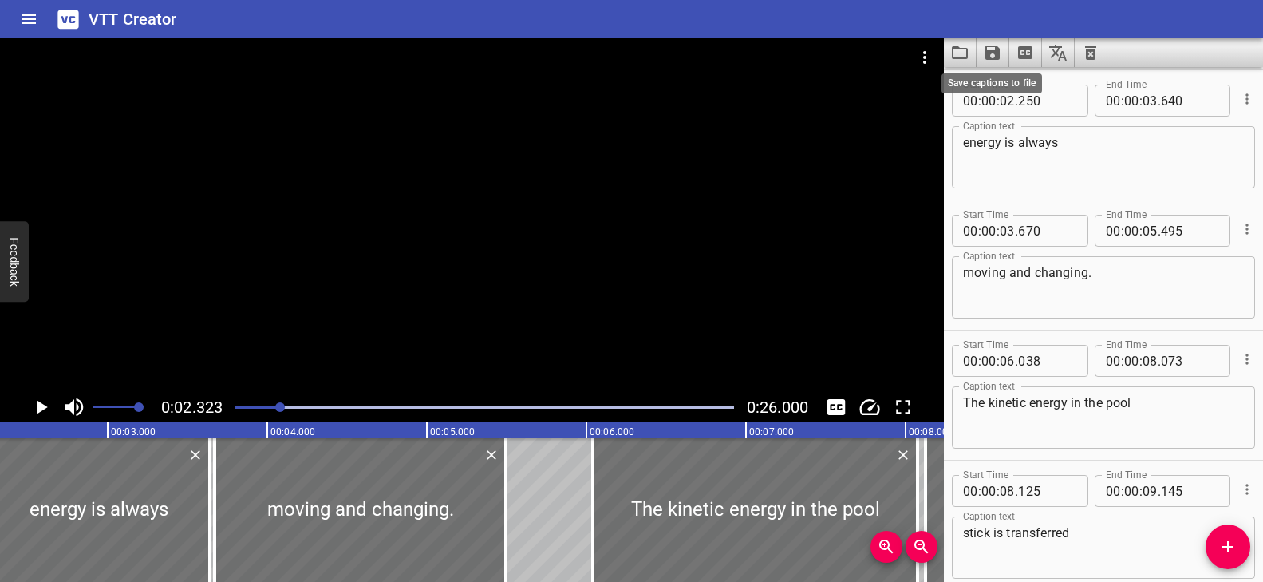
click at [995, 54] on icon "Save captions to file" at bounding box center [992, 52] width 14 height 14
click at [1009, 88] on li "Save to VTT file" at bounding box center [1035, 87] width 117 height 29
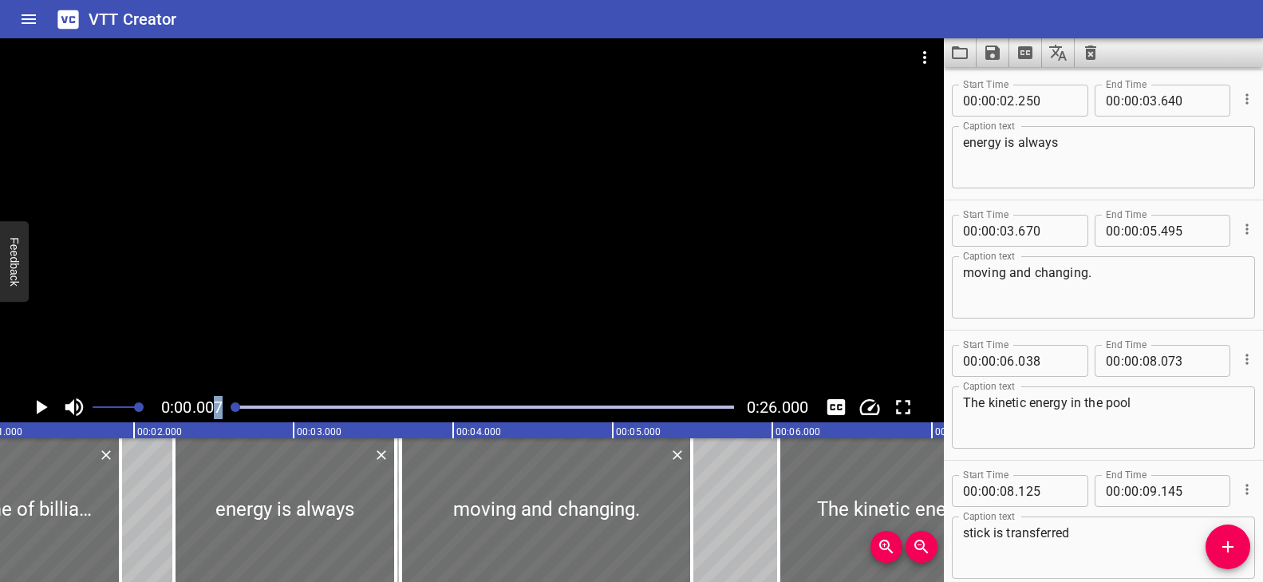
scroll to position [0, 30]
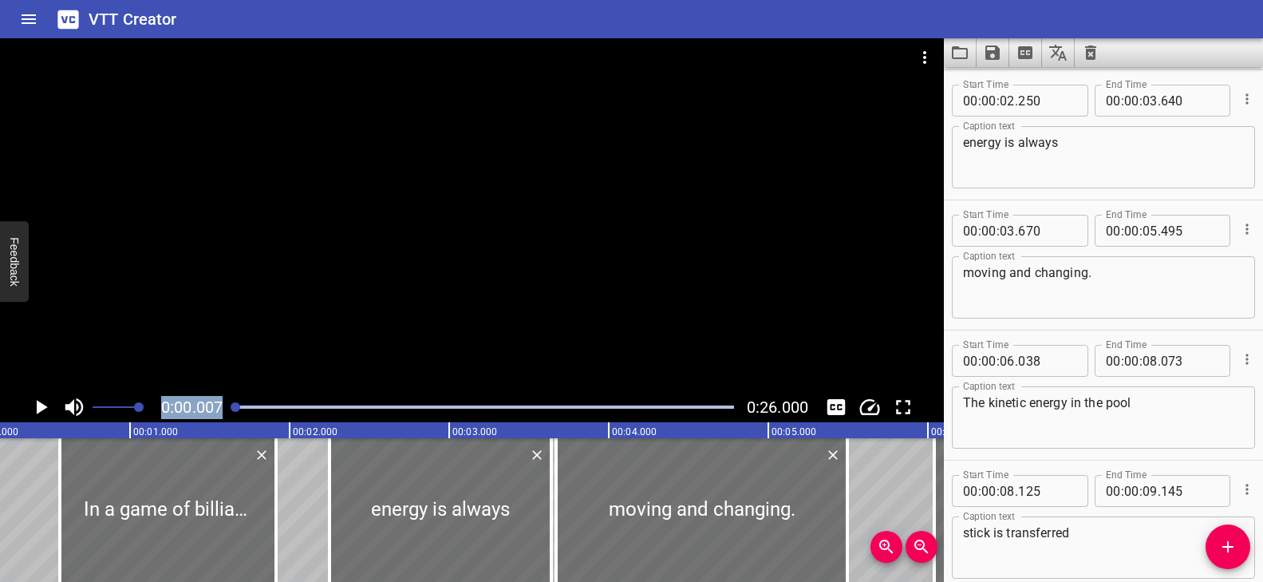
drag, startPoint x: 279, startPoint y: 402, endPoint x: 211, endPoint y: 407, distance: 68.8
click at [211, 407] on div "0:00.007 0:26.000" at bounding box center [472, 407] width 944 height 30
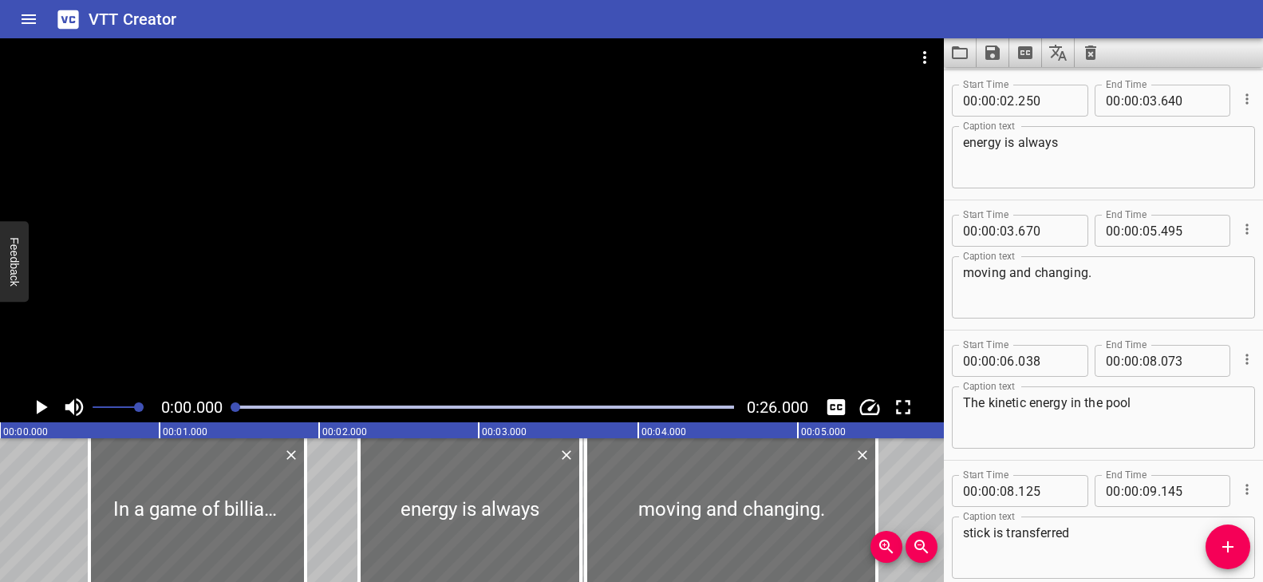
click at [425, 374] on div at bounding box center [472, 214] width 944 height 353
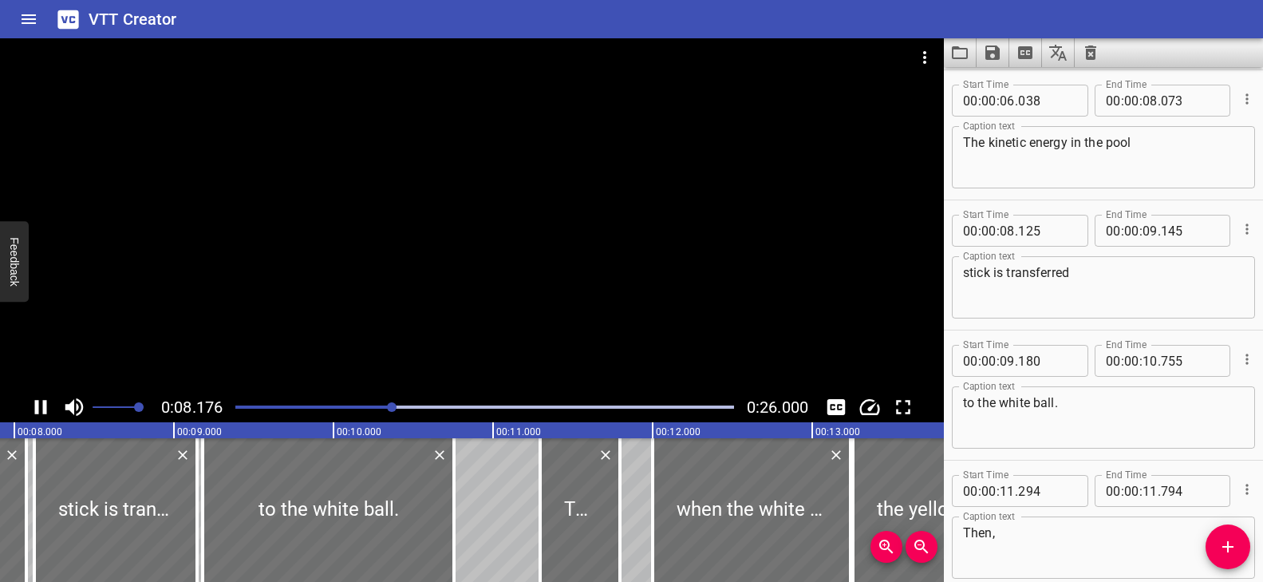
scroll to position [520, 0]
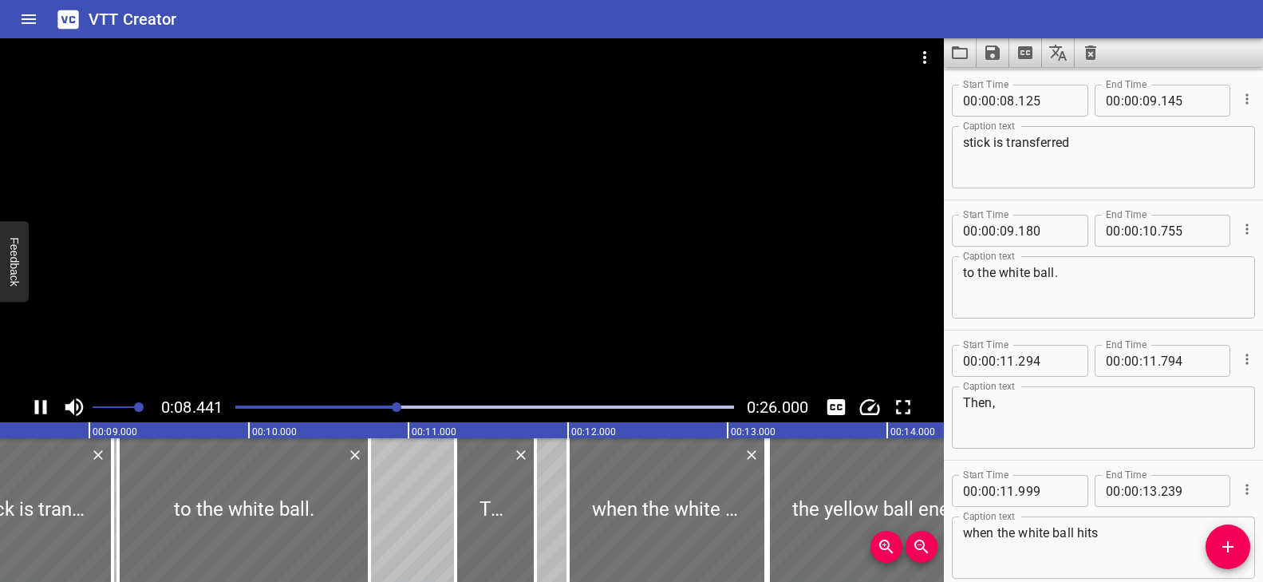
click at [551, 330] on div at bounding box center [472, 214] width 944 height 353
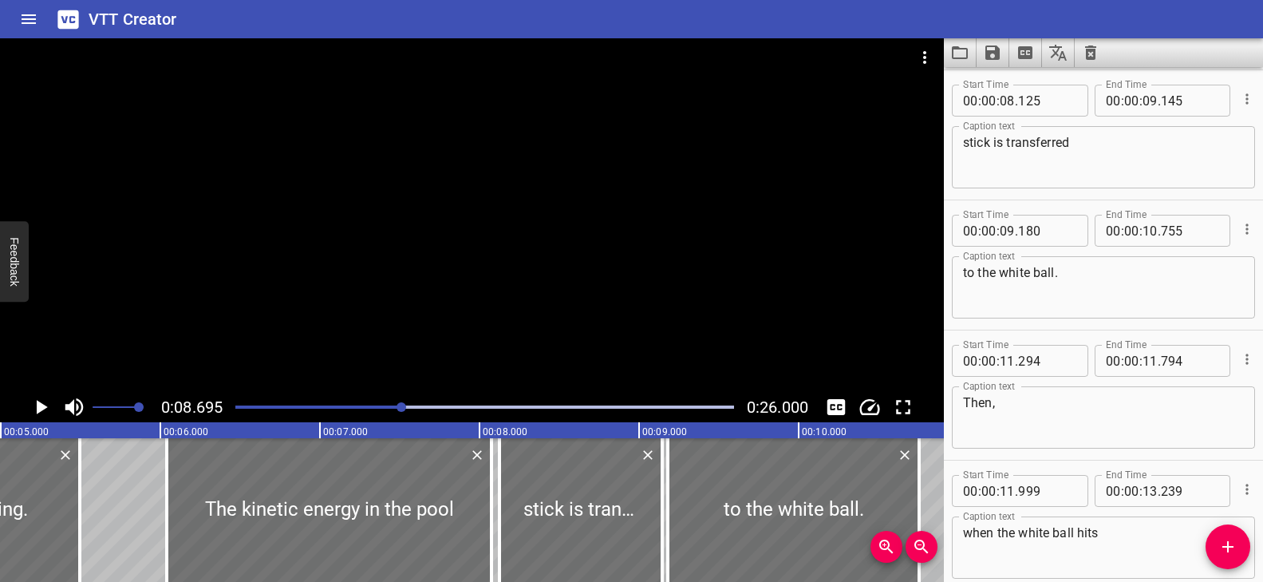
scroll to position [0, 805]
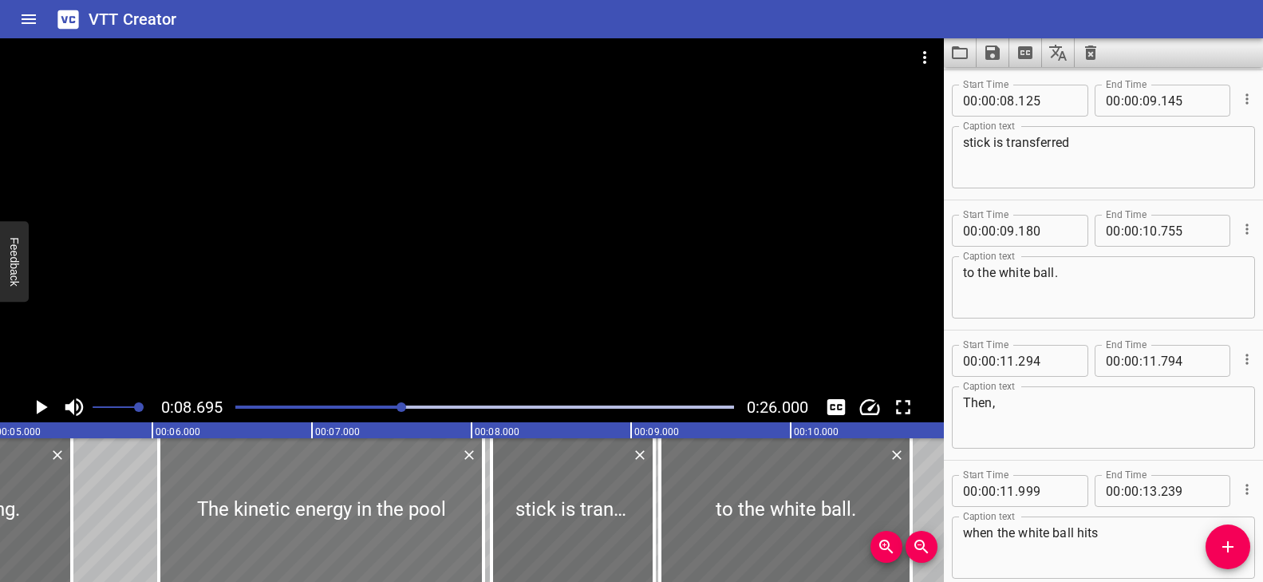
click at [240, 515] on div at bounding box center [321, 510] width 325 height 144
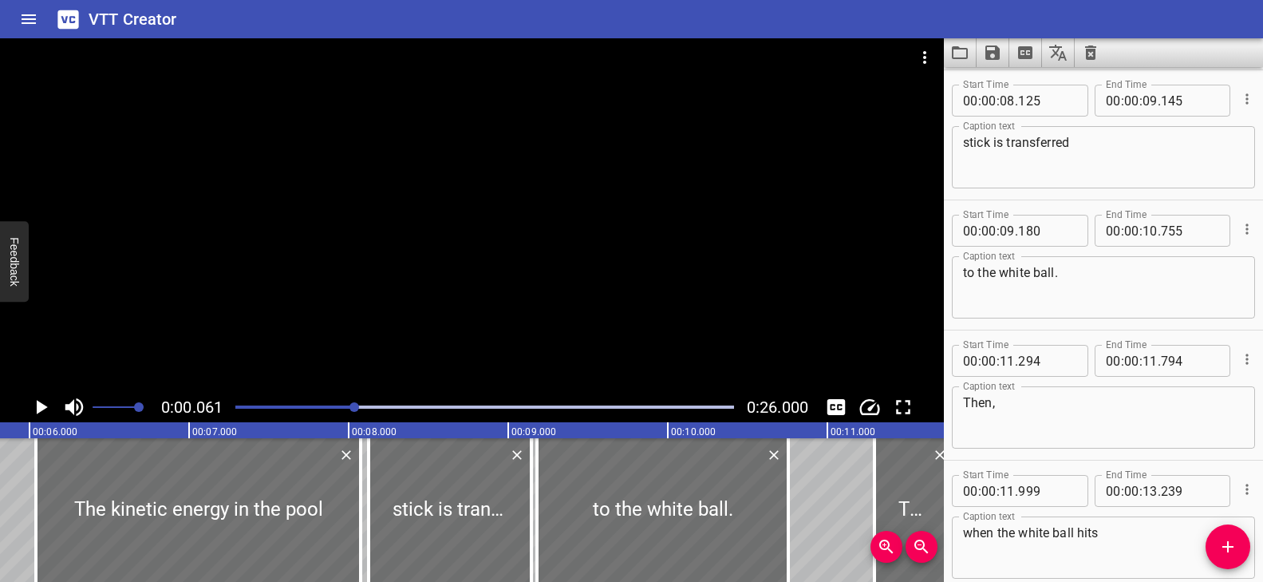
scroll to position [404, 0]
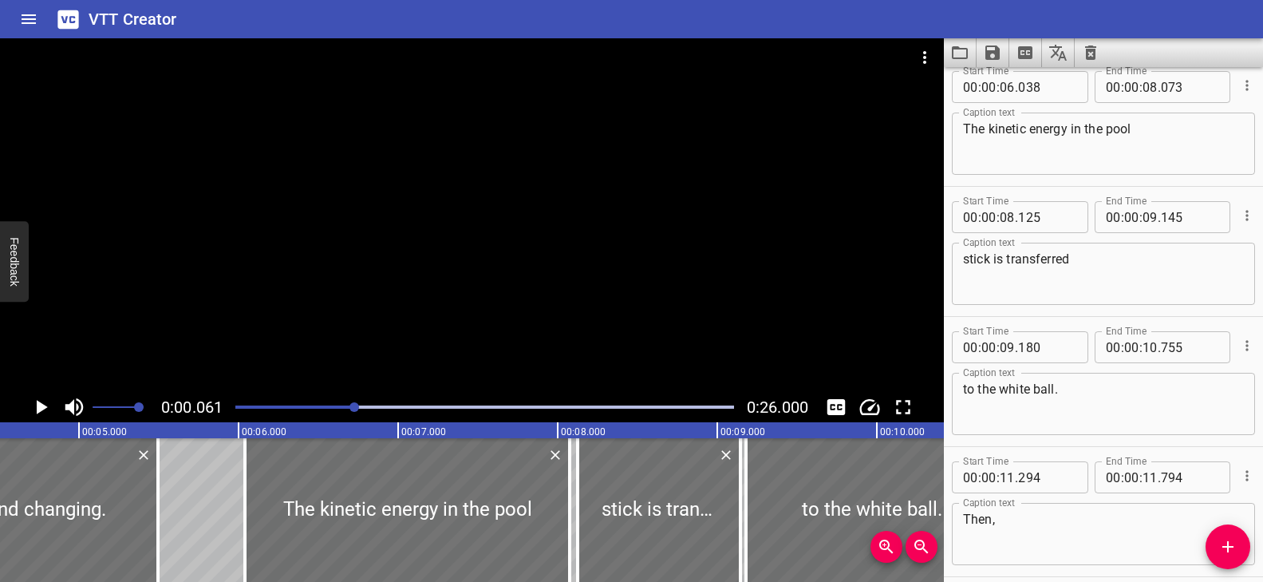
click at [356, 406] on div at bounding box center [354, 407] width 10 height 10
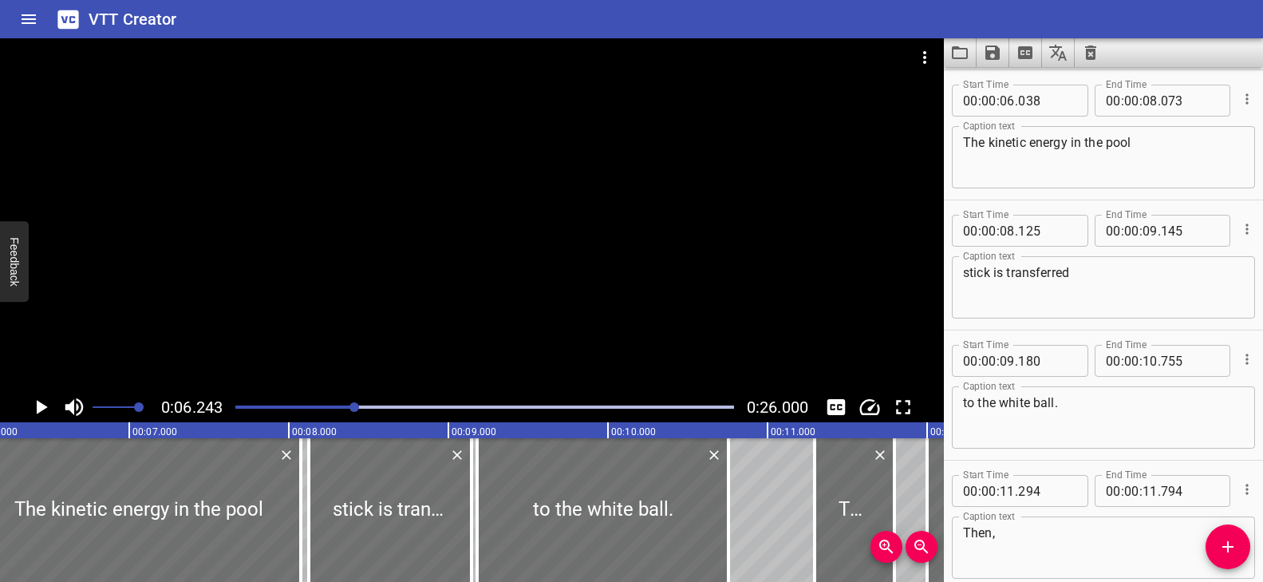
scroll to position [0, 996]
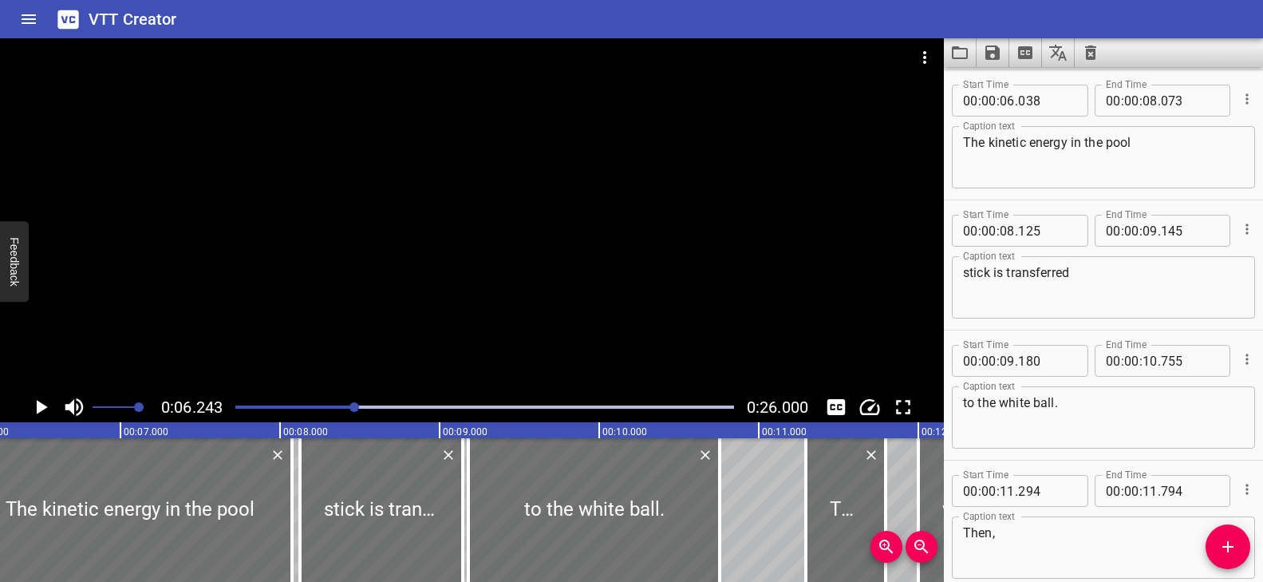
click at [337, 406] on div "Play progress" at bounding box center [106, 406] width 499 height 3
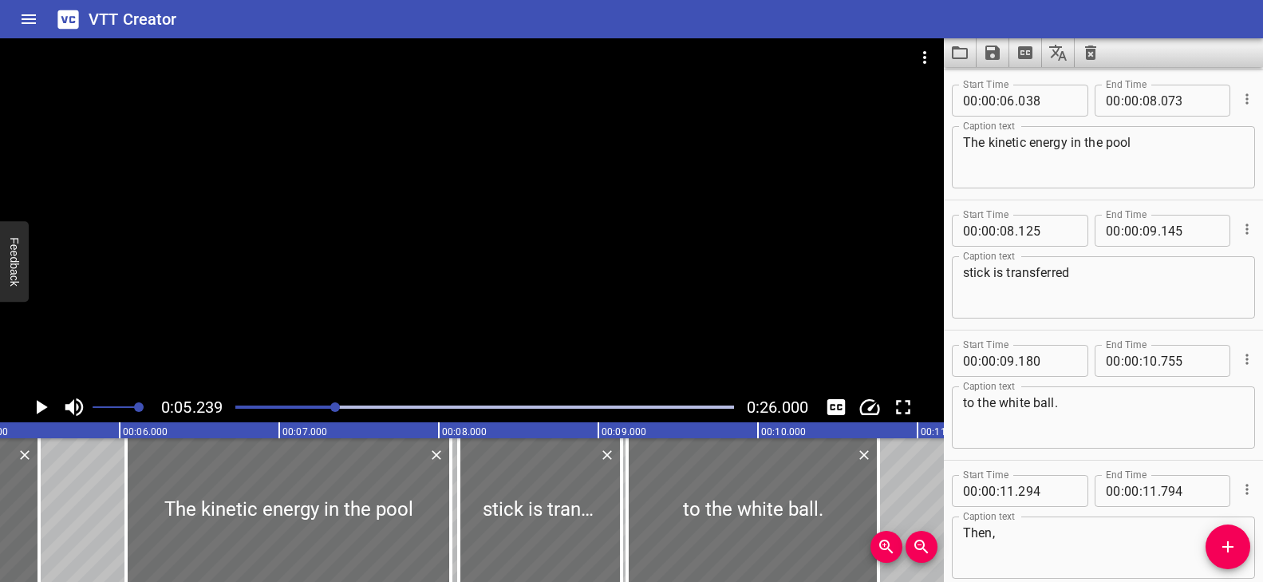
scroll to position [0, 836]
click at [475, 361] on div at bounding box center [472, 214] width 944 height 353
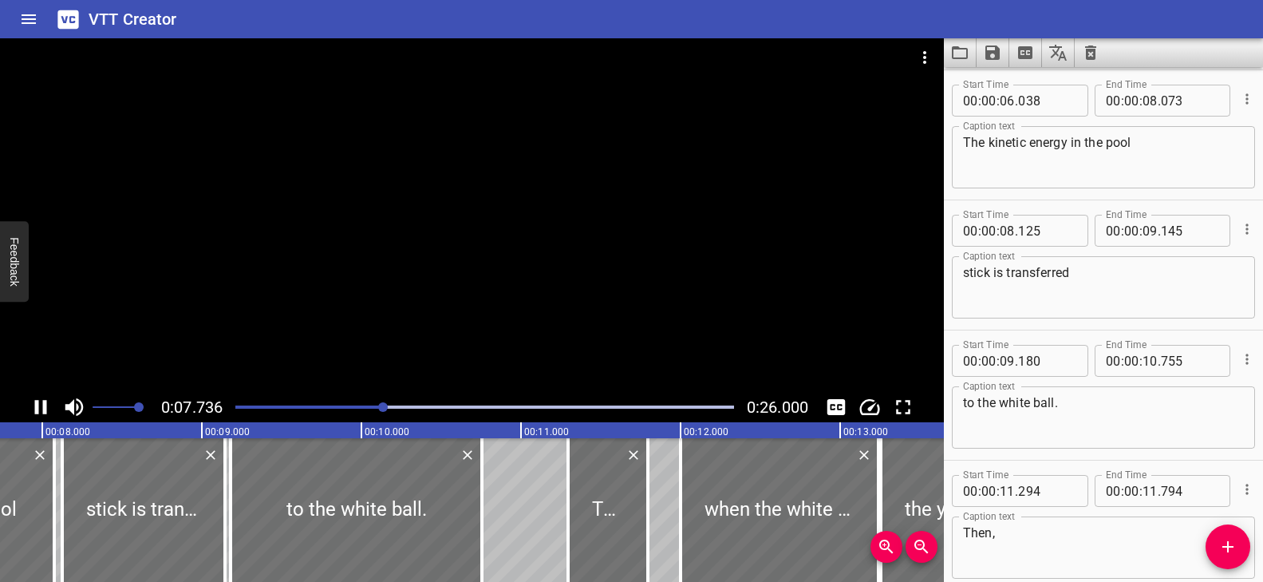
click at [479, 358] on div at bounding box center [472, 214] width 944 height 353
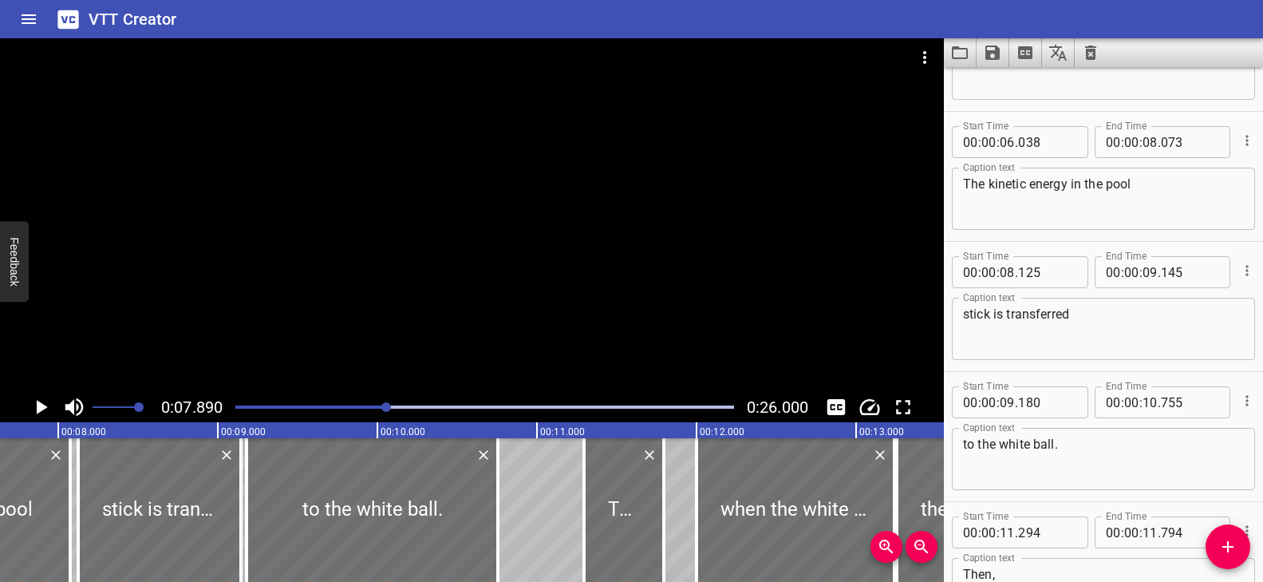
scroll to position [312, 0]
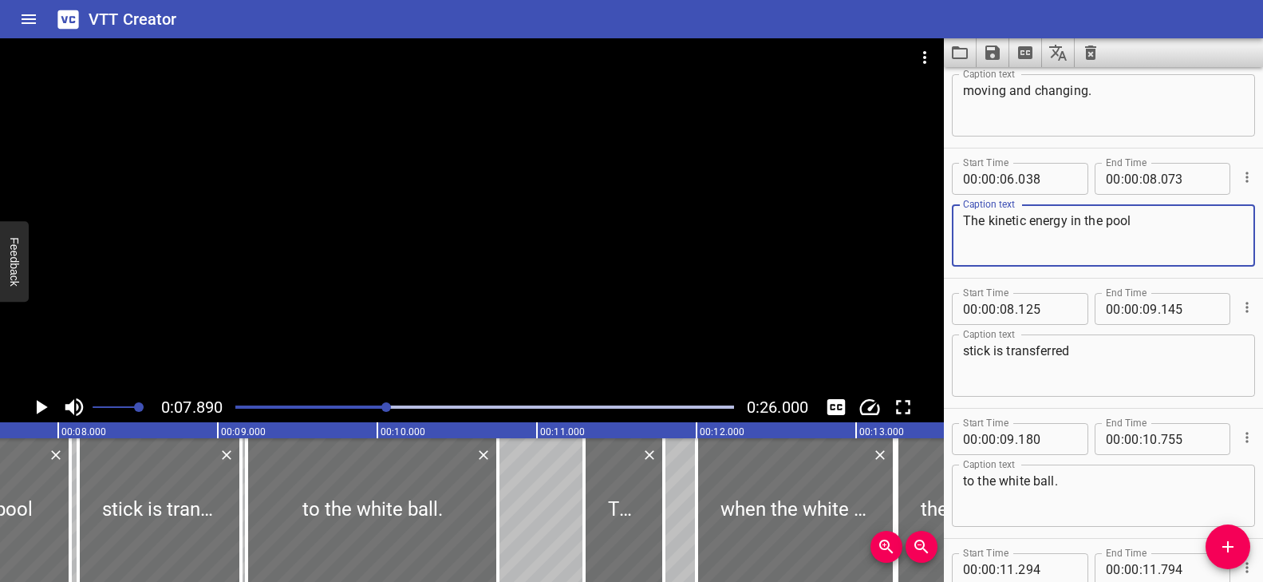
click at [1182, 219] on textarea "The kinetic energy in the pool" at bounding box center [1103, 235] width 281 height 45
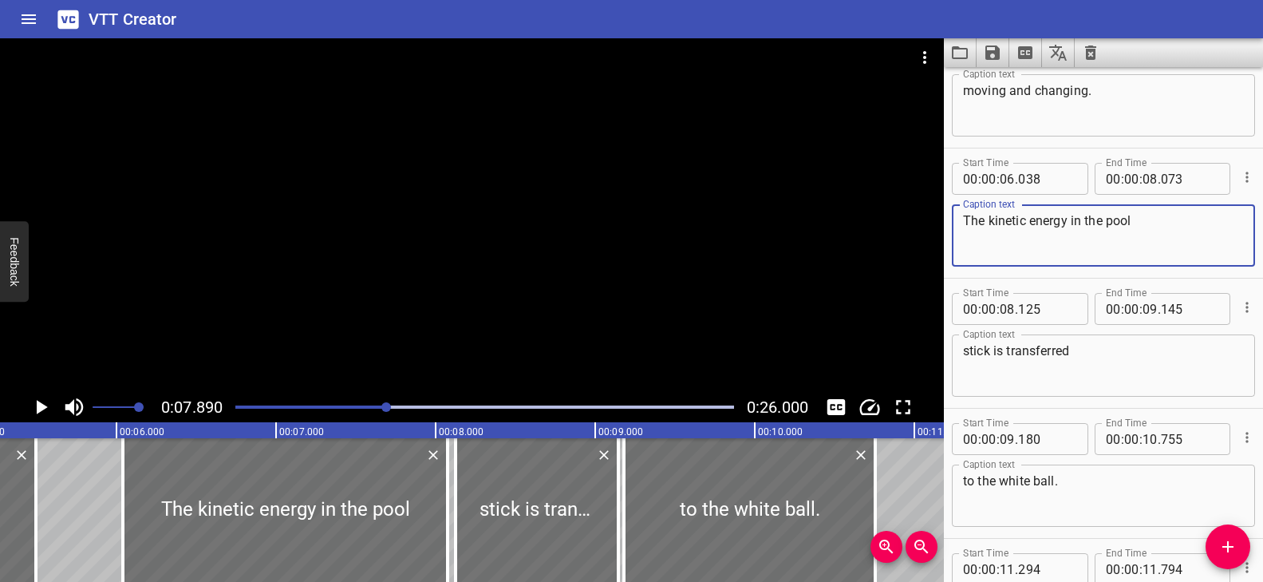
scroll to position [0, 858]
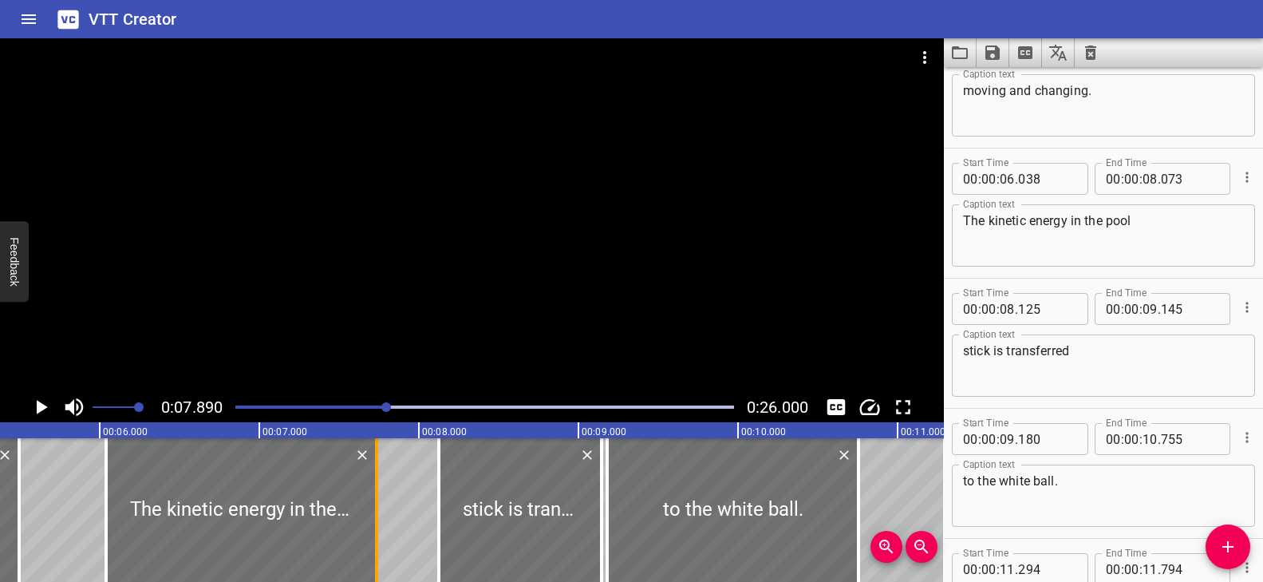
drag, startPoint x: 428, startPoint y: 504, endPoint x: 373, endPoint y: 509, distance: 54.5
click at [373, 509] on div at bounding box center [377, 510] width 16 height 144
type input "07"
type input "733"
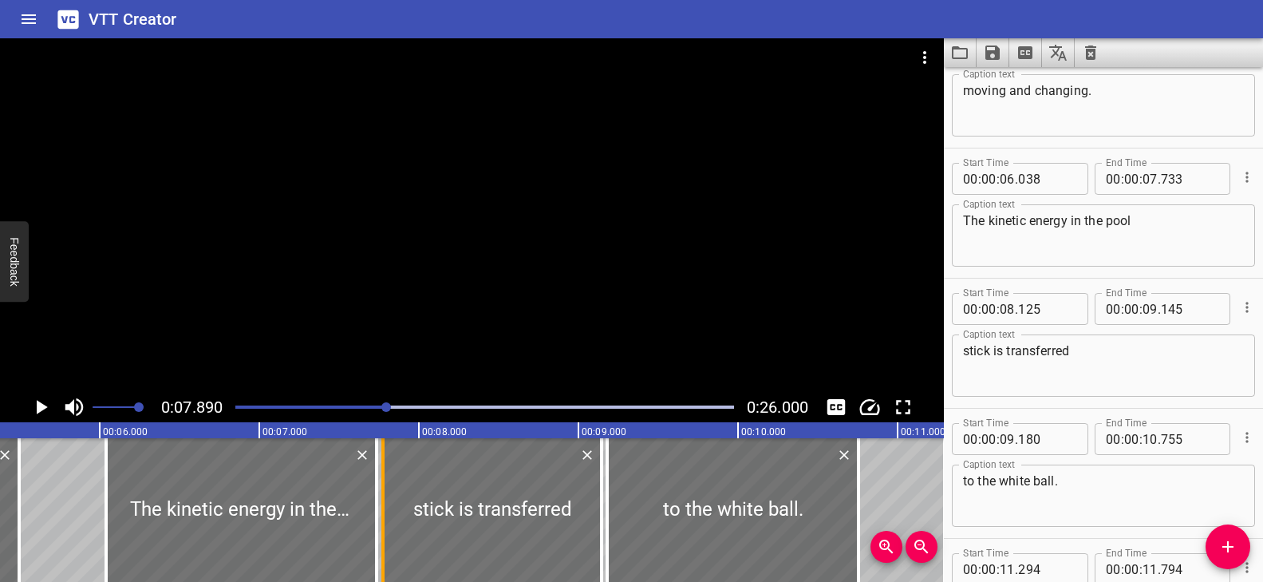
drag, startPoint x: 416, startPoint y: 500, endPoint x: 385, endPoint y: 502, distance: 32.0
click at [385, 502] on div at bounding box center [383, 510] width 16 height 144
type input "07"
type input "775"
click at [377, 504] on div at bounding box center [383, 510] width 16 height 144
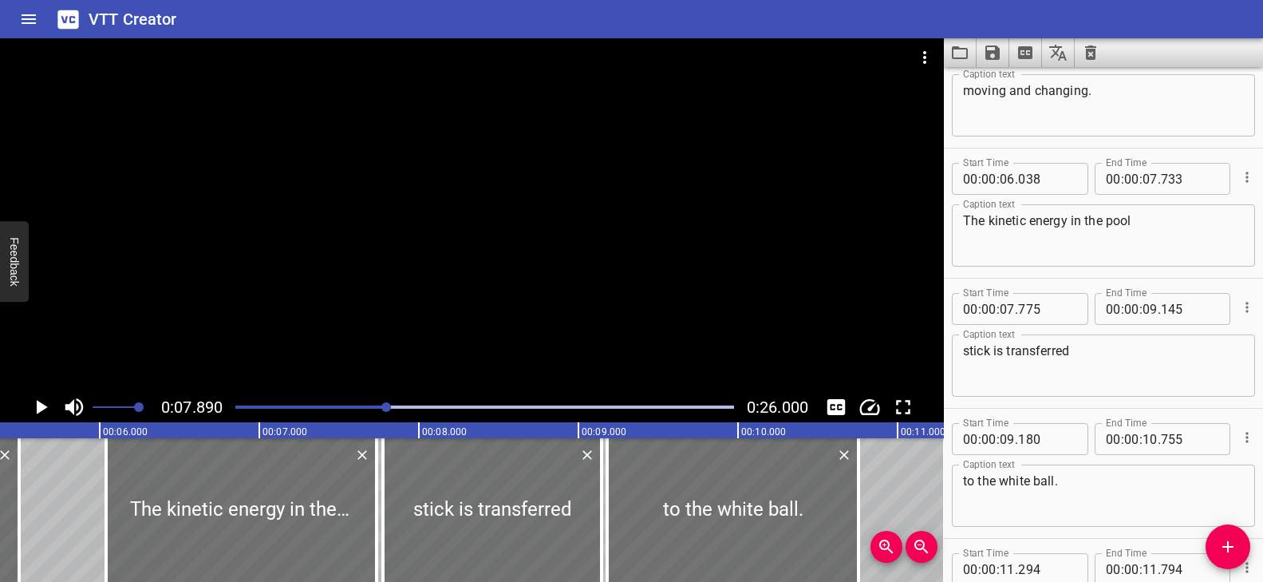
click at [329, 406] on div "Play progress" at bounding box center [137, 406] width 499 height 3
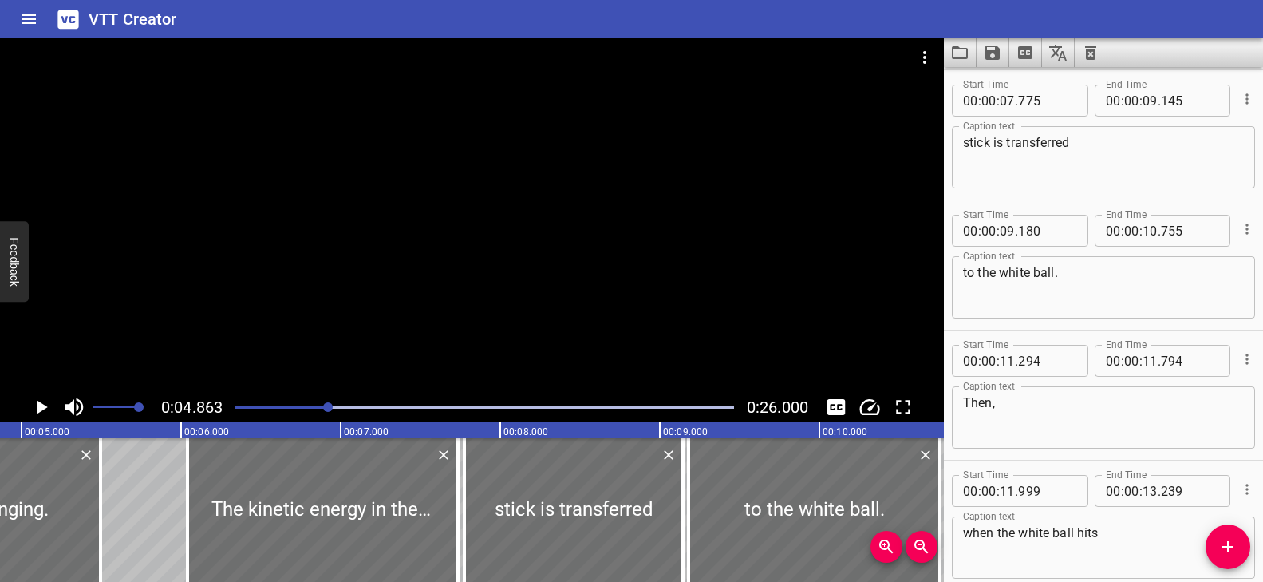
click at [352, 353] on div at bounding box center [472, 214] width 944 height 353
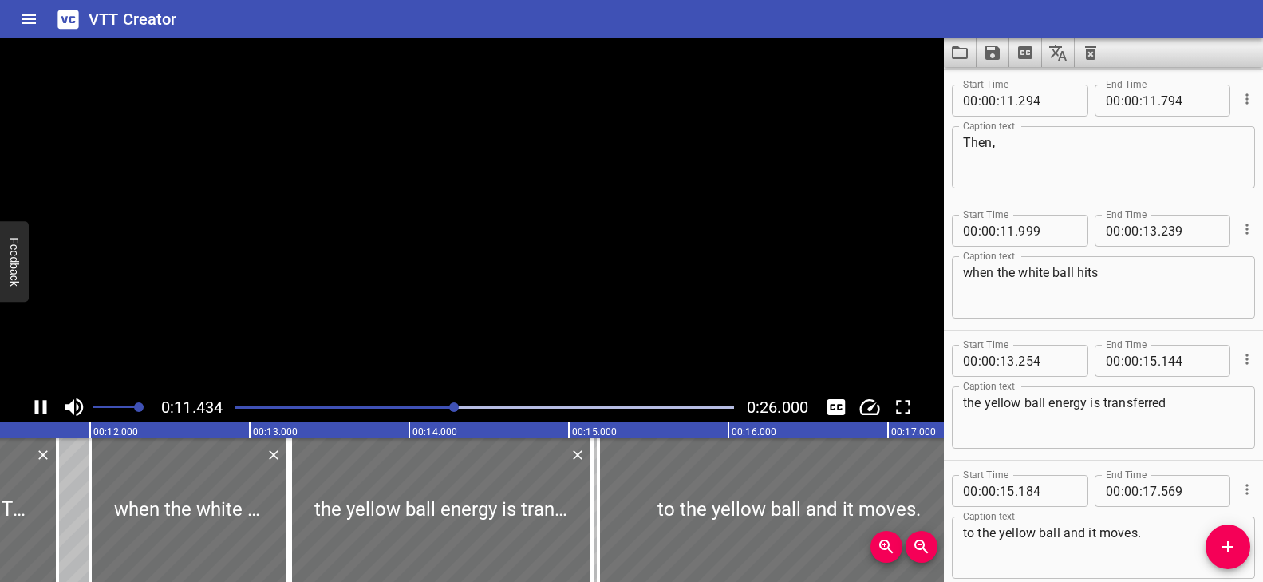
click at [352, 353] on video at bounding box center [472, 214] width 944 height 353
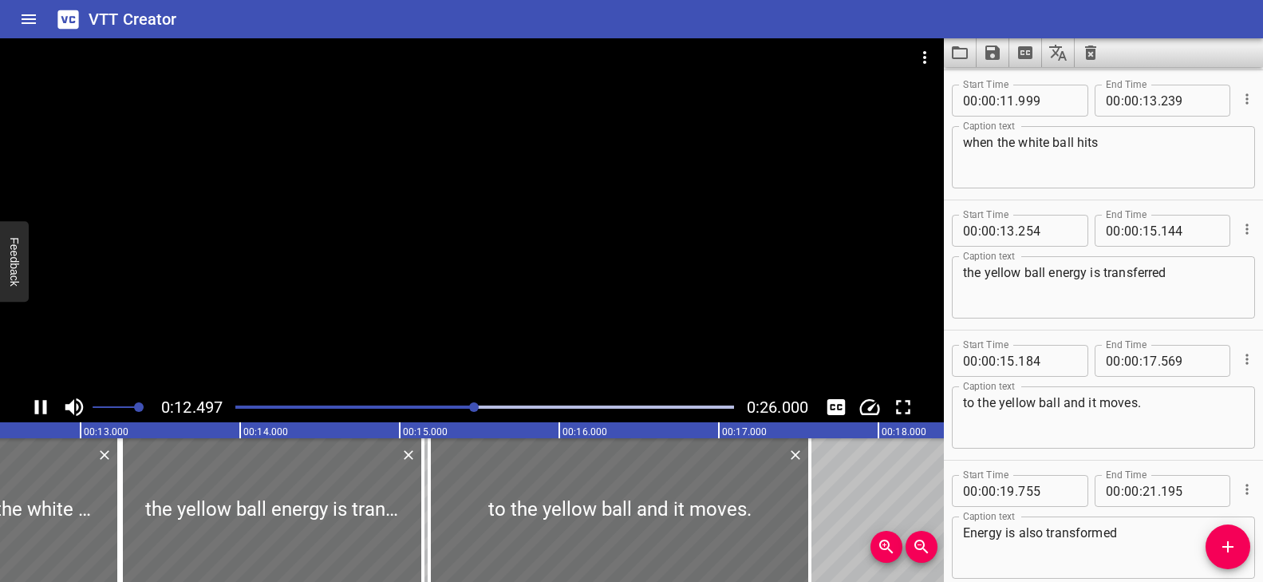
click at [338, 405] on div "Play progress" at bounding box center [226, 406] width 499 height 3
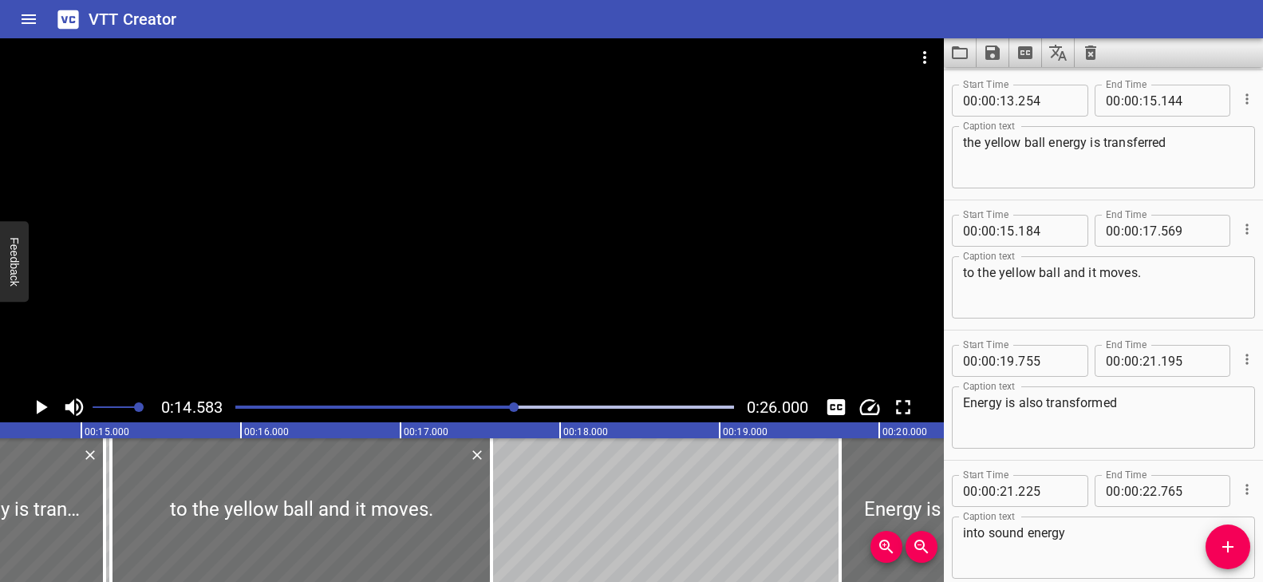
click at [472, 401] on div at bounding box center [485, 407] width 518 height 22
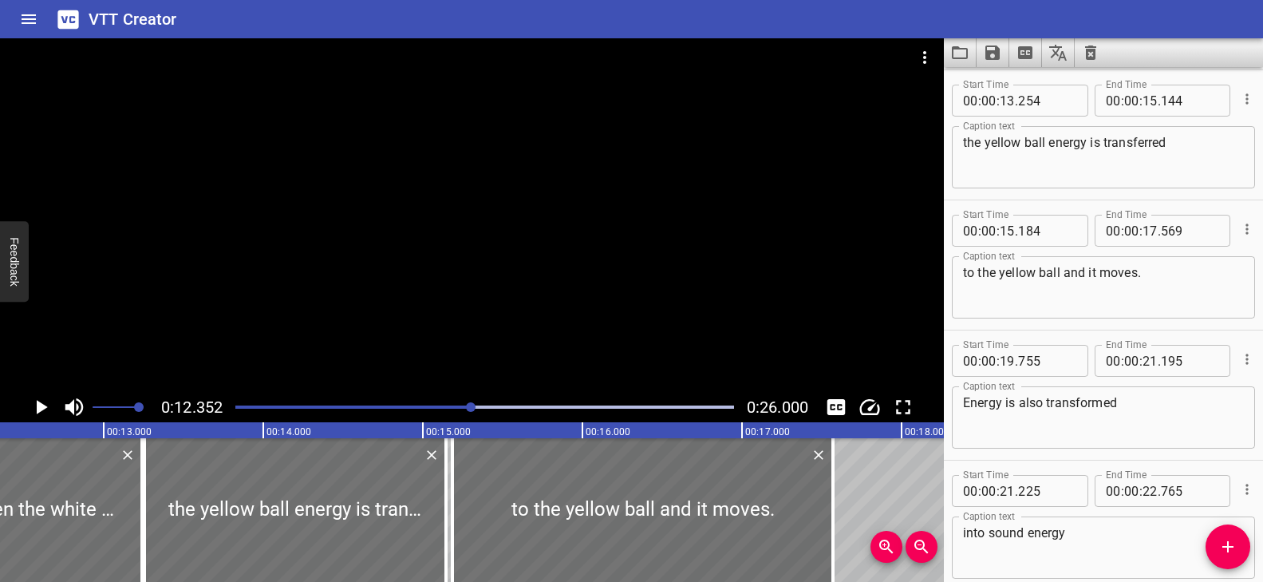
click at [541, 359] on div at bounding box center [472, 214] width 944 height 353
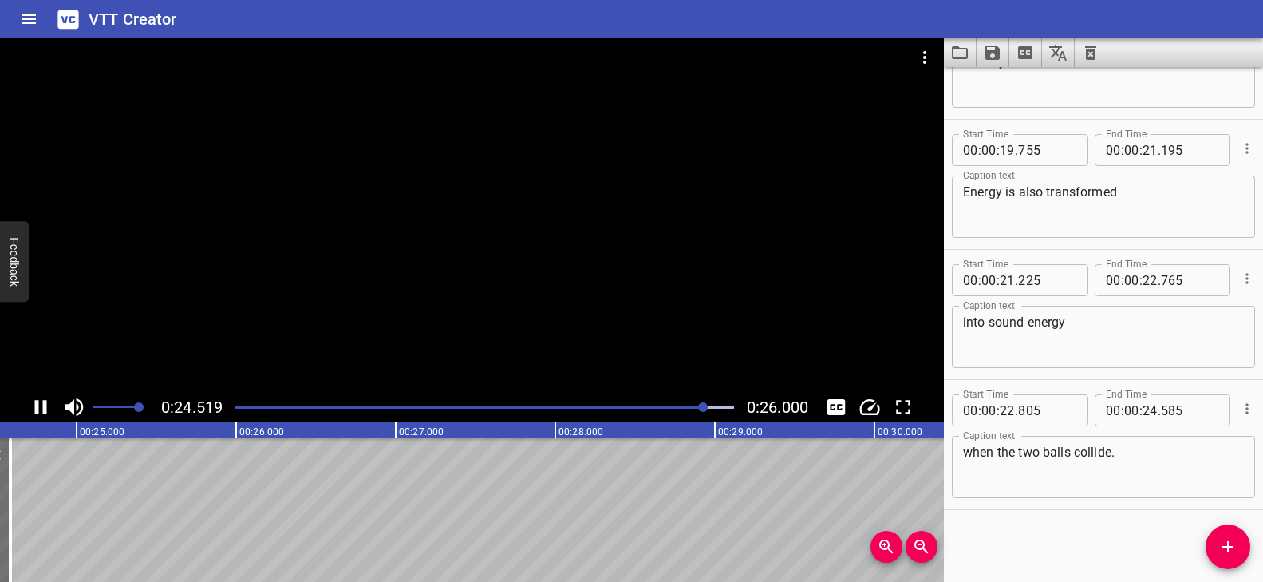
click at [494, 398] on div at bounding box center [485, 407] width 518 height 22
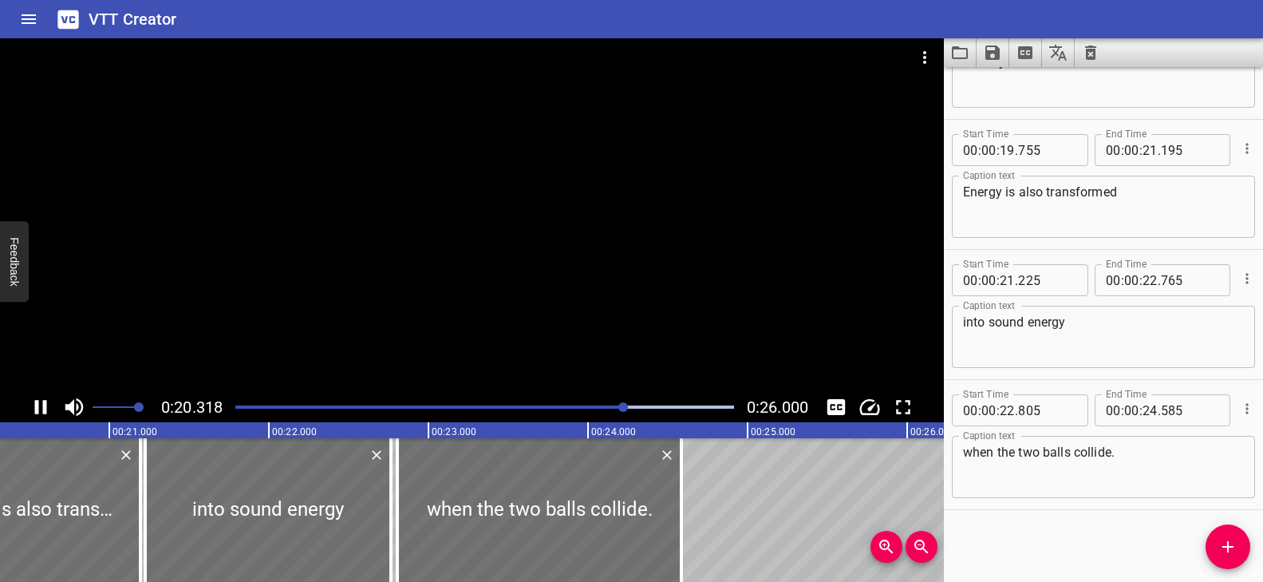
click at [387, 403] on div at bounding box center [485, 407] width 518 height 22
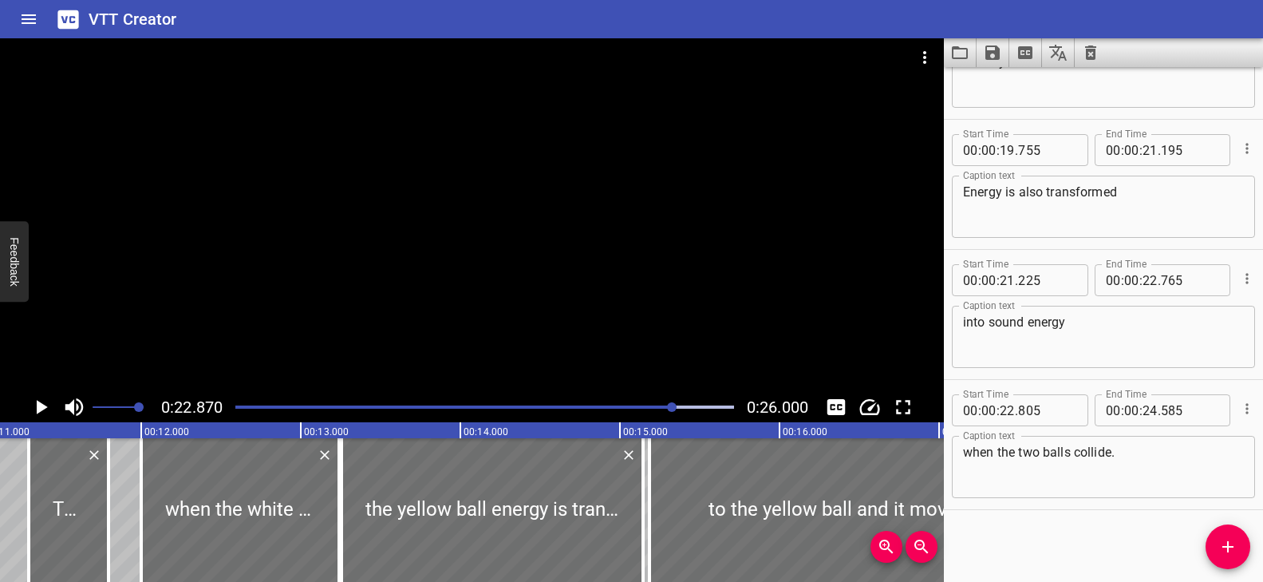
scroll to position [0, 1725]
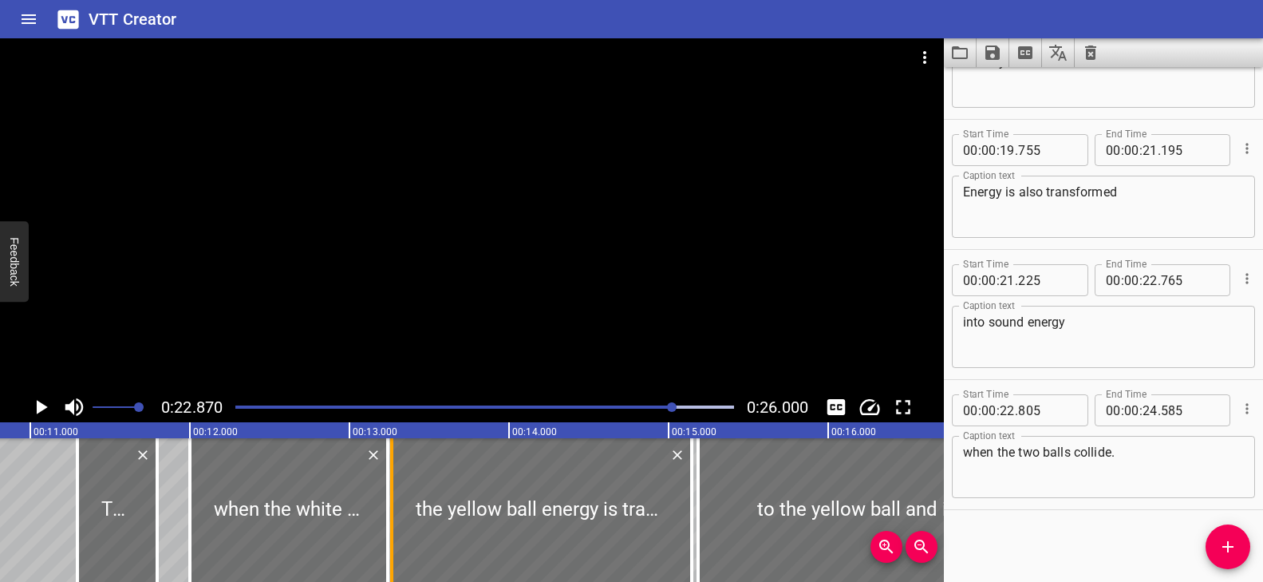
click at [393, 498] on div at bounding box center [392, 510] width 16 height 144
click at [386, 499] on div at bounding box center [394, 510] width 16 height 144
type input "279"
click at [377, 498] on div at bounding box center [289, 510] width 198 height 144
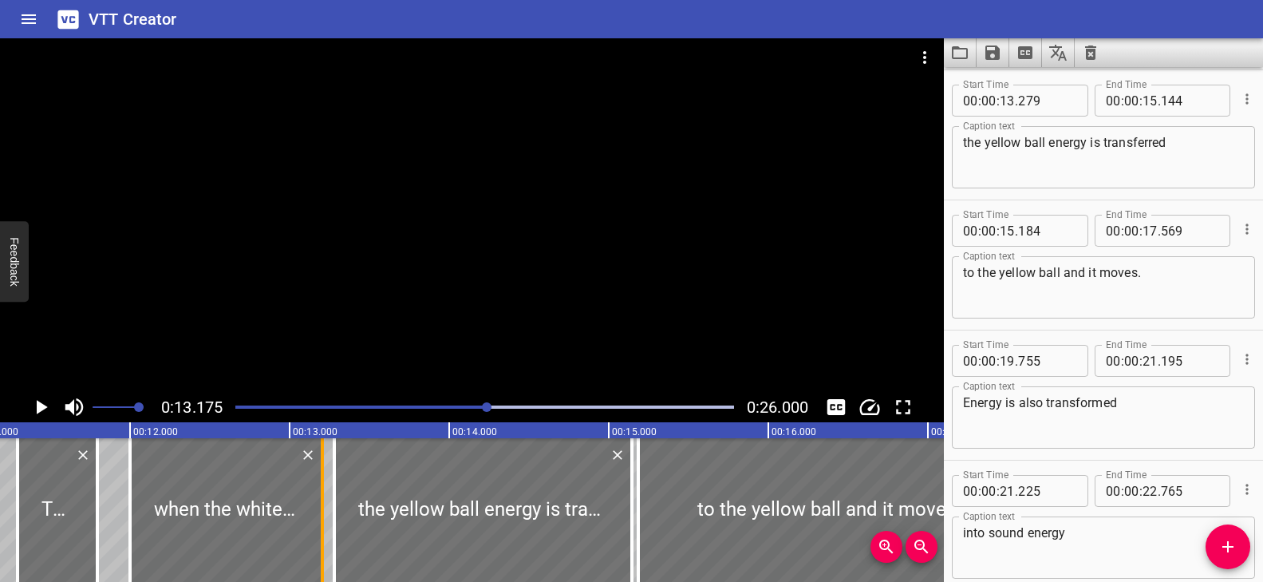
click at [317, 499] on div at bounding box center [322, 510] width 16 height 144
type input "204"
click at [327, 495] on div at bounding box center [328, 510] width 3 height 144
type input "244"
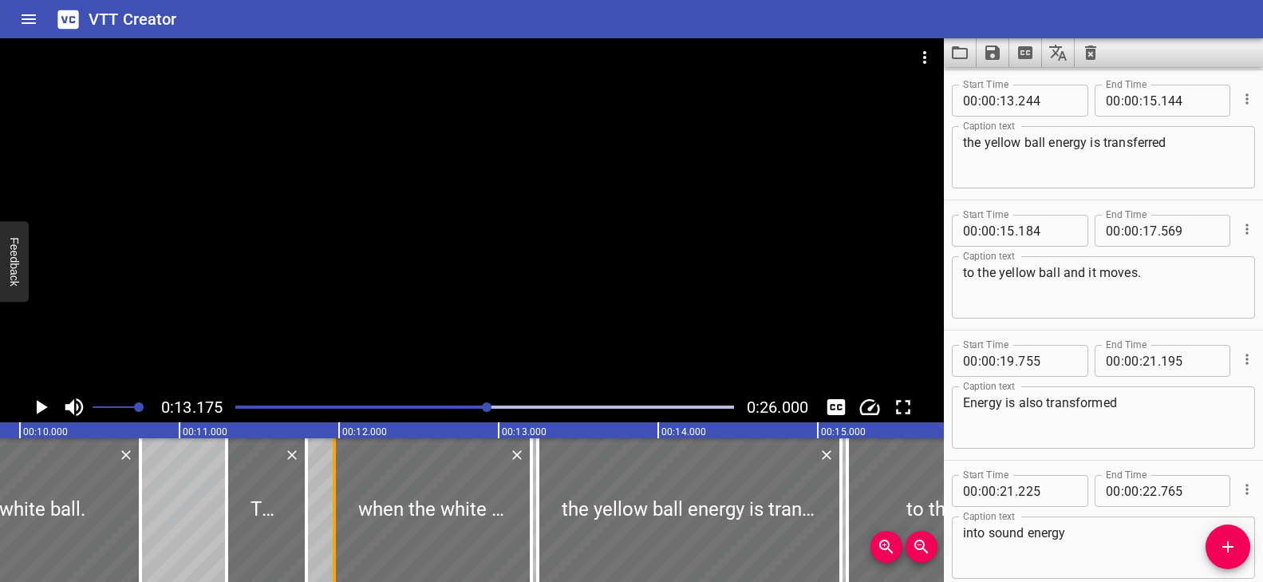
click at [333, 510] on div at bounding box center [334, 510] width 3 height 144
type input "969"
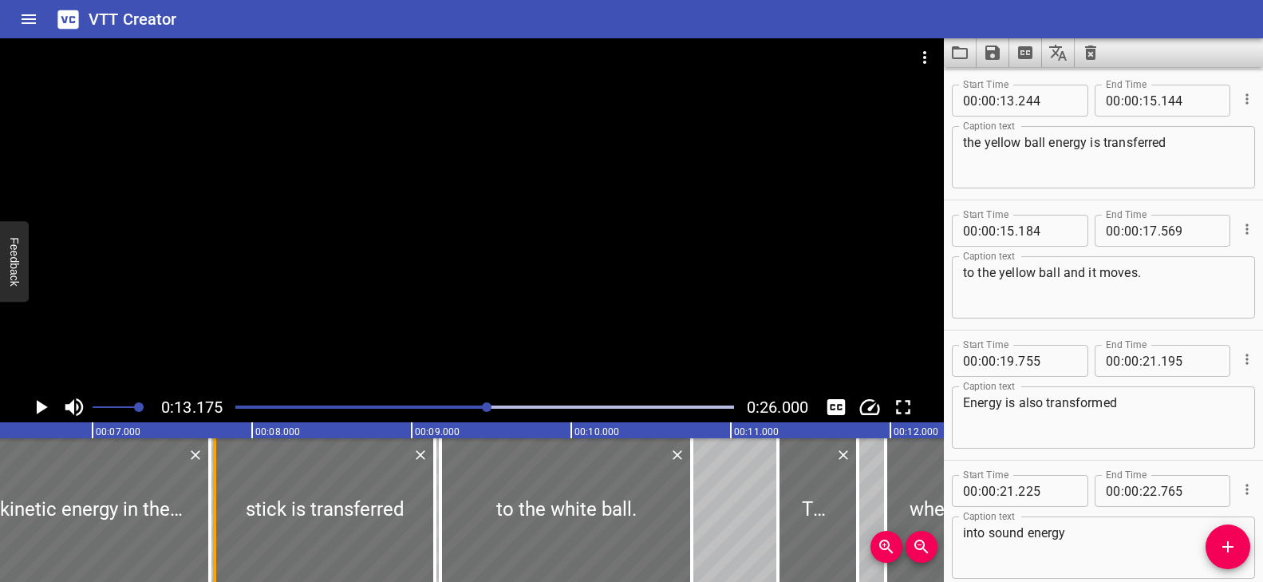
drag, startPoint x: 207, startPoint y: 499, endPoint x: 221, endPoint y: 505, distance: 15.0
click at [221, 505] on div at bounding box center [215, 510] width 16 height 144
type input "860"
drag, startPoint x: 206, startPoint y: 500, endPoint x: 189, endPoint y: 502, distance: 16.8
click at [189, 502] on div at bounding box center [193, 510] width 16 height 144
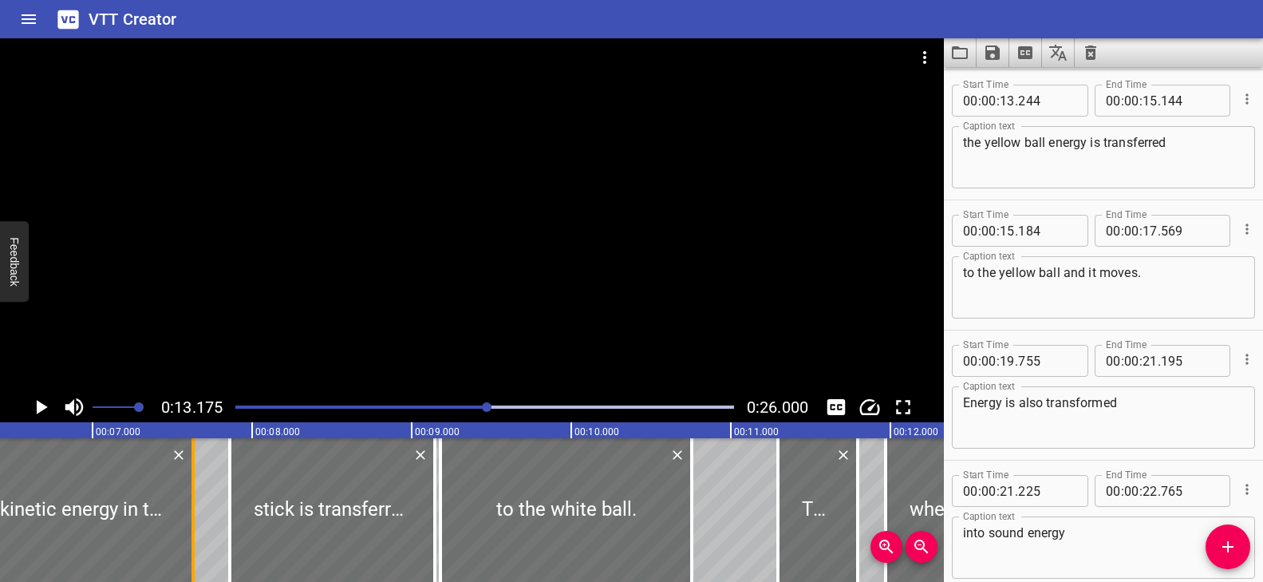
type input "628"
drag, startPoint x: 223, startPoint y: 495, endPoint x: 212, endPoint y: 495, distance: 11.2
click at [212, 495] on div at bounding box center [212, 510] width 3 height 144
type input "760"
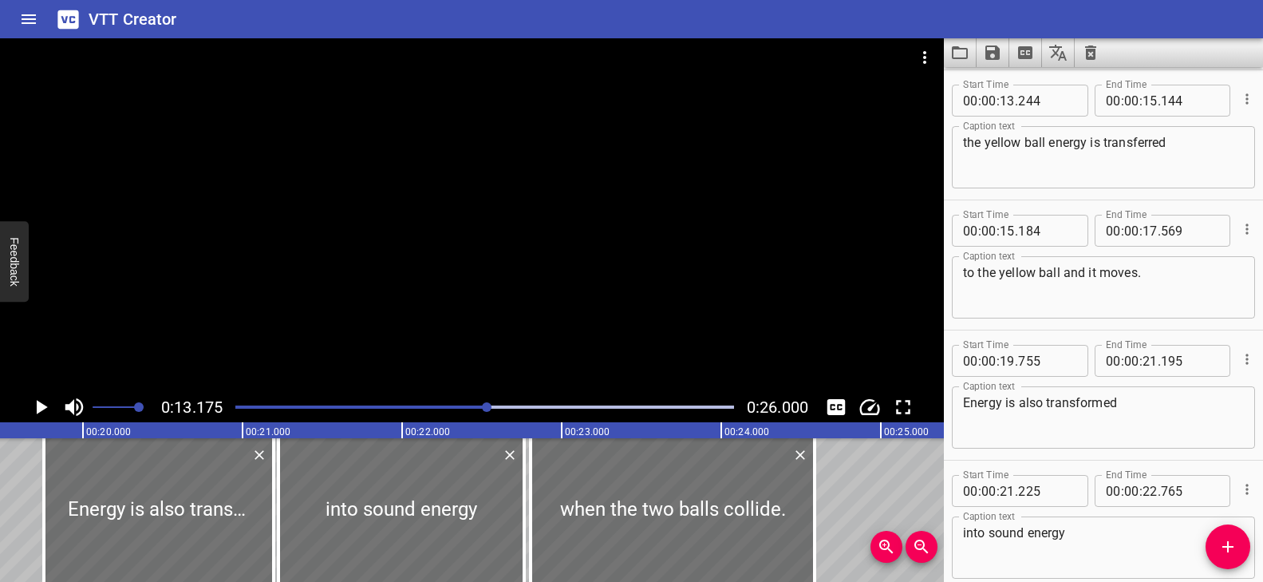
click at [267, 406] on div "Play progress" at bounding box center [239, 406] width 499 height 3
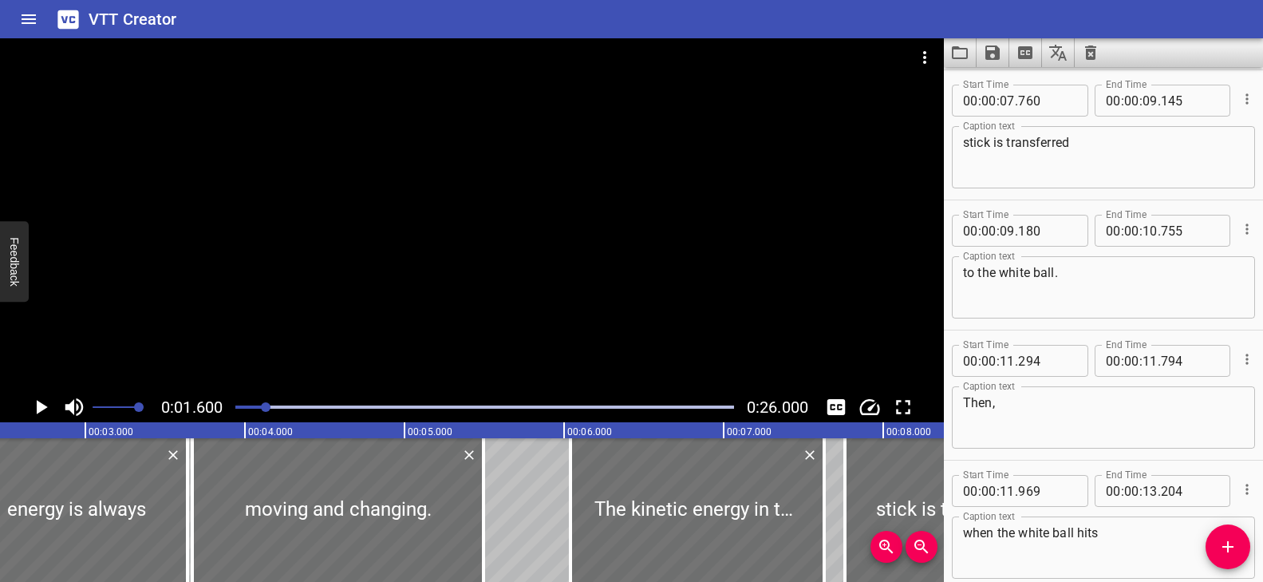
click at [352, 350] on div at bounding box center [472, 214] width 944 height 353
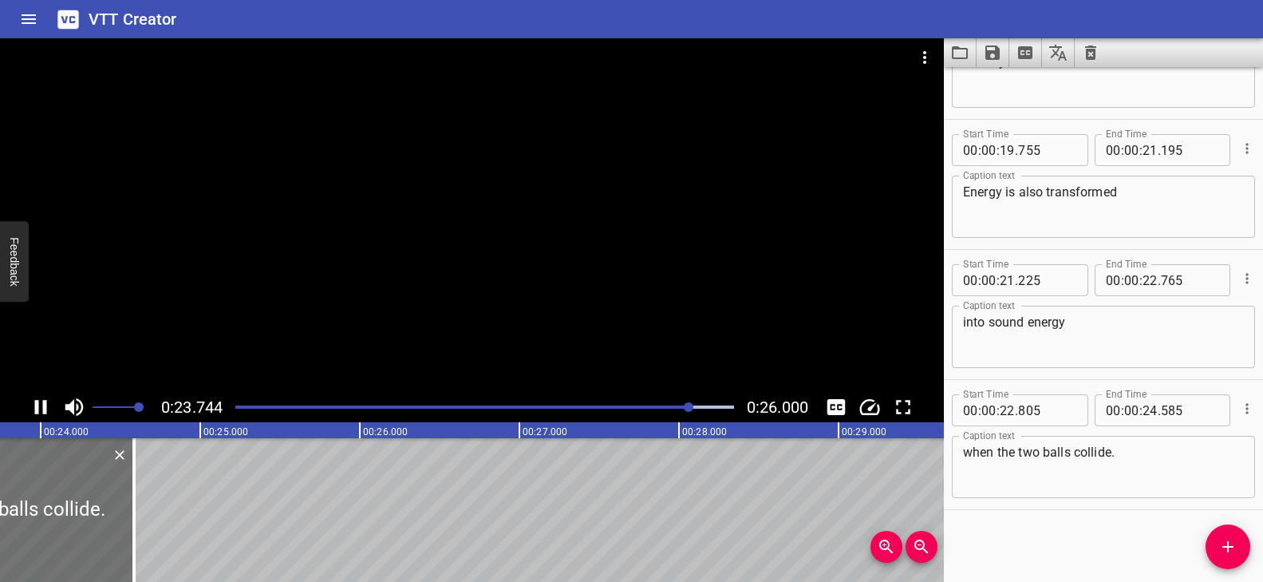
click at [471, 289] on div at bounding box center [472, 214] width 944 height 353
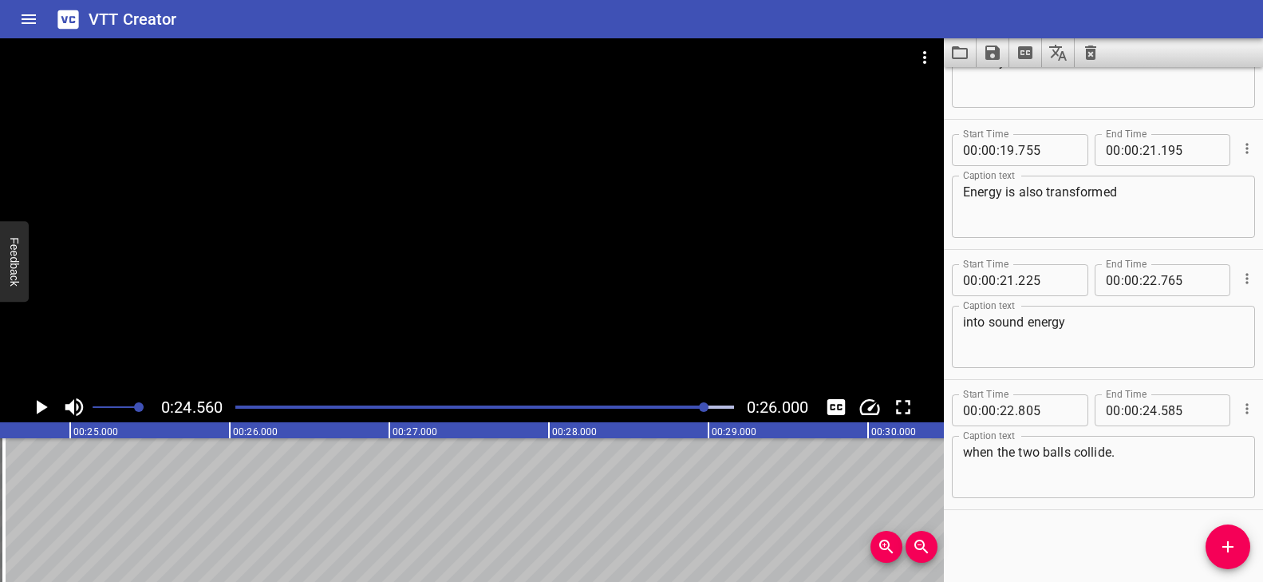
click at [496, 406] on div "Play progress" at bounding box center [457, 406] width 499 height 3
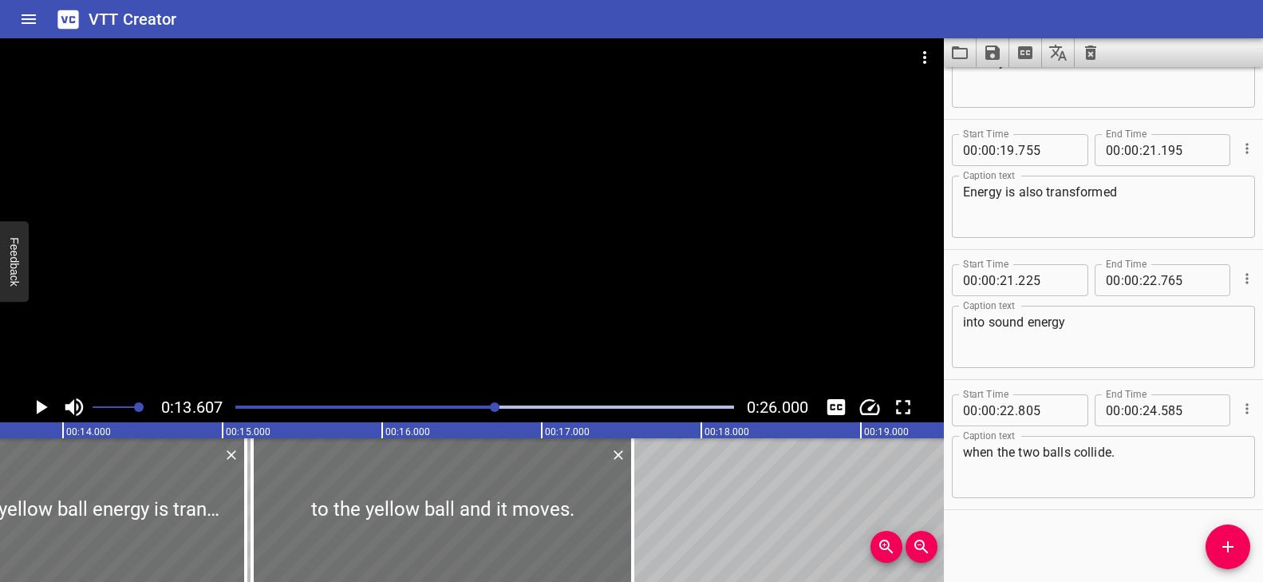
click at [602, 333] on div at bounding box center [472, 214] width 944 height 353
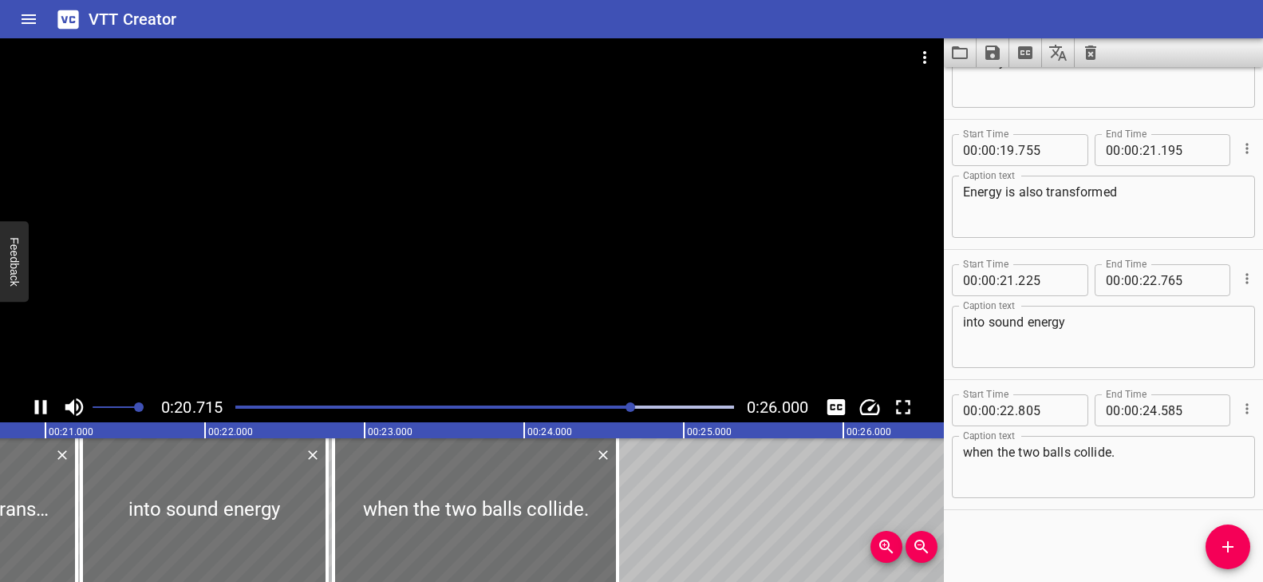
click at [432, 403] on div at bounding box center [485, 407] width 518 height 22
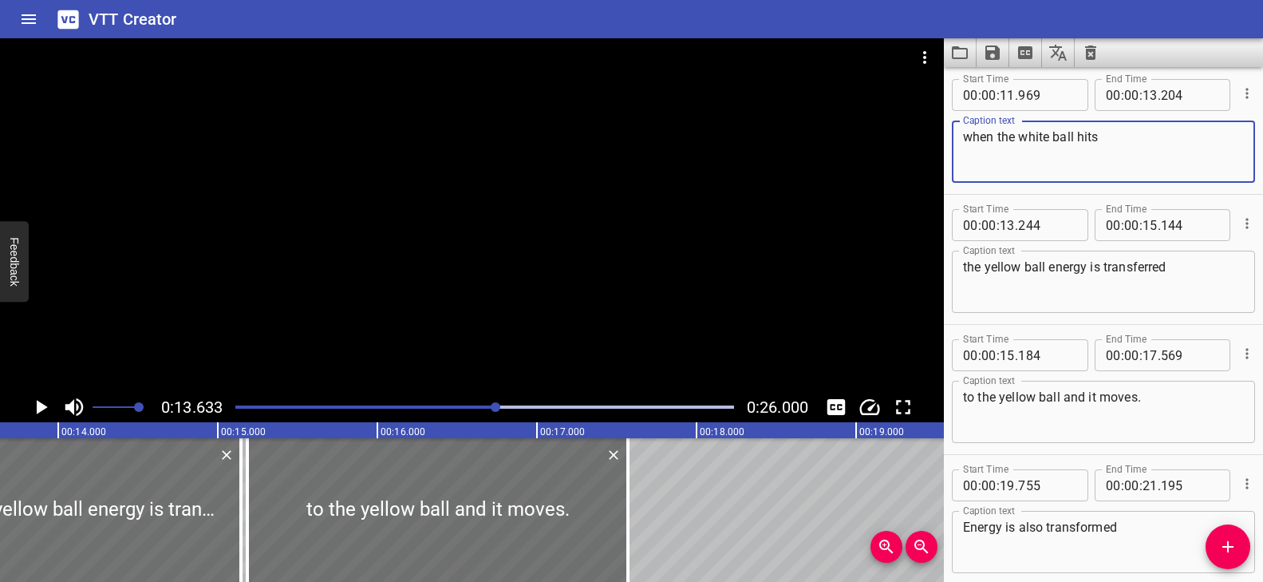
click at [1112, 138] on textarea "when the white ball hits" at bounding box center [1103, 151] width 281 height 45
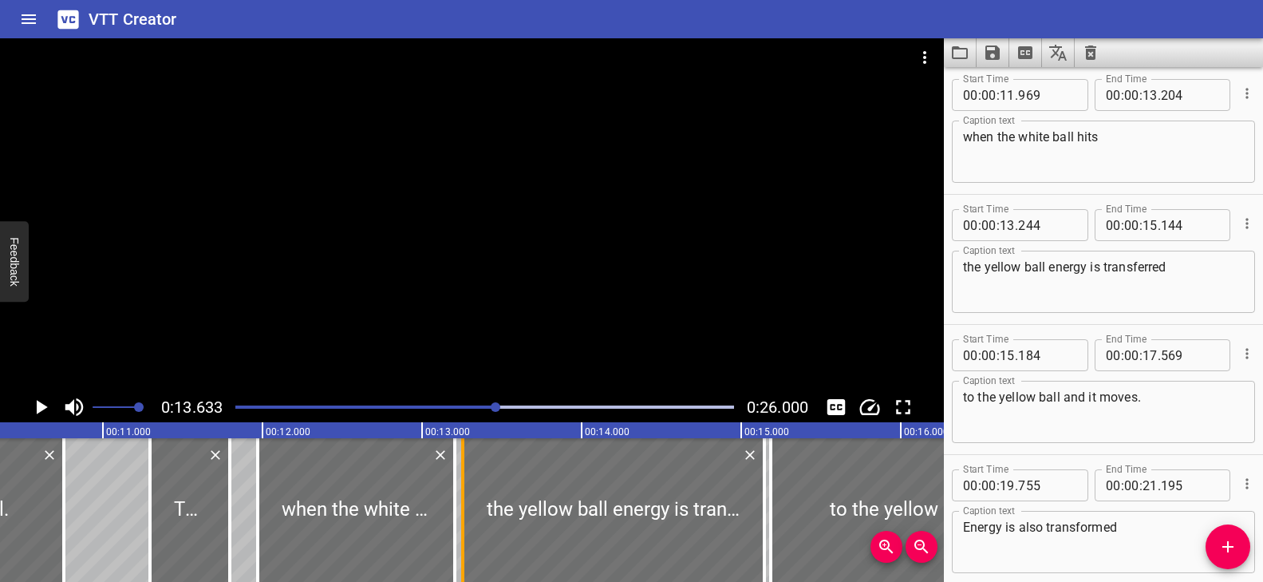
click at [464, 500] on div at bounding box center [462, 510] width 3 height 144
type input "294"
click at [435, 503] on div at bounding box center [433, 510] width 16 height 144
type input "069"
drag, startPoint x: 453, startPoint y: 497, endPoint x: 440, endPoint y: 498, distance: 13.6
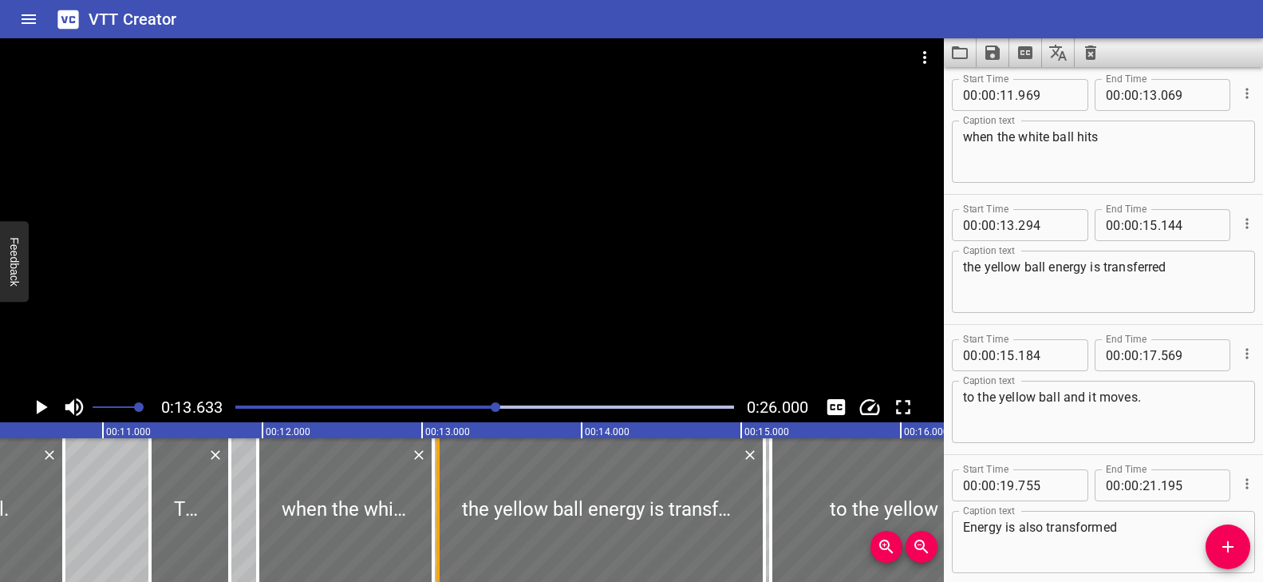
click at [440, 498] on div at bounding box center [437, 510] width 3 height 144
type input "104"
click at [439, 405] on div "Play progress" at bounding box center [247, 406] width 499 height 3
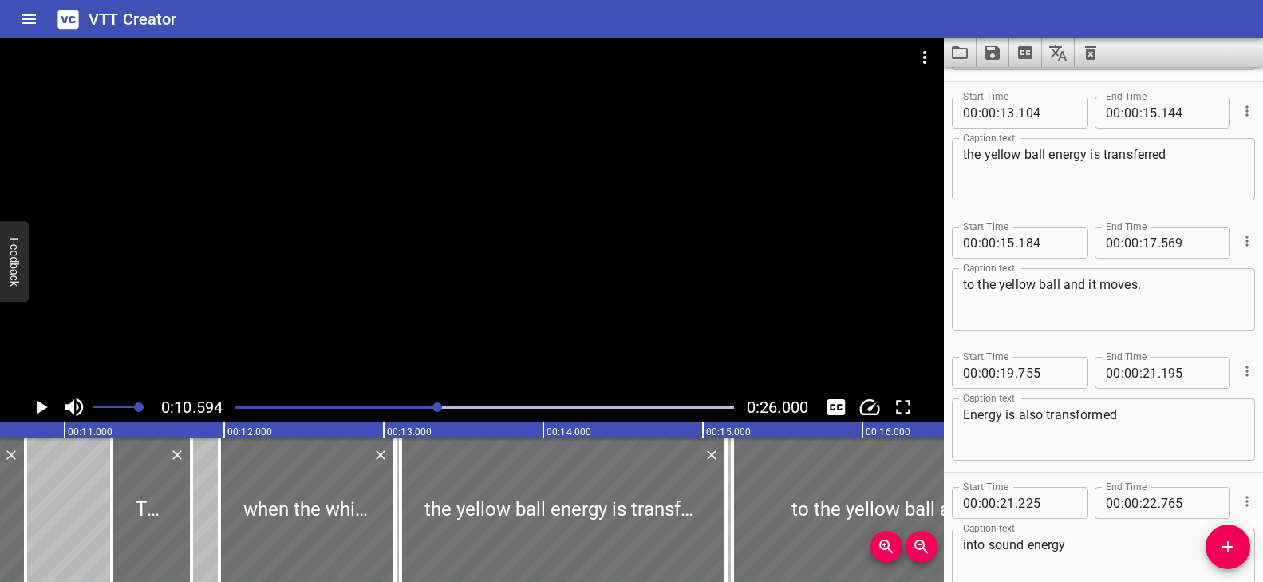
scroll to position [1040, 0]
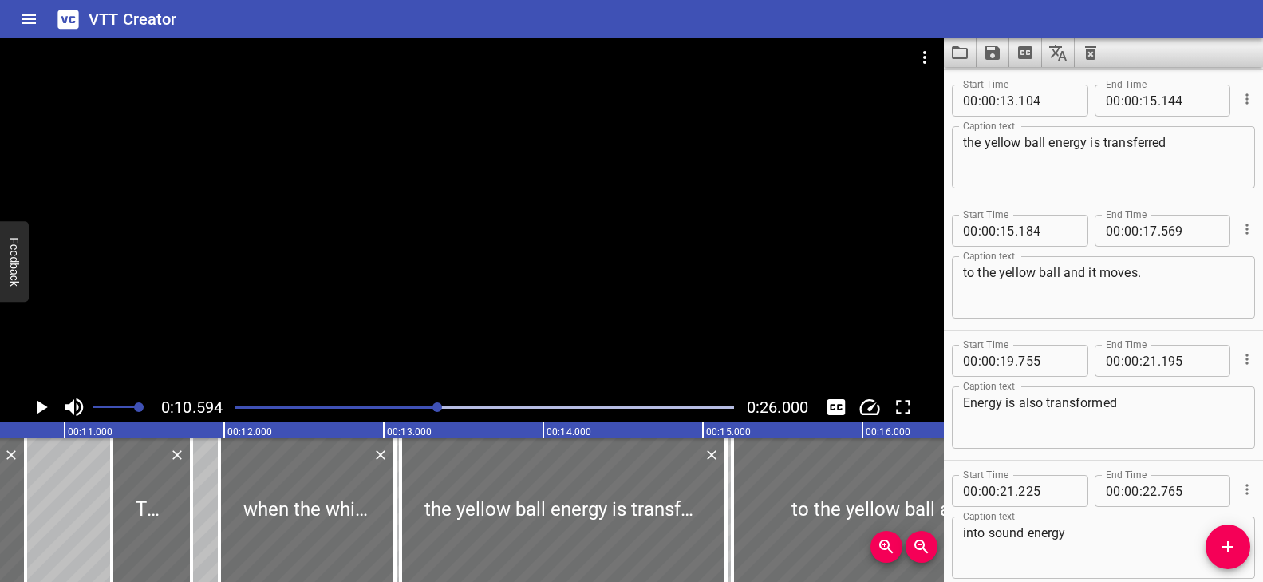
click at [410, 402] on div at bounding box center [485, 407] width 518 height 22
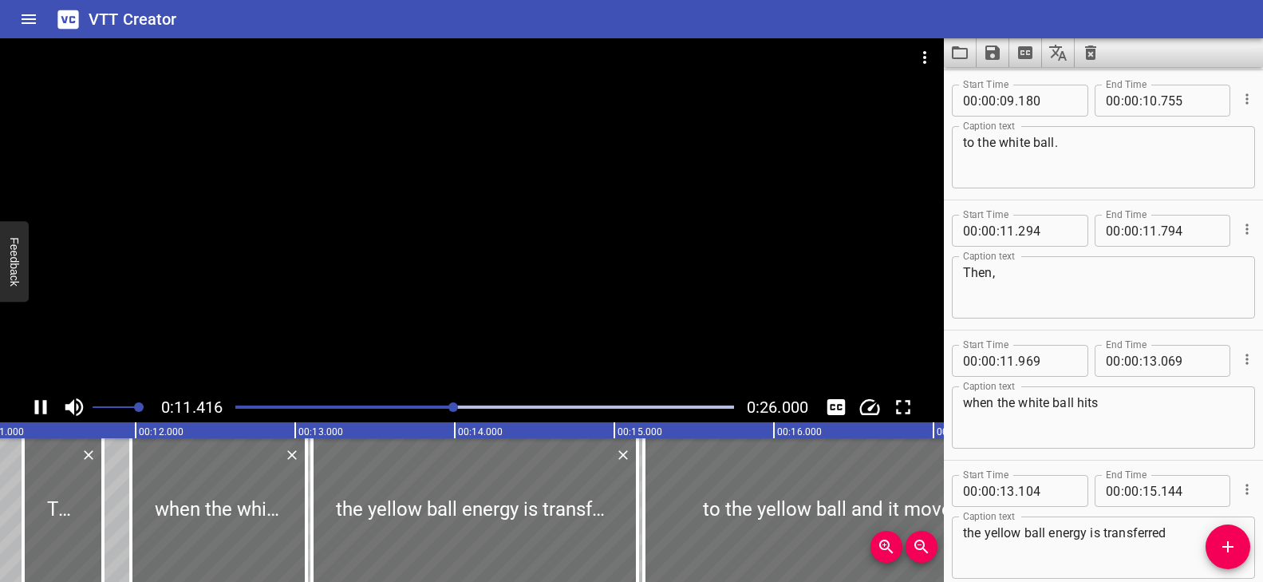
scroll to position [780, 0]
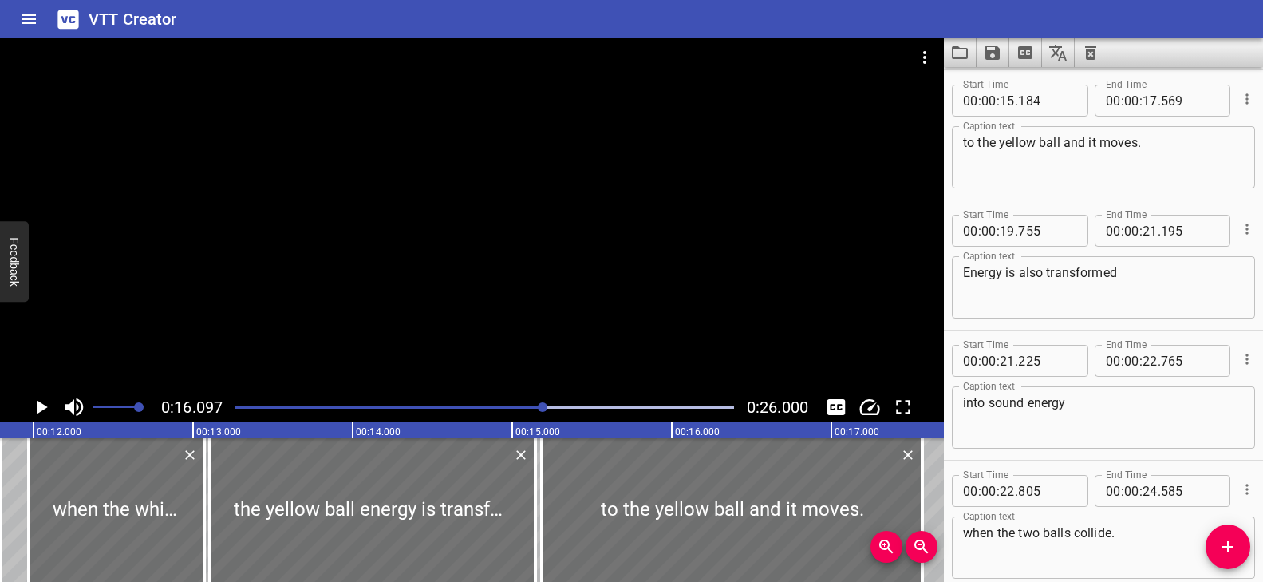
click at [514, 404] on div at bounding box center [485, 407] width 518 height 22
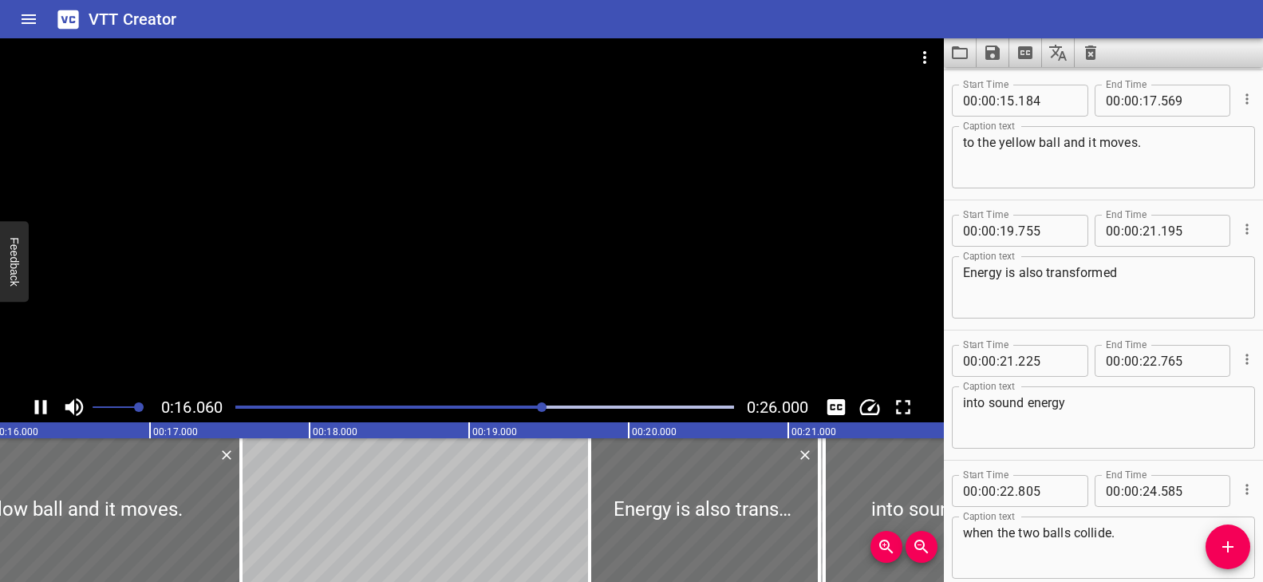
click at [444, 407] on div "Play progress" at bounding box center [294, 406] width 499 height 3
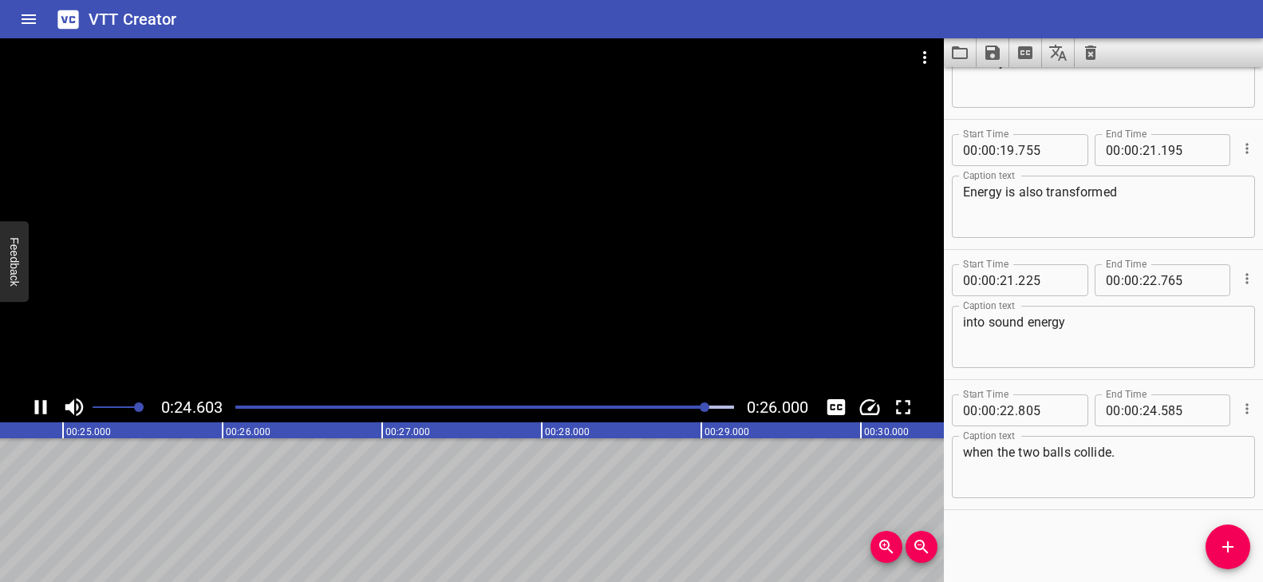
click at [463, 357] on div at bounding box center [472, 214] width 944 height 353
click at [463, 357] on video at bounding box center [472, 214] width 944 height 353
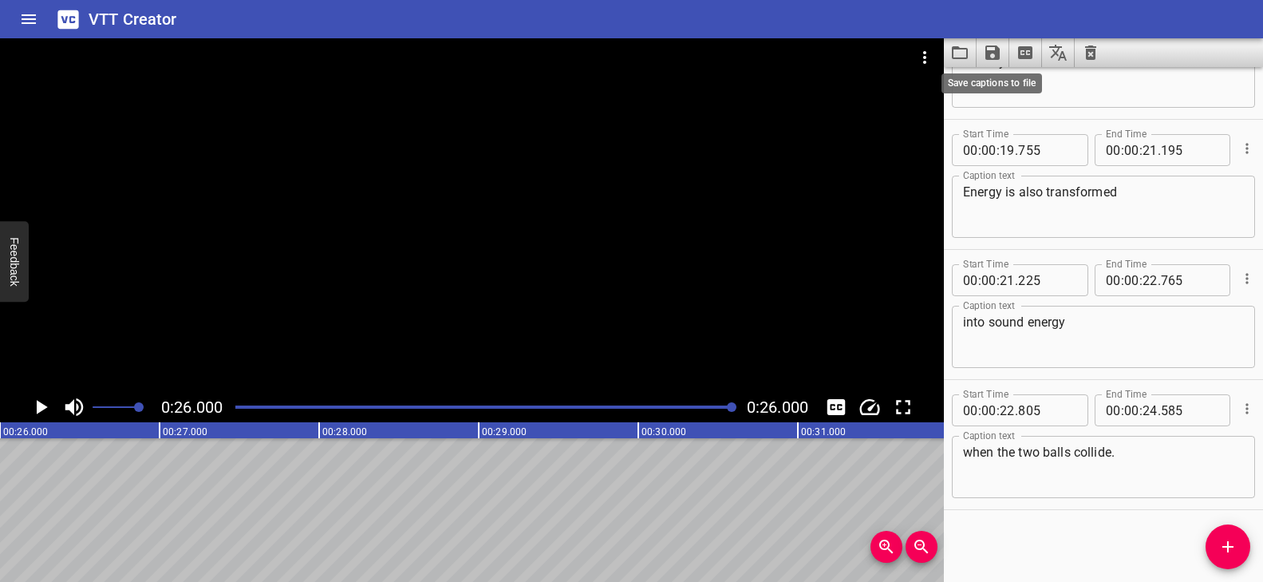
click at [999, 55] on icon "Save captions to file" at bounding box center [992, 52] width 14 height 14
click at [1006, 89] on li "Save to VTT file" at bounding box center [1035, 87] width 117 height 29
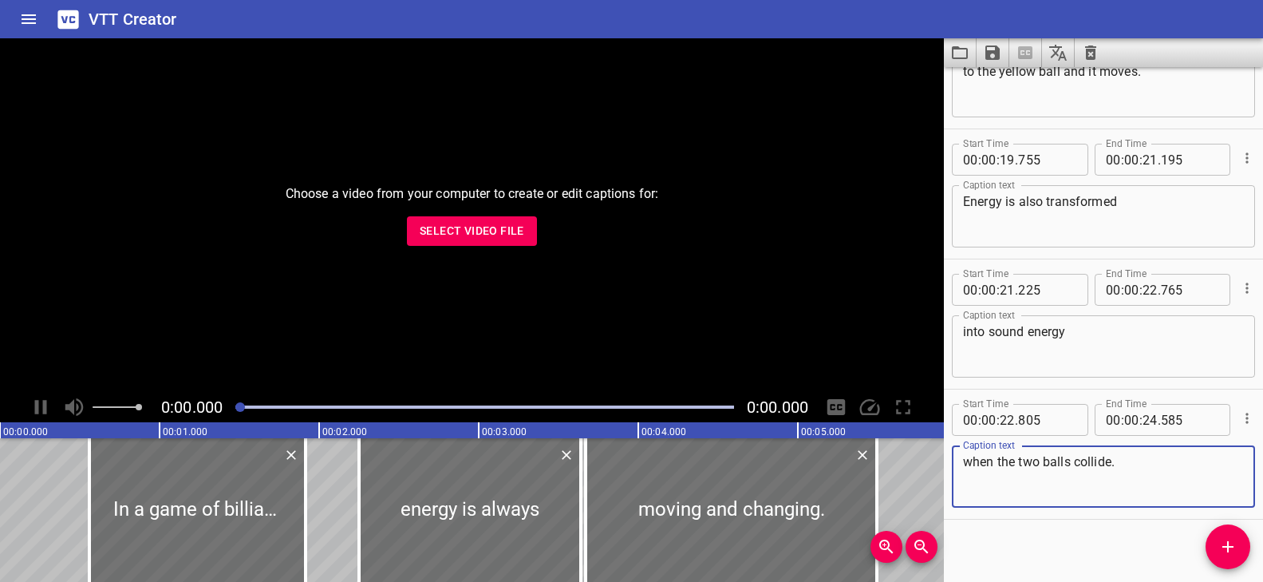
scroll to position [1251, 0]
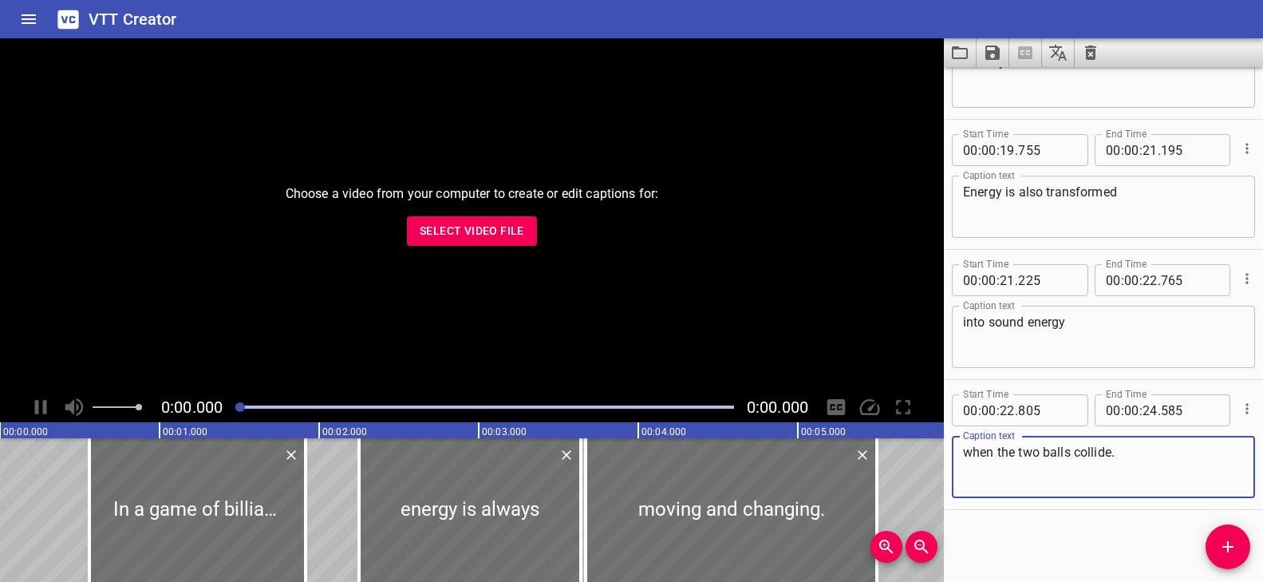
click at [1091, 49] on icon "Clear captions" at bounding box center [1090, 52] width 11 height 14
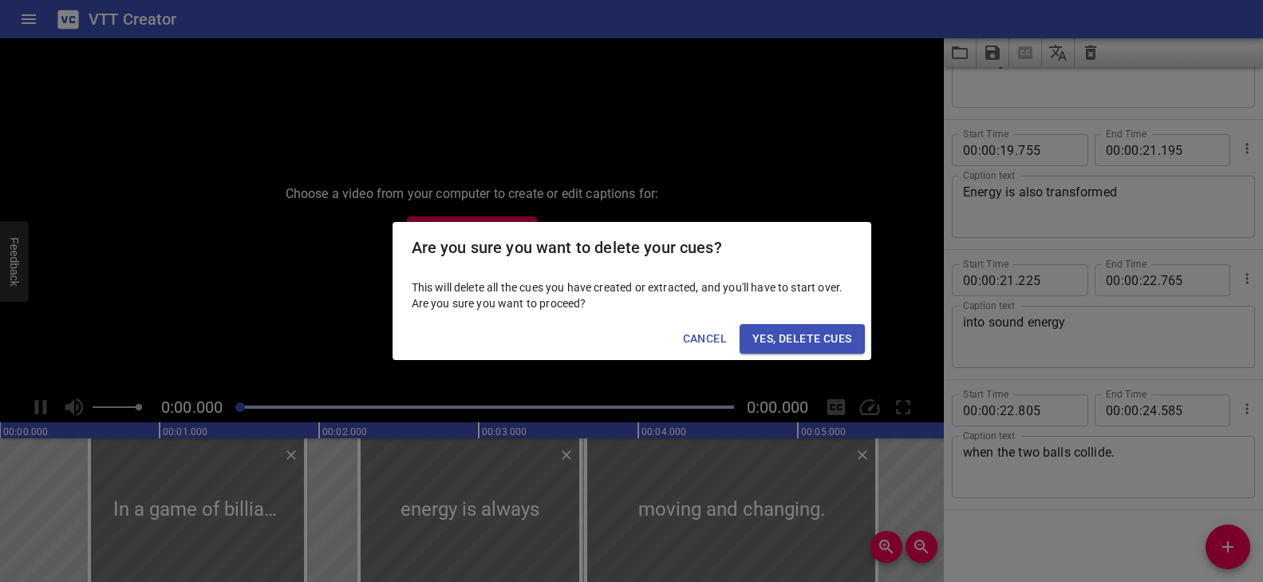
click at [788, 333] on span "Yes, Delete Cues" at bounding box center [801, 339] width 99 height 20
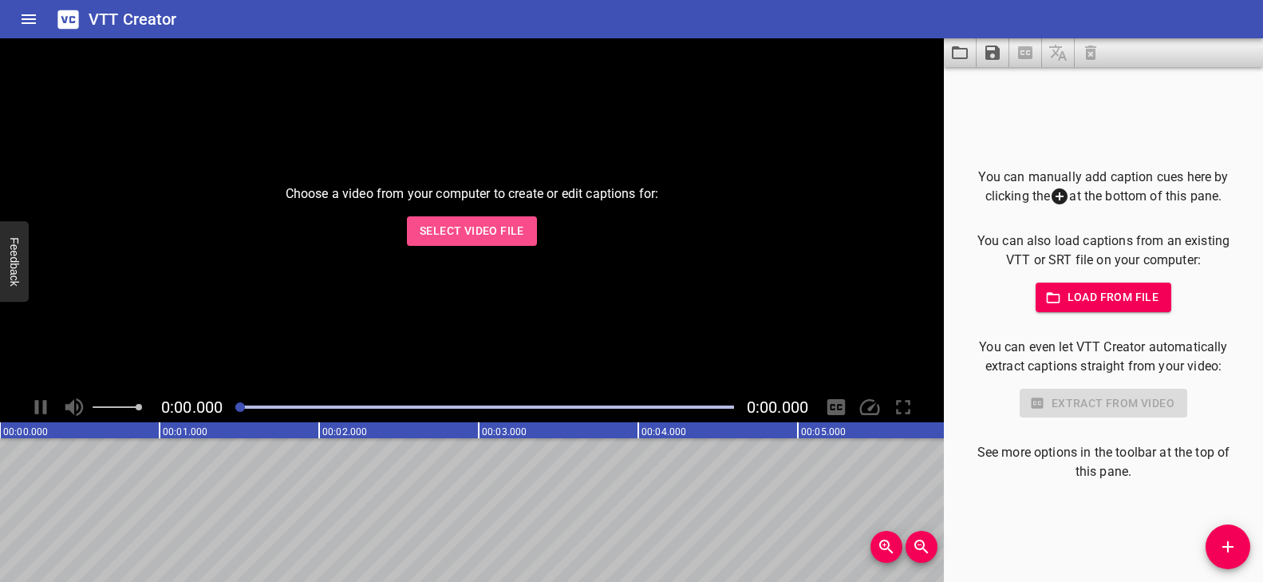
click at [531, 223] on button "Select Video File" at bounding box center [472, 231] width 130 height 30
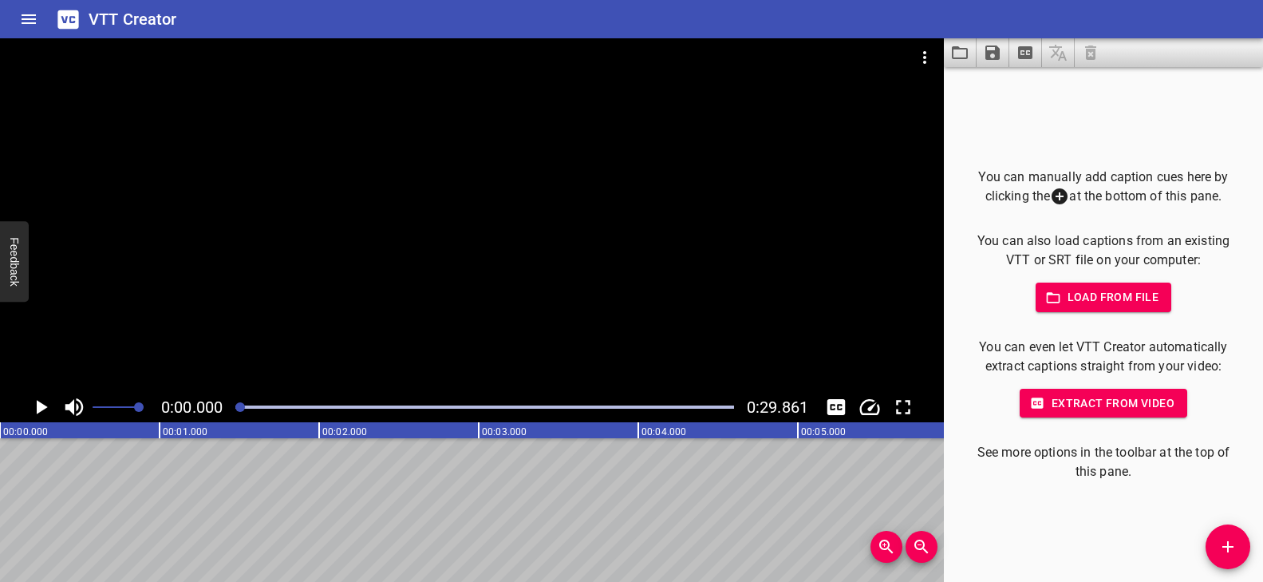
click at [386, 311] on div at bounding box center [472, 214] width 944 height 353
click at [385, 311] on video at bounding box center [472, 214] width 944 height 353
click at [502, 239] on div at bounding box center [472, 214] width 944 height 353
click at [498, 239] on div at bounding box center [472, 214] width 944 height 353
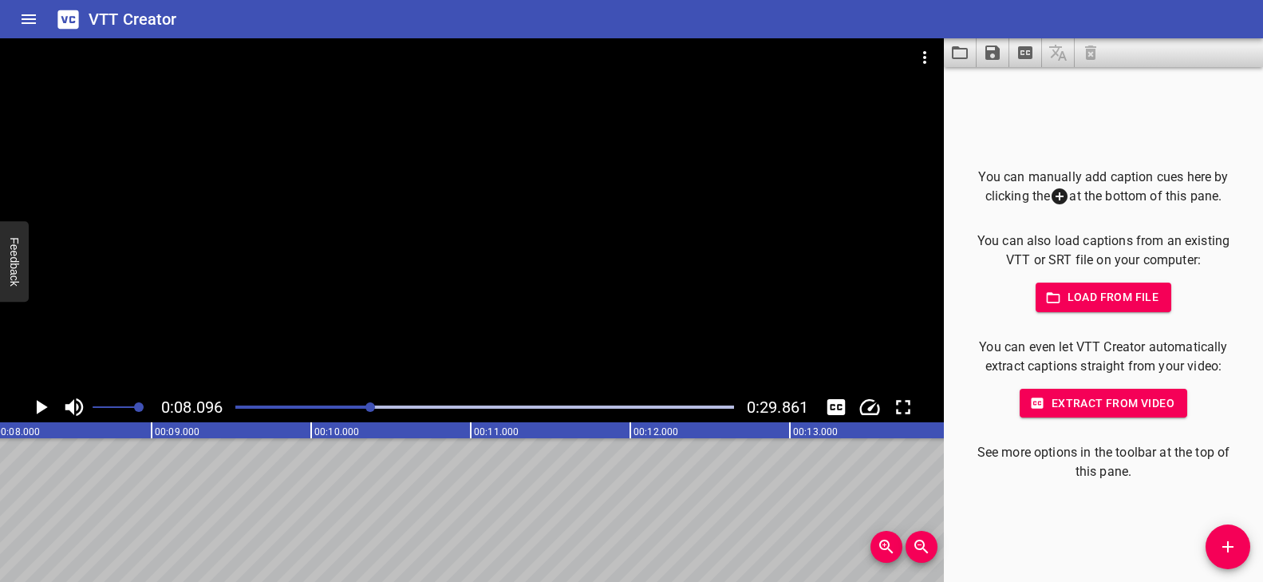
scroll to position [0, 1292]
click at [498, 239] on div at bounding box center [472, 214] width 944 height 353
click at [498, 239] on video at bounding box center [472, 214] width 944 height 353
click at [378, 300] on div at bounding box center [472, 214] width 944 height 353
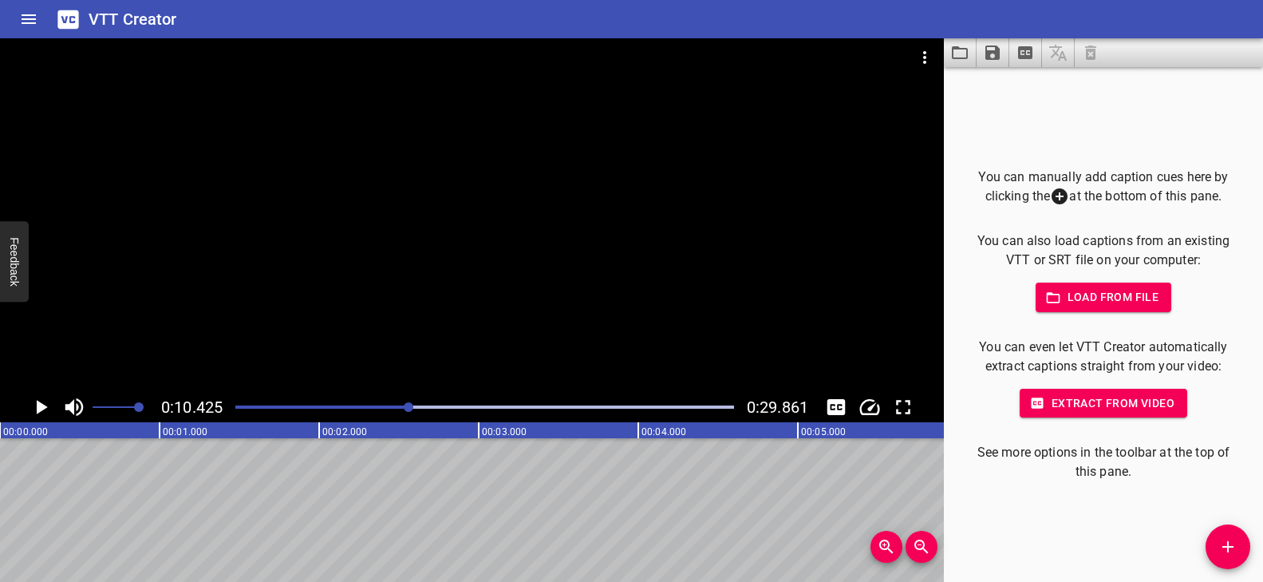
click at [340, 402] on div at bounding box center [485, 407] width 518 height 22
drag, startPoint x: 1228, startPoint y: 546, endPoint x: 1219, endPoint y: 544, distance: 8.9
click at [1228, 546] on icon "Add Cue" at bounding box center [1227, 546] width 11 height 11
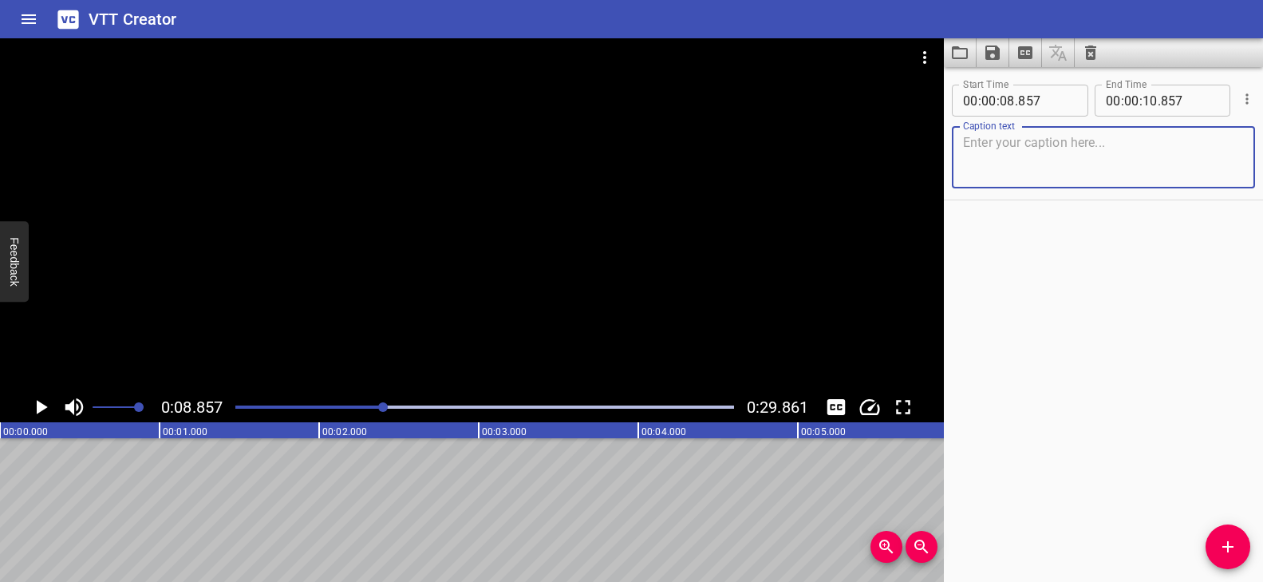
scroll to position [0, 491]
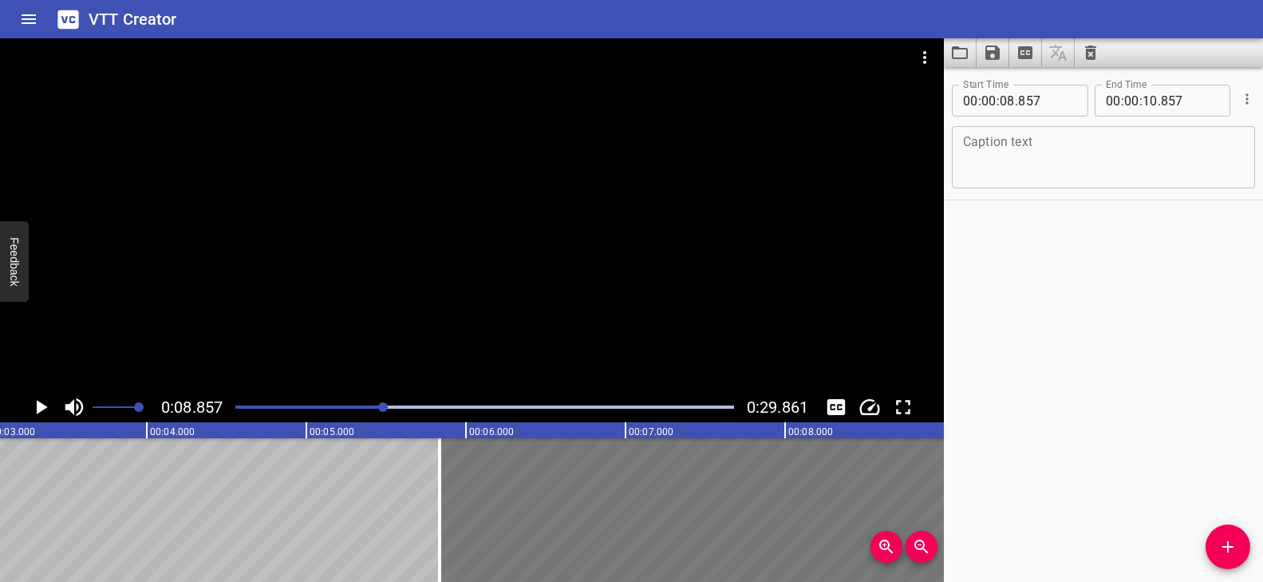
drag, startPoint x: 919, startPoint y: 487, endPoint x: 673, endPoint y: 496, distance: 245.9
click at [441, 514] on div at bounding box center [439, 510] width 3 height 144
type input "05"
type input "867"
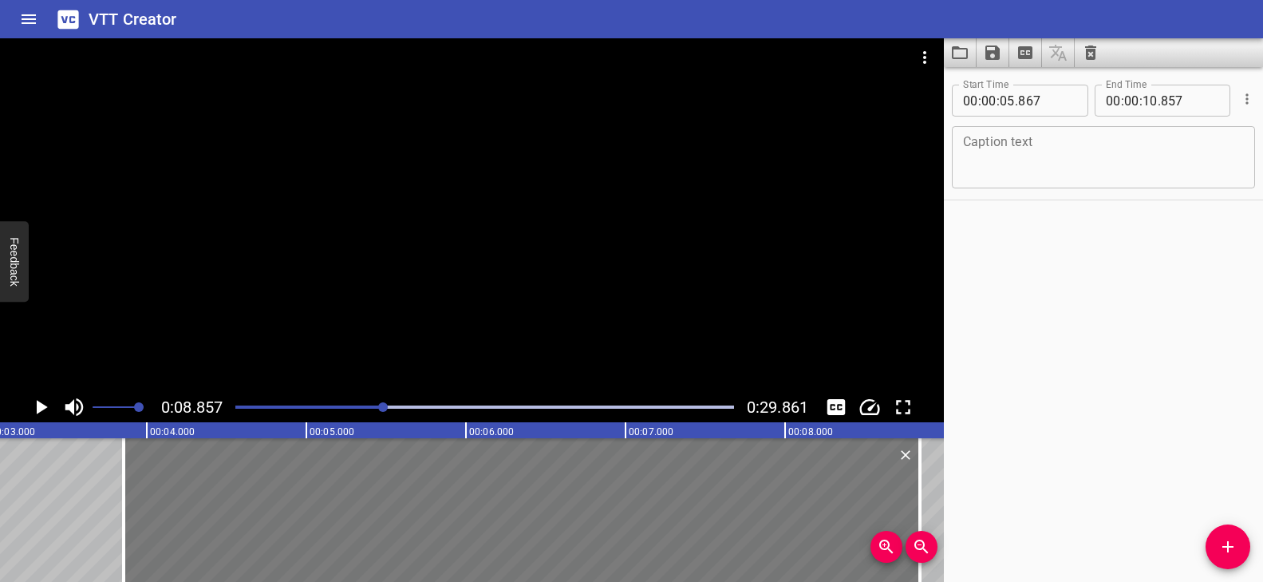
drag, startPoint x: 671, startPoint y: 495, endPoint x: 352, endPoint y: 497, distance: 319.1
click at [352, 497] on div at bounding box center [522, 510] width 796 height 144
type input "03"
type input "857"
type input "08"
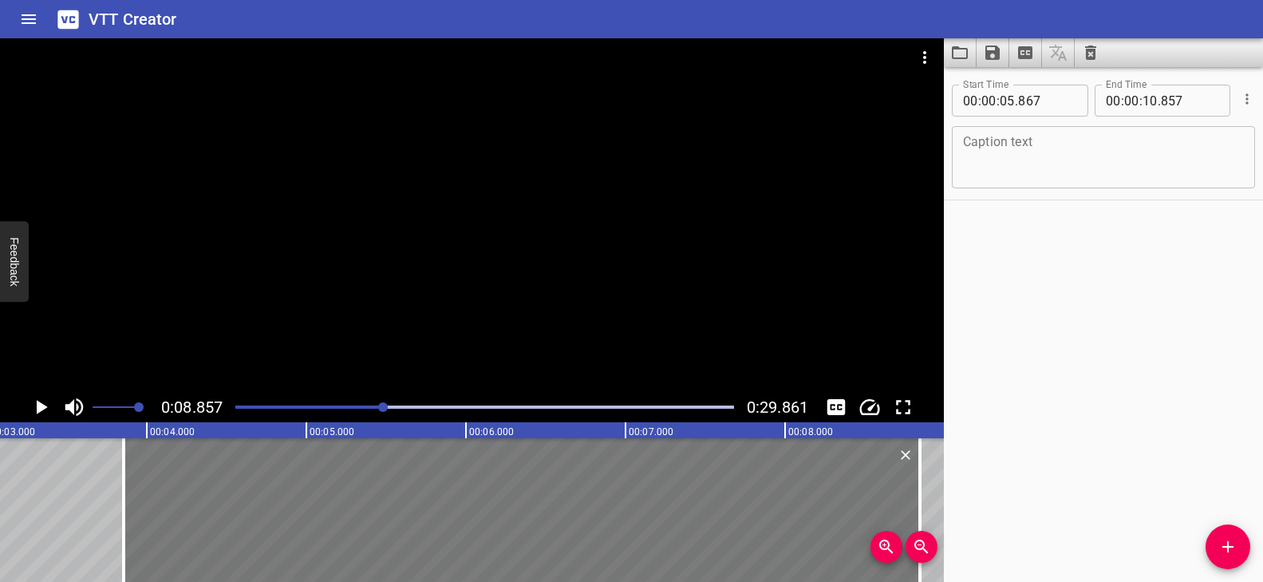
type input "847"
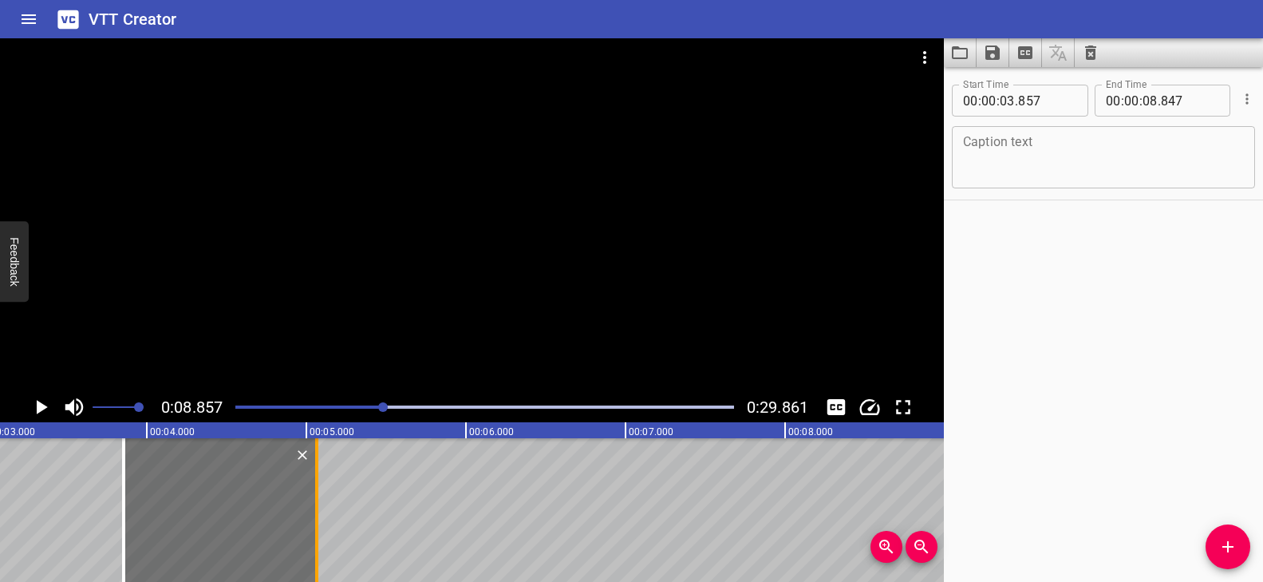
drag, startPoint x: 921, startPoint y: 474, endPoint x: 314, endPoint y: 471, distance: 606.3
click at [315, 471] on div at bounding box center [316, 510] width 3 height 144
type input "05"
type input "047"
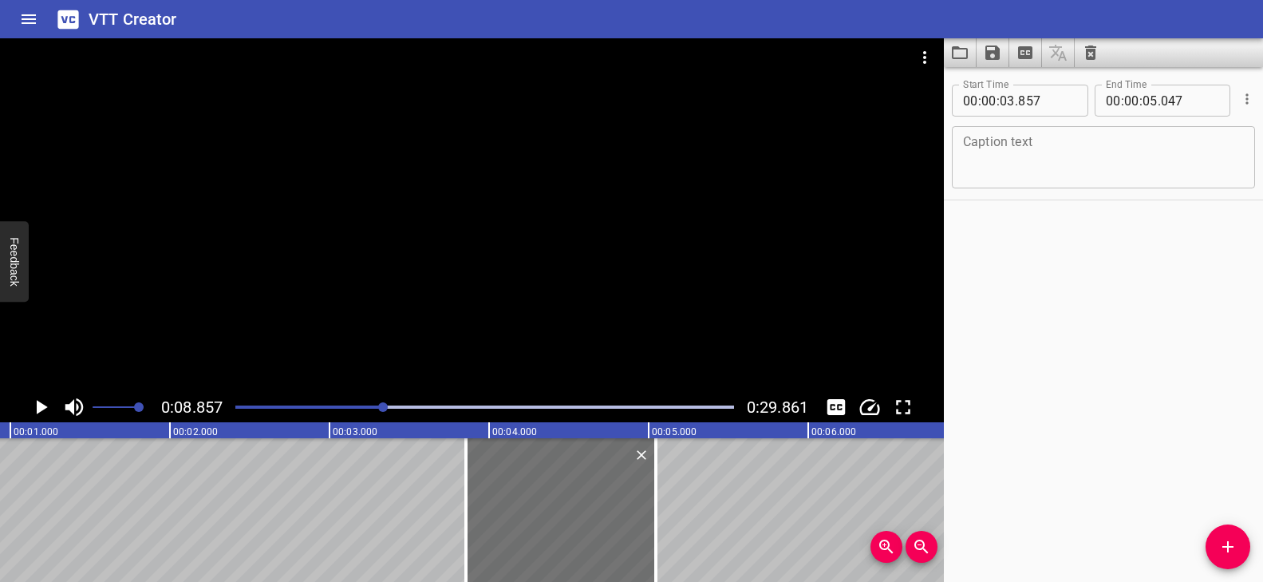
scroll to position [0, 0]
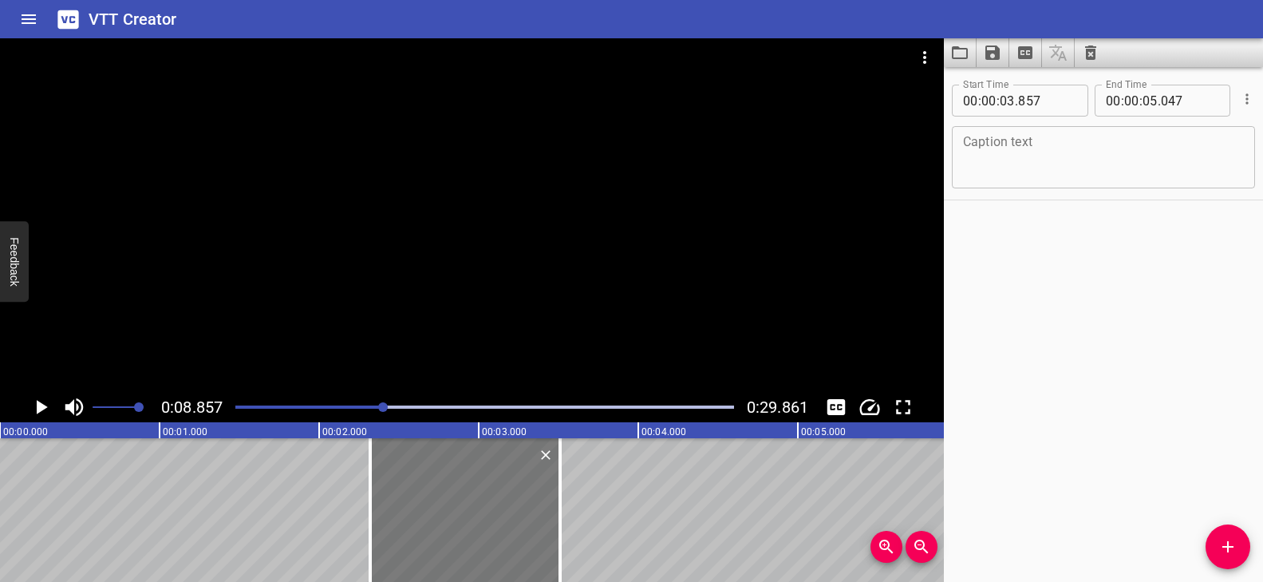
drag, startPoint x: 702, startPoint y: 499, endPoint x: 495, endPoint y: 483, distance: 208.0
click at [495, 483] on div at bounding box center [465, 510] width 190 height 144
type input "02"
type input "322"
type input "03"
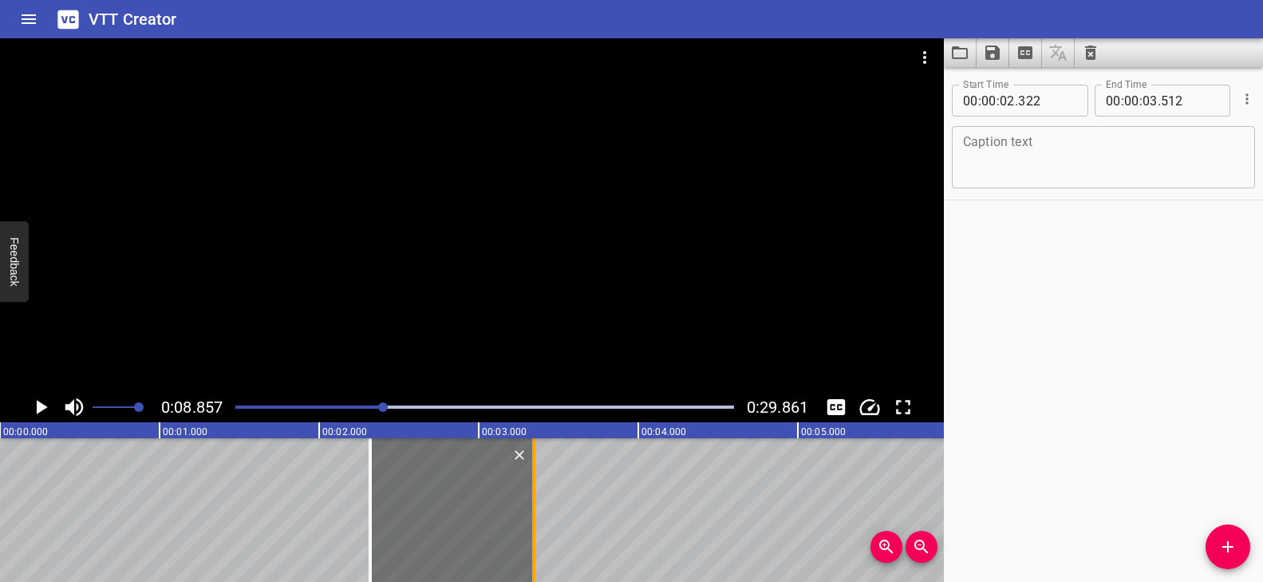
drag, startPoint x: 554, startPoint y: 483, endPoint x: 527, endPoint y: 481, distance: 27.2
click at [527, 481] on div at bounding box center [534, 510] width 16 height 144
type input "342"
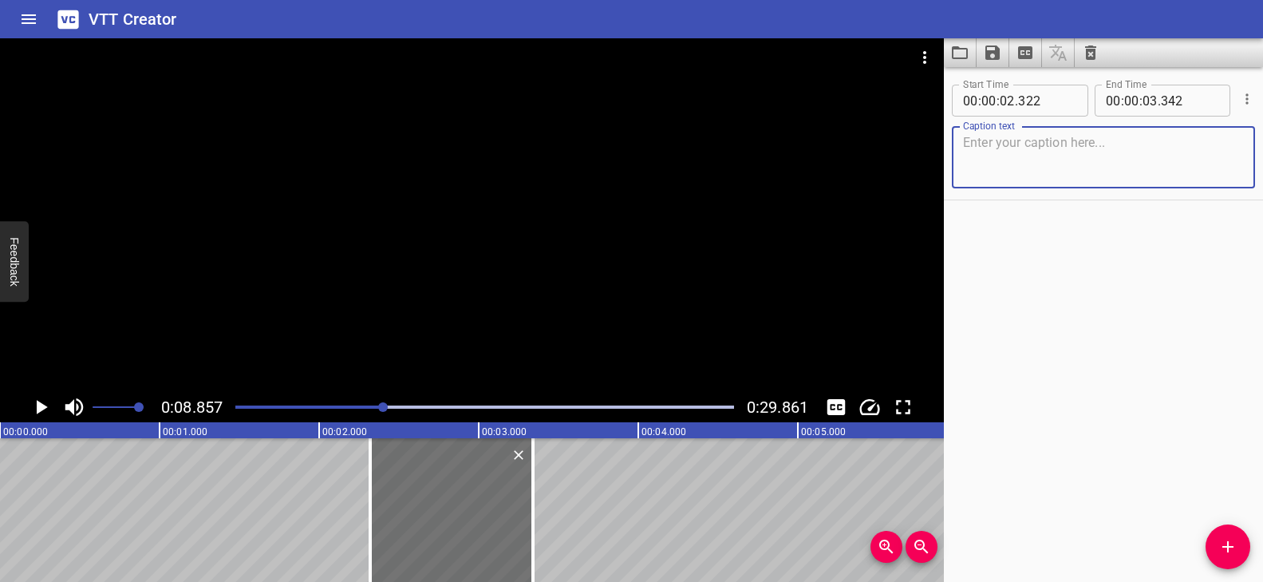
click at [1003, 153] on textarea at bounding box center [1103, 157] width 281 height 45
paste textarea "Listen closely"
type textarea "Listen closely"
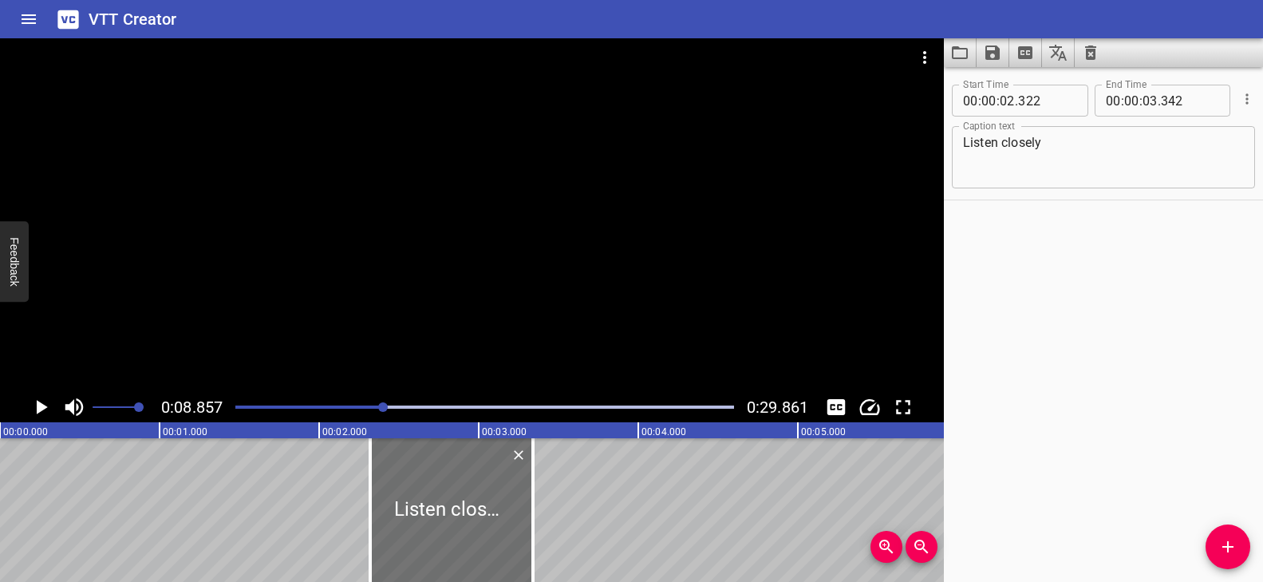
drag, startPoint x: 314, startPoint y: 403, endPoint x: 231, endPoint y: 403, distance: 83.0
click at [225, 402] on div "0:08.857 0:29.861" at bounding box center [472, 407] width 944 height 30
click at [238, 405] on div "Play progress" at bounding box center [134, 406] width 499 height 3
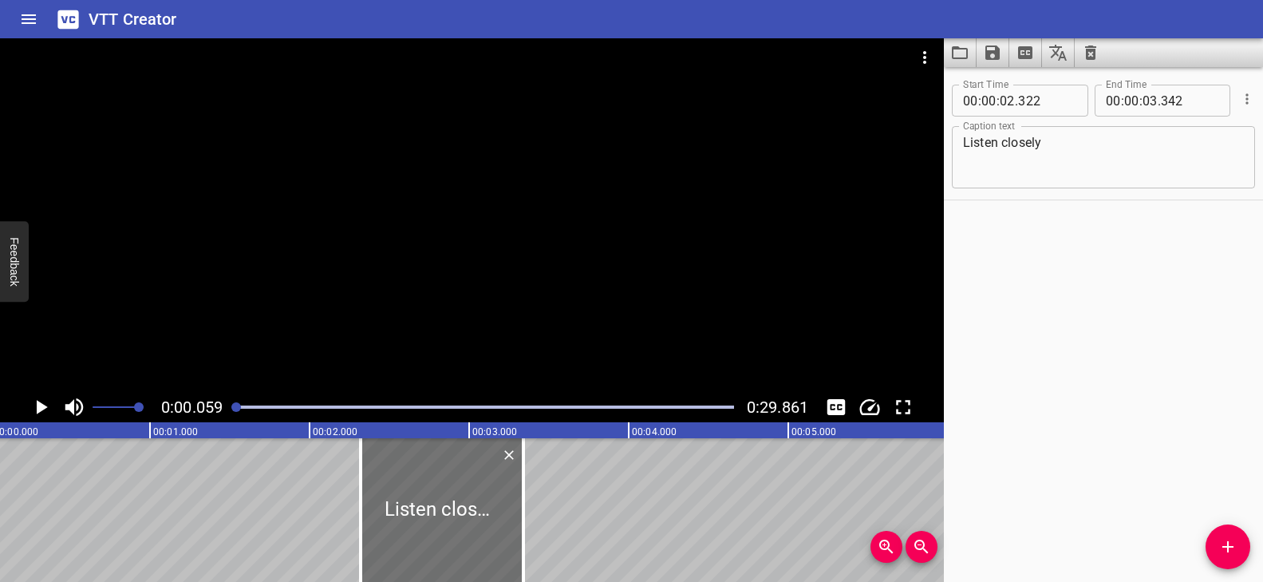
click at [424, 326] on div at bounding box center [472, 214] width 944 height 353
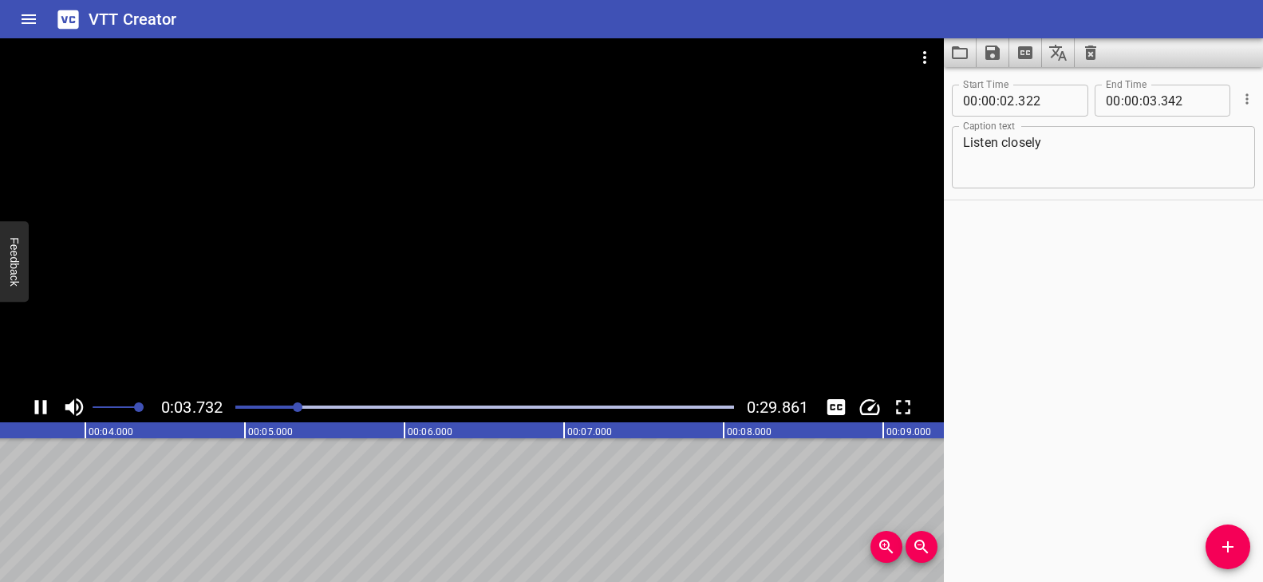
click at [422, 323] on div at bounding box center [472, 214] width 944 height 353
click at [422, 323] on video at bounding box center [472, 214] width 944 height 353
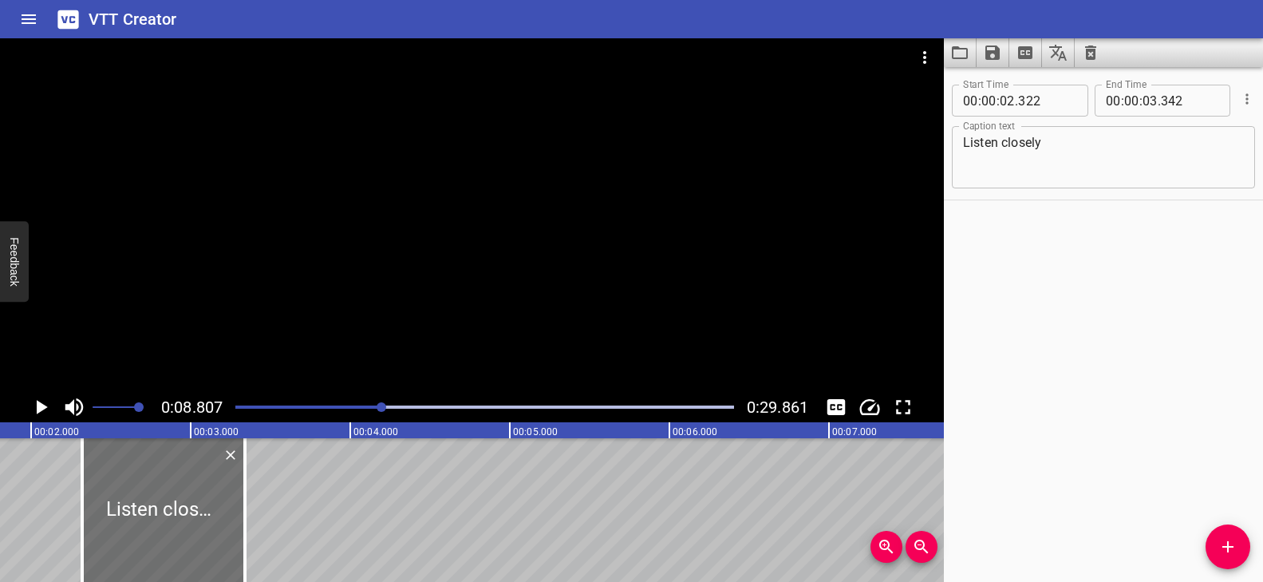
scroll to position [0, 118]
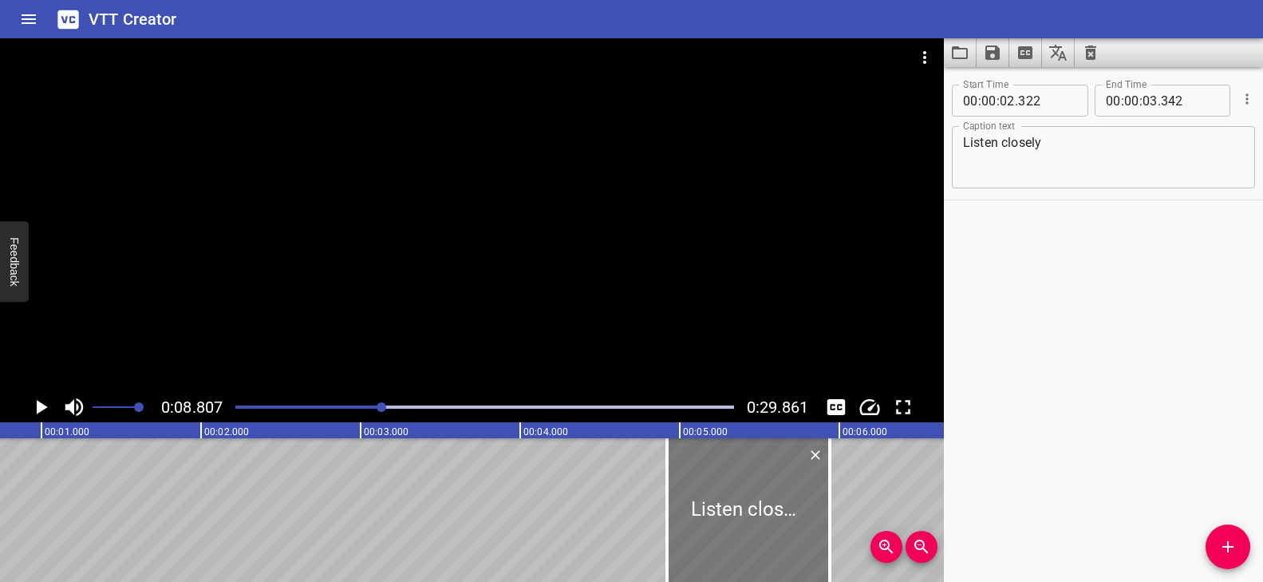
drag, startPoint x: 325, startPoint y: 518, endPoint x: 746, endPoint y: 529, distance: 421.4
click at [746, 529] on div at bounding box center [748, 510] width 163 height 144
type input "04"
type input "962"
type input "05"
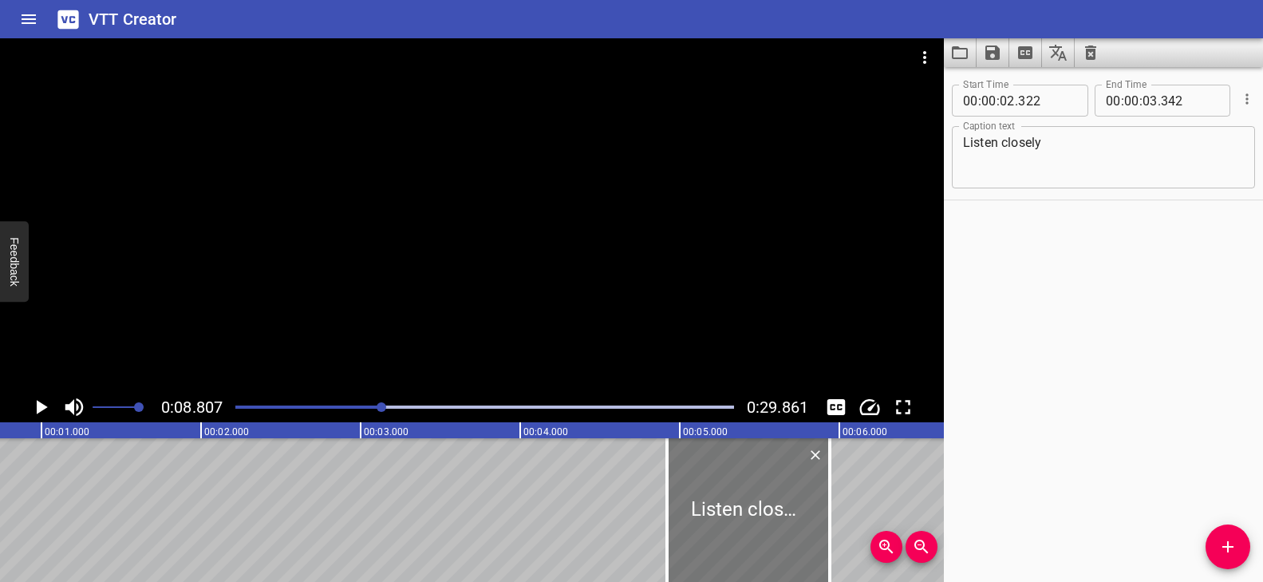
type input "982"
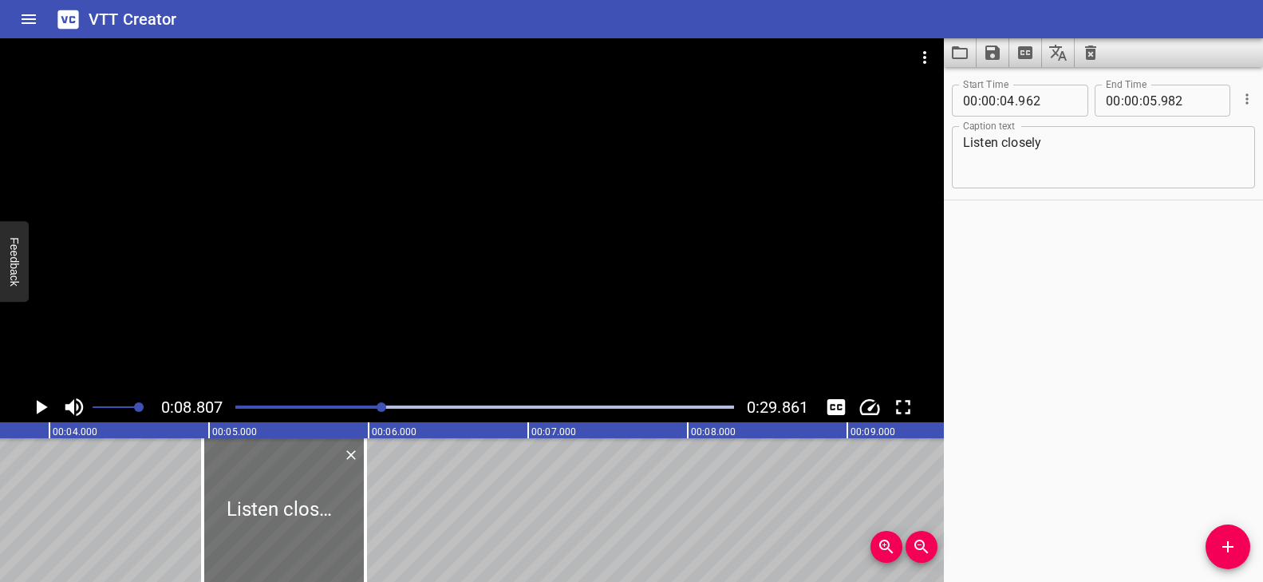
scroll to position [0, 605]
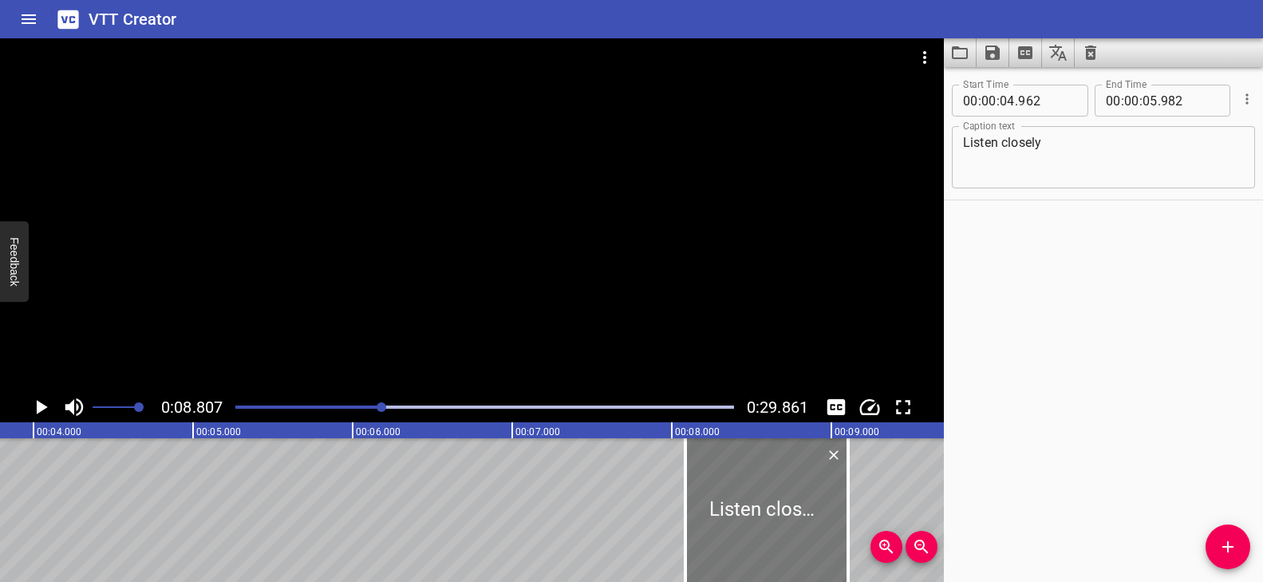
drag, startPoint x: 228, startPoint y: 511, endPoint x: 727, endPoint y: 507, distance: 498.6
click at [727, 507] on div at bounding box center [766, 510] width 163 height 144
type input "08"
type input "087"
type input "09"
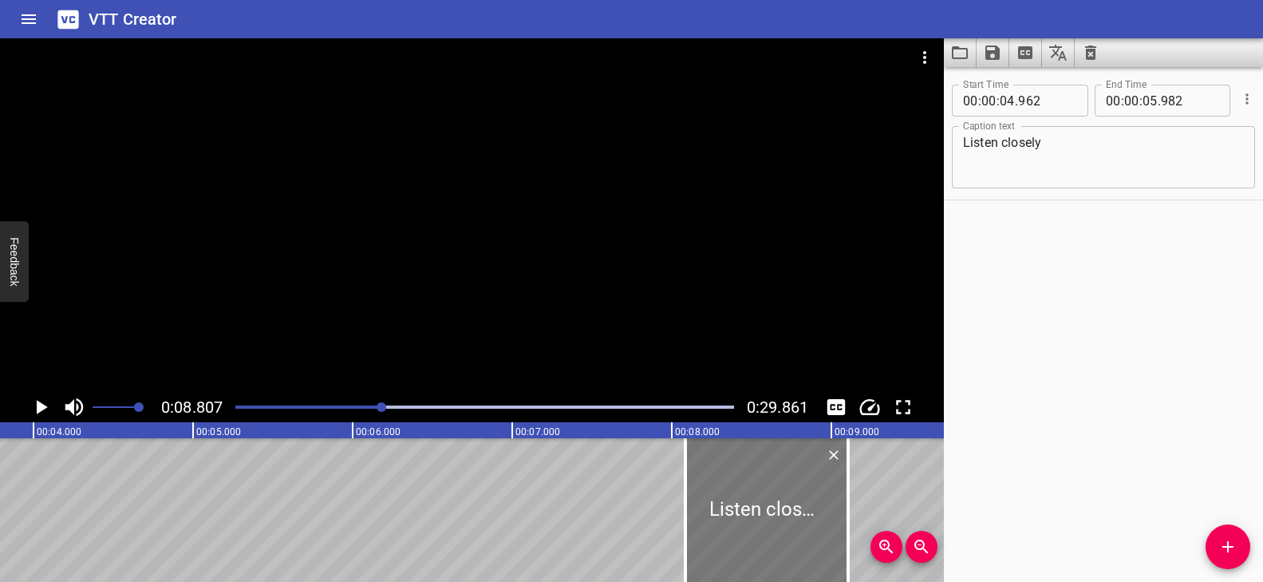
type input "107"
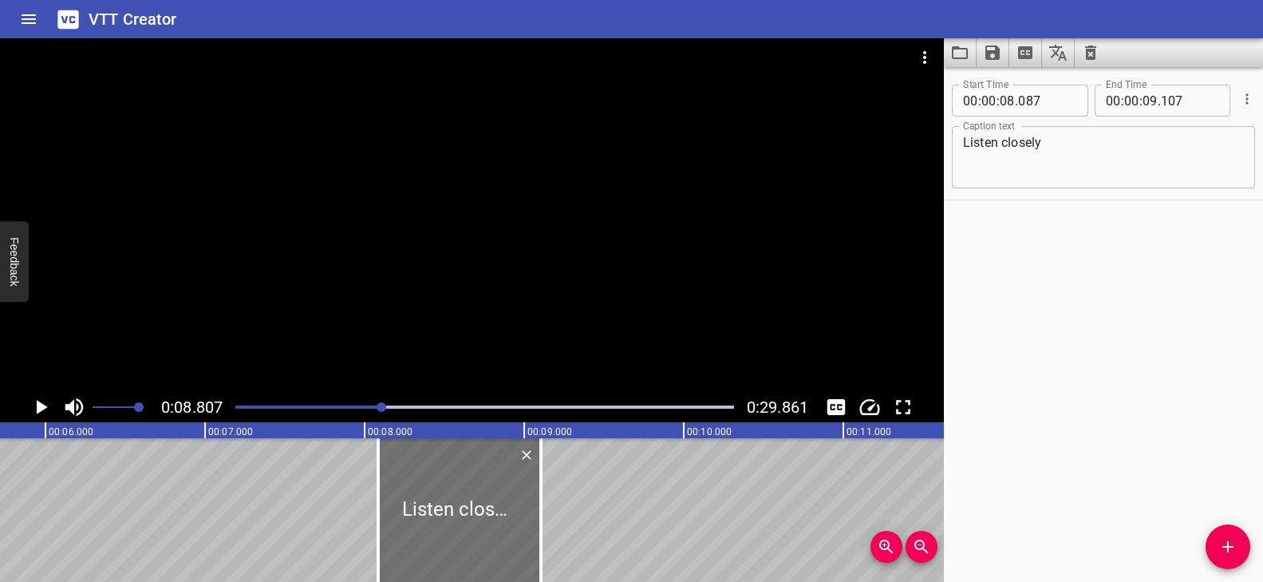
scroll to position [0, 992]
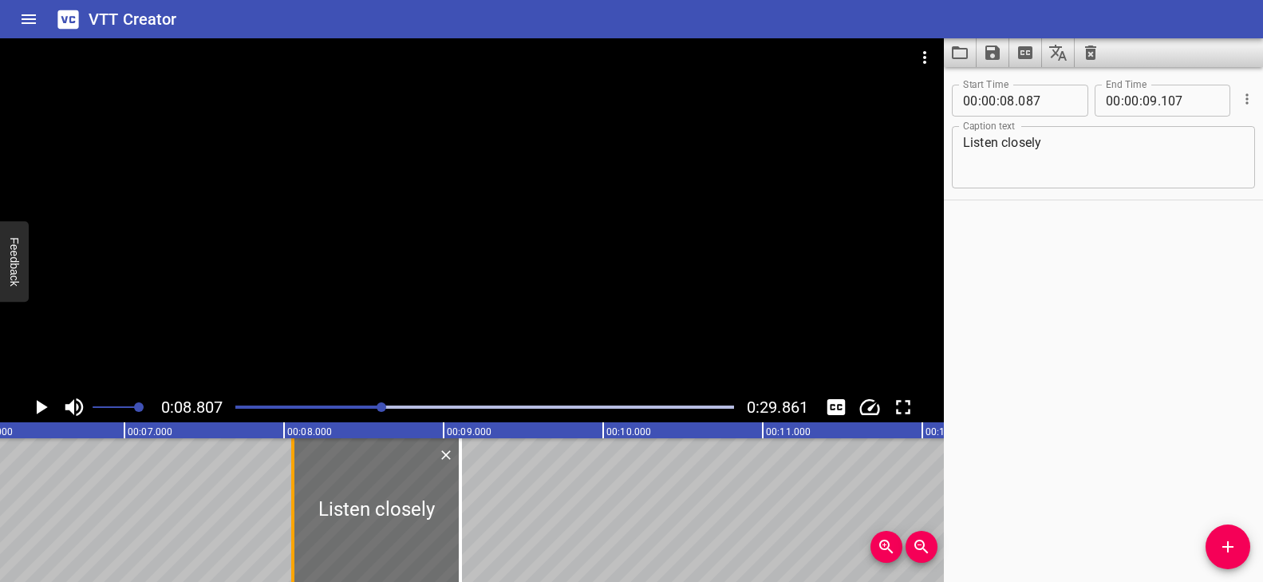
click at [288, 489] on div at bounding box center [293, 510] width 16 height 144
type input "057"
drag, startPoint x: 492, startPoint y: 494, endPoint x: 473, endPoint y: 494, distance: 19.1
click at [474, 494] on div at bounding box center [475, 510] width 3 height 144
type input "197"
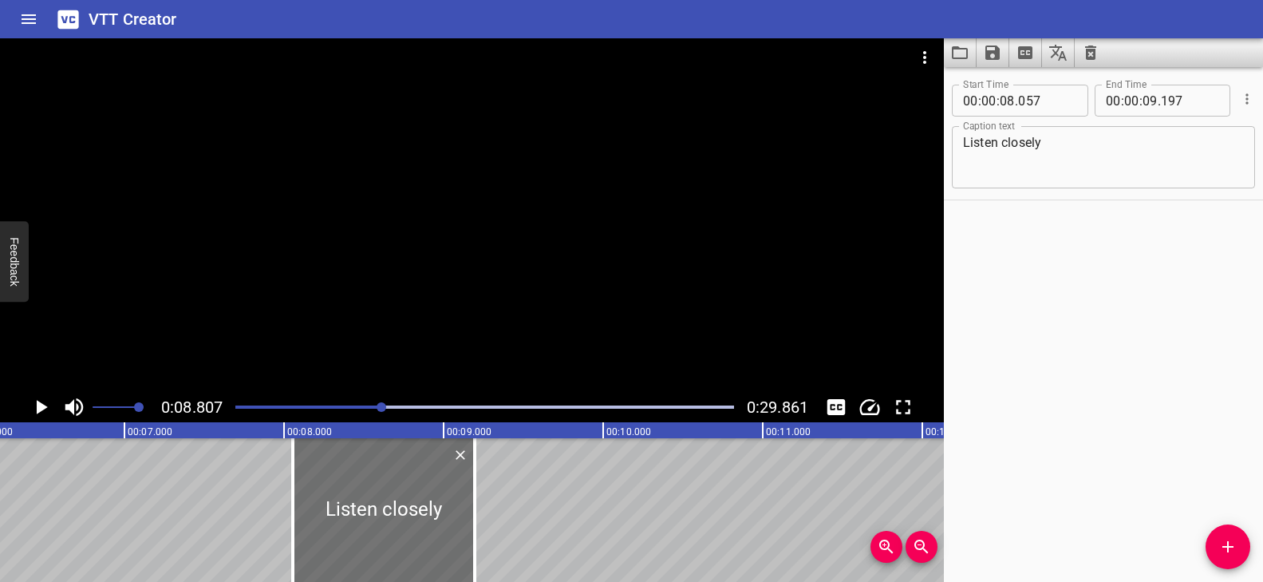
click at [353, 401] on div at bounding box center [485, 407] width 518 height 22
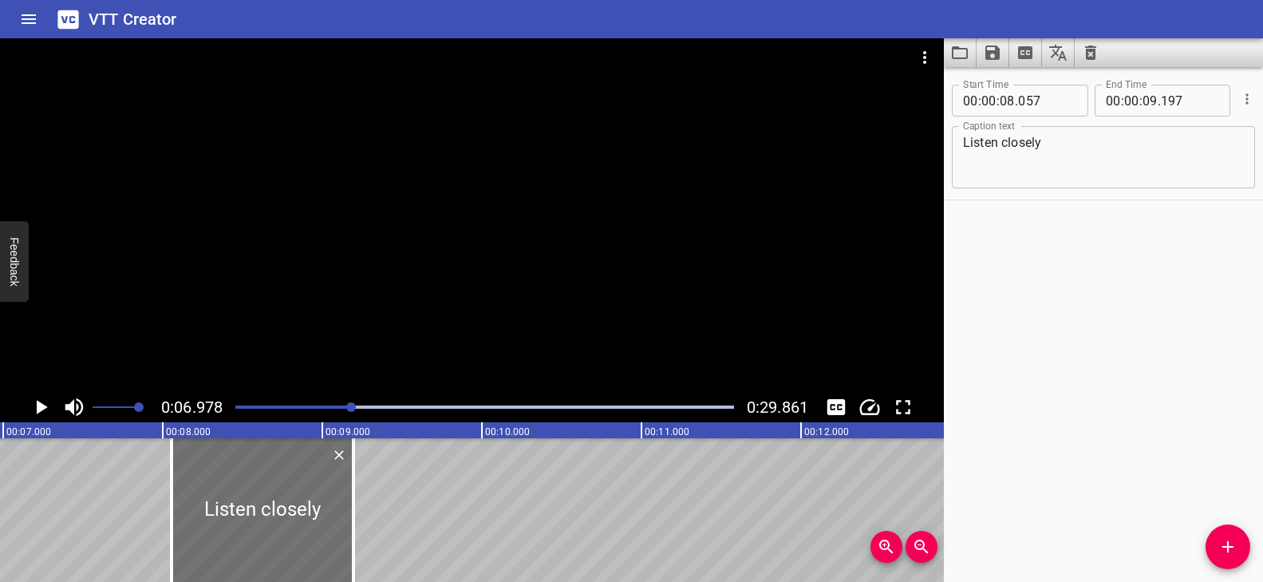
click at [448, 320] on div at bounding box center [472, 214] width 944 height 353
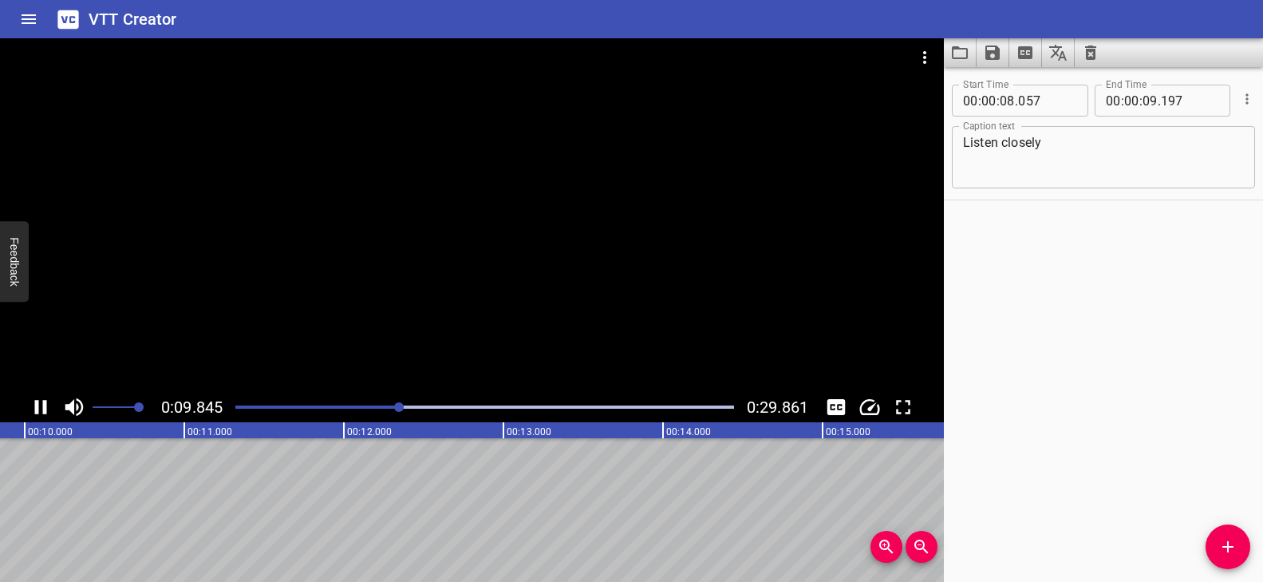
click at [444, 318] on div at bounding box center [472, 214] width 944 height 353
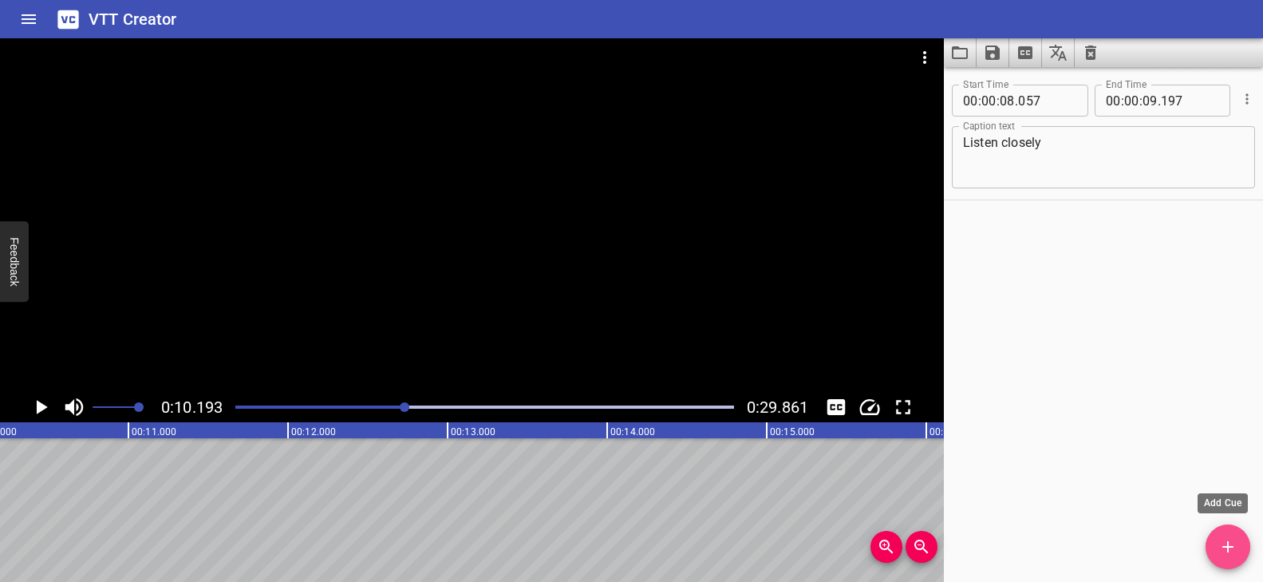
click at [1221, 547] on icon "Add Cue" at bounding box center [1227, 546] width 19 height 19
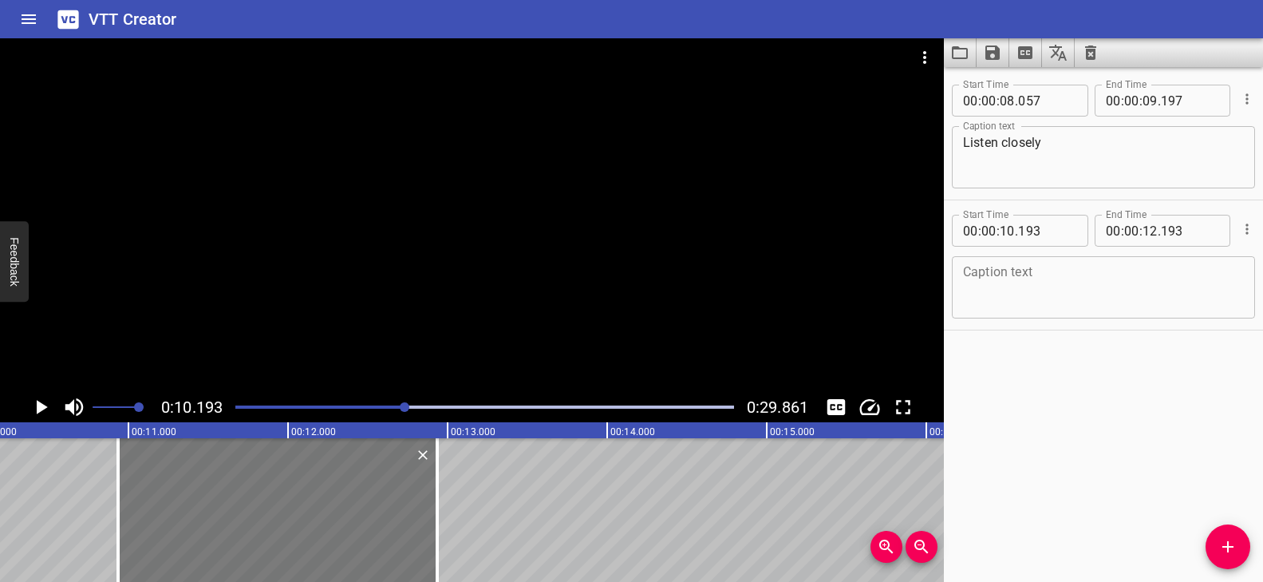
drag, startPoint x: 211, startPoint y: 513, endPoint x: 312, endPoint y: 518, distance: 101.4
click at [312, 518] on div at bounding box center [277, 510] width 319 height 144
type input "933"
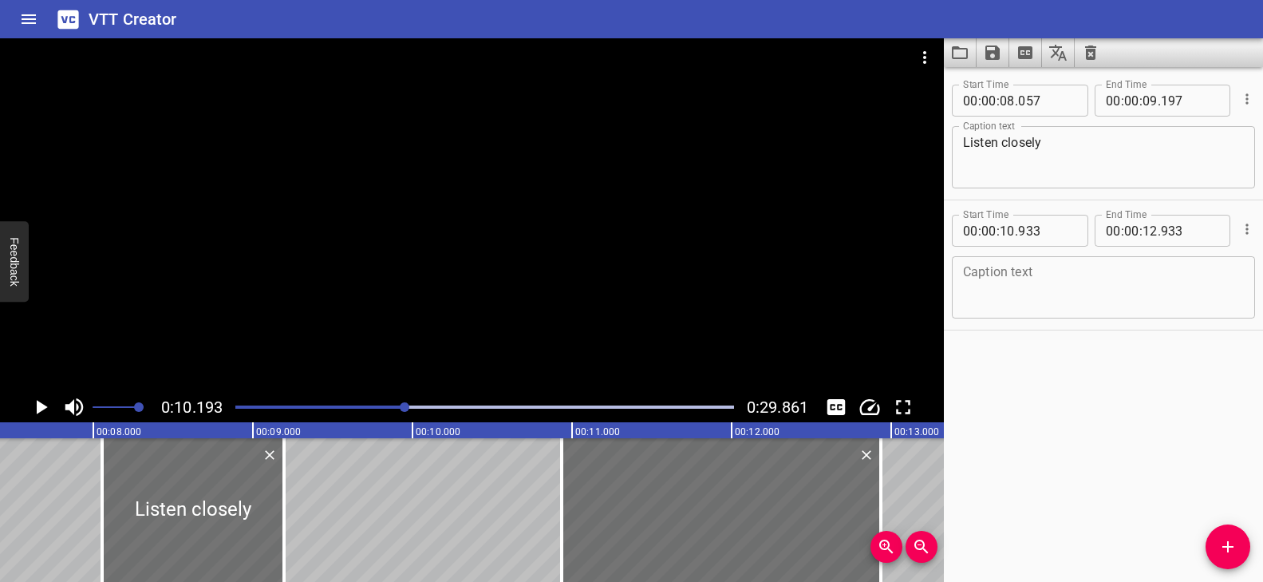
scroll to position [0, 1127]
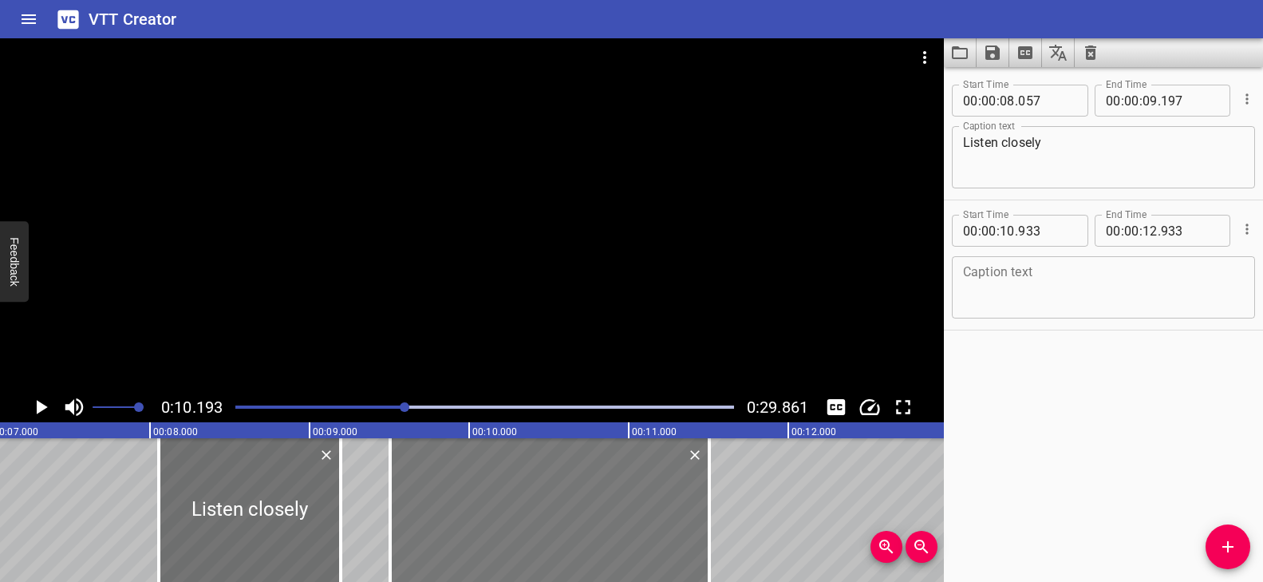
drag, startPoint x: 692, startPoint y: 522, endPoint x: 464, endPoint y: 513, distance: 228.3
click at [464, 513] on div at bounding box center [549, 510] width 319 height 144
type input "09"
type input "503"
type input "11"
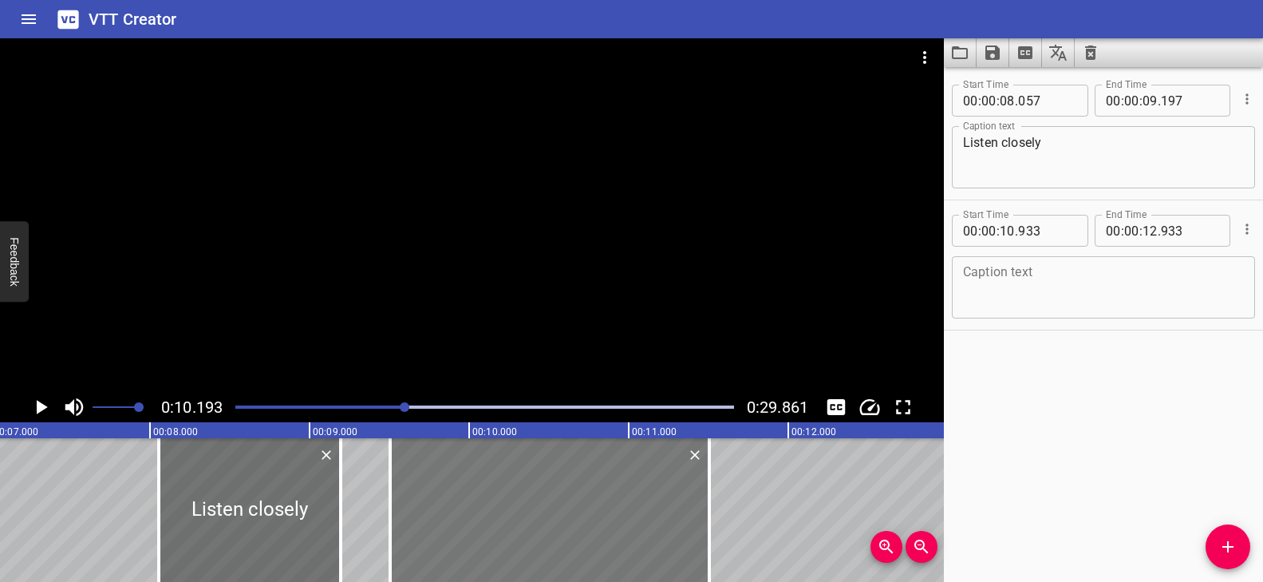
type input "503"
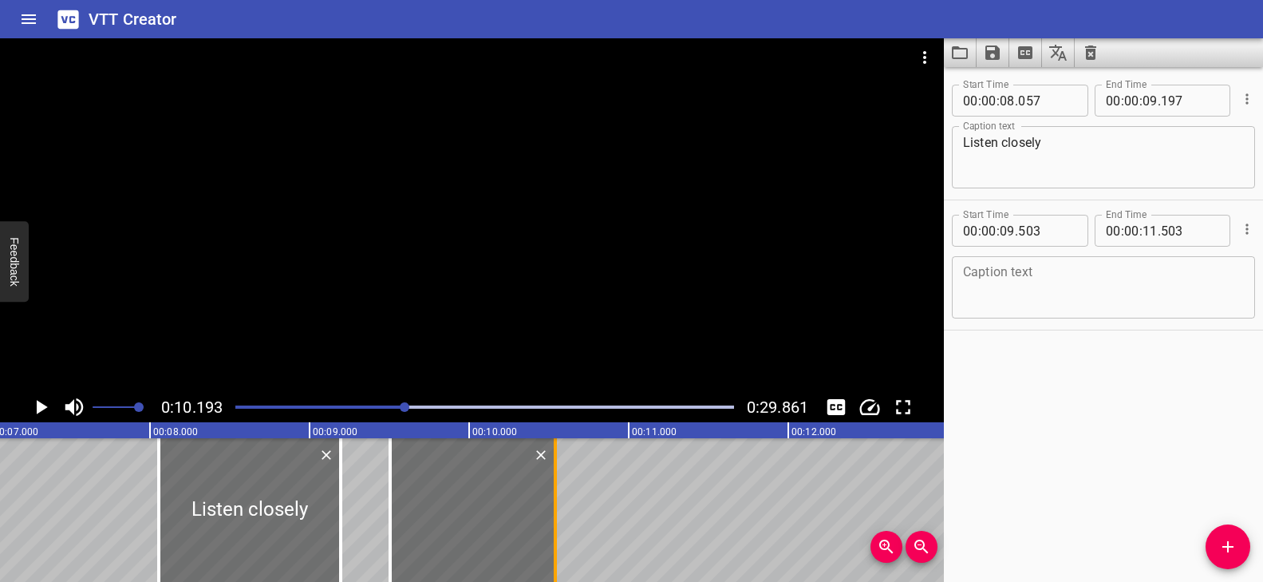
drag, startPoint x: 707, startPoint y: 503, endPoint x: 553, endPoint y: 507, distance: 154.1
click at [554, 507] on div at bounding box center [555, 510] width 3 height 144
type input "10"
type input "538"
click at [1033, 294] on textarea at bounding box center [1103, 287] width 281 height 45
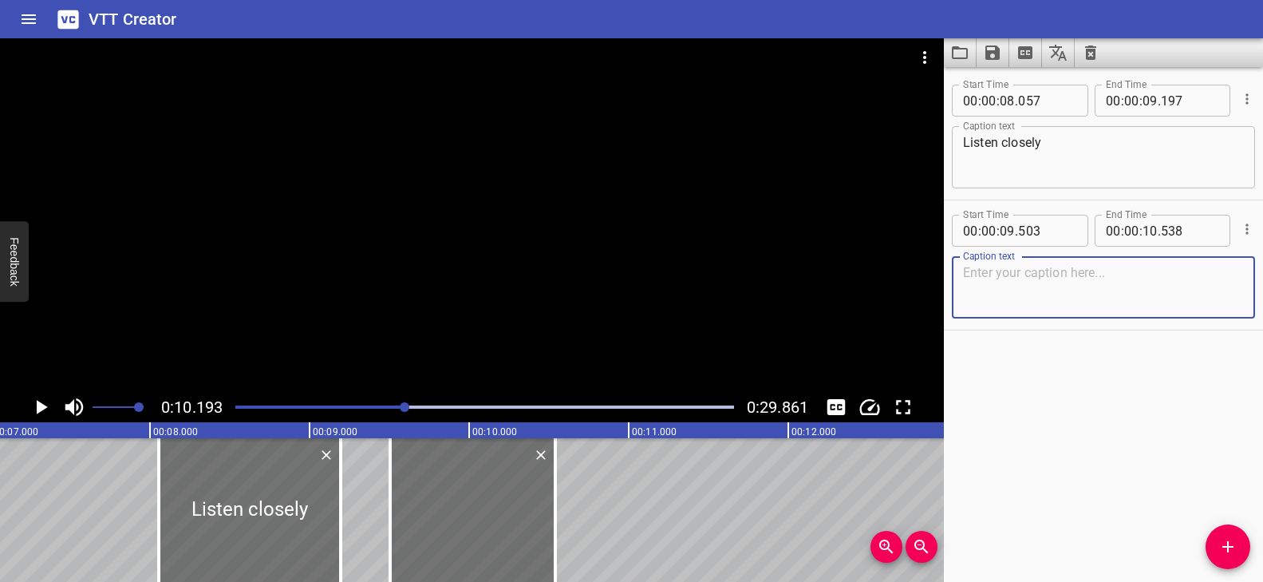
paste textarea "can you hear it?"
type textarea "can you hear it?"
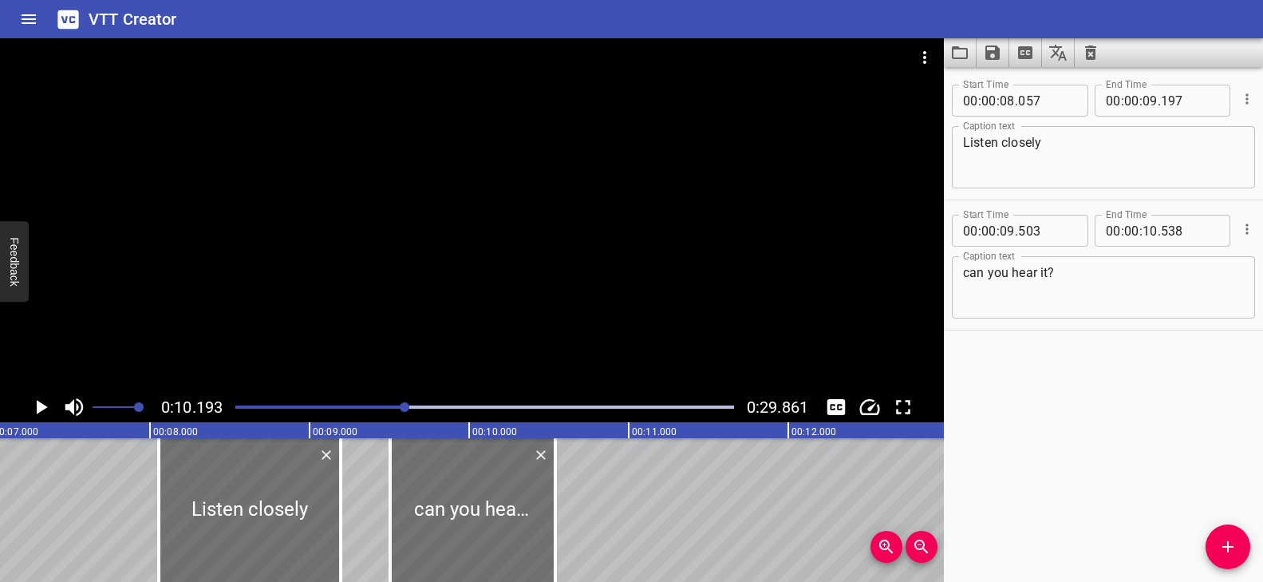
click at [310, 406] on div "Play progress" at bounding box center [156, 406] width 499 height 3
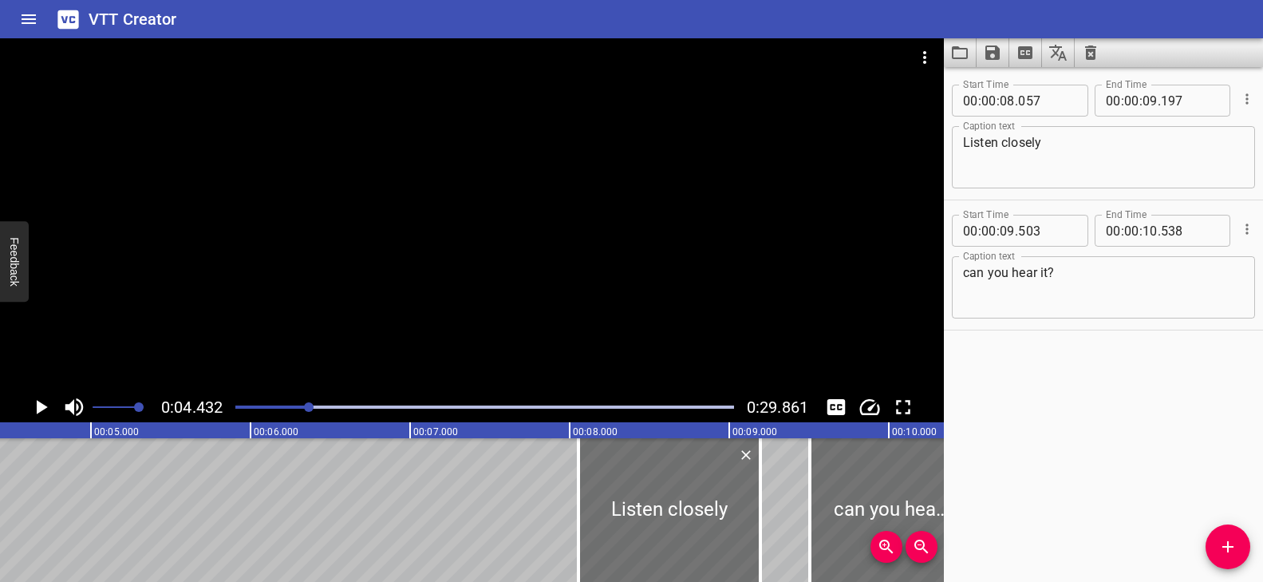
click at [448, 316] on div at bounding box center [472, 214] width 944 height 353
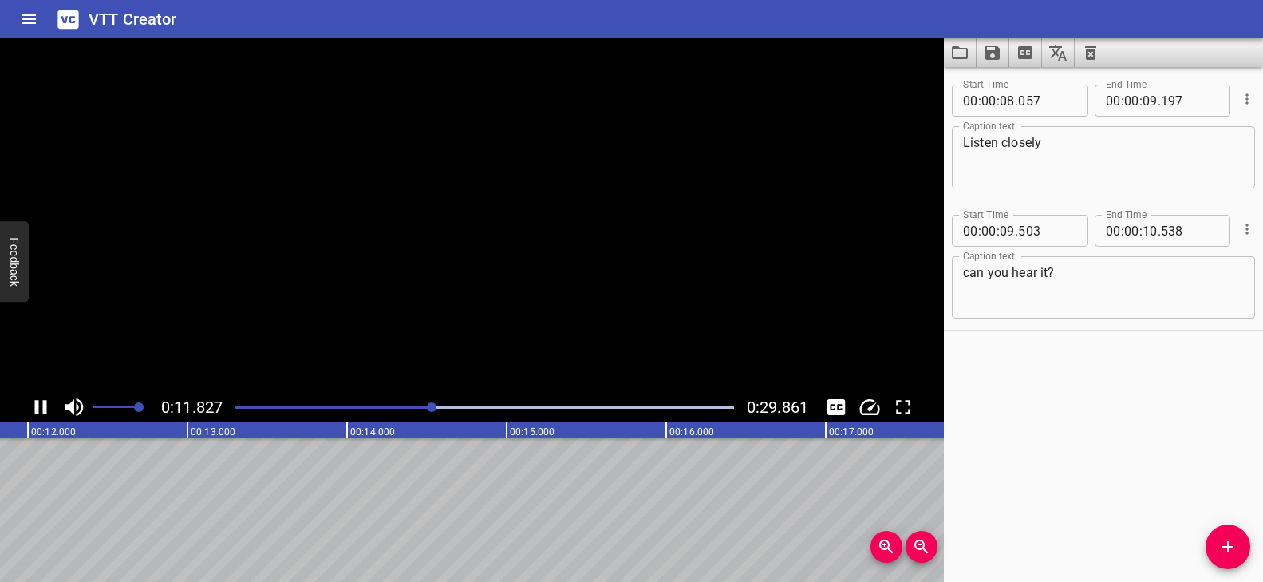
click at [447, 316] on video at bounding box center [472, 214] width 944 height 353
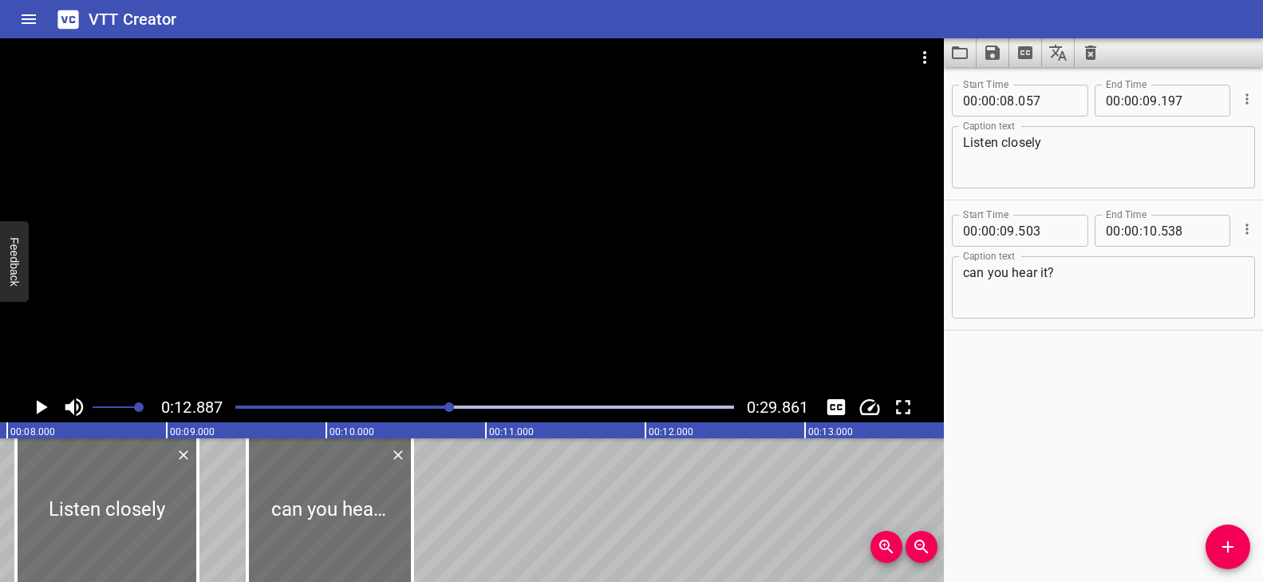
click at [349, 412] on div at bounding box center [485, 407] width 518 height 22
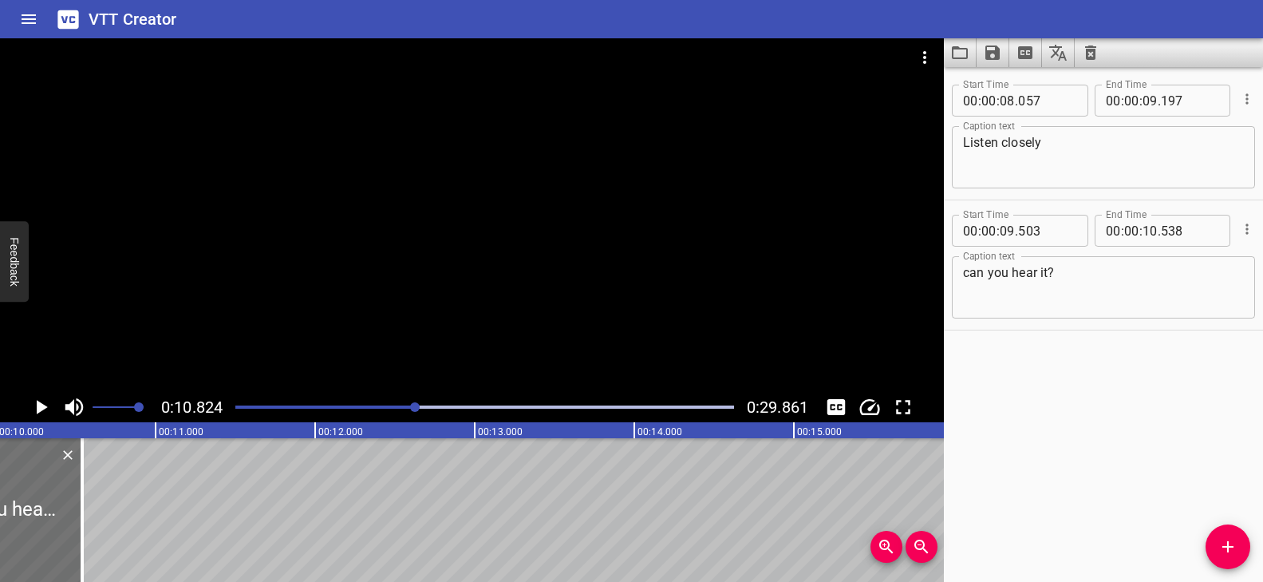
scroll to position [0, 1608]
click at [1221, 540] on icon "Add Cue" at bounding box center [1227, 546] width 19 height 19
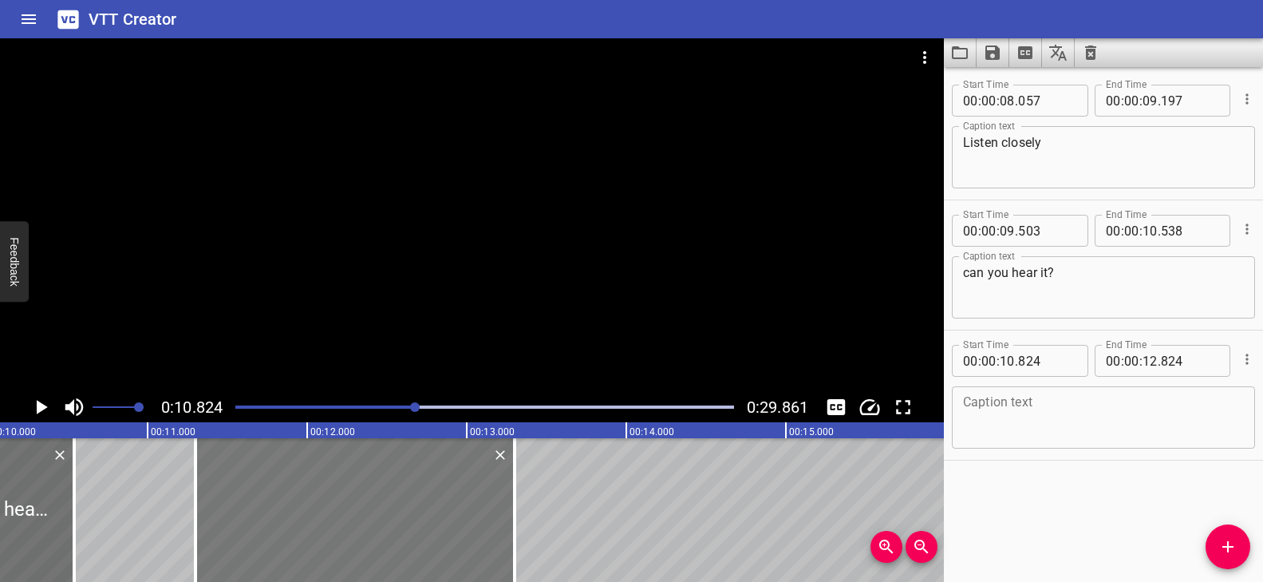
drag, startPoint x: 331, startPoint y: 512, endPoint x: 407, endPoint y: 511, distance: 75.8
click at [407, 511] on div at bounding box center [354, 510] width 319 height 144
type input "11"
type input "299"
type input "13"
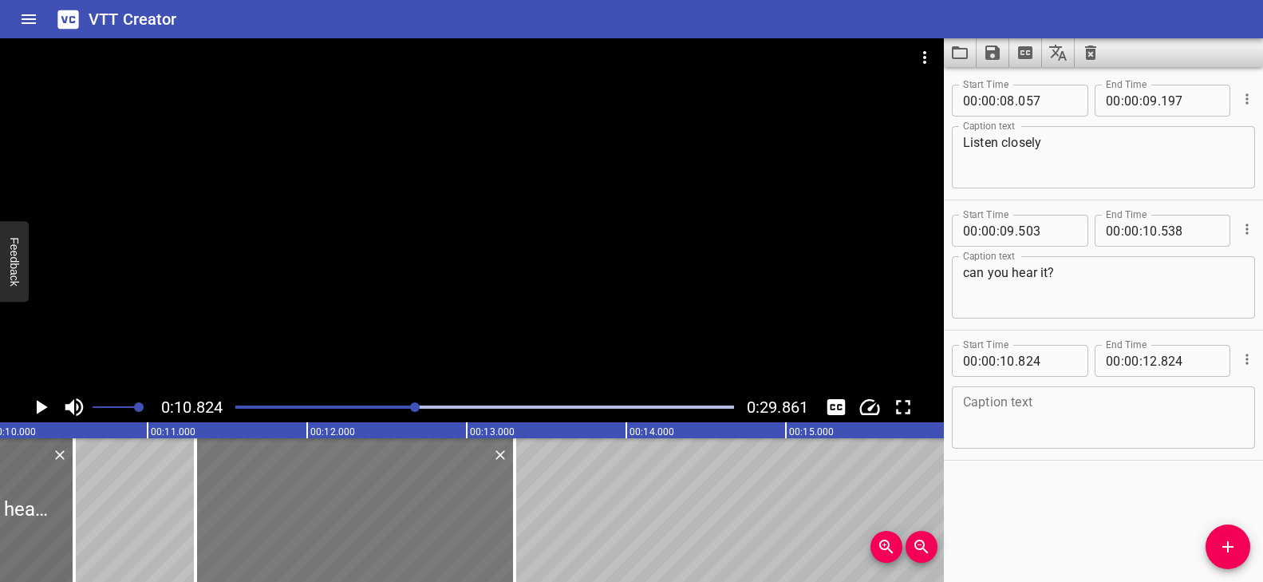
type input "299"
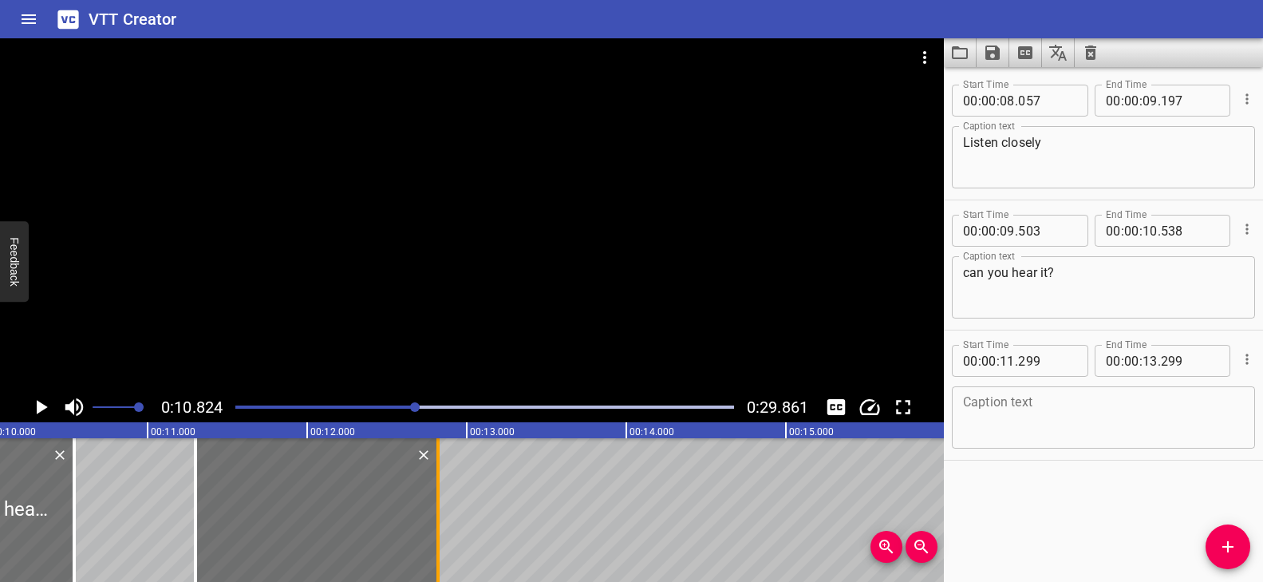
drag, startPoint x: 512, startPoint y: 506, endPoint x: 436, endPoint y: 510, distance: 76.7
click at [436, 510] on div at bounding box center [437, 510] width 3 height 144
type input "12"
type input "819"
click at [397, 302] on div at bounding box center [472, 214] width 944 height 353
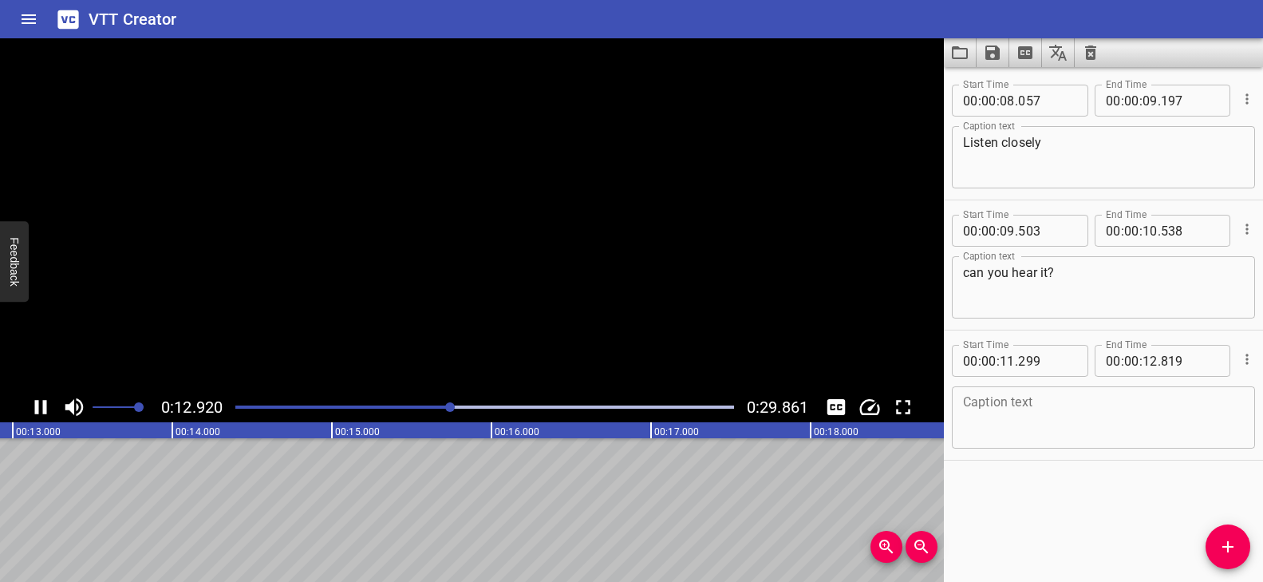
click at [397, 302] on video at bounding box center [472, 214] width 944 height 353
drag, startPoint x: 466, startPoint y: 408, endPoint x: 456, endPoint y: 408, distance: 10.4
click at [456, 408] on div at bounding box center [455, 407] width 10 height 10
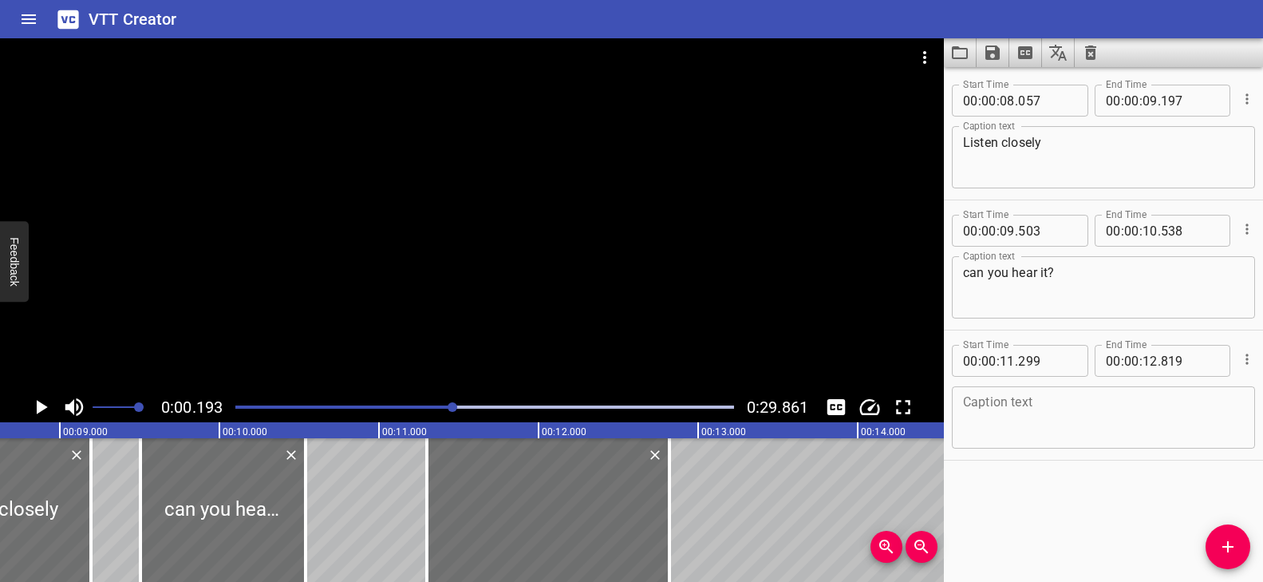
click at [452, 406] on div at bounding box center [453, 407] width 10 height 10
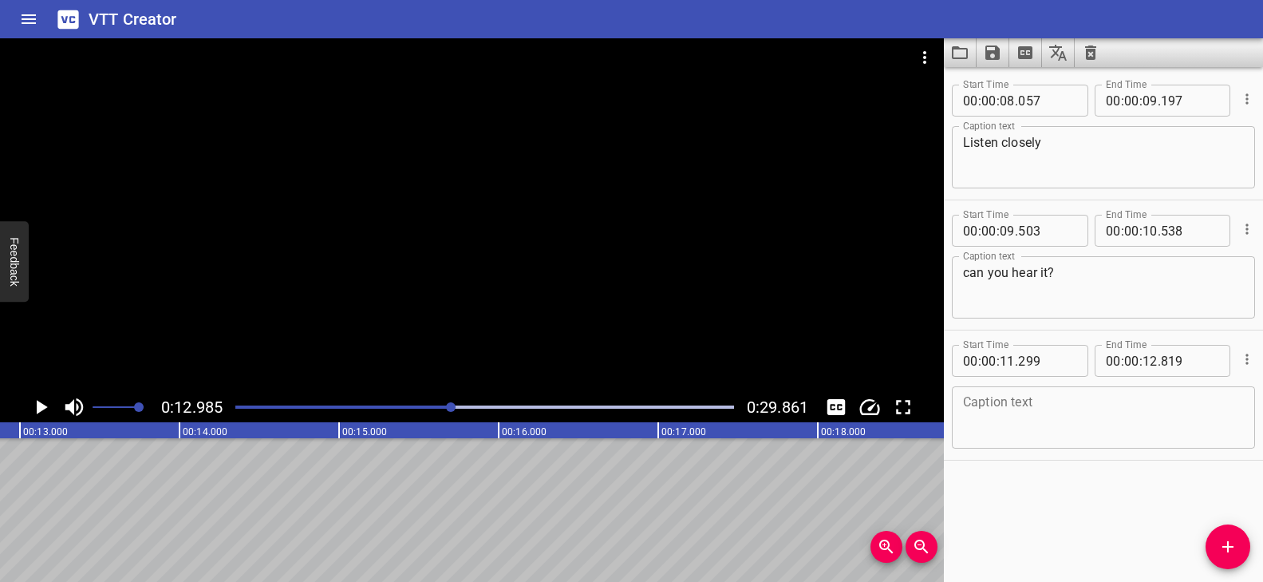
scroll to position [0, 2072]
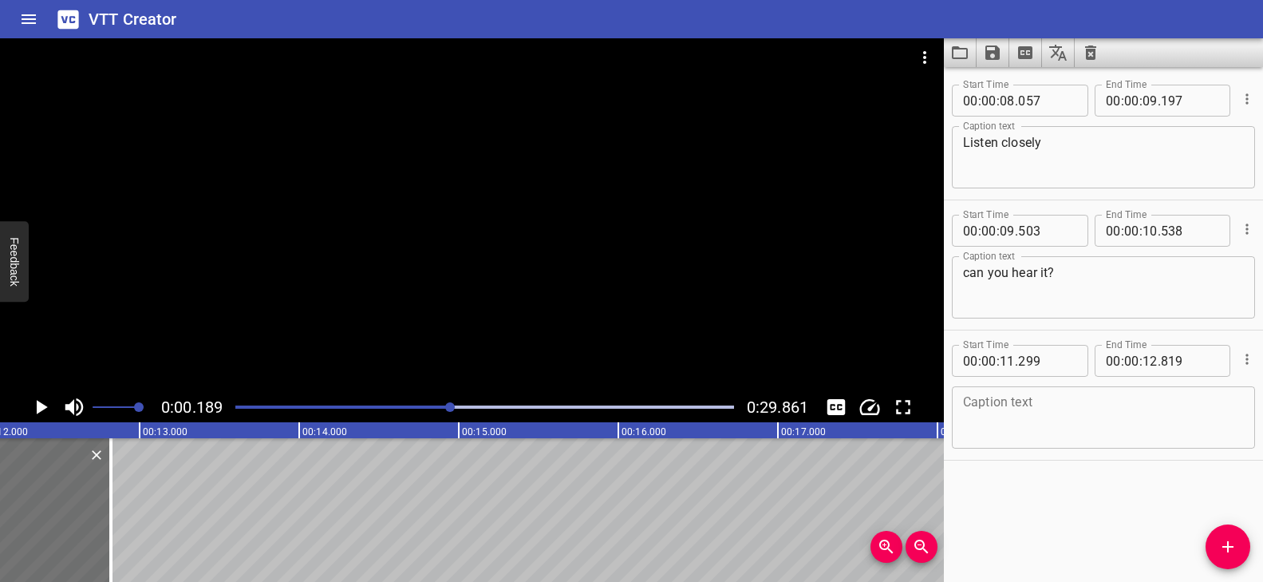
click at [452, 407] on div at bounding box center [450, 407] width 10 height 10
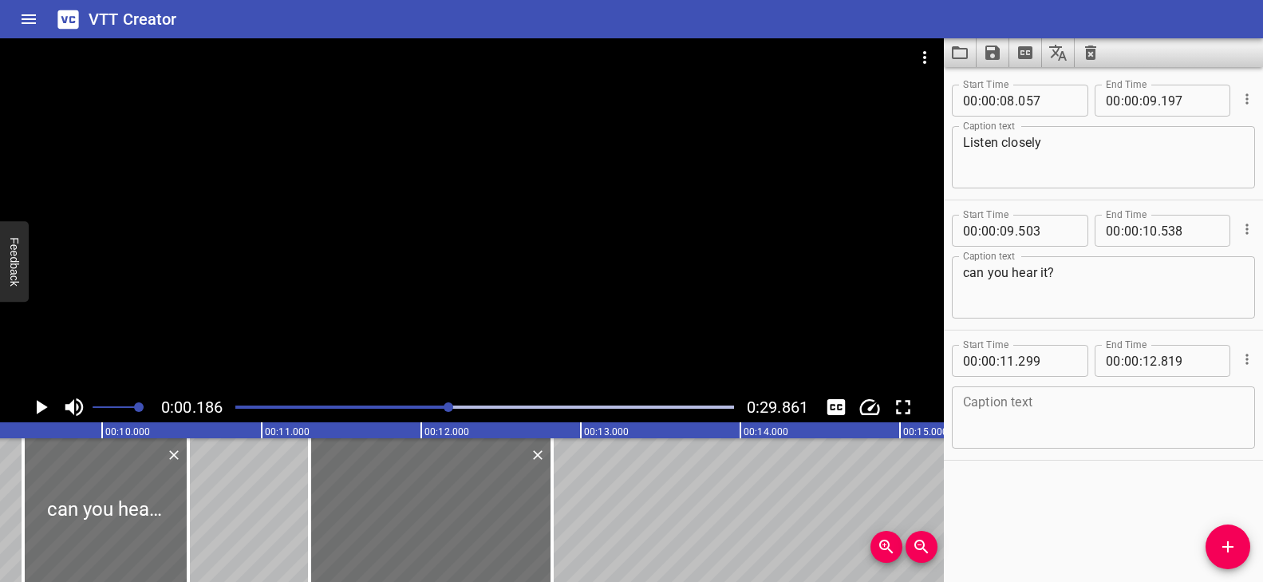
click at [449, 407] on div at bounding box center [449, 407] width 10 height 10
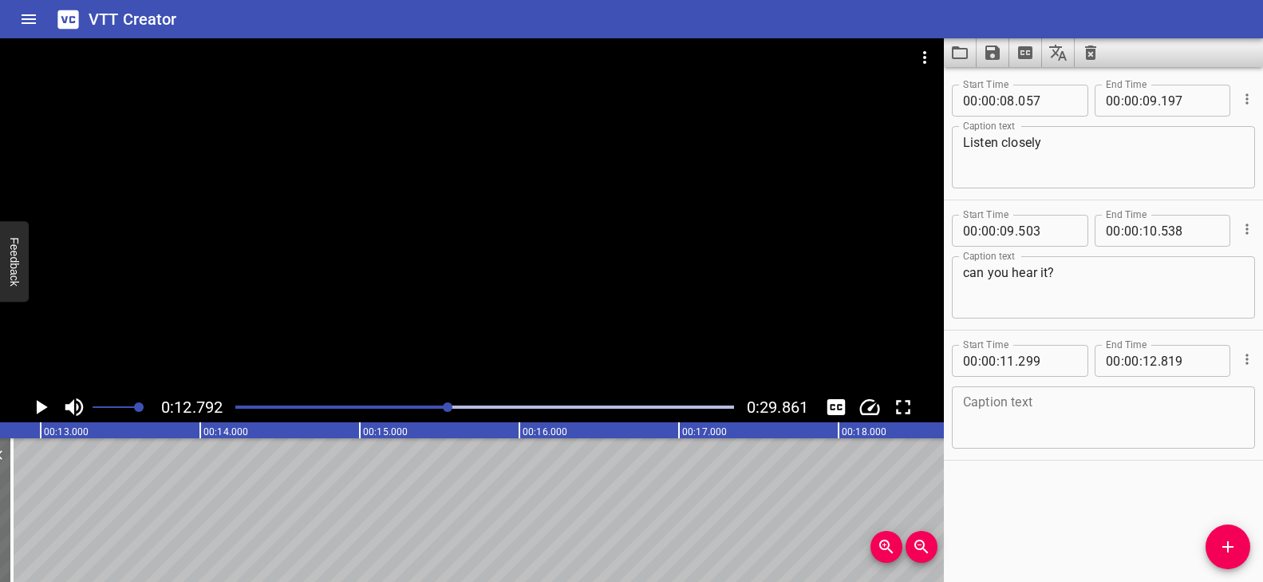
scroll to position [0, 2041]
click at [454, 405] on div "Play progress" at bounding box center [484, 406] width 499 height 3
click at [451, 405] on div at bounding box center [453, 407] width 10 height 10
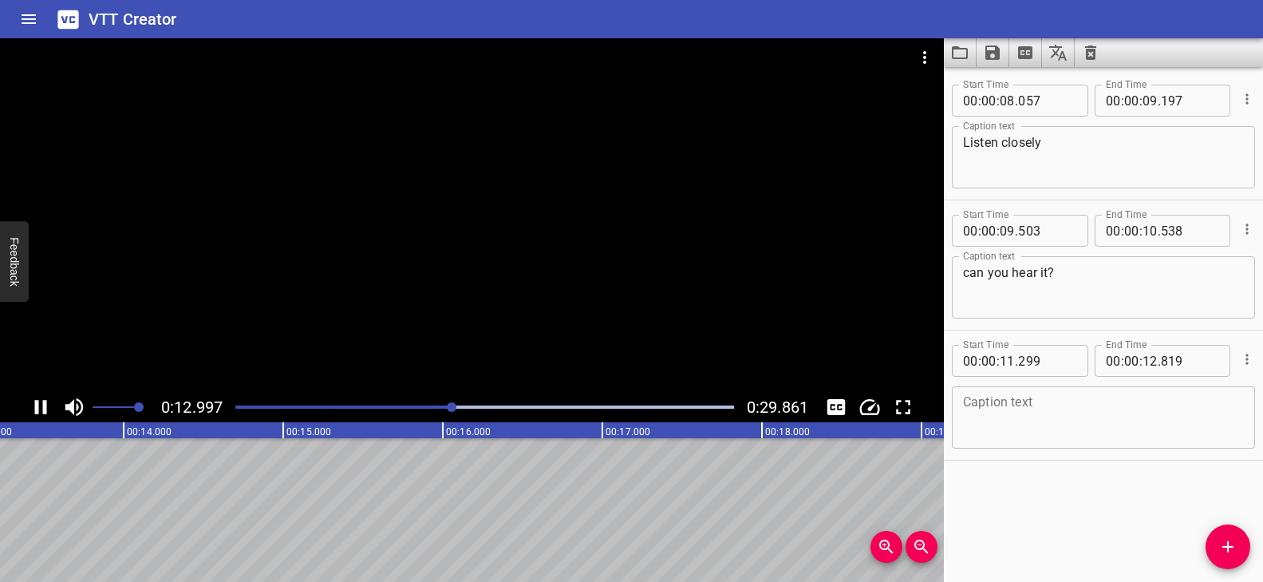
scroll to position [0, 2114]
click at [1040, 405] on textarea at bounding box center [1103, 417] width 281 height 45
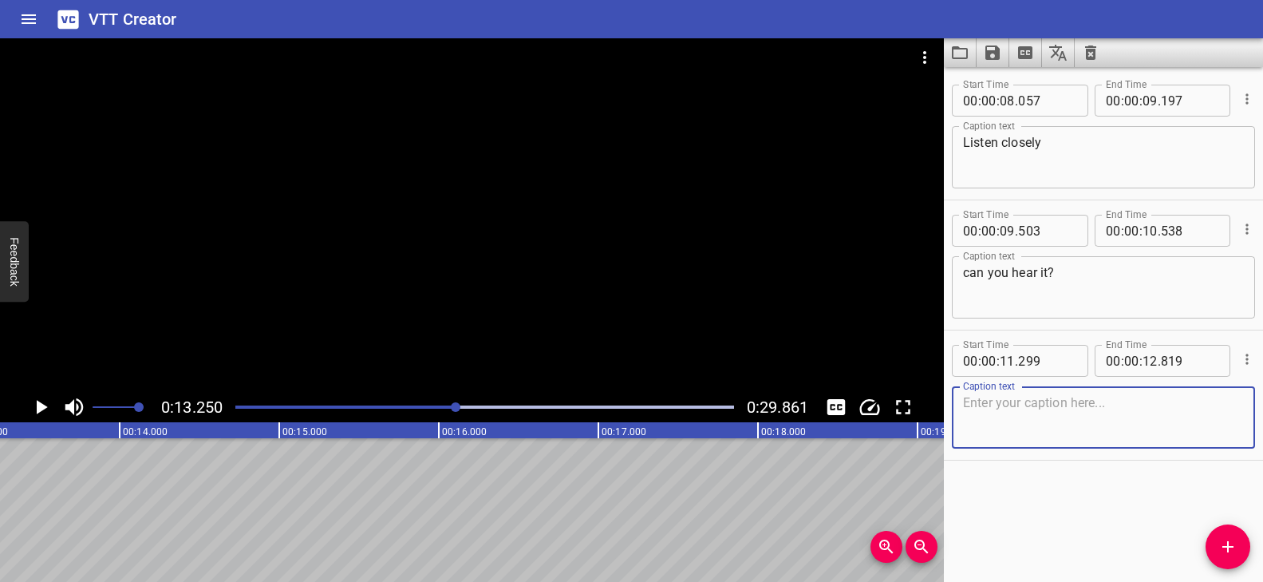
paste textarea "On UAE [DATE],"
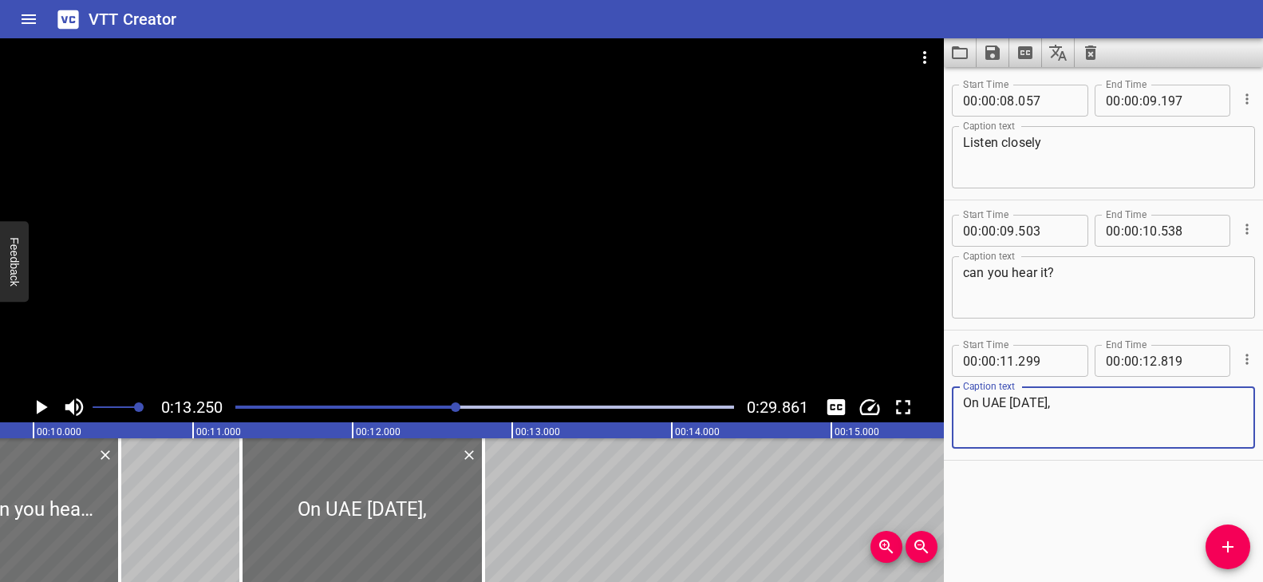
scroll to position [0, 1546]
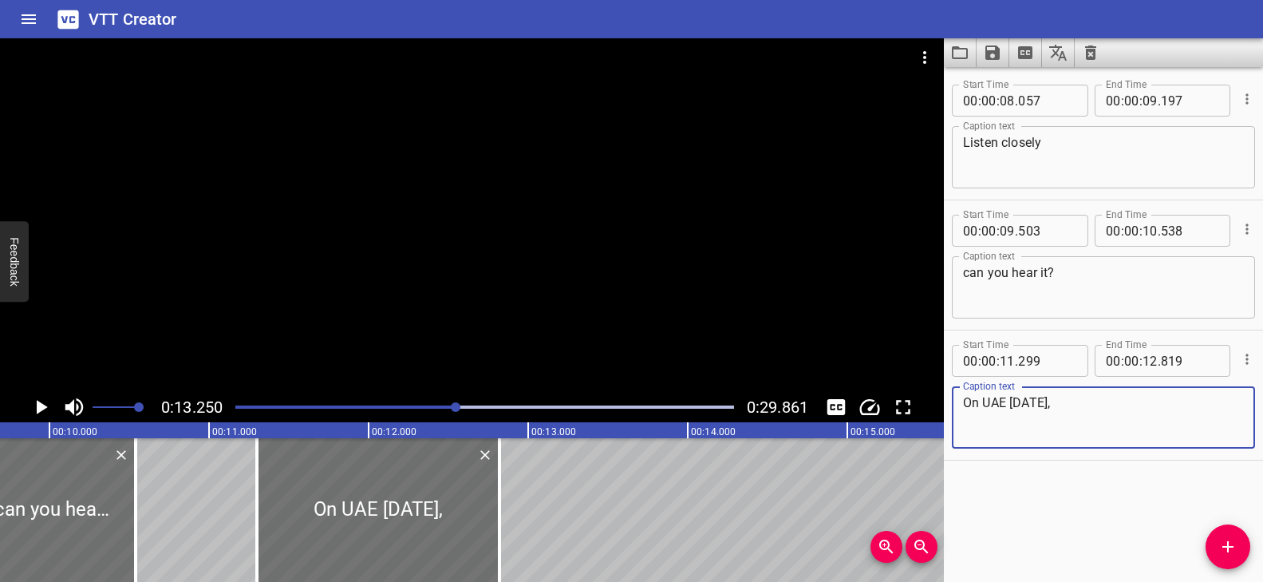
type textarea "On UAE [DATE],"
click at [1229, 531] on button "Add Cue" at bounding box center [1227, 546] width 45 height 45
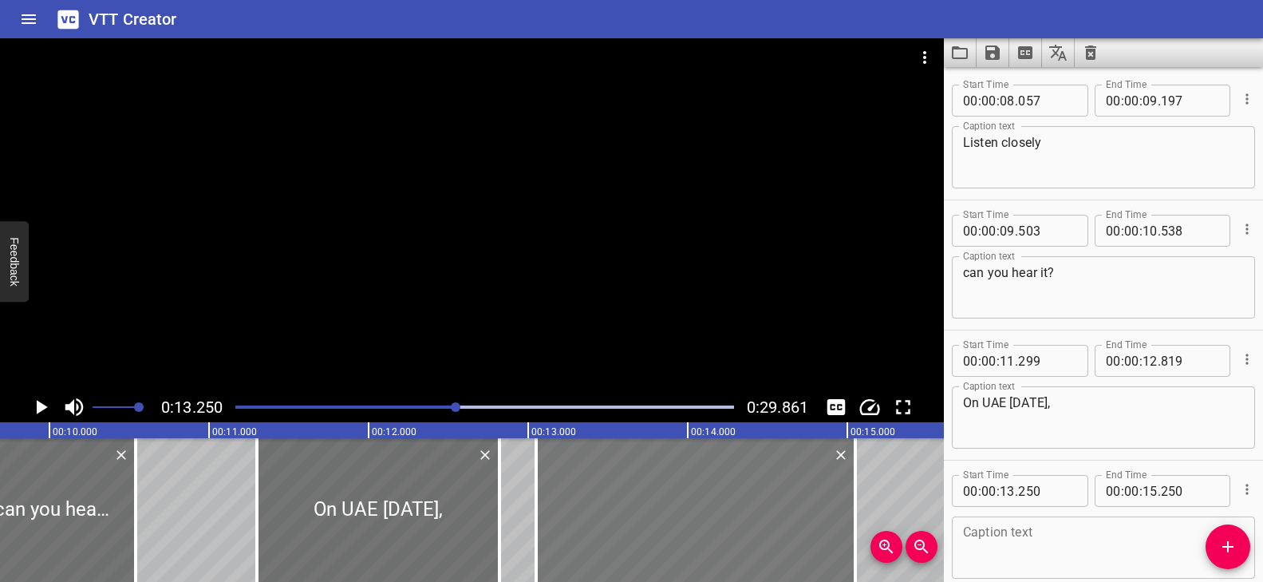
drag, startPoint x: 673, startPoint y: 504, endPoint x: 641, endPoint y: 503, distance: 32.0
click at [641, 503] on div at bounding box center [695, 510] width 319 height 144
type input "050"
drag, startPoint x: 852, startPoint y: 481, endPoint x: 895, endPoint y: 482, distance: 43.1
click at [895, 482] on div at bounding box center [899, 510] width 16 height 144
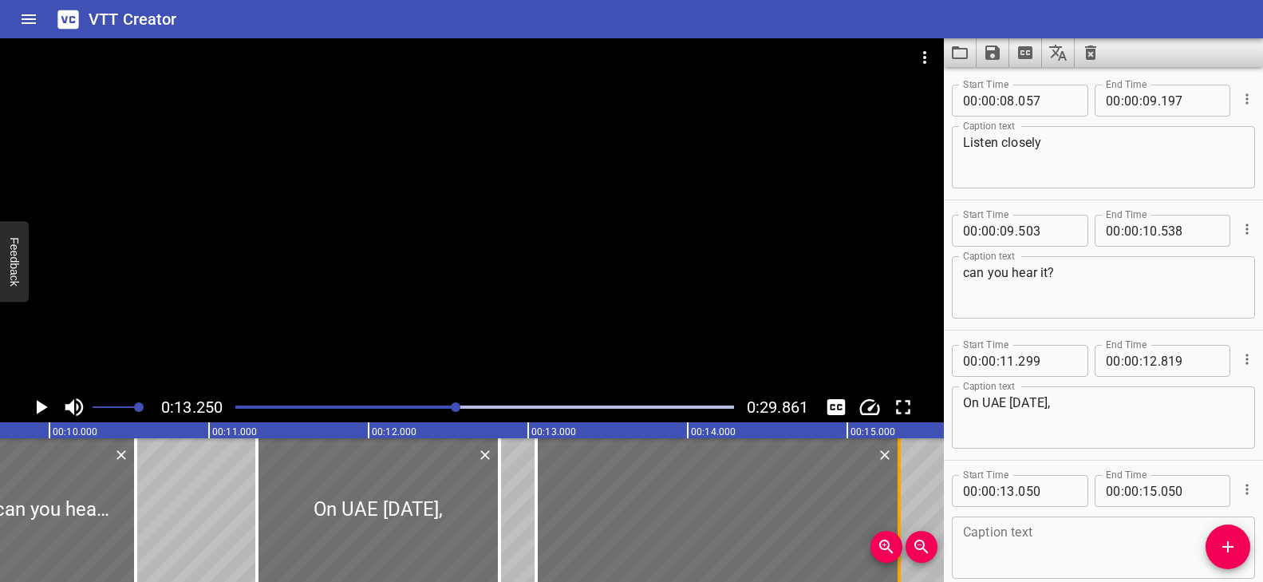
type input "325"
click at [1000, 537] on textarea at bounding box center [1103, 547] width 281 height 45
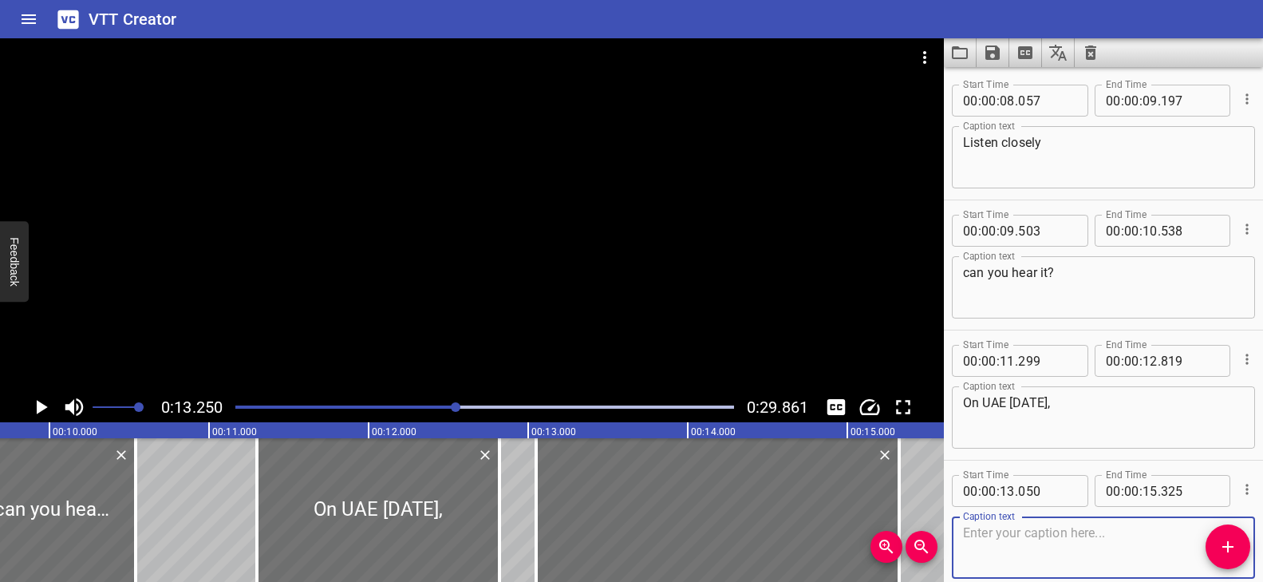
scroll to position [81, 0]
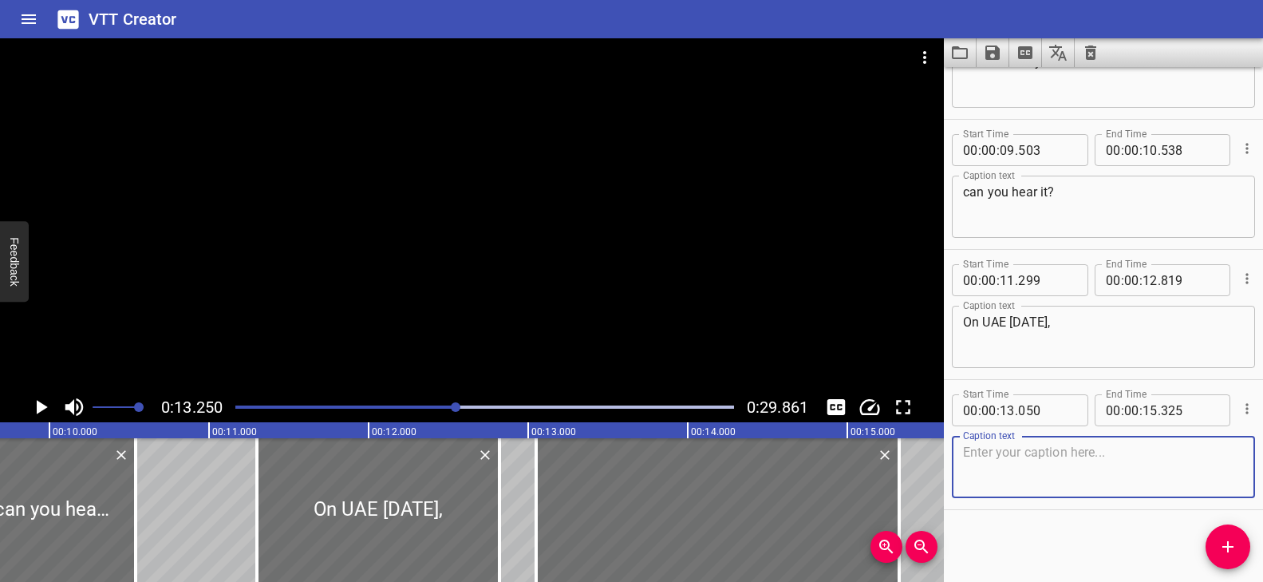
paste textarea "the air is filled with joyful sounds"
type textarea "the air is filled with joyful sounds"
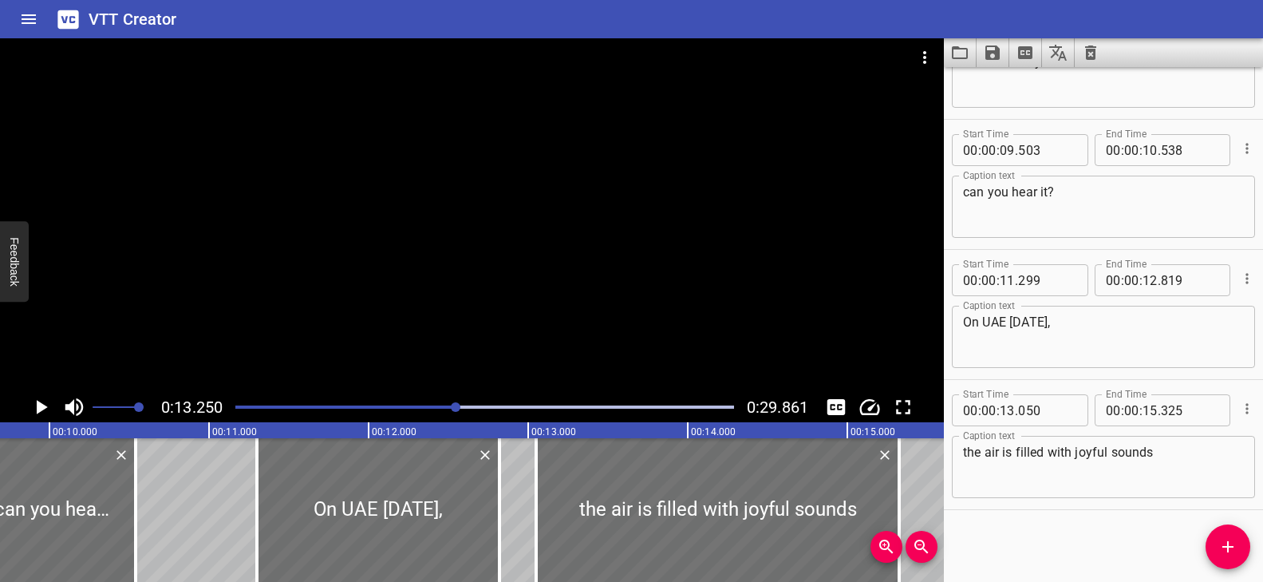
click at [244, 408] on div at bounding box center [485, 407] width 518 height 22
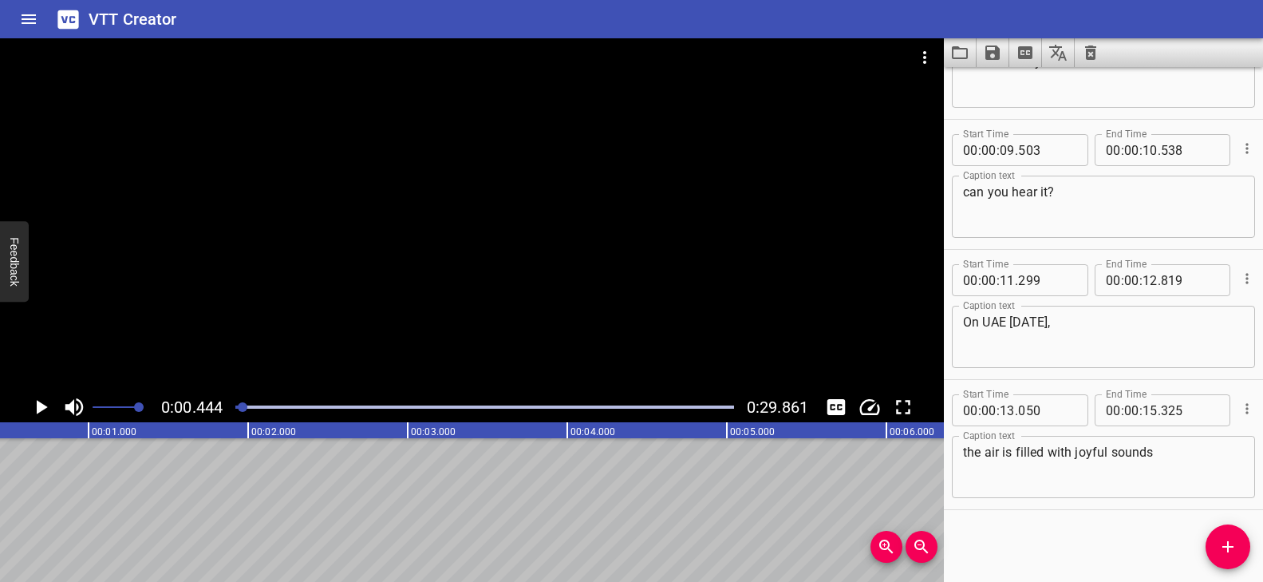
click at [464, 316] on div at bounding box center [472, 214] width 944 height 353
click at [340, 403] on div at bounding box center [485, 407] width 518 height 22
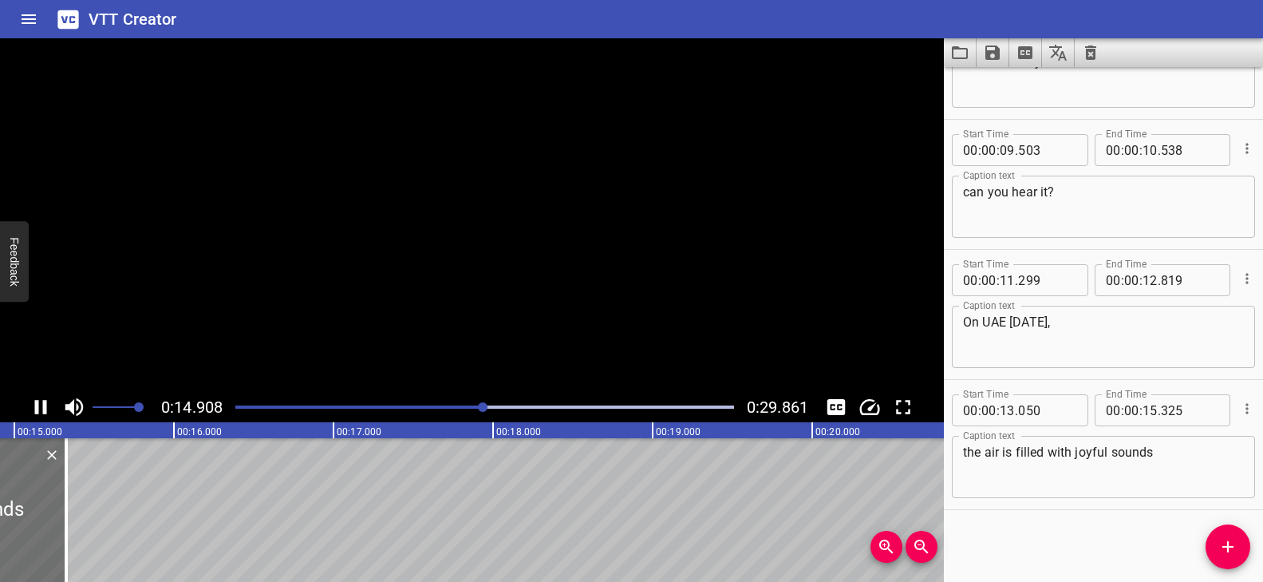
click at [420, 357] on video at bounding box center [472, 214] width 944 height 353
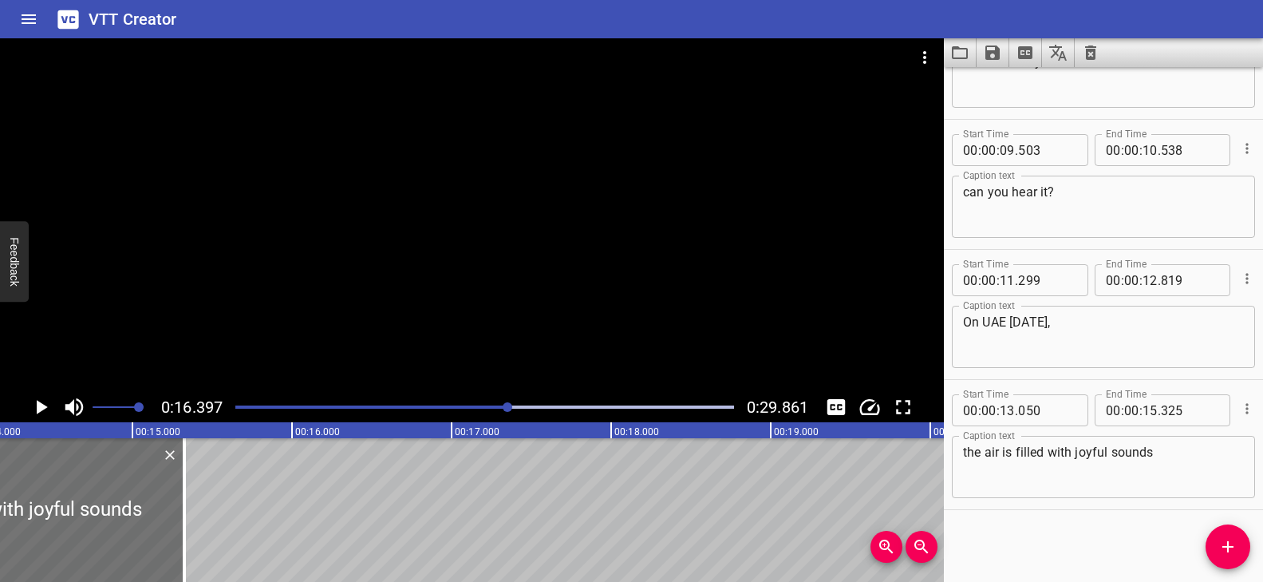
scroll to position [0, 2212]
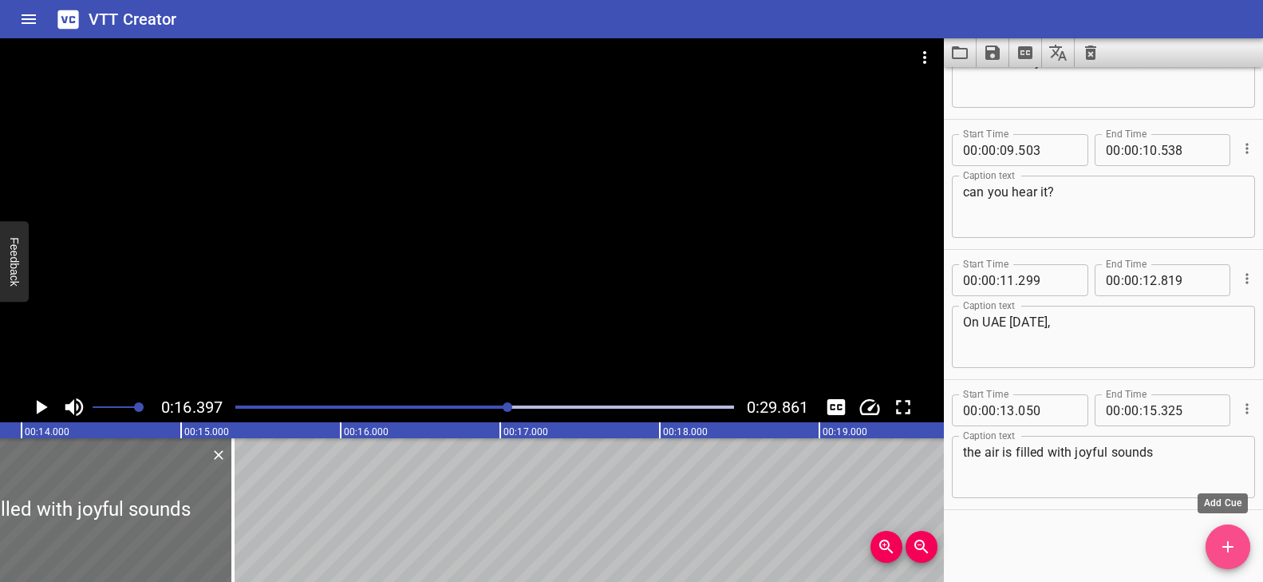
click at [1233, 544] on icon "Add Cue" at bounding box center [1227, 546] width 19 height 19
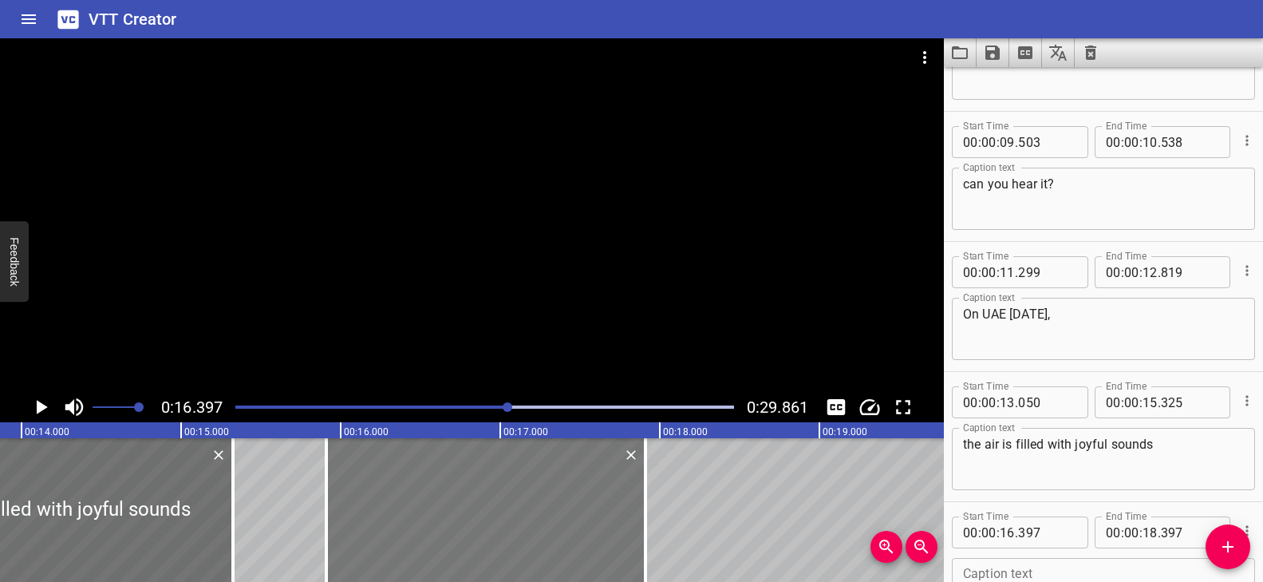
drag, startPoint x: 532, startPoint y: 496, endPoint x: 477, endPoint y: 503, distance: 55.5
click at [477, 503] on div at bounding box center [485, 510] width 319 height 144
type input "15"
type input "912"
type input "17"
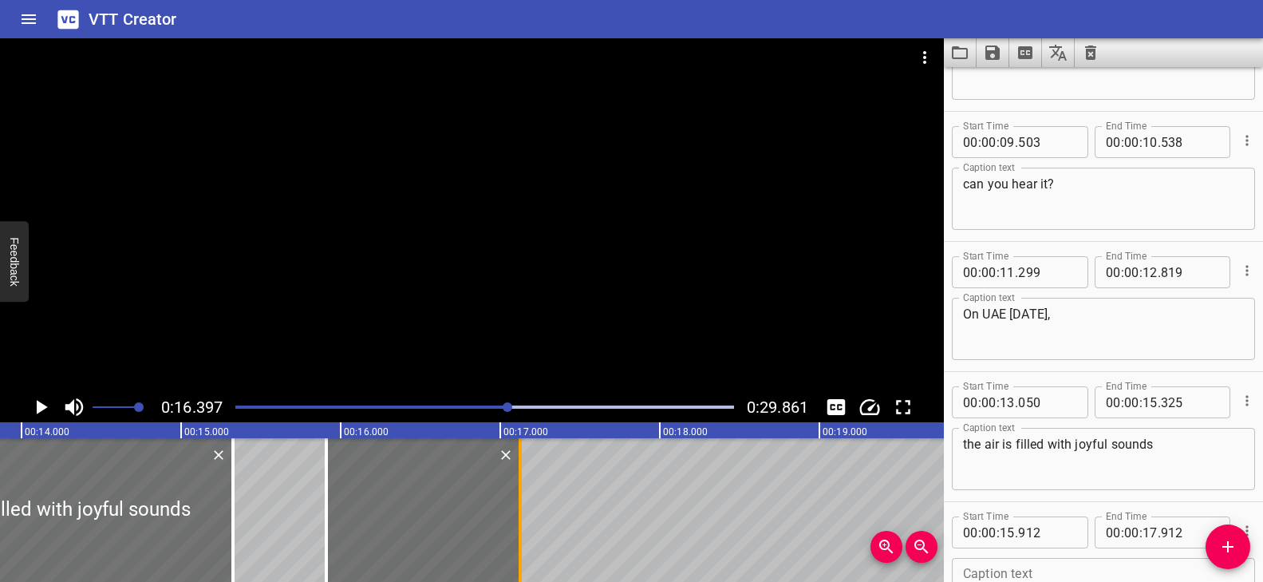
drag, startPoint x: 649, startPoint y: 480, endPoint x: 523, endPoint y: 489, distance: 125.6
click at [523, 489] on div at bounding box center [520, 510] width 16 height 144
type input "127"
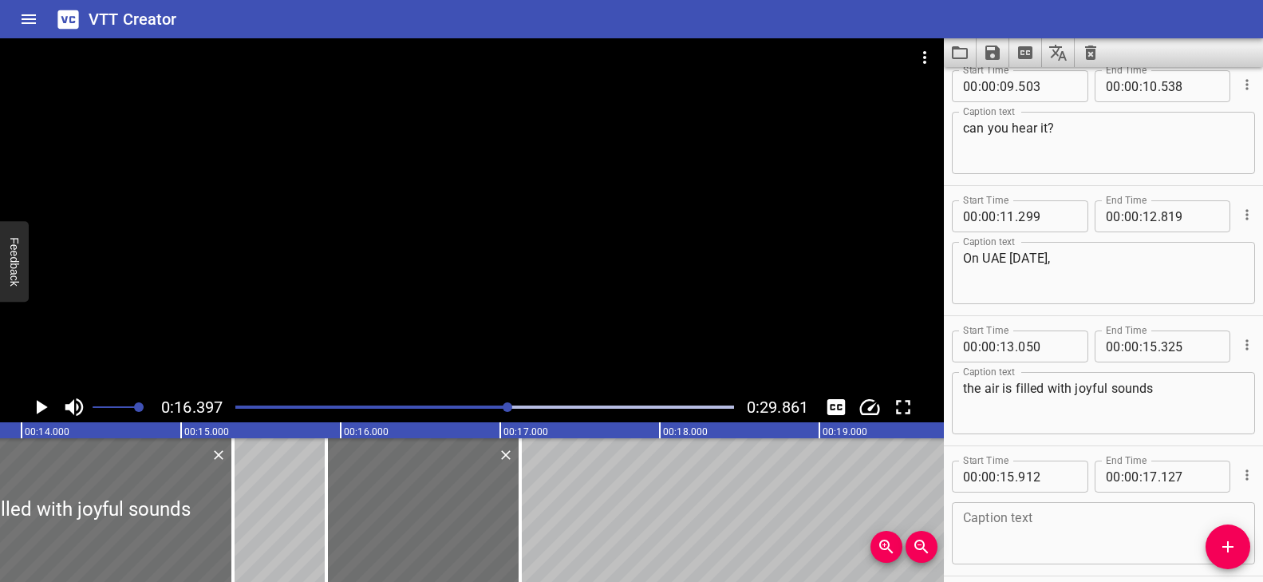
scroll to position [211, 0]
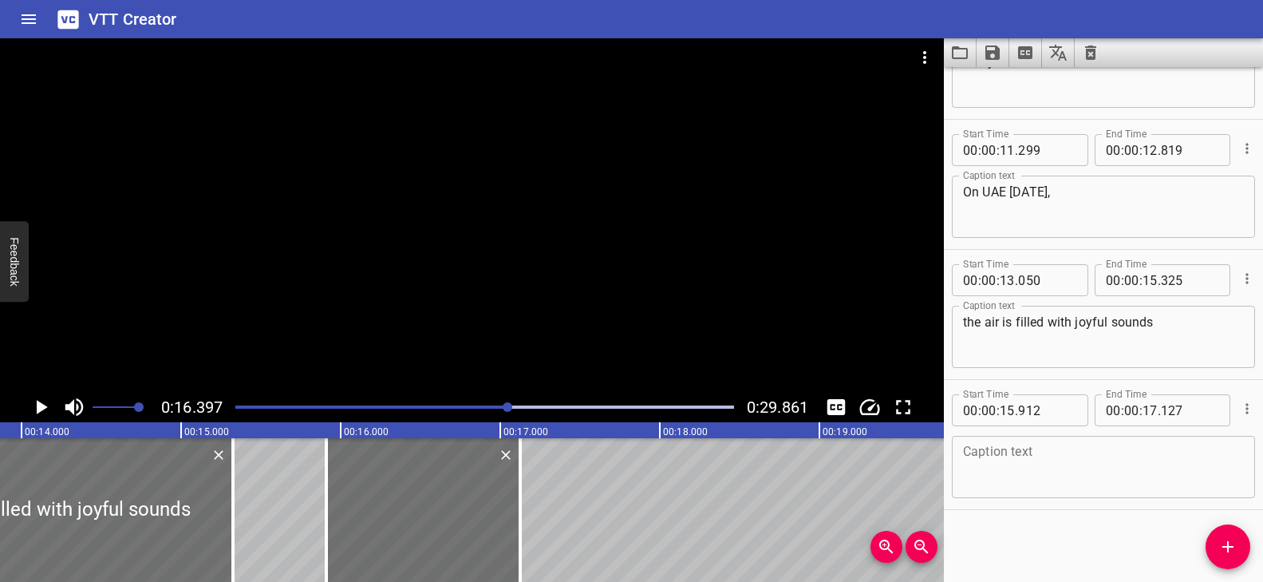
click at [1032, 457] on textarea at bounding box center [1103, 466] width 281 height 45
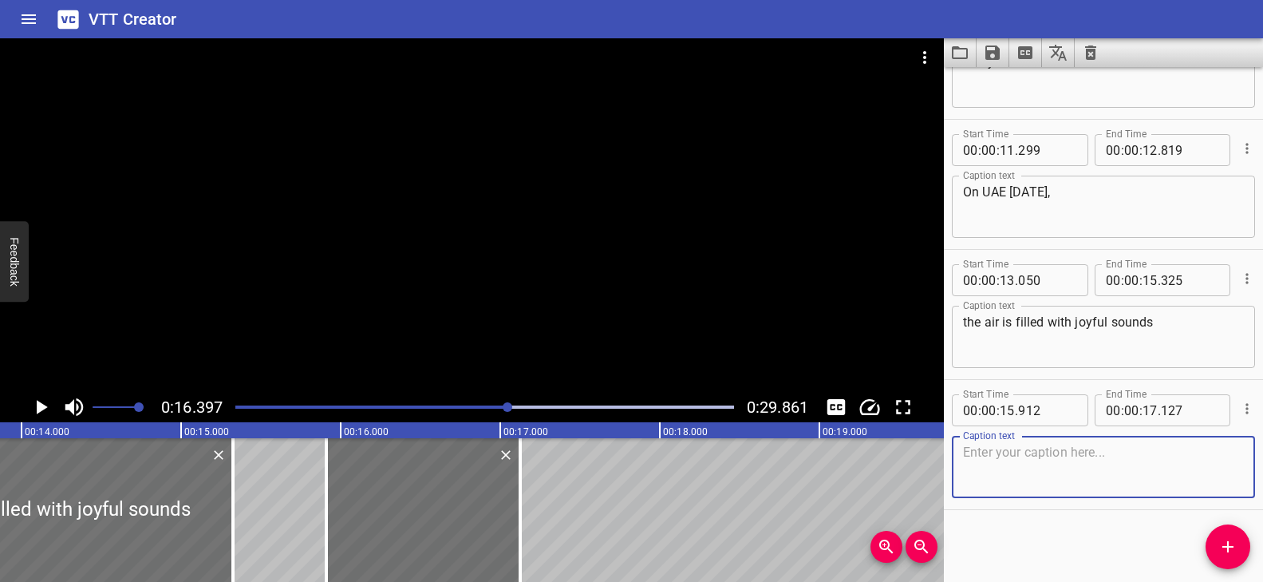
paste textarea "From beating drums"
type textarea "From beating drums"
click at [1233, 535] on button "Add Cue" at bounding box center [1227, 546] width 45 height 45
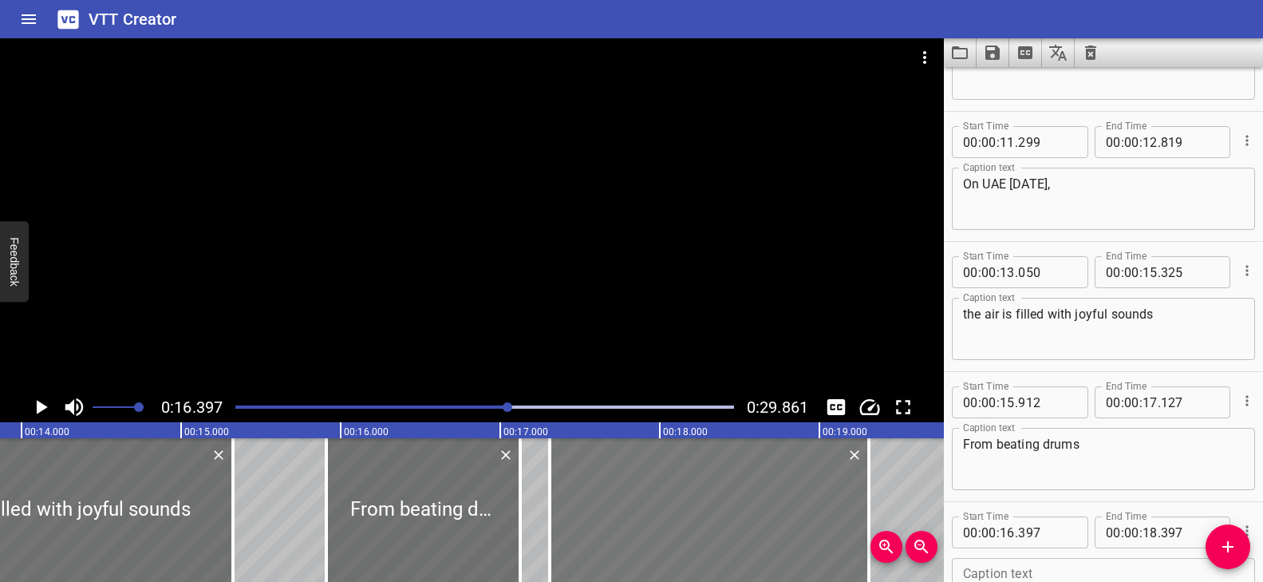
drag, startPoint x: 574, startPoint y: 504, endPoint x: 720, endPoint y: 502, distance: 145.2
click at [720, 502] on div at bounding box center [709, 510] width 319 height 144
type input "17"
type input "312"
type input "19"
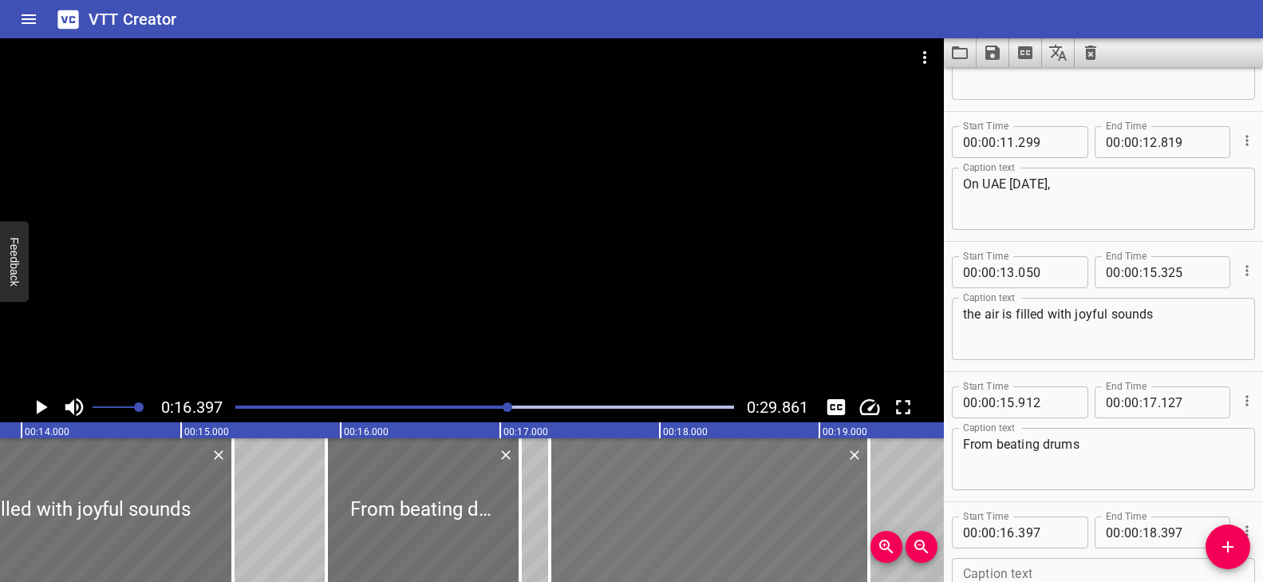
type input "312"
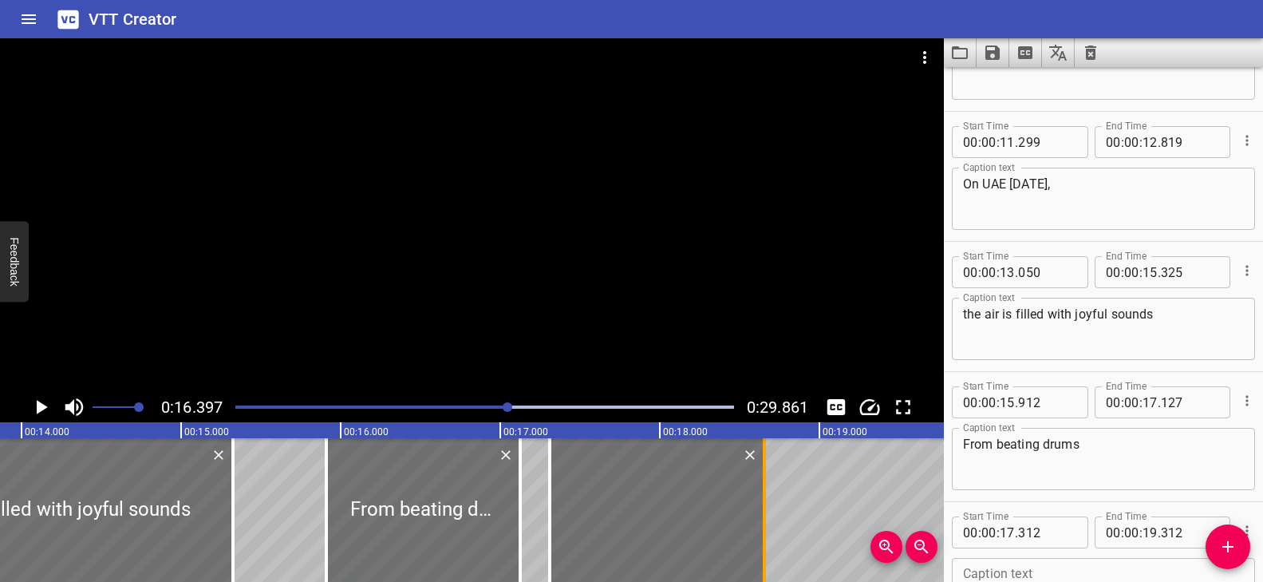
drag, startPoint x: 868, startPoint y: 486, endPoint x: 764, endPoint y: 487, distance: 104.5
click at [764, 487] on div at bounding box center [764, 510] width 3 height 144
type input "18"
type input "657"
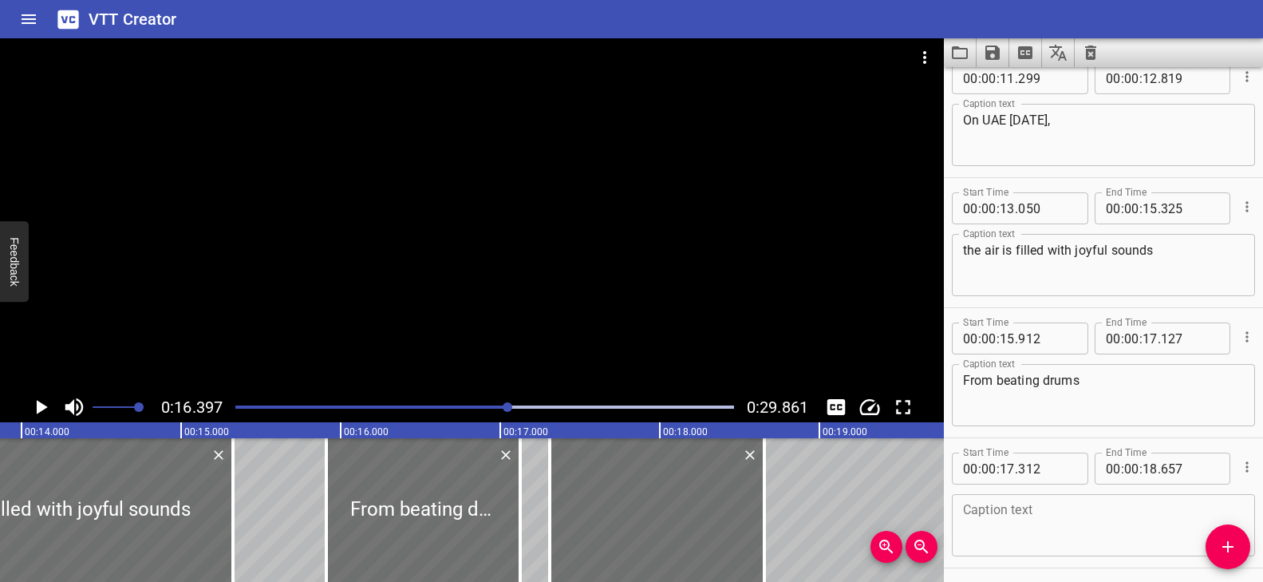
scroll to position [341, 0]
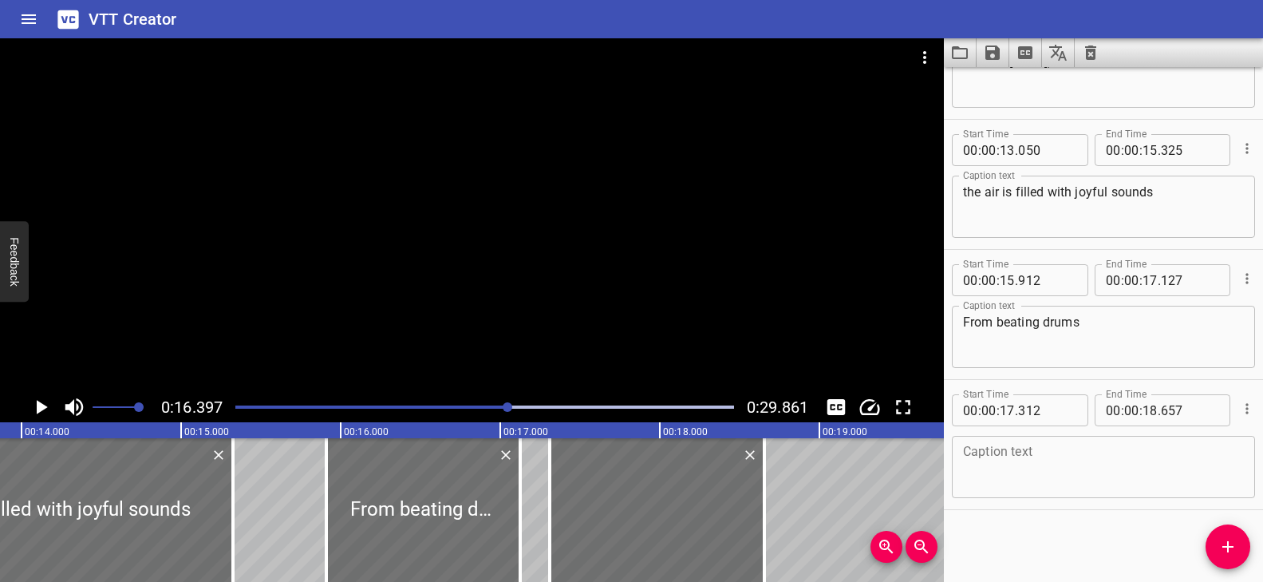
click at [1024, 453] on textarea at bounding box center [1103, 466] width 281 height 45
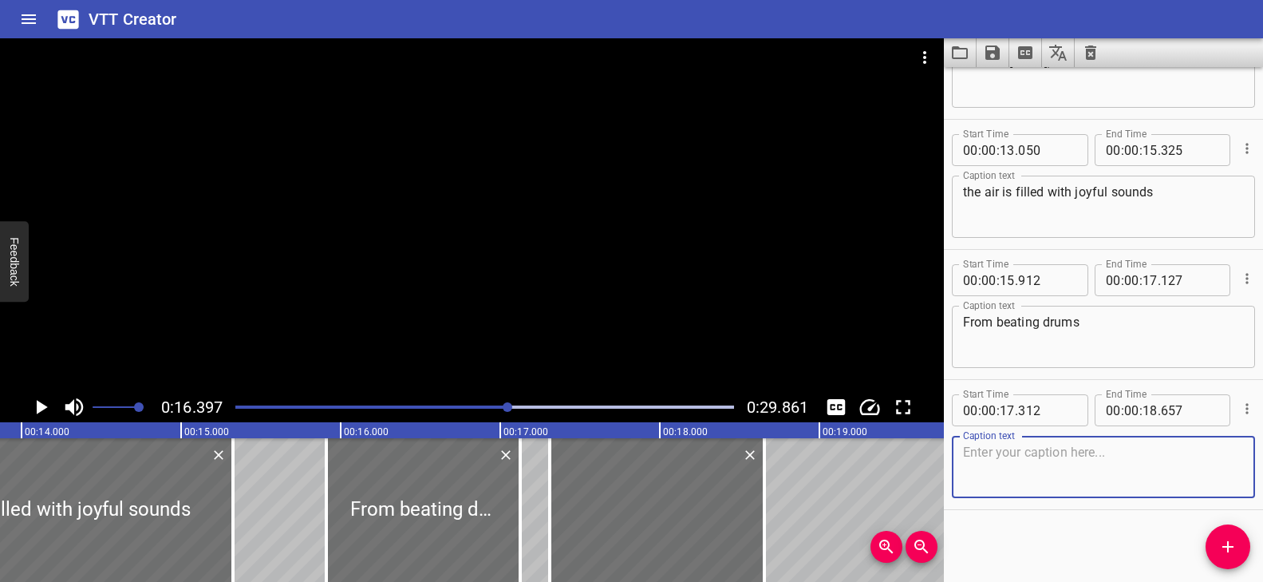
paste textarea "to singing voices."
type textarea "to singing voices."
click at [335, 405] on div "Play progress" at bounding box center [260, 406] width 499 height 3
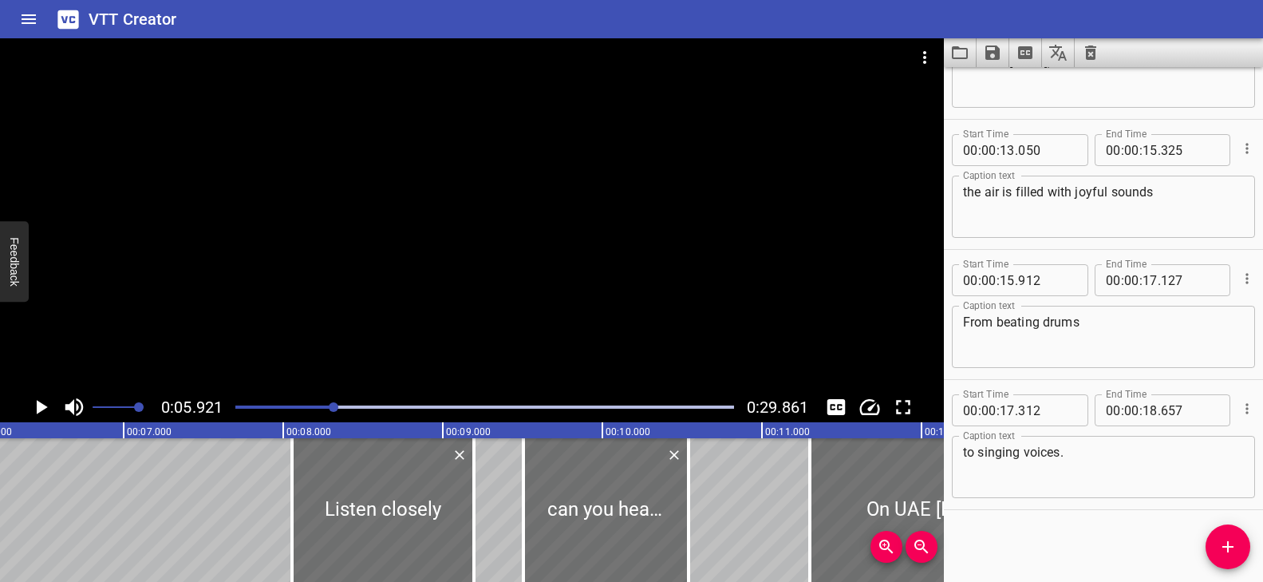
click at [510, 319] on div at bounding box center [472, 214] width 944 height 353
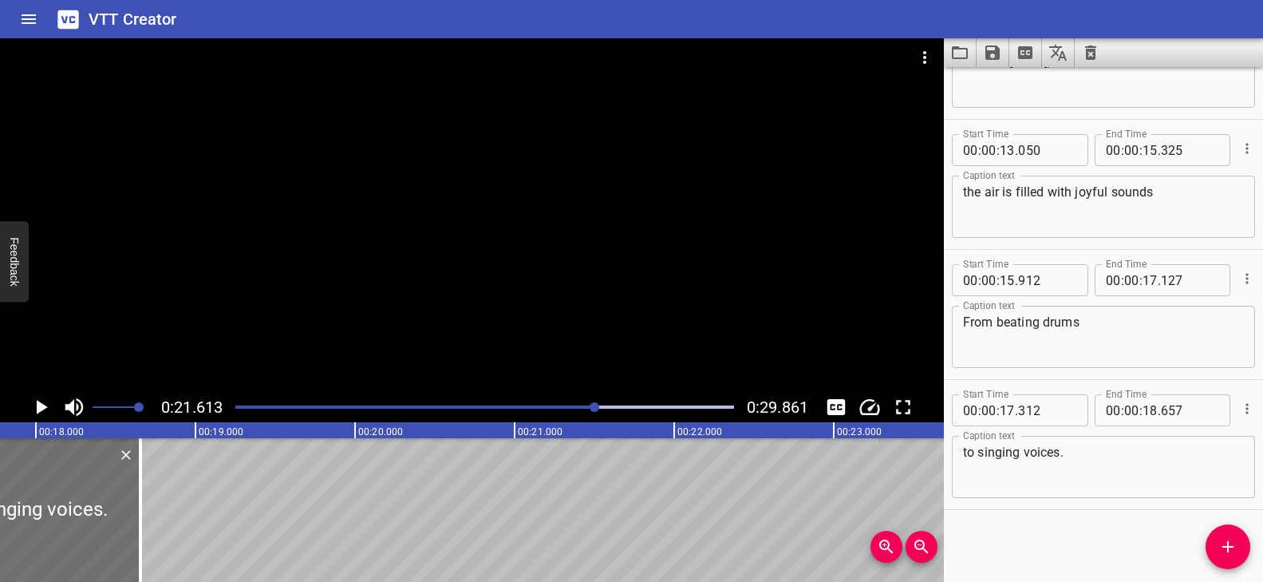
scroll to position [0, 2820]
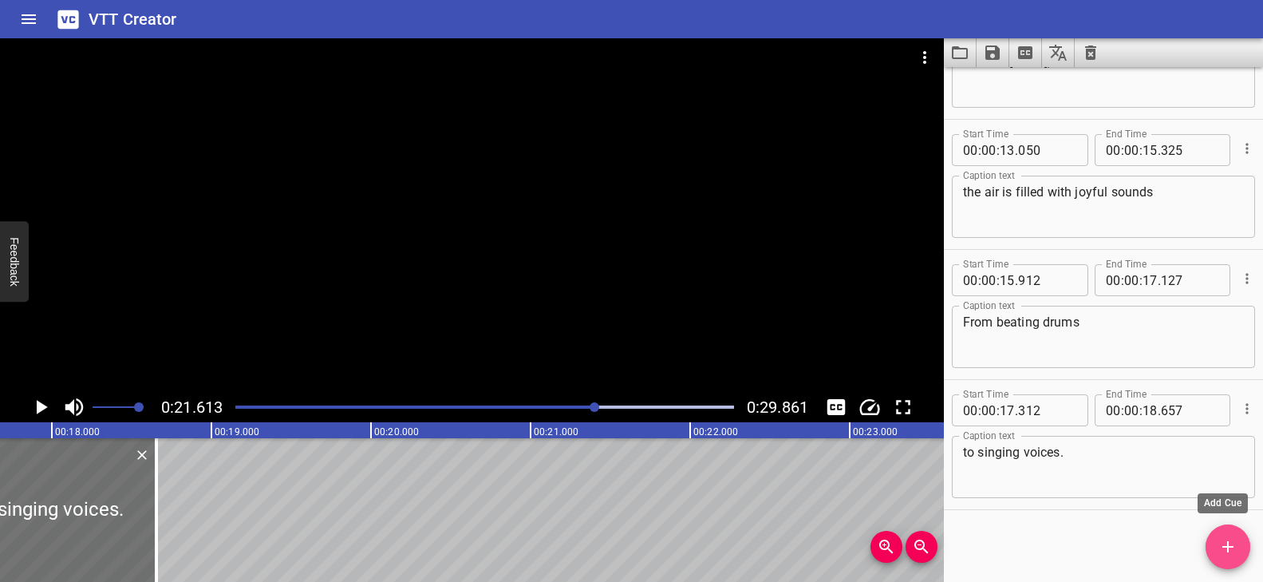
click at [1234, 549] on icon "Add Cue" at bounding box center [1227, 546] width 19 height 19
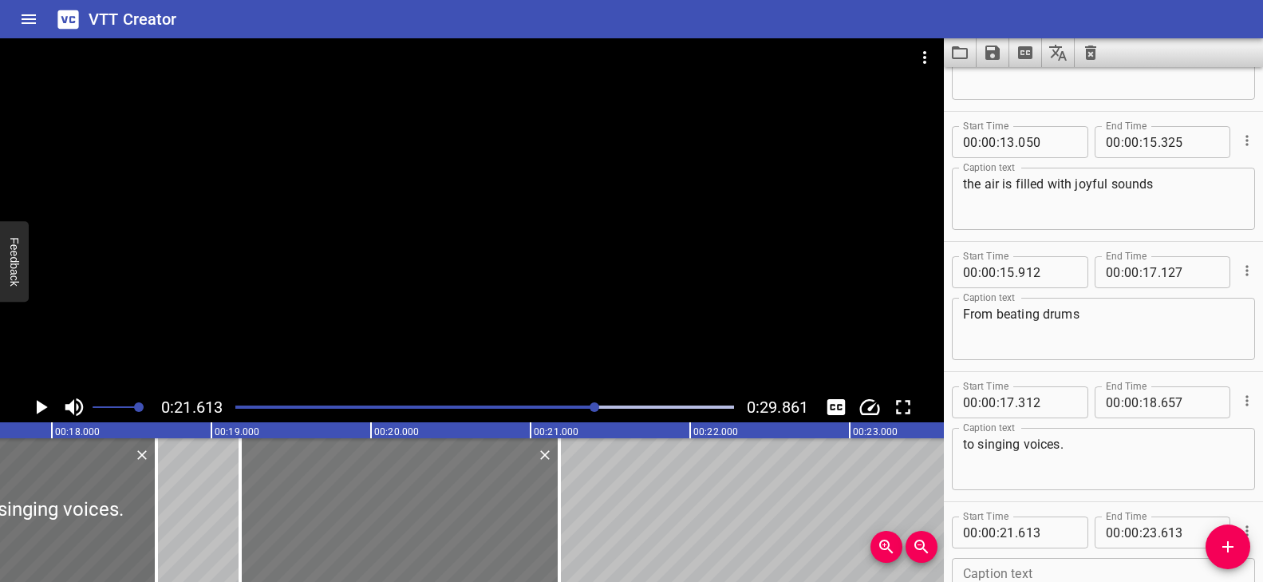
drag, startPoint x: 760, startPoint y: 515, endPoint x: 401, endPoint y: 501, distance: 359.3
click at [401, 501] on div at bounding box center [399, 510] width 319 height 144
type input "19"
type input "178"
type input "21"
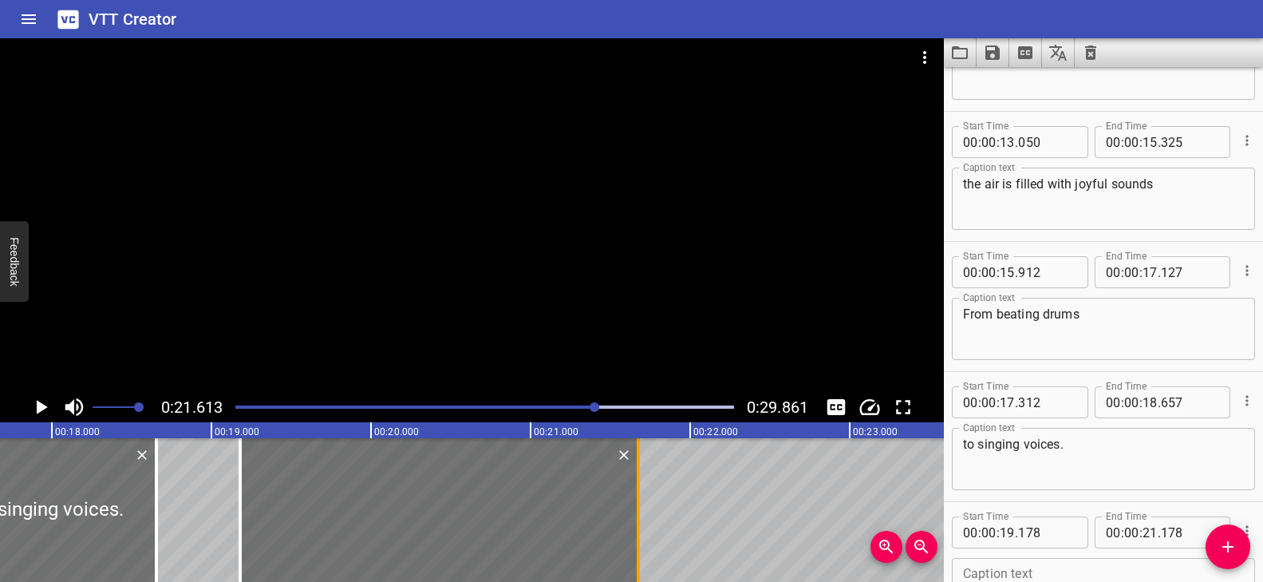
drag, startPoint x: 562, startPoint y: 484, endPoint x: 641, endPoint y: 497, distance: 80.0
click at [641, 497] on div at bounding box center [638, 510] width 16 height 144
type input "673"
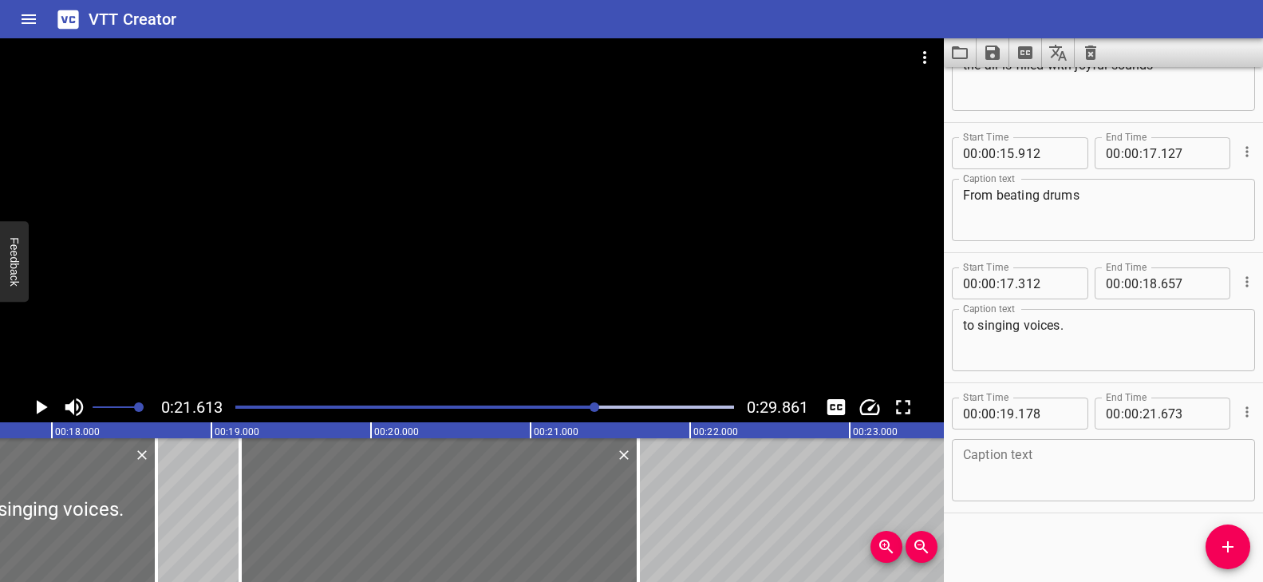
scroll to position [471, 0]
click at [1027, 458] on textarea at bounding box center [1103, 466] width 281 height 45
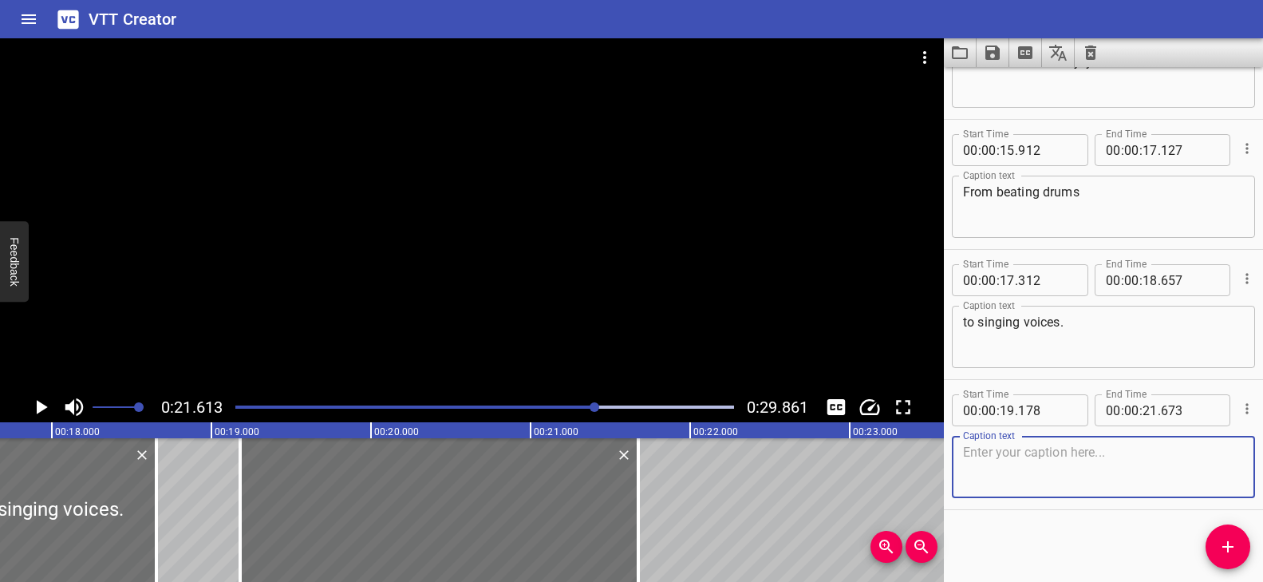
paste textarea "It’s the sound of celebration!"
type textarea "It’s the sound of celebration!"
click at [492, 404] on div at bounding box center [485, 407] width 518 height 22
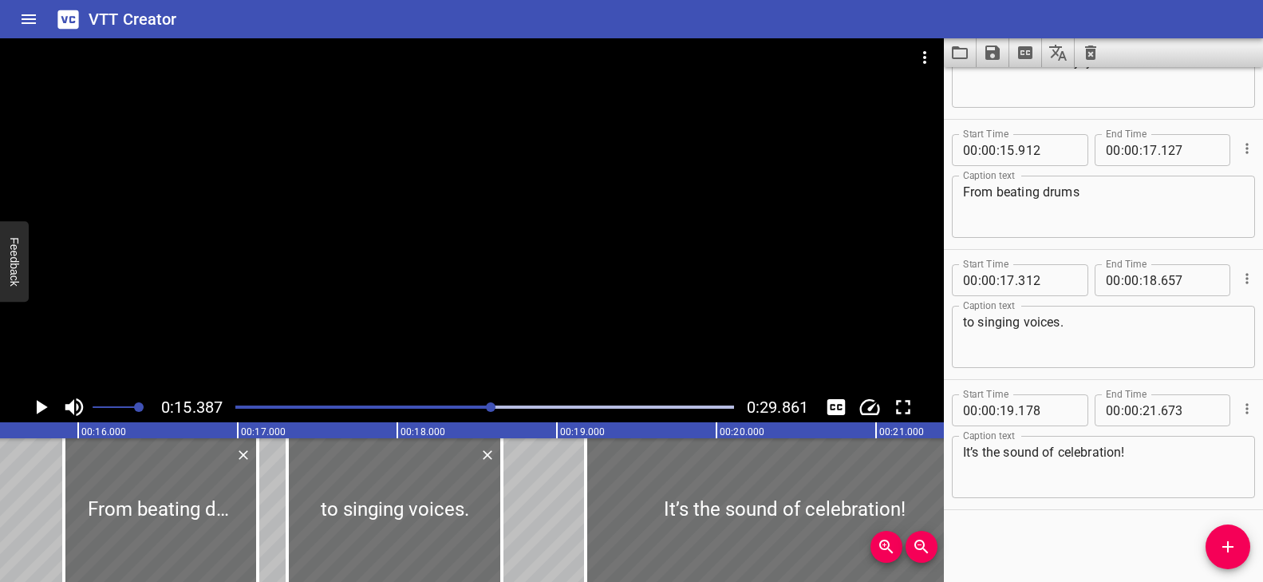
scroll to position [0, 2455]
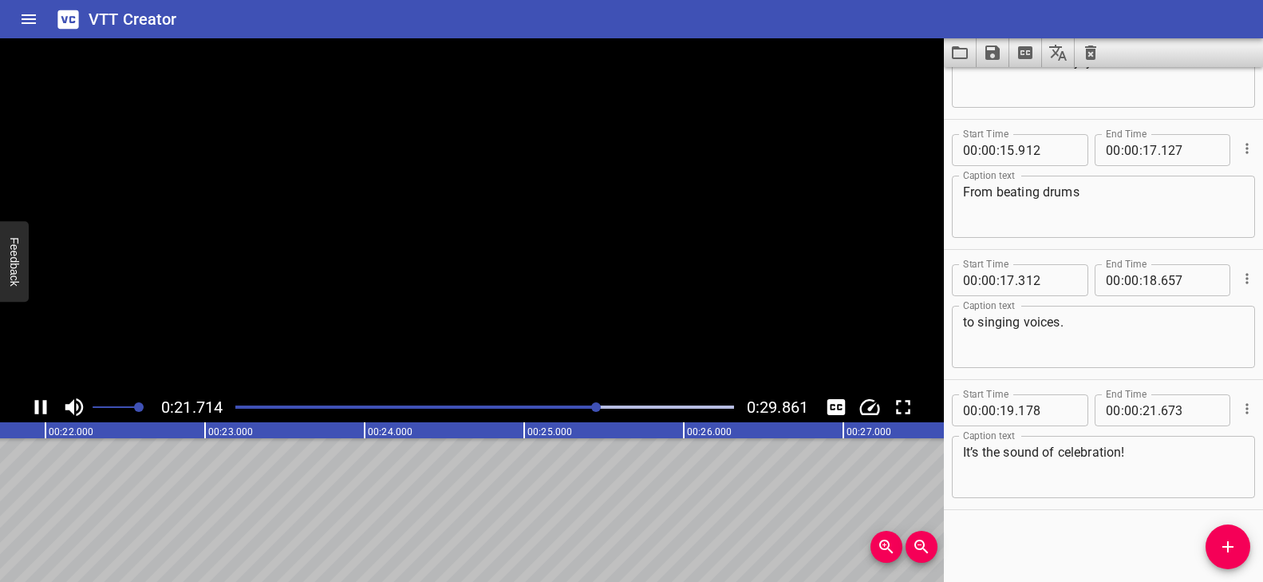
click at [561, 310] on video at bounding box center [472, 214] width 944 height 353
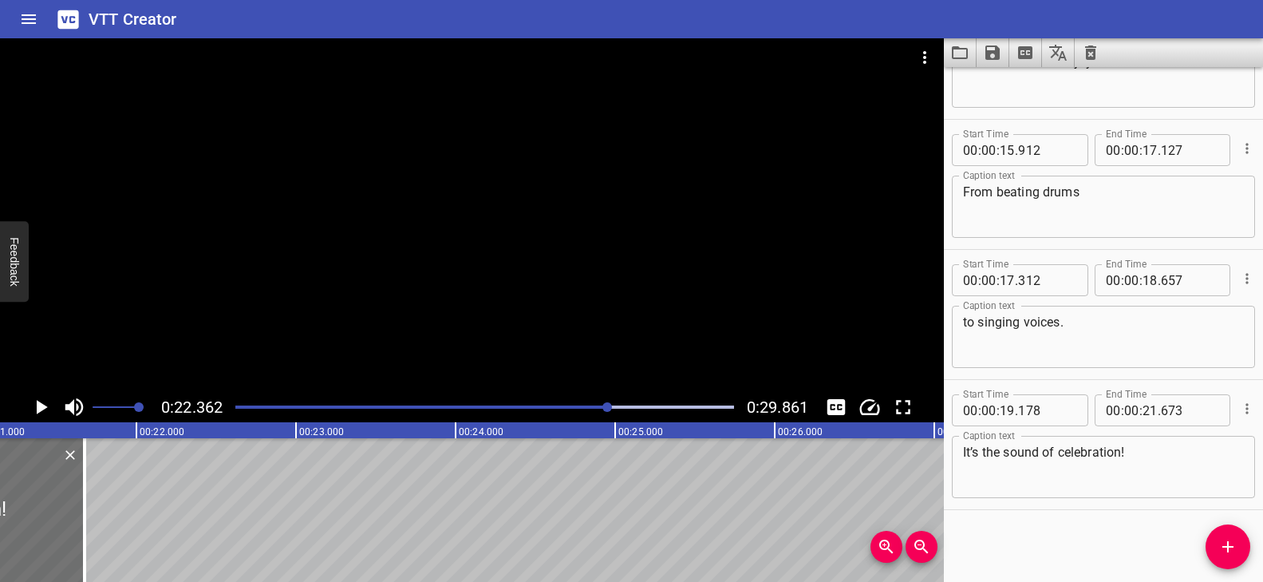
scroll to position [0, 3349]
click at [1224, 550] on icon "Add Cue" at bounding box center [1227, 546] width 19 height 19
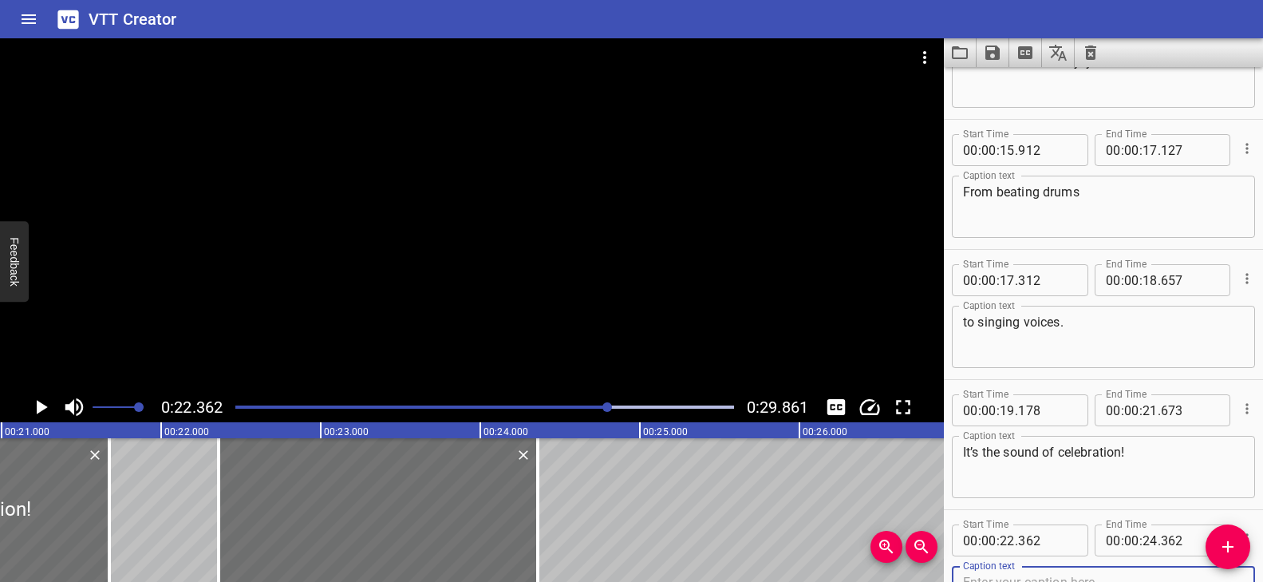
scroll to position [479, 0]
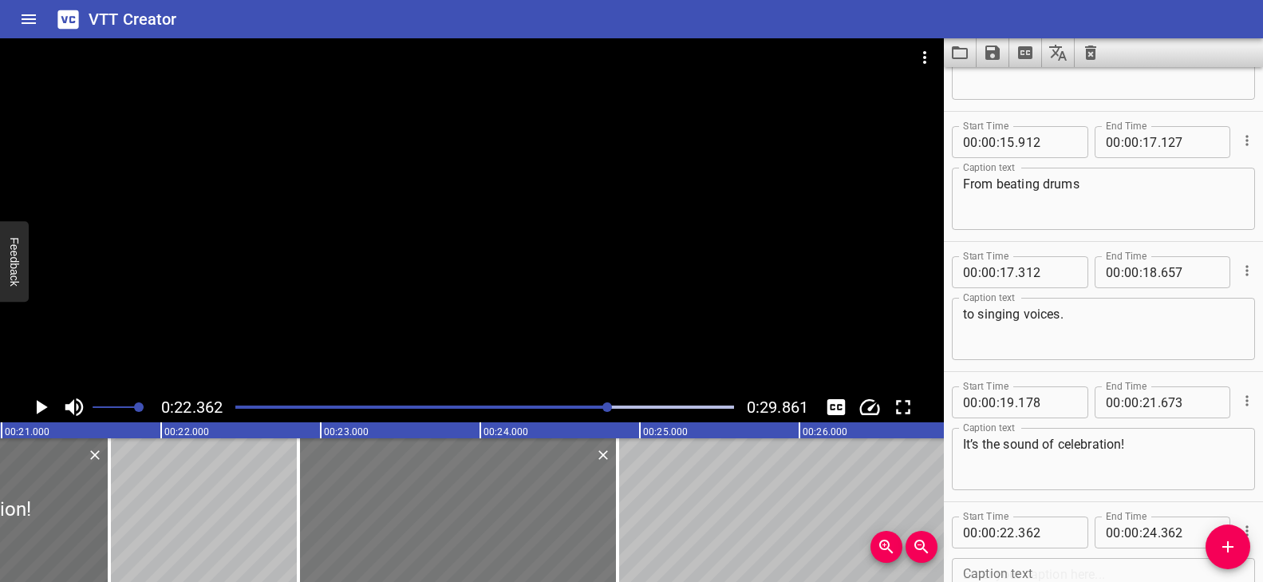
drag, startPoint x: 483, startPoint y: 499, endPoint x: 544, endPoint y: 506, distance: 61.8
click at [544, 506] on div at bounding box center [457, 510] width 319 height 144
type input "862"
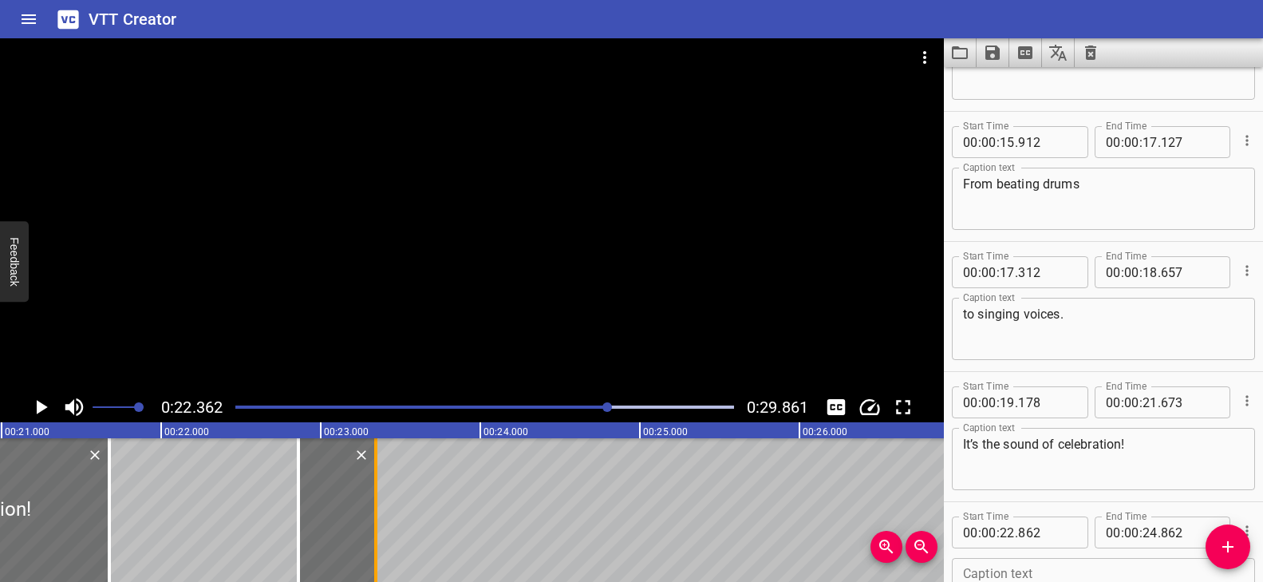
drag, startPoint x: 618, startPoint y: 489, endPoint x: 377, endPoint y: 500, distance: 242.0
click at [377, 500] on div at bounding box center [375, 510] width 3 height 144
type input "23"
type input "347"
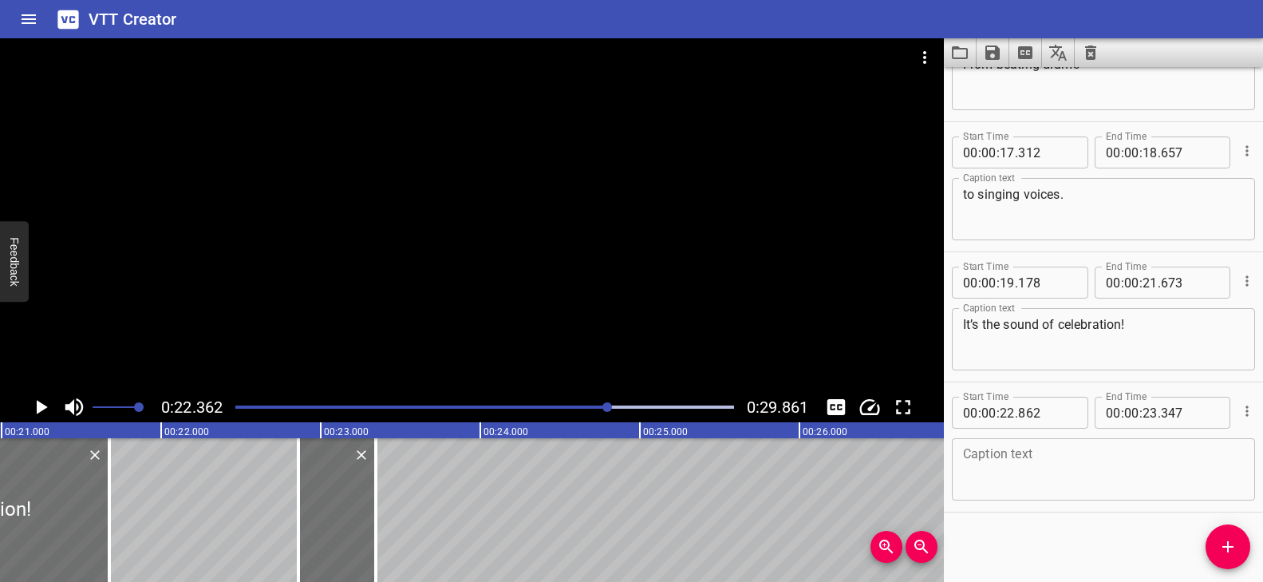
scroll to position [601, 0]
click at [1042, 468] on textarea at bounding box center [1103, 466] width 281 height 45
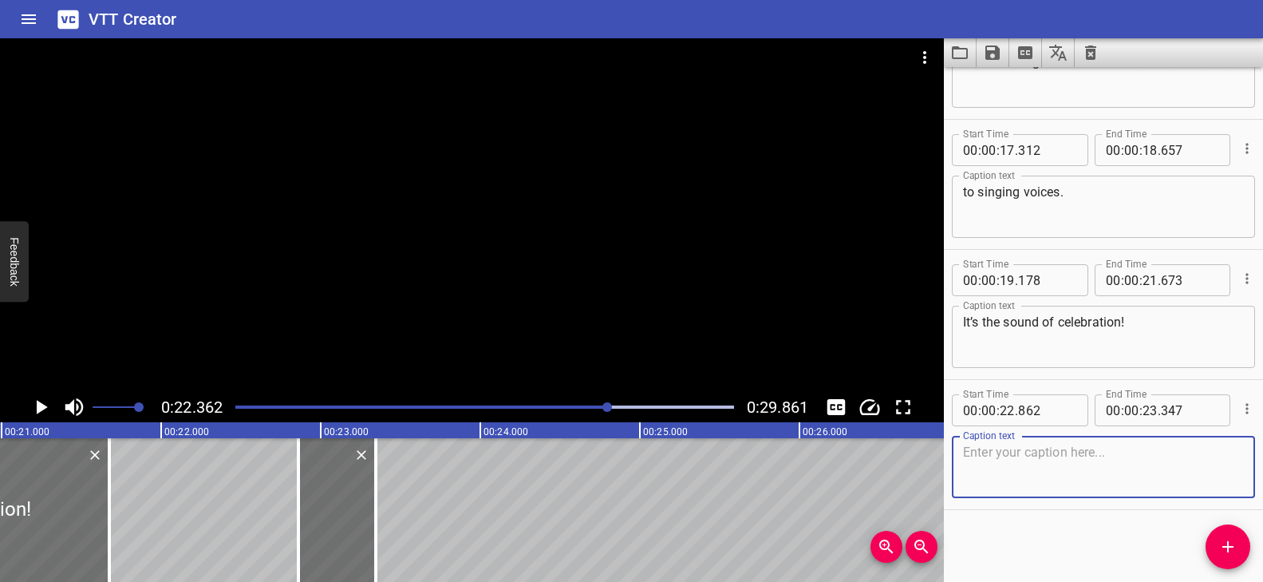
paste textarea "But"
type textarea "But"
click at [1224, 544] on icon "Add Cue" at bounding box center [1227, 546] width 19 height 19
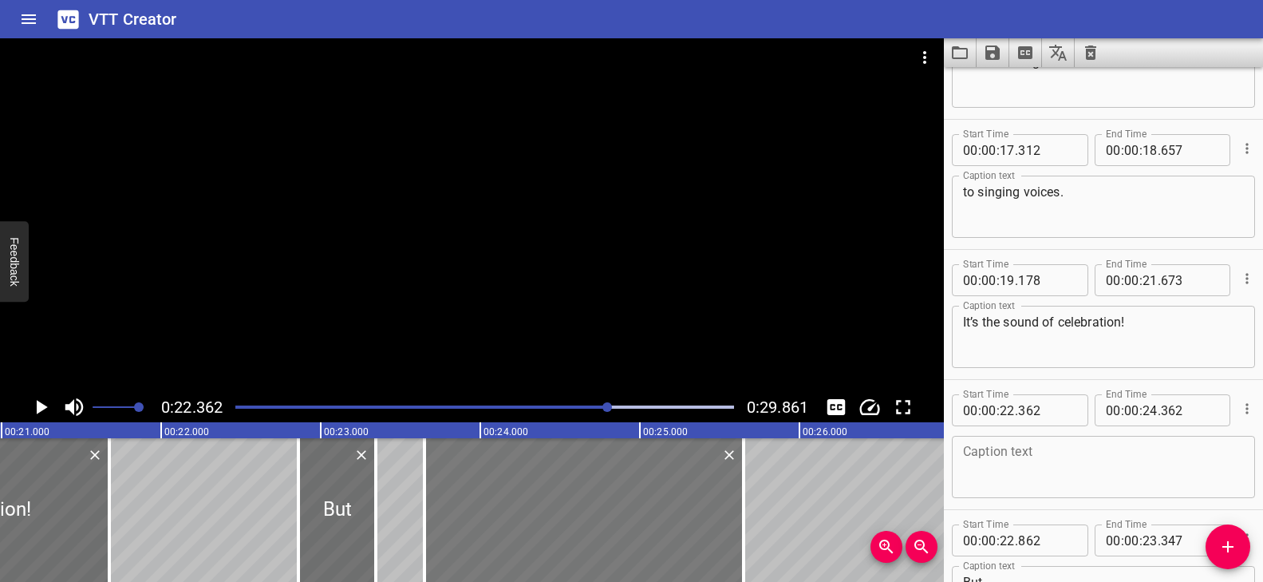
drag, startPoint x: 493, startPoint y: 515, endPoint x: 699, endPoint y: 521, distance: 205.9
type input "23"
type input "652"
type input "25"
type input "652"
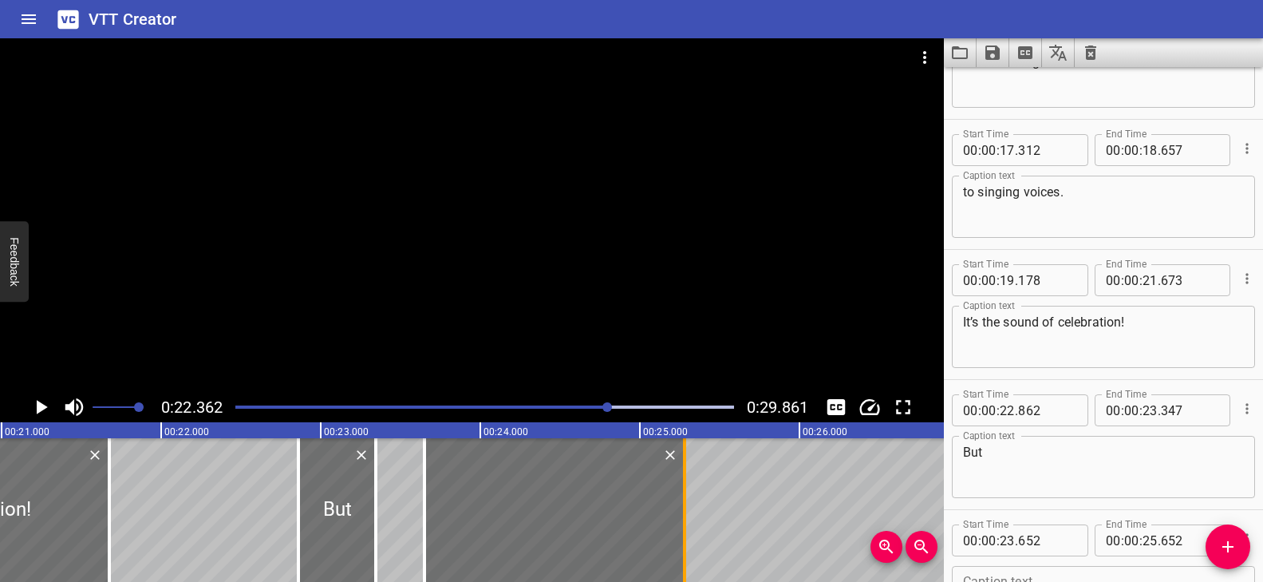
drag, startPoint x: 744, startPoint y: 503, endPoint x: 685, endPoint y: 505, distance: 59.1
click at [685, 505] on div at bounding box center [684, 510] width 3 height 144
type input "282"
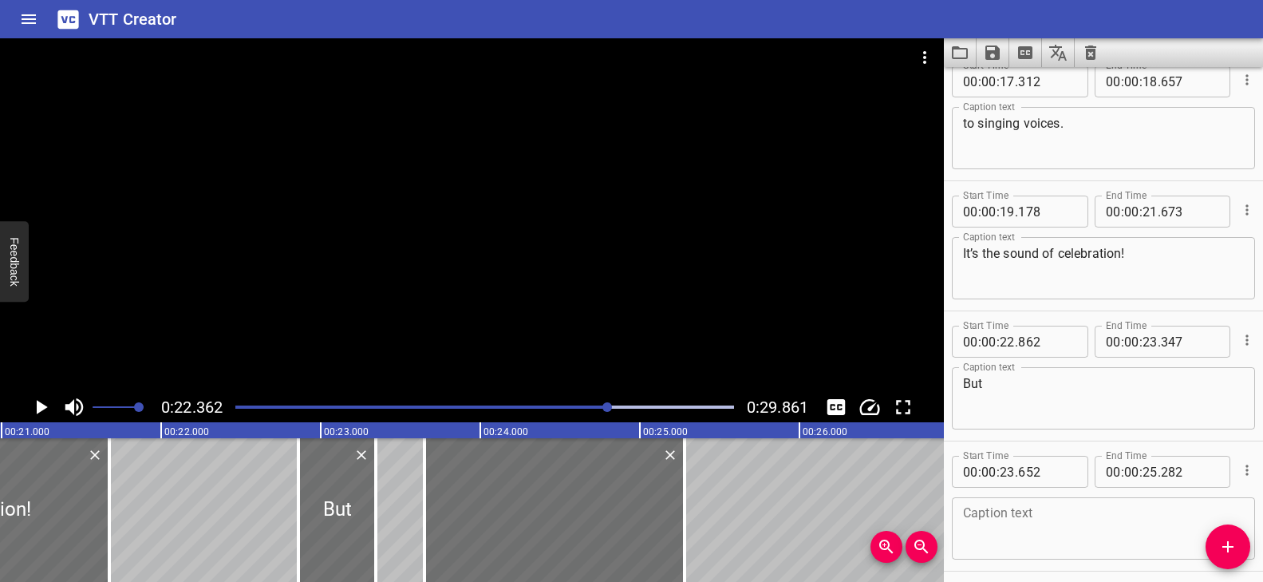
scroll to position [731, 0]
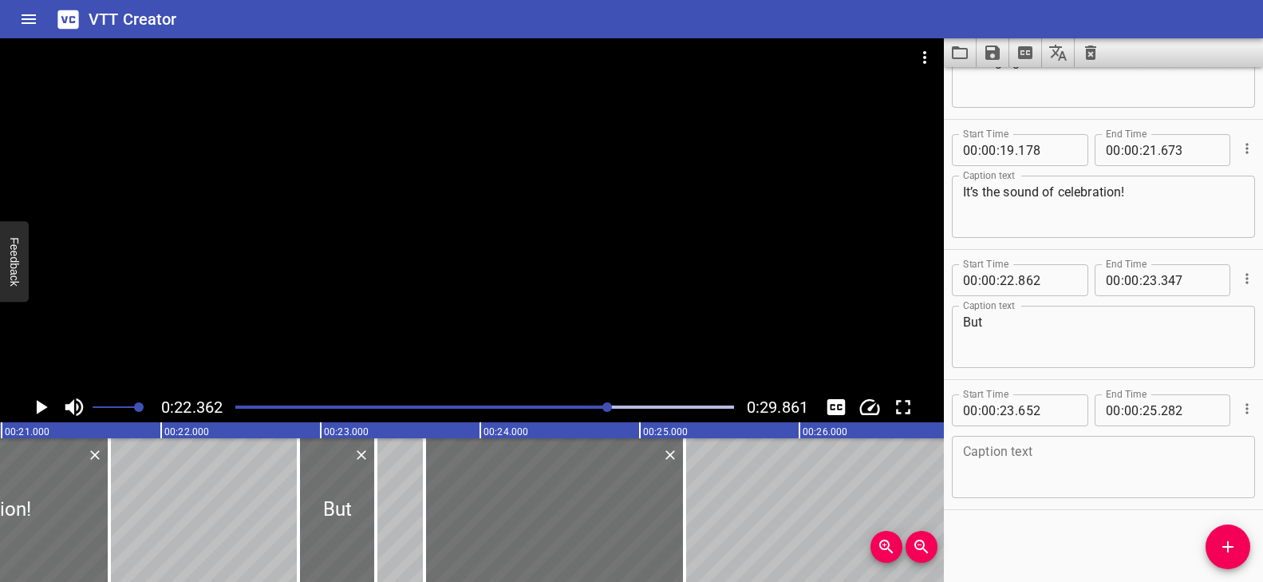
click at [1040, 465] on textarea at bounding box center [1103, 466] width 281 height 45
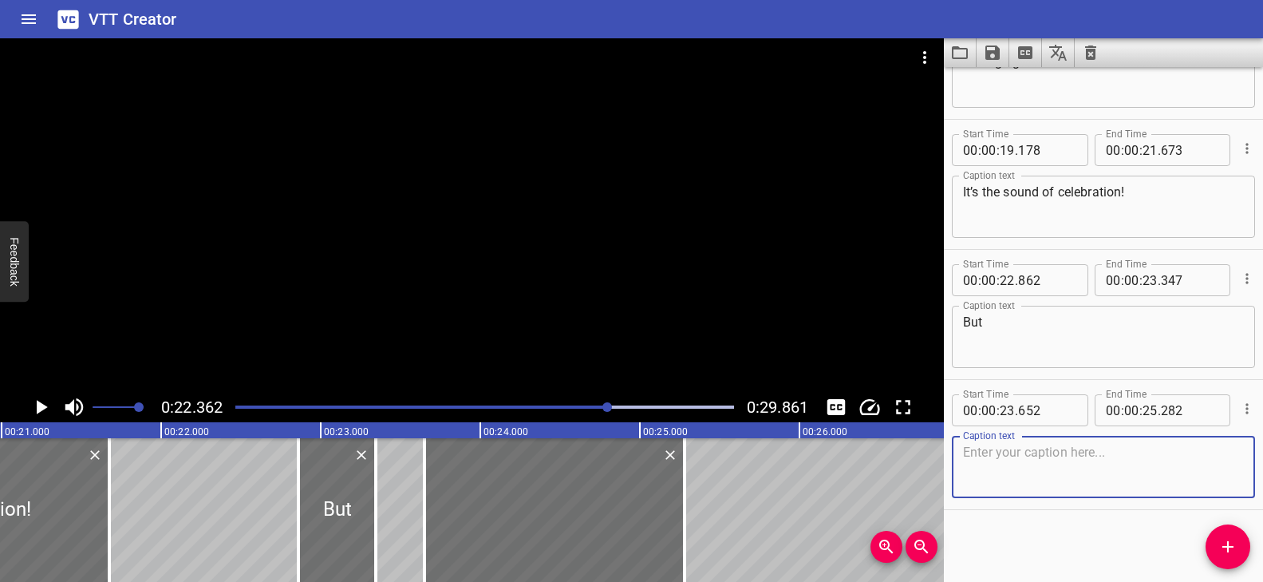
paste textarea "where do all these sounds come from?"
type textarea "where do all these sounds come from?"
click at [499, 403] on div at bounding box center [485, 407] width 518 height 22
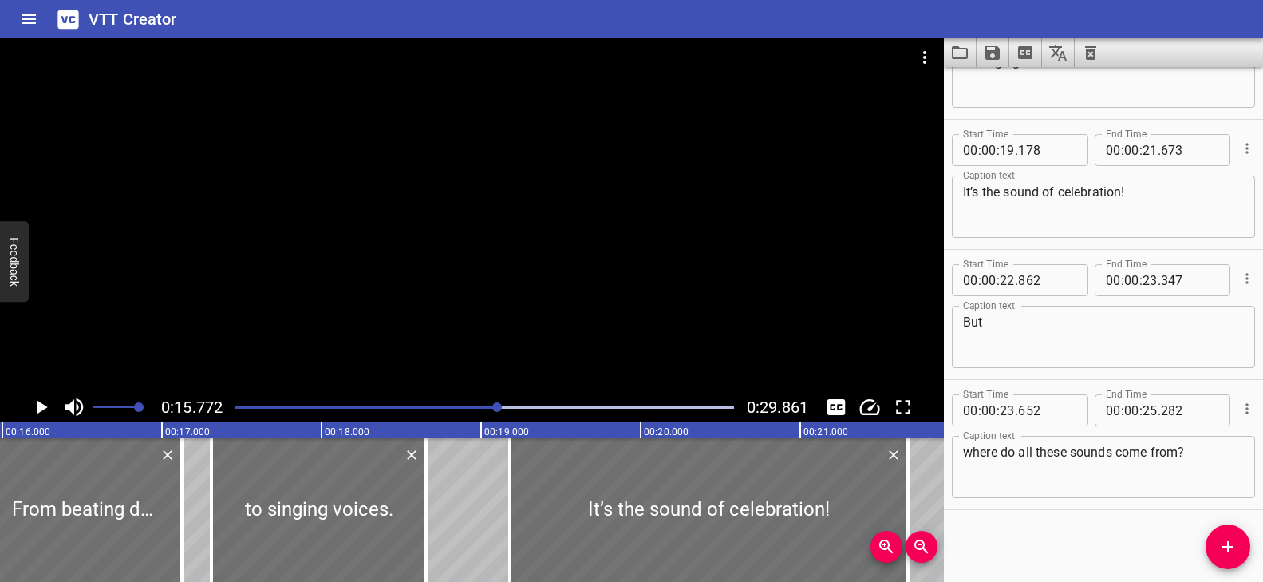
click at [550, 349] on div at bounding box center [472, 214] width 944 height 353
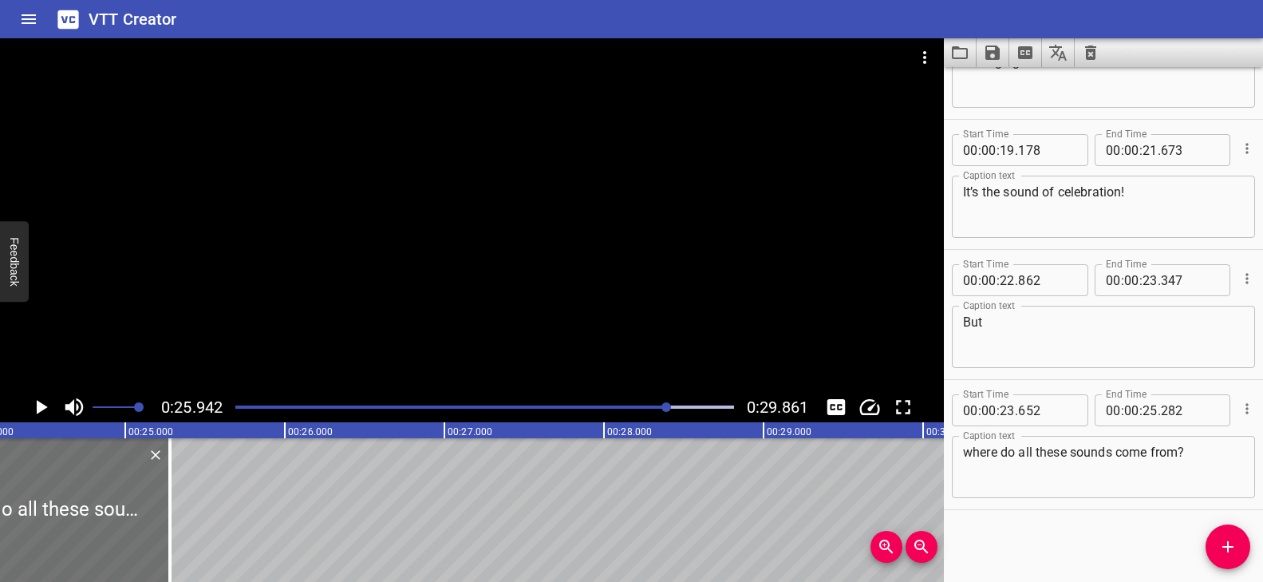
scroll to position [0, 3856]
click at [1227, 542] on icon "Add Cue" at bounding box center [1227, 546] width 11 height 11
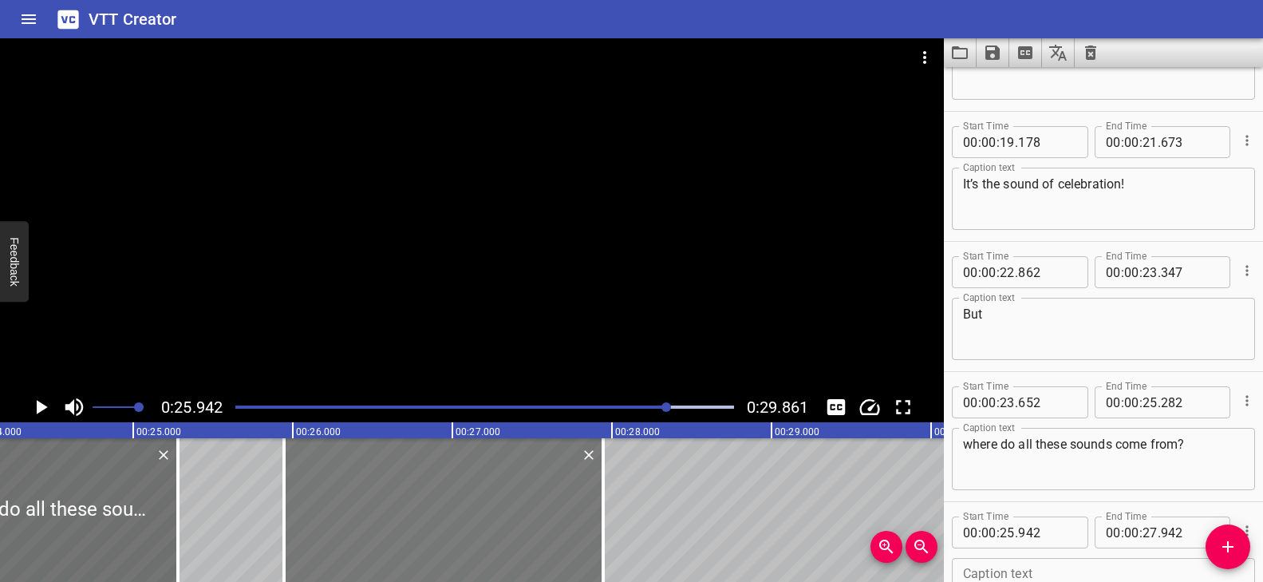
drag, startPoint x: 446, startPoint y: 510, endPoint x: 466, endPoint y: 510, distance: 19.9
click at [447, 510] on div at bounding box center [443, 510] width 319 height 144
type input "947"
drag, startPoint x: 608, startPoint y: 493, endPoint x: 560, endPoint y: 493, distance: 47.9
click at [560, 493] on div at bounding box center [555, 510] width 16 height 144
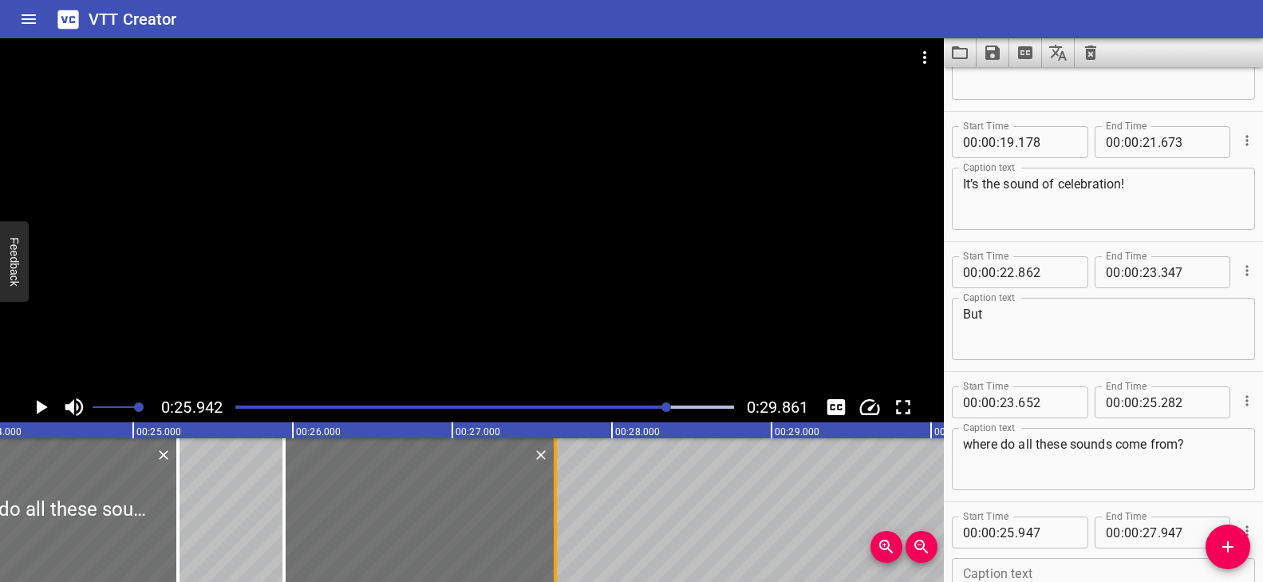
type input "647"
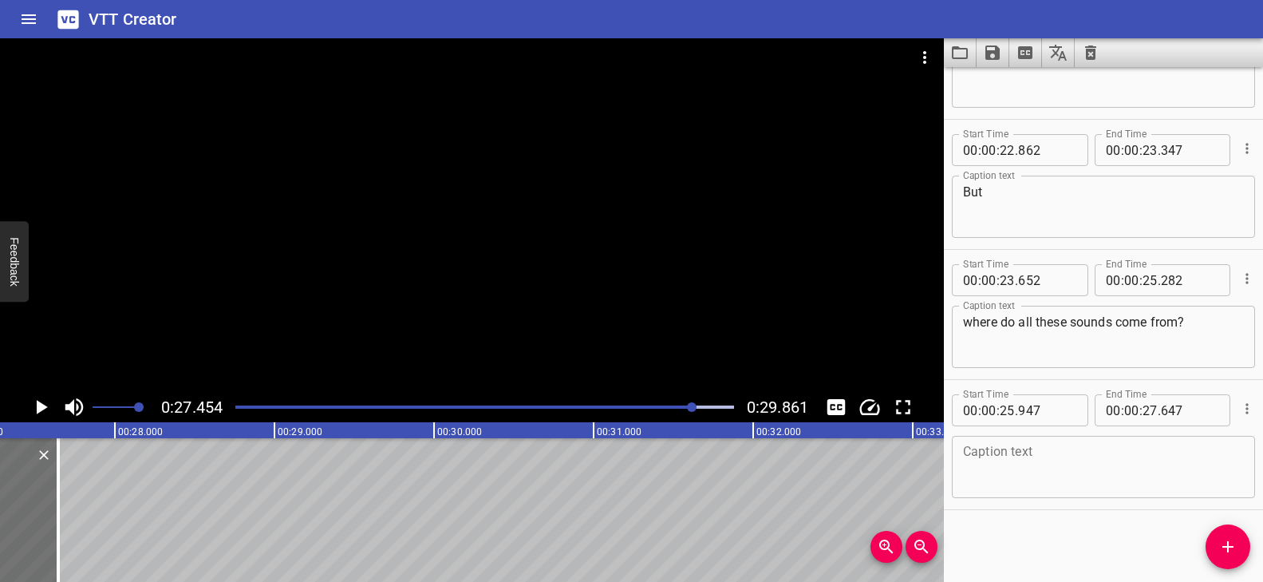
scroll to position [0, 4381]
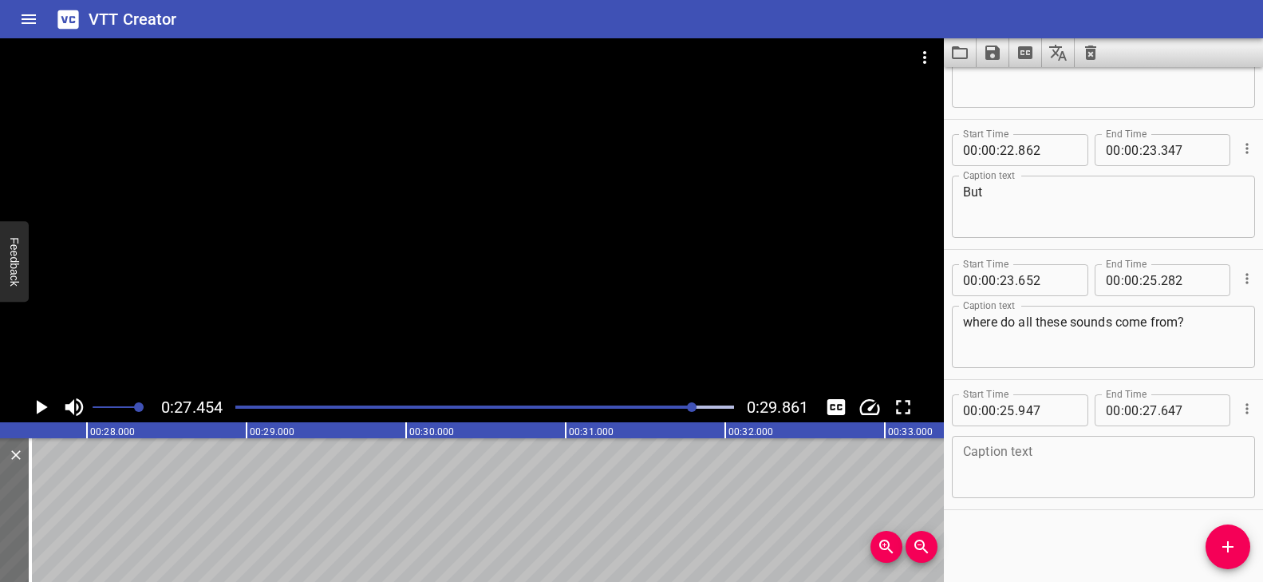
click at [1011, 439] on div "Caption text" at bounding box center [1103, 467] width 303 height 62
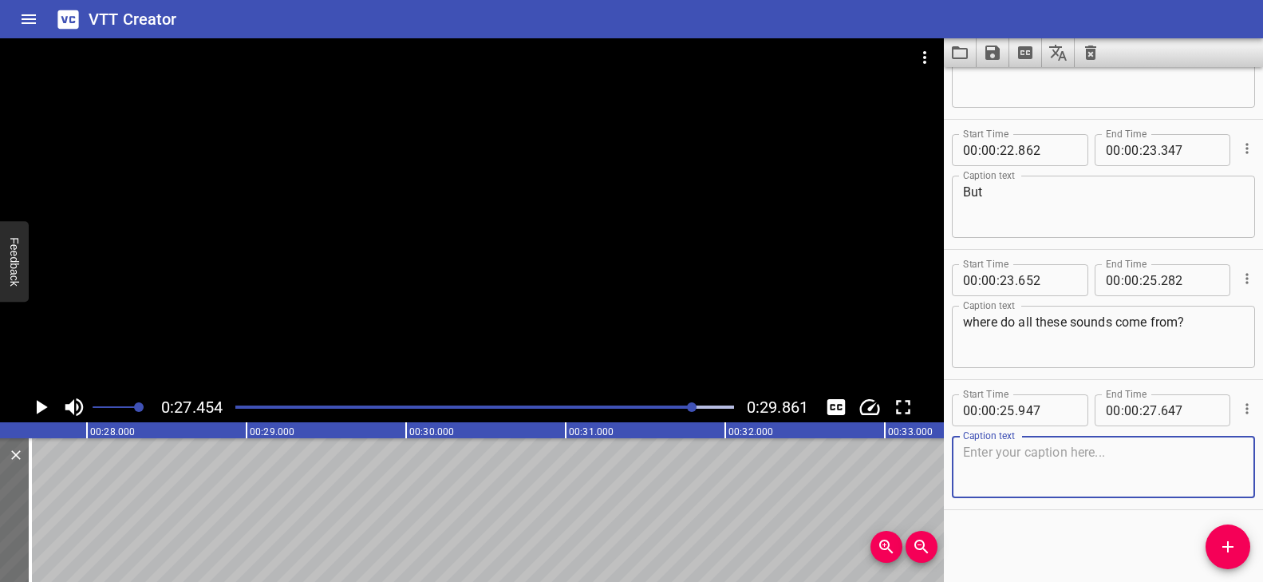
paste textarea "And how do they travel"
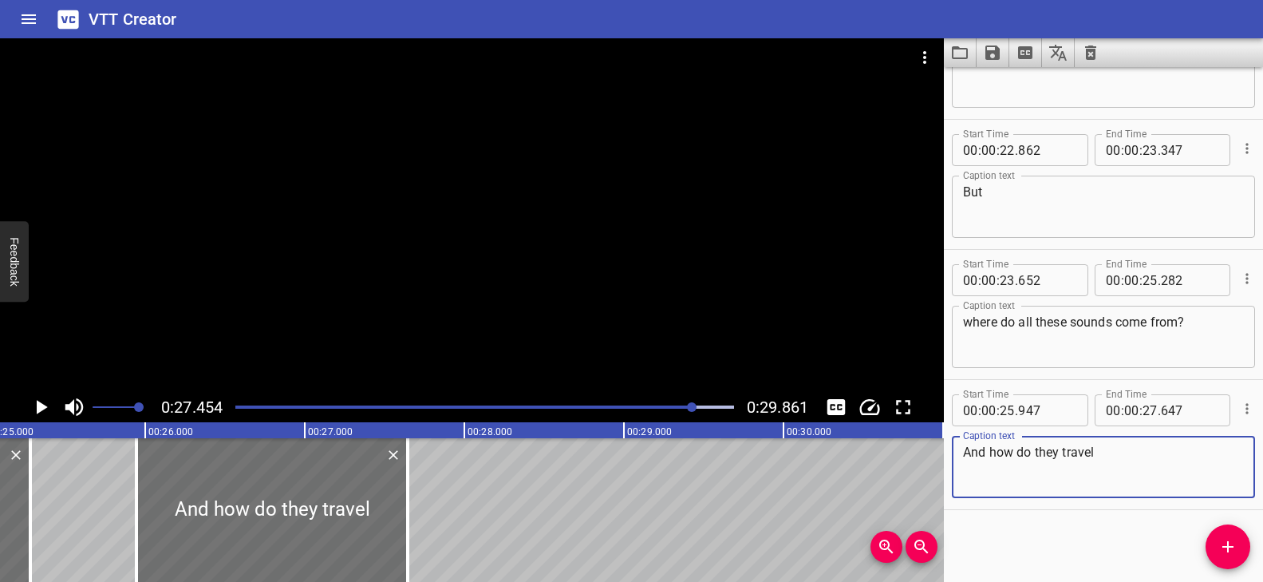
scroll to position [0, 3995]
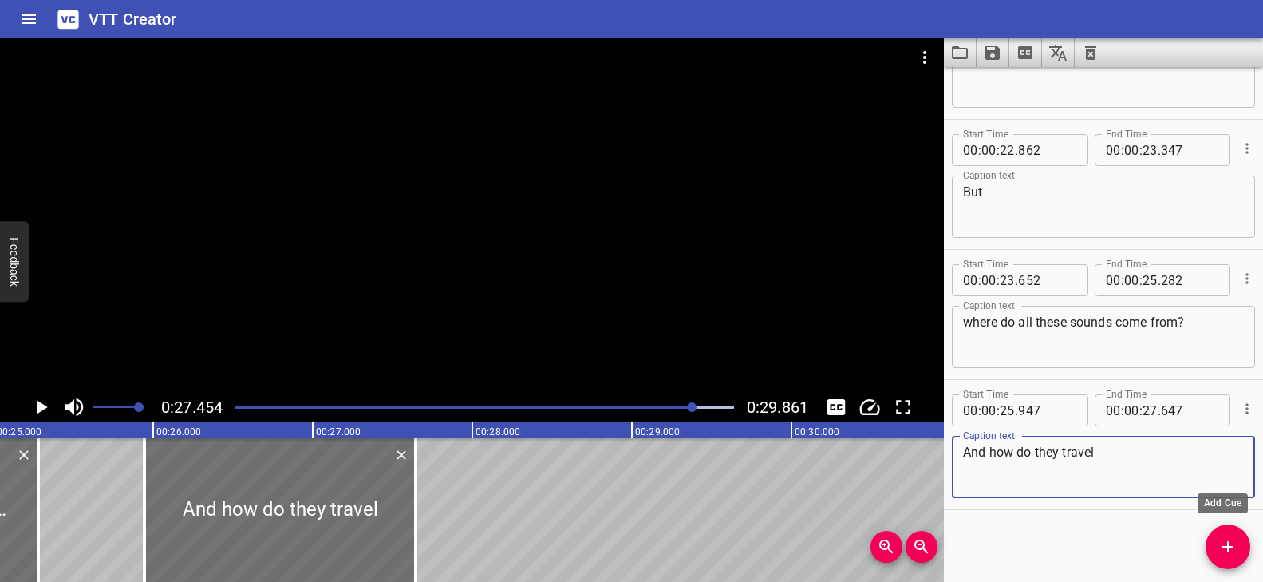
type textarea "And how do they travel"
click at [1213, 533] on button "Add Cue" at bounding box center [1227, 546] width 45 height 45
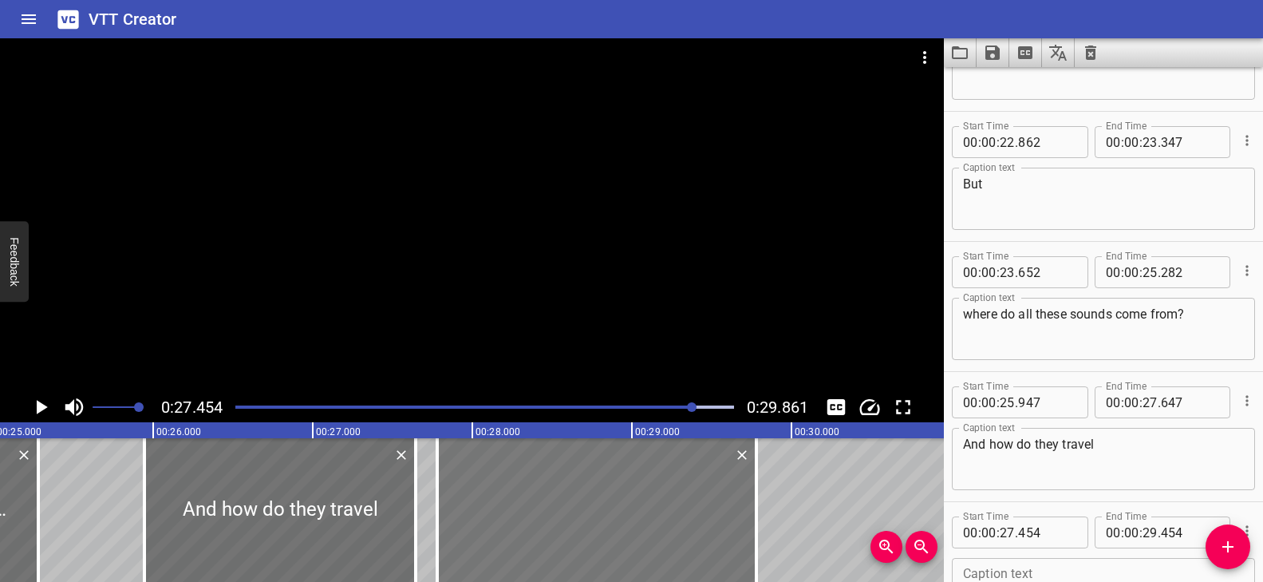
drag, startPoint x: 539, startPoint y: 507, endPoint x: 588, endPoint y: 514, distance: 49.9
click at [588, 514] on div at bounding box center [596, 510] width 319 height 144
type input "779"
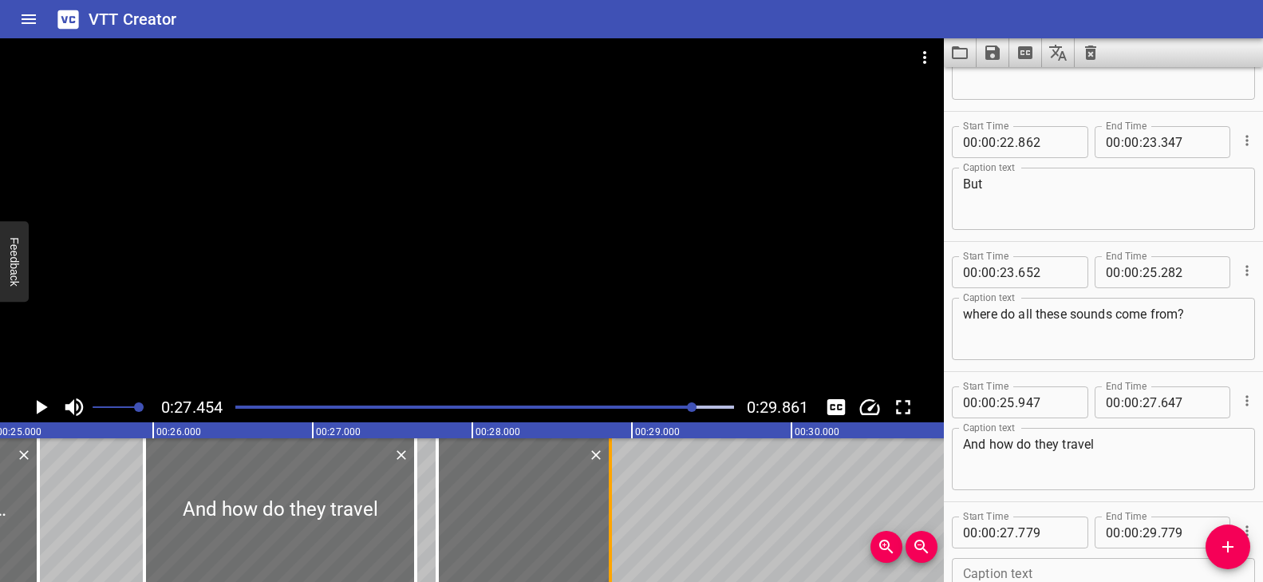
drag, startPoint x: 756, startPoint y: 492, endPoint x: 610, endPoint y: 491, distance: 146.0
click at [610, 491] on div at bounding box center [610, 510] width 3 height 144
type input "28"
type input "864"
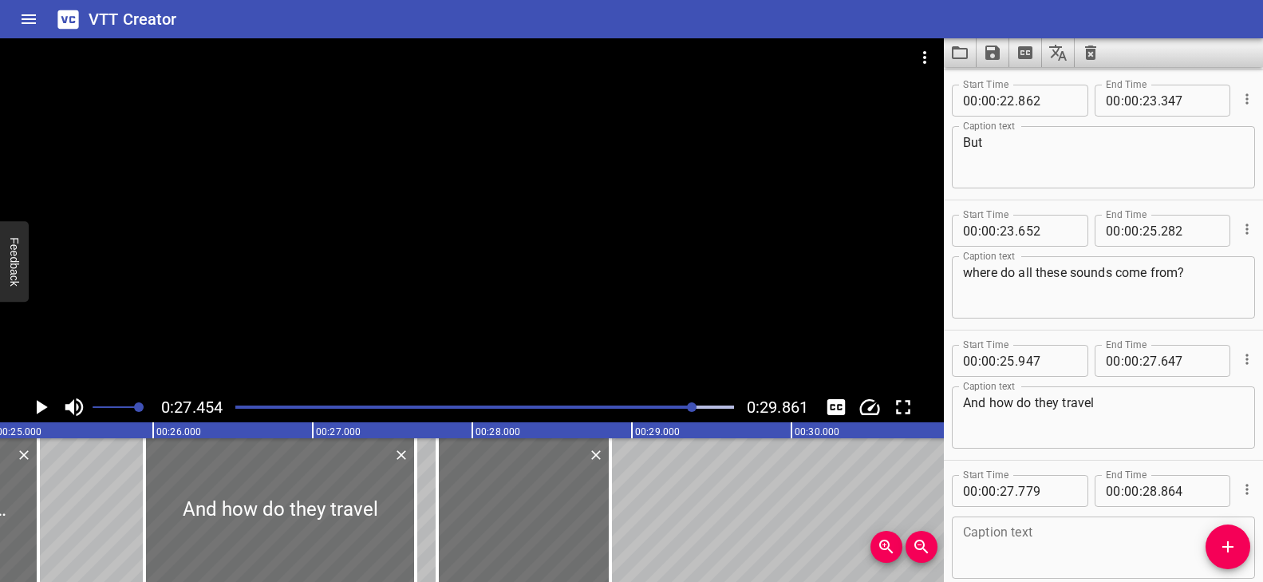
scroll to position [991, 0]
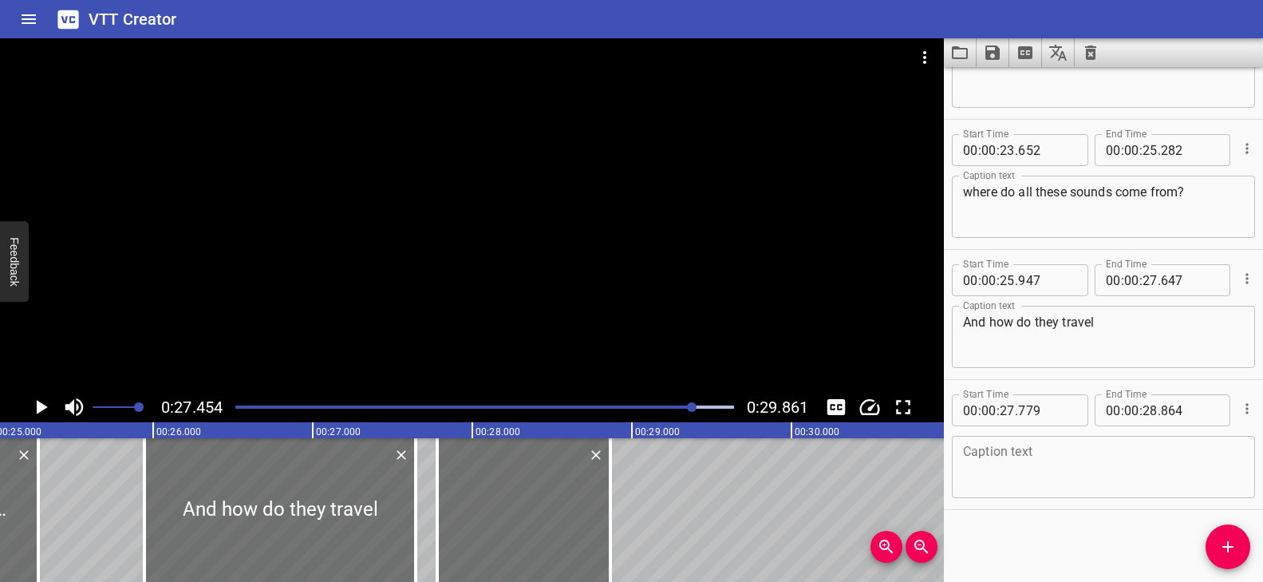
click at [1020, 458] on textarea at bounding box center [1103, 466] width 281 height 45
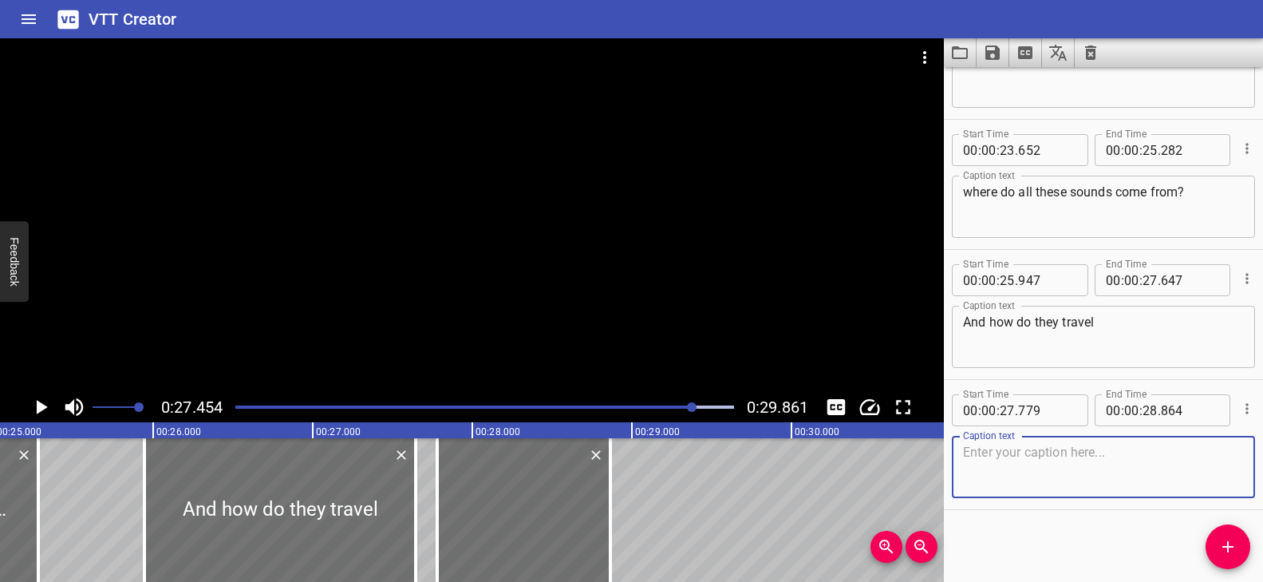
paste textarea "through the air to reach your ears?"
type textarea "through the air to reach your ears?"
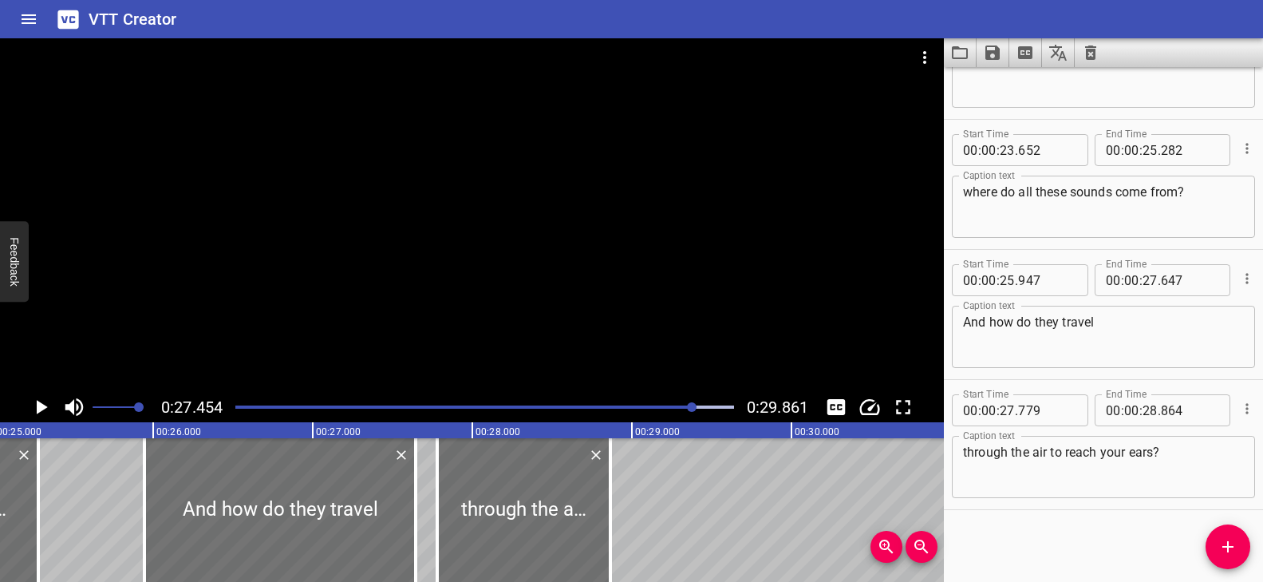
drag, startPoint x: 247, startPoint y: 404, endPoint x: 231, endPoint y: 407, distance: 15.3
click at [231, 407] on div at bounding box center [485, 407] width 518 height 22
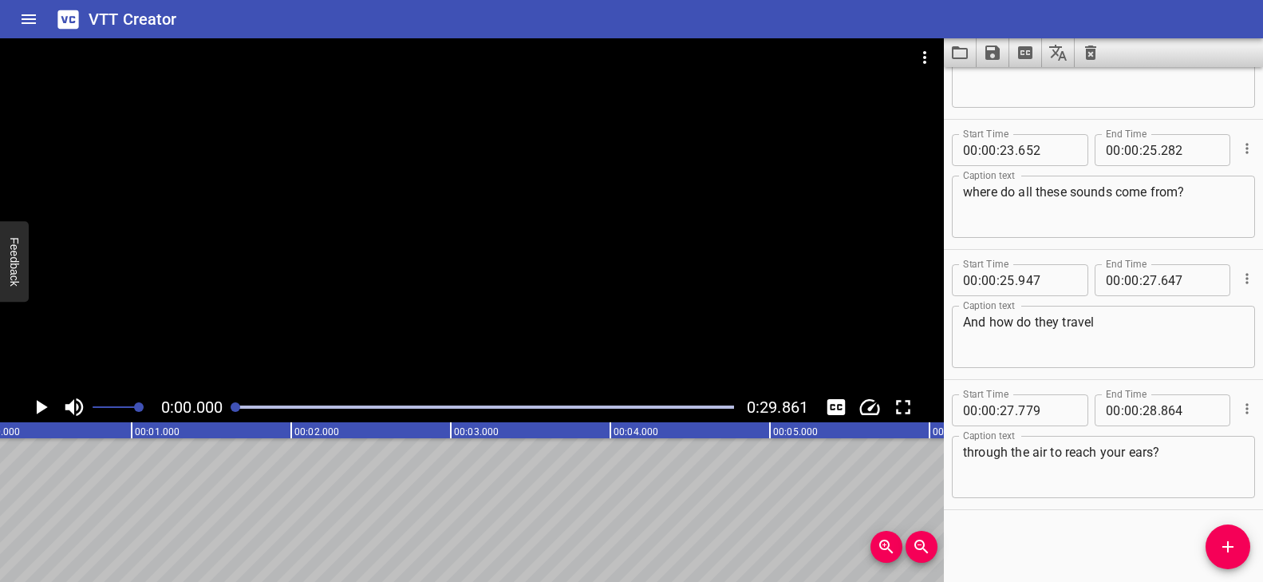
scroll to position [0, 0]
click at [383, 343] on div at bounding box center [472, 214] width 944 height 353
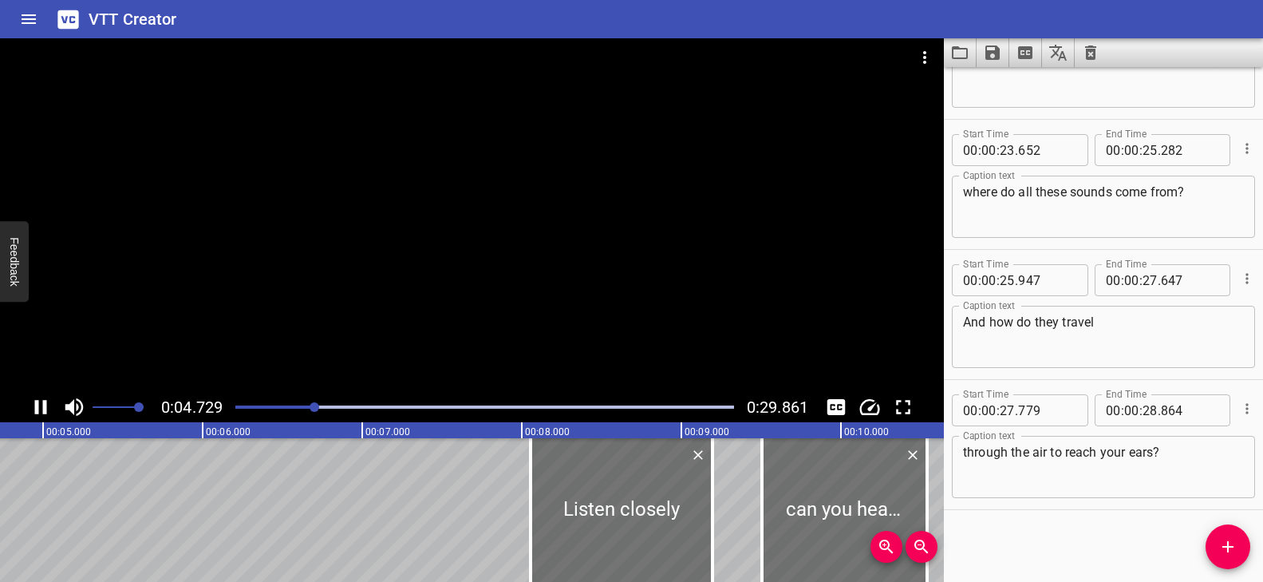
click at [384, 343] on div at bounding box center [472, 214] width 944 height 353
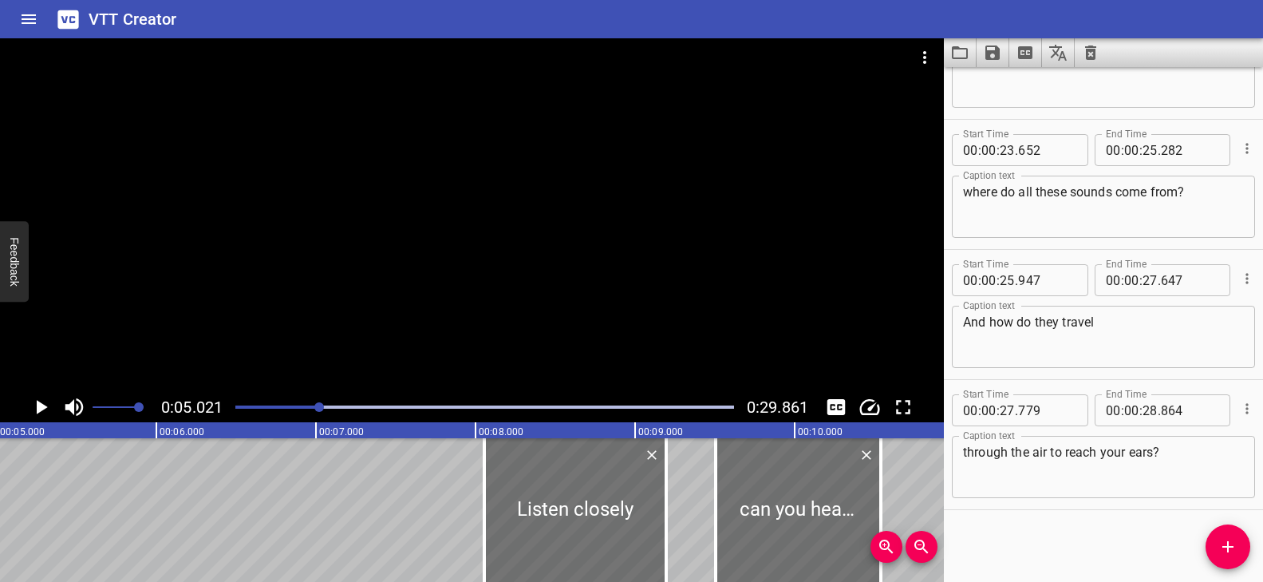
click at [401, 329] on div at bounding box center [472, 214] width 944 height 353
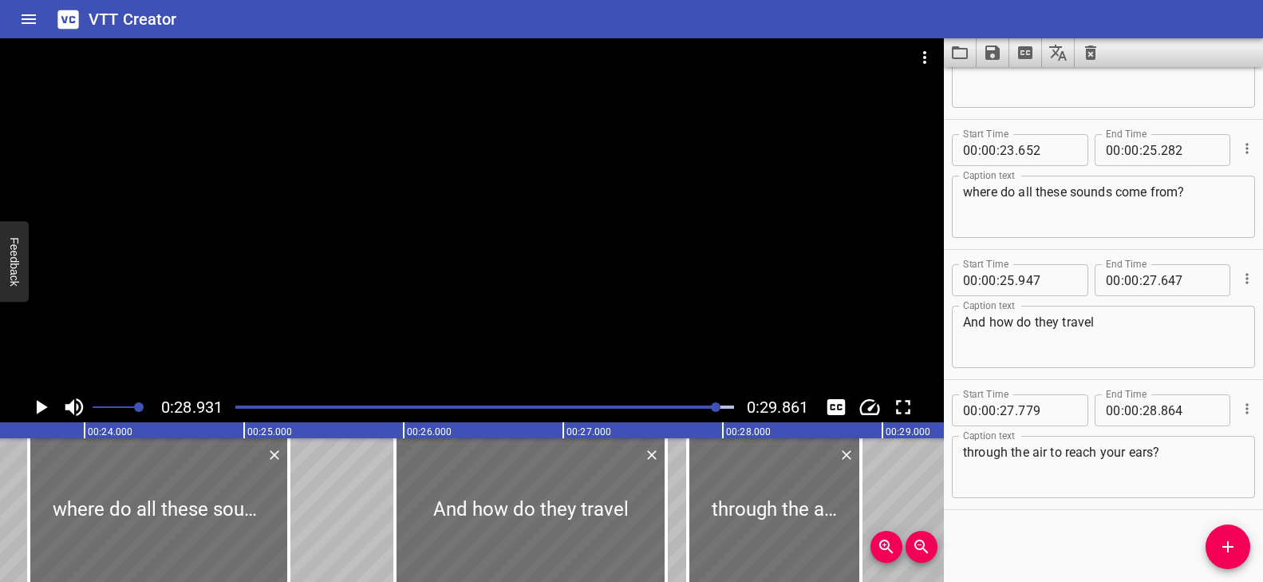
scroll to position [0, 3728]
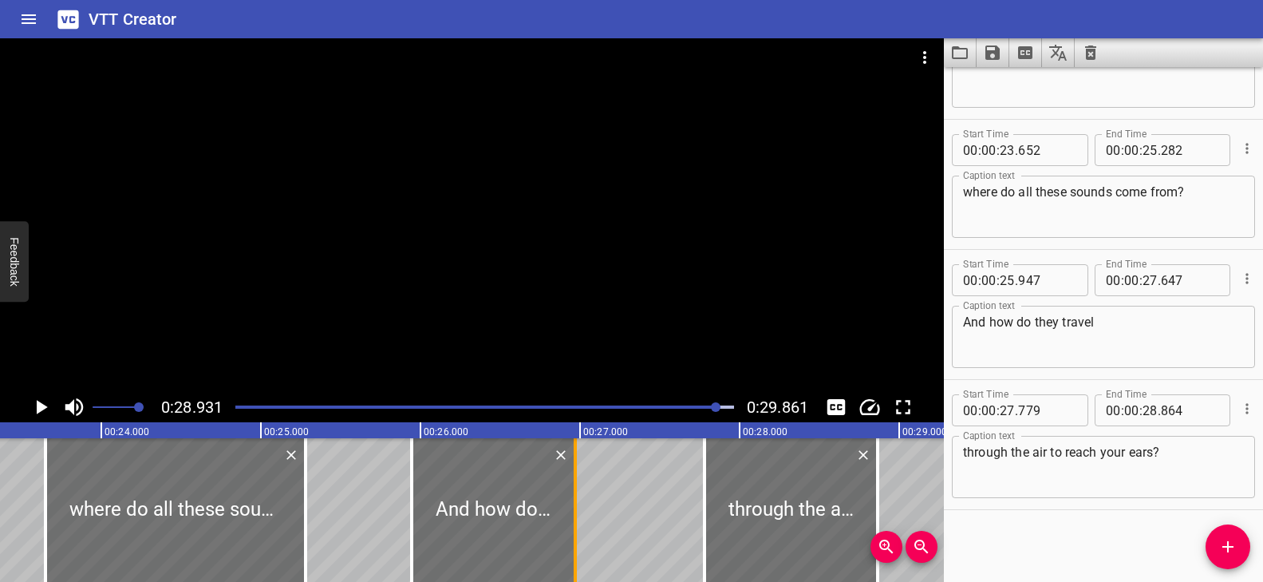
drag, startPoint x: 683, startPoint y: 480, endPoint x: 575, endPoint y: 508, distance: 111.3
click at [575, 508] on div at bounding box center [575, 510] width 3 height 144
type input "26"
type input "972"
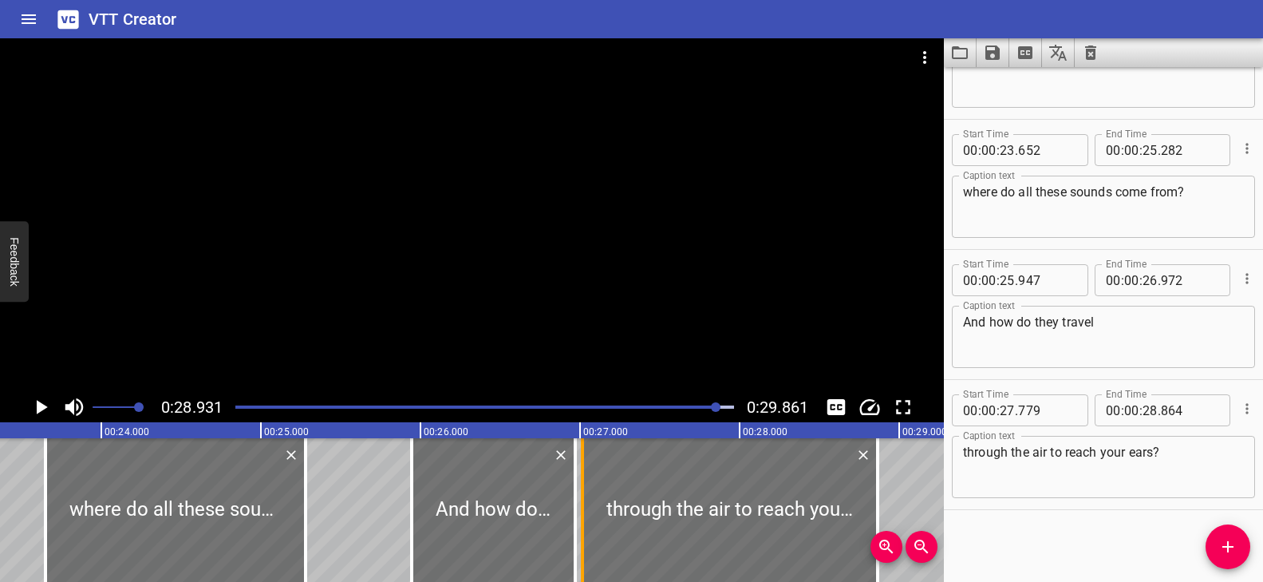
drag, startPoint x: 704, startPoint y: 493, endPoint x: 582, endPoint y: 499, distance: 122.2
click at [582, 499] on div at bounding box center [582, 510] width 3 height 144
click at [499, 406] on div "Play progress" at bounding box center [469, 406] width 499 height 3
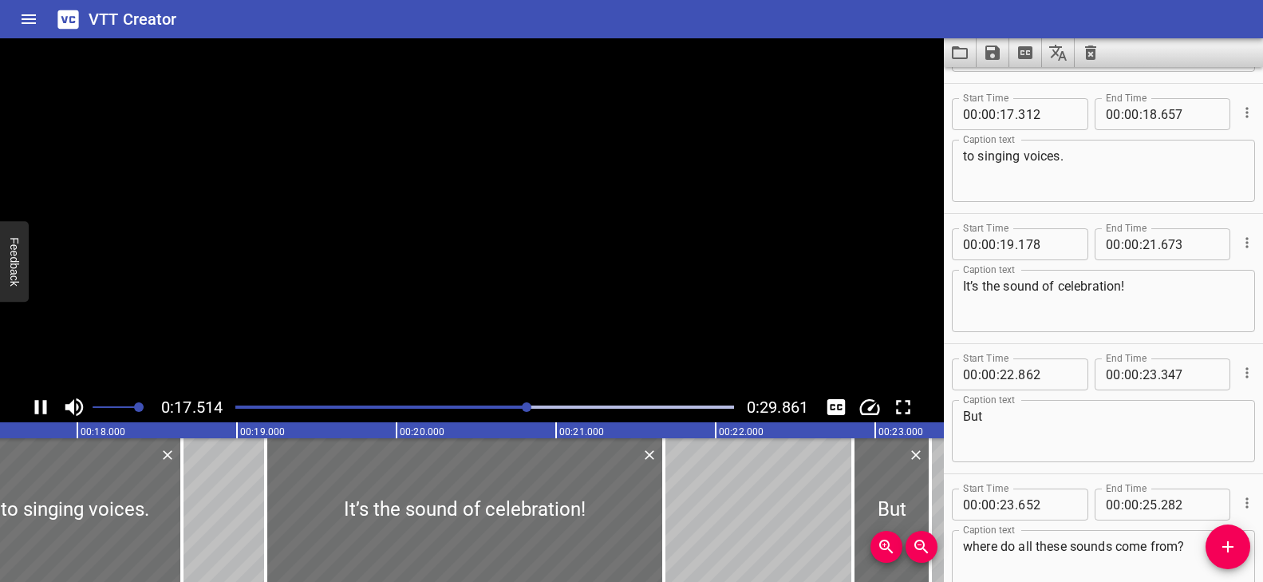
scroll to position [0, 0]
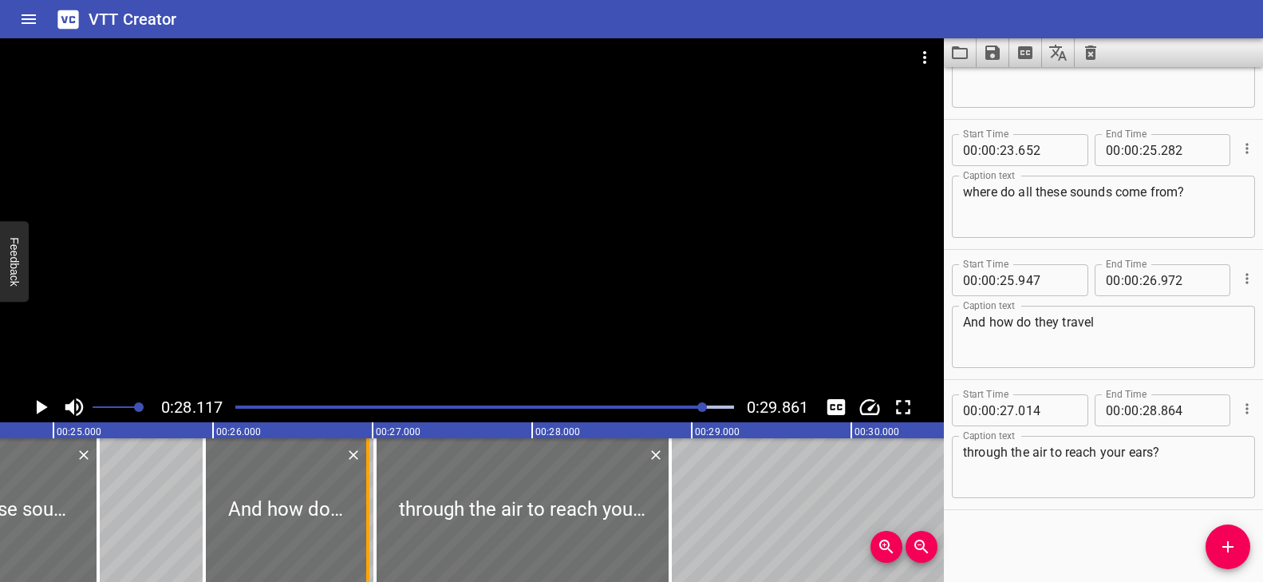
click at [365, 497] on div at bounding box center [368, 510] width 16 height 144
click at [373, 499] on div at bounding box center [376, 510] width 16 height 144
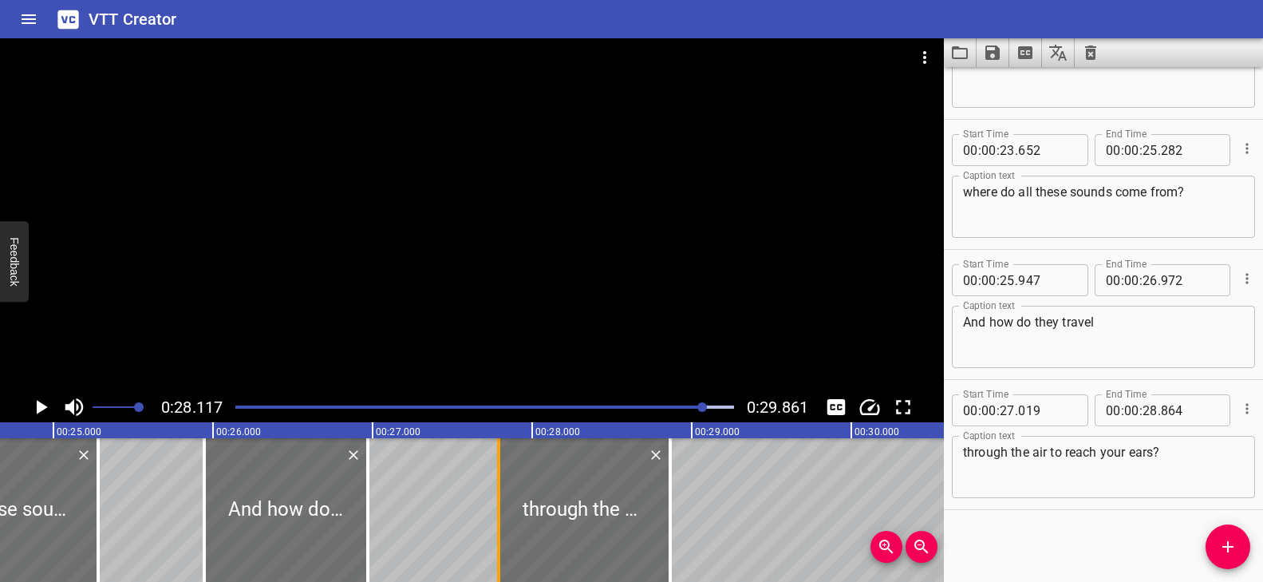
drag, startPoint x: 375, startPoint y: 498, endPoint x: 497, endPoint y: 496, distance: 122.1
click at [497, 496] on div at bounding box center [498, 510] width 3 height 144
click at [582, 408] on div "Play progress" at bounding box center [456, 406] width 499 height 3
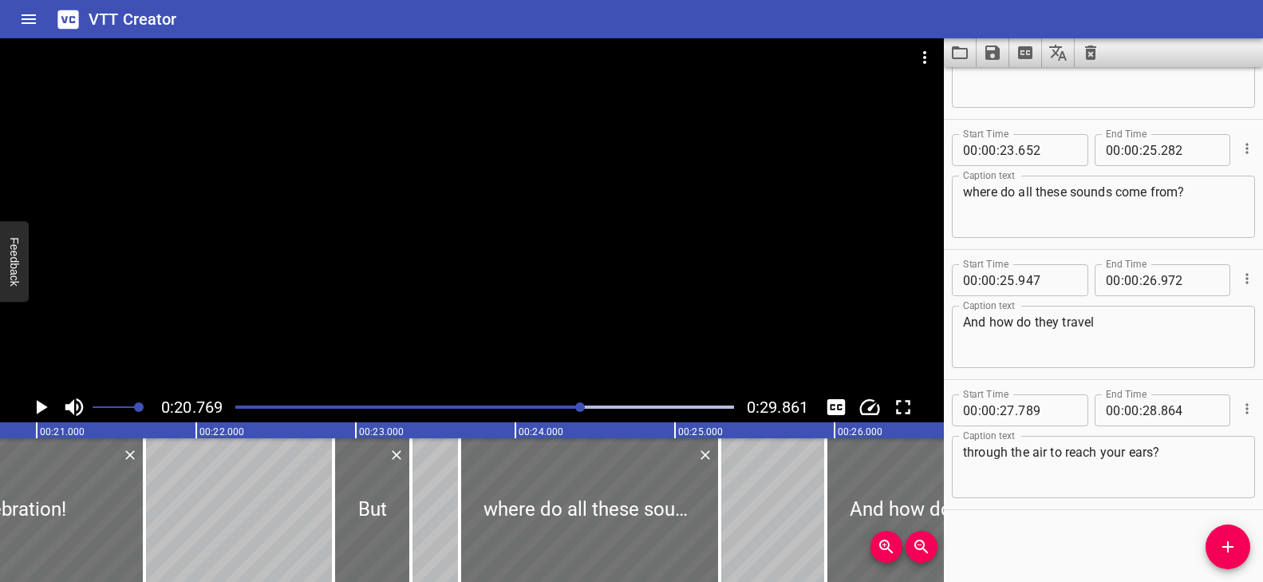
click at [606, 405] on div "Play progress" at bounding box center [484, 406] width 499 height 3
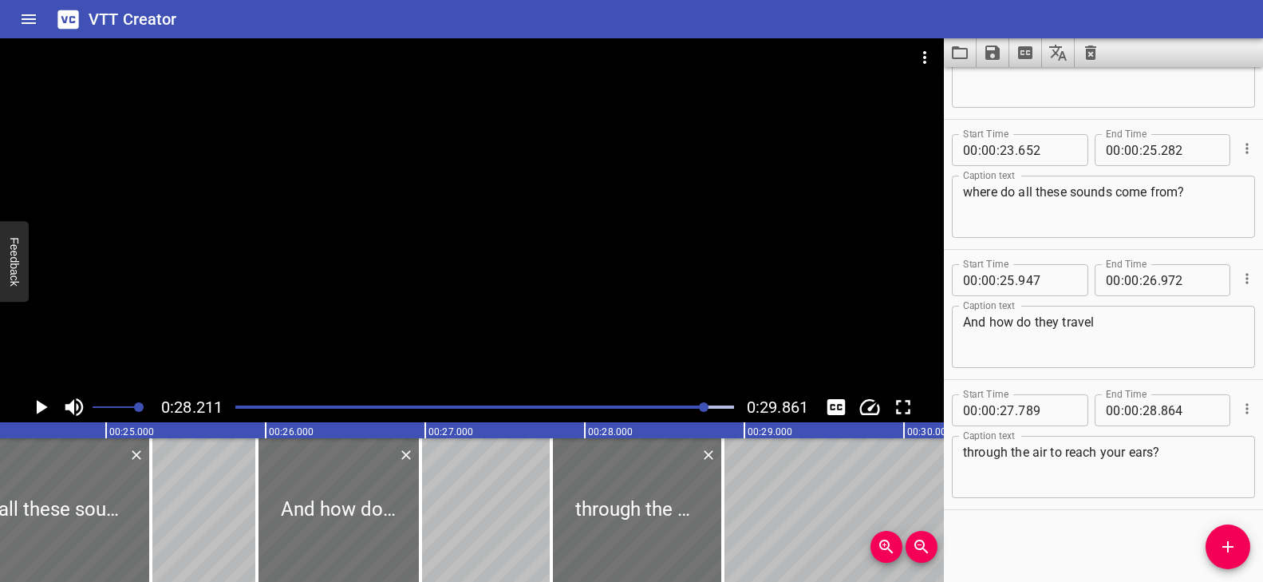
scroll to position [0, 3866]
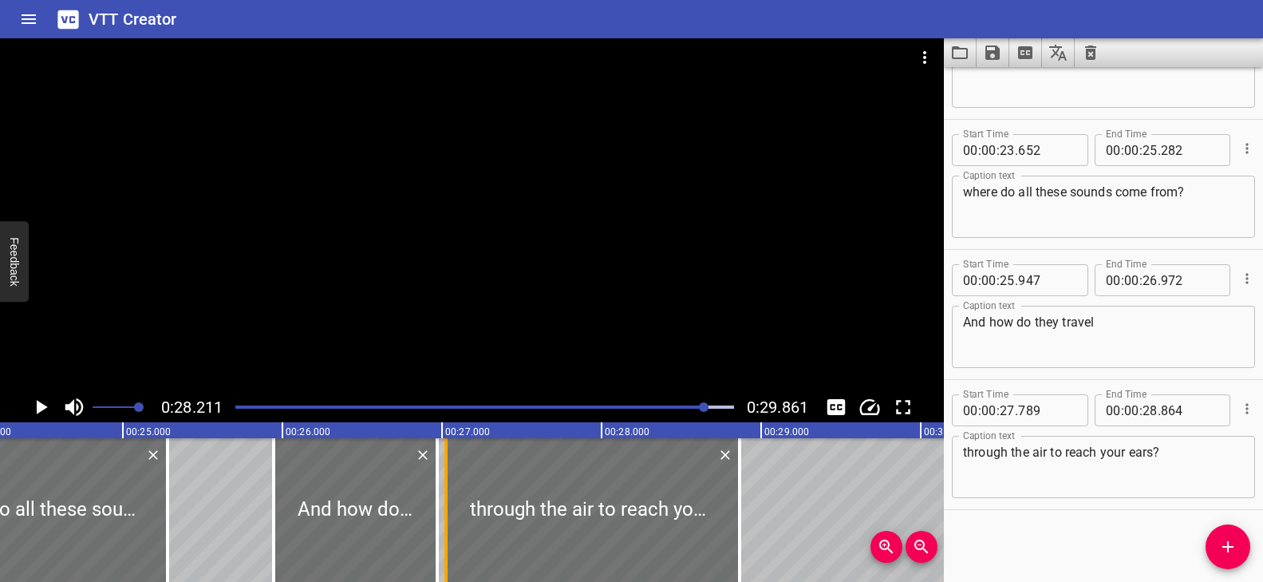
drag, startPoint x: 570, startPoint y: 501, endPoint x: 448, endPoint y: 502, distance: 122.1
click at [448, 502] on div at bounding box center [446, 510] width 16 height 144
type input "024"
click at [611, 404] on div at bounding box center [485, 407] width 518 height 22
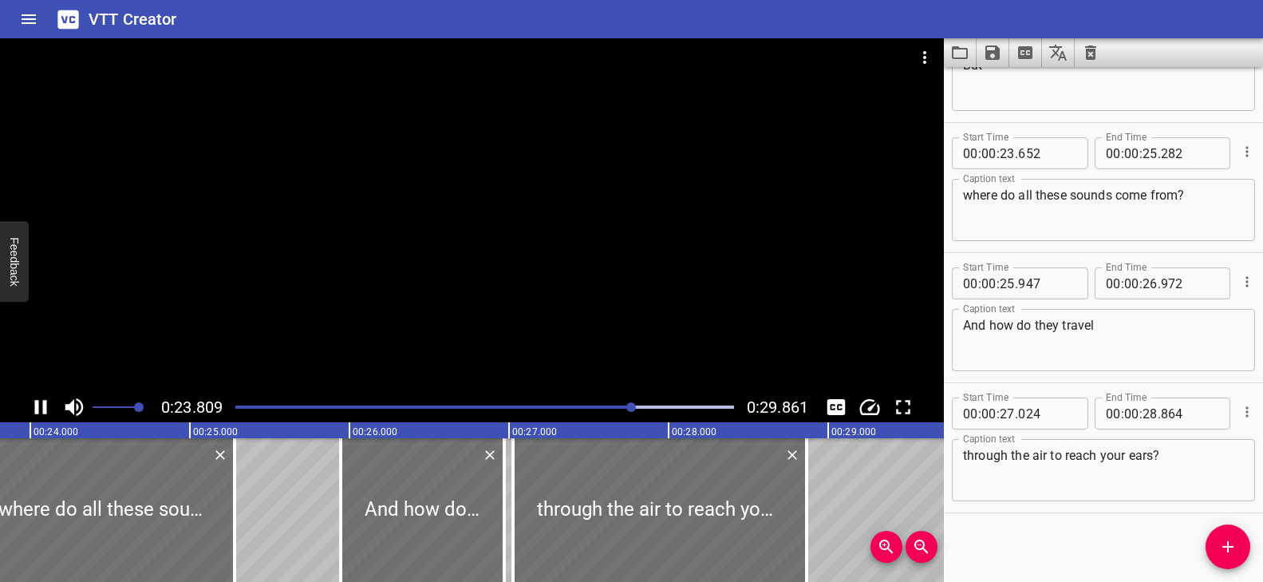
scroll to position [991, 0]
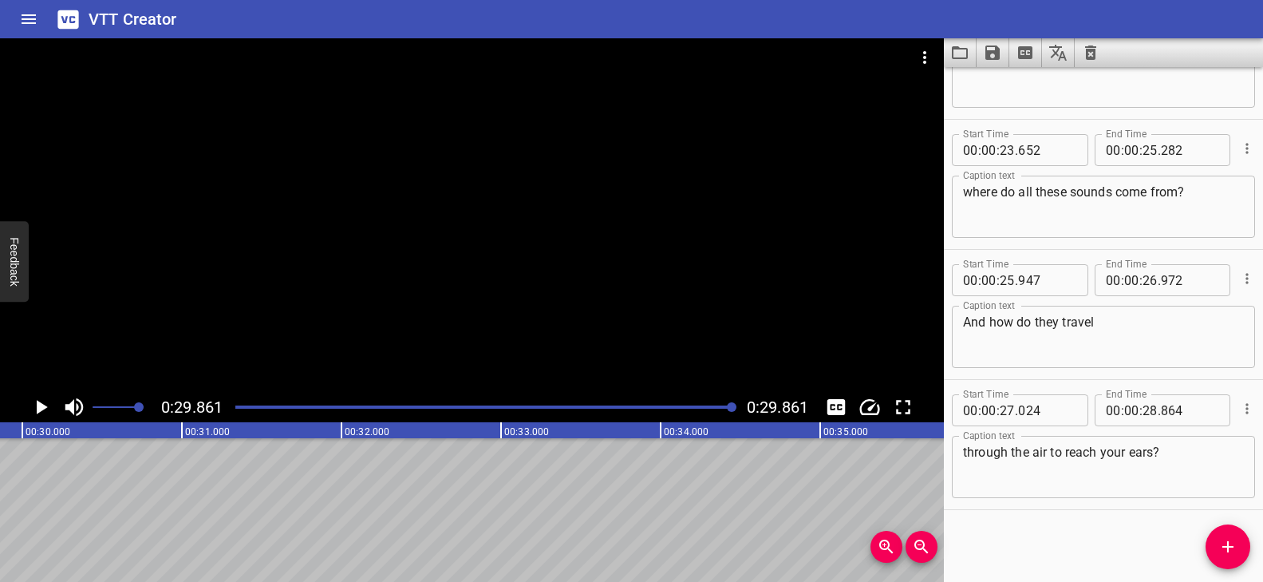
click at [522, 344] on div at bounding box center [472, 214] width 944 height 353
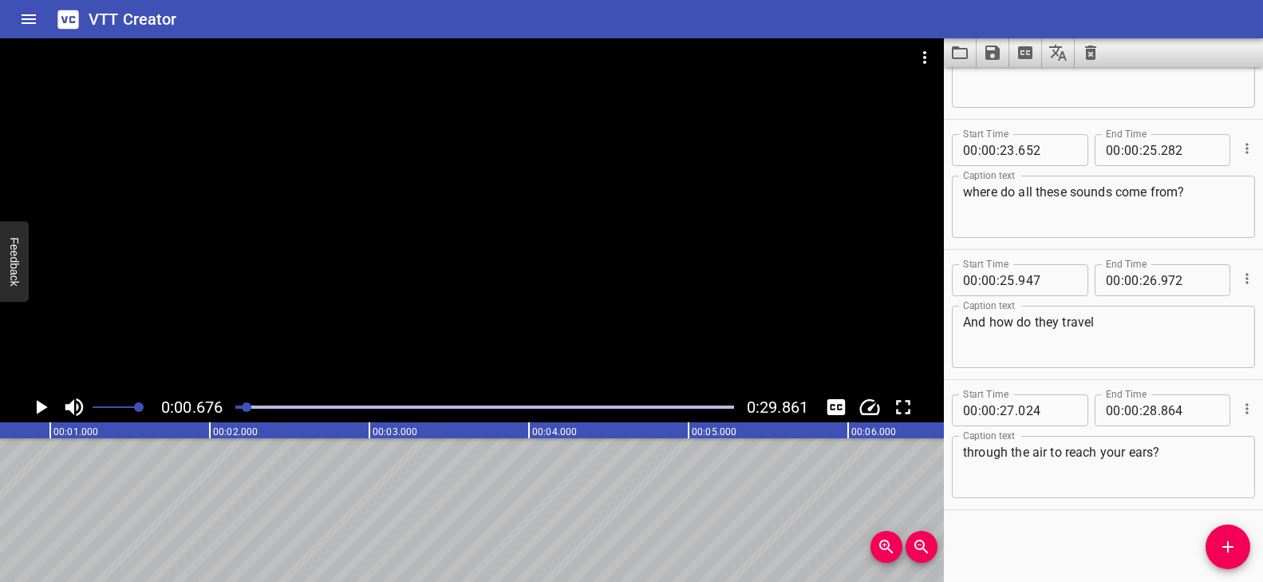
scroll to position [0, 108]
click at [996, 54] on icon "Save captions to file" at bounding box center [992, 52] width 14 height 14
click at [1017, 89] on li "Save to VTT file" at bounding box center [1035, 87] width 117 height 29
